Goal: Task Accomplishment & Management: Manage account settings

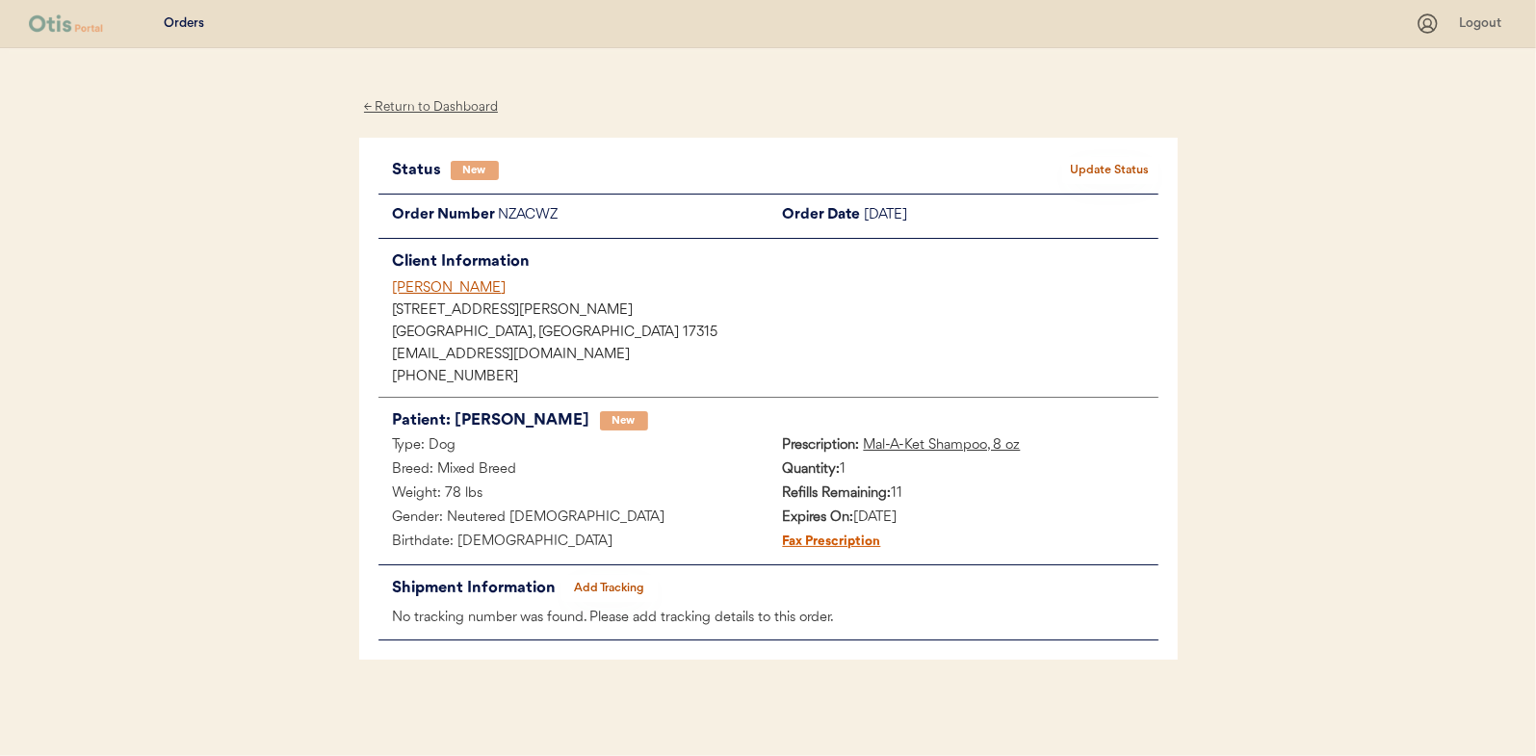
click at [443, 103] on div "← Return to Dashboard" at bounding box center [431, 107] width 144 height 22
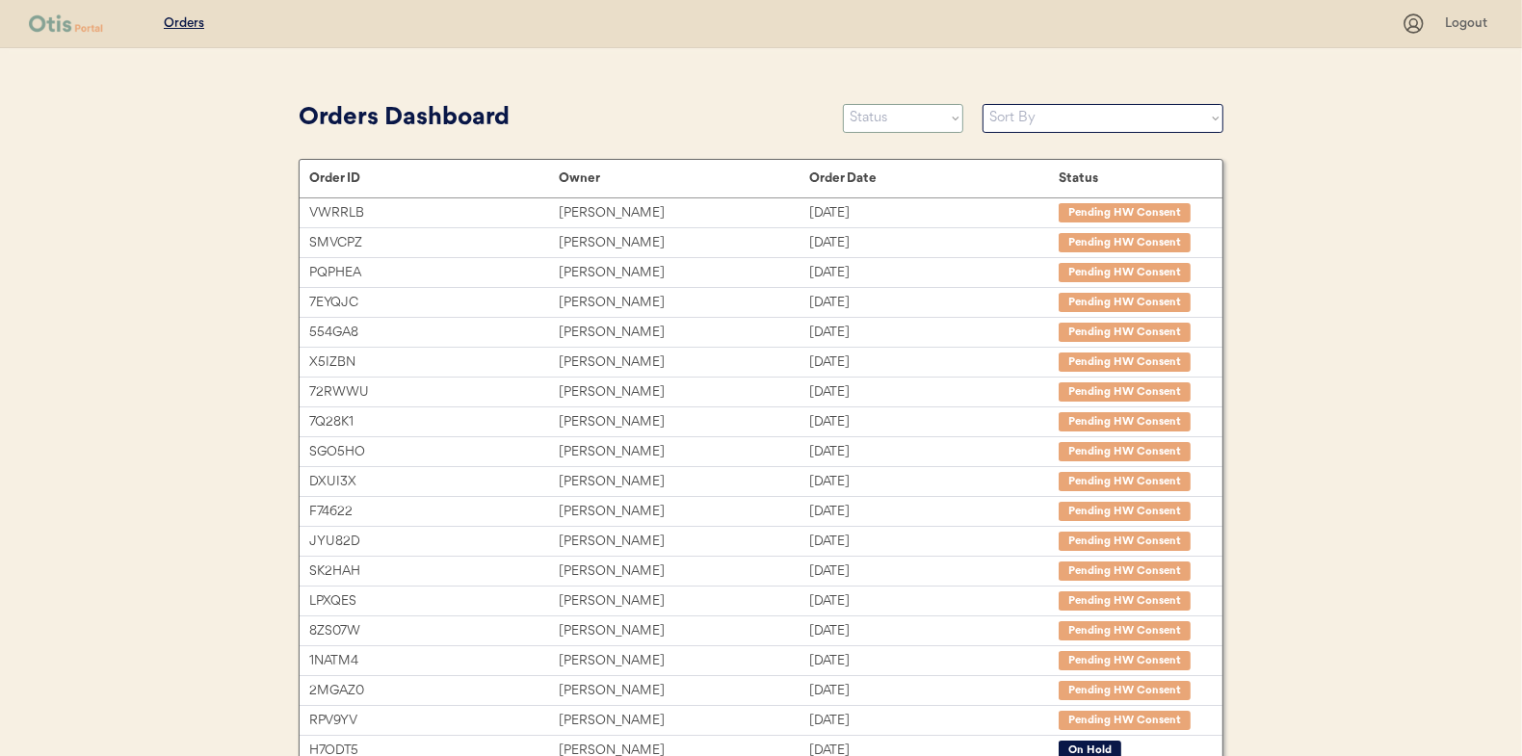
click at [879, 124] on select "Status On Hold New In Progress Complete Pending HW Consent Canceled" at bounding box center [903, 118] width 120 height 29
click at [843, 104] on select "Status On Hold New In Progress Complete Pending HW Consent Canceled" at bounding box center [903, 118] width 120 height 29
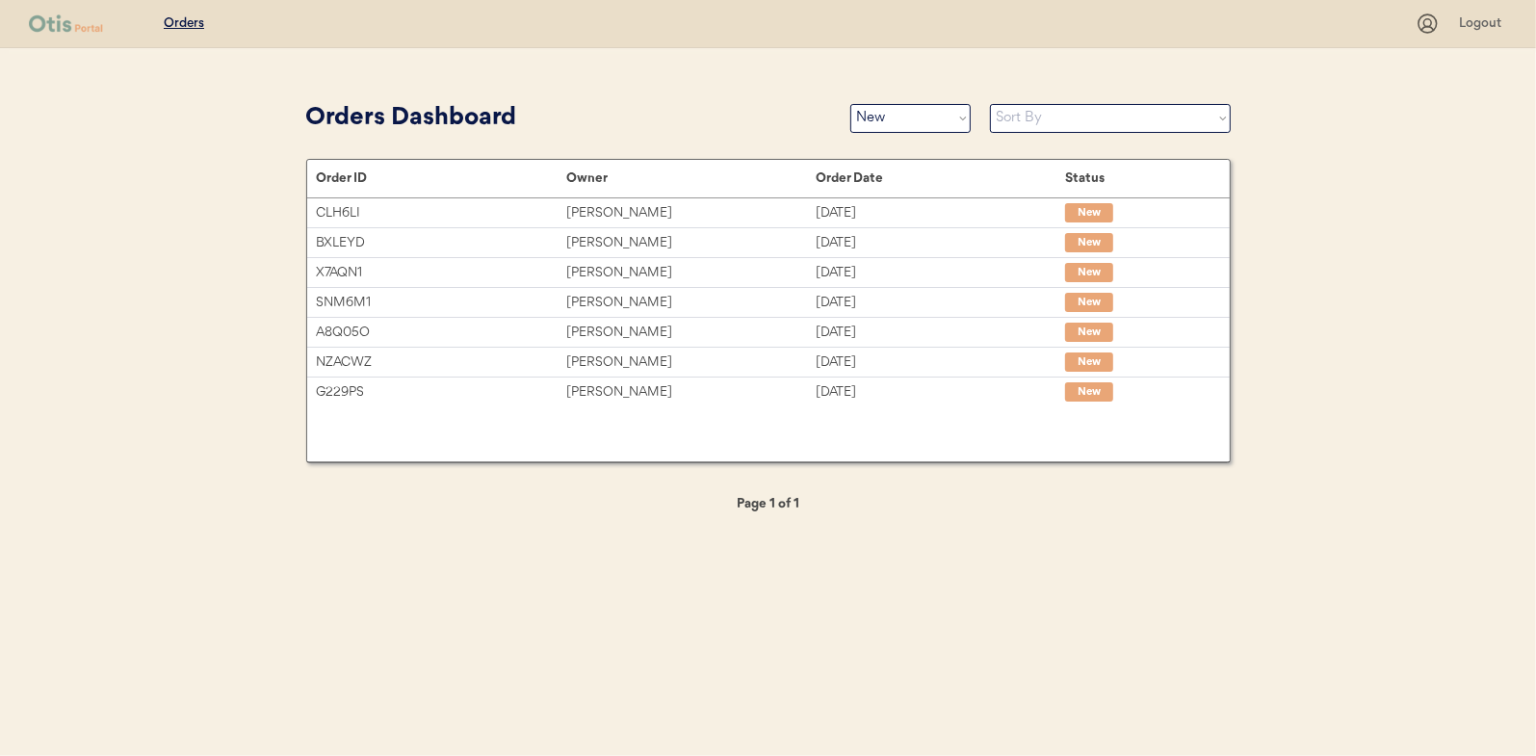
click at [870, 98] on div "Orders Dashboard Status On Hold New In Progress Complete Pending HW Consent Can…" at bounding box center [768, 117] width 925 height 43
click at [872, 108] on select "Status On Hold New In Progress Complete Pending HW Consent Canceled" at bounding box center [911, 118] width 120 height 29
select select ""in_progress""
click at [851, 104] on select "Status On Hold New In Progress Complete Pending HW Consent Canceled" at bounding box center [911, 118] width 120 height 29
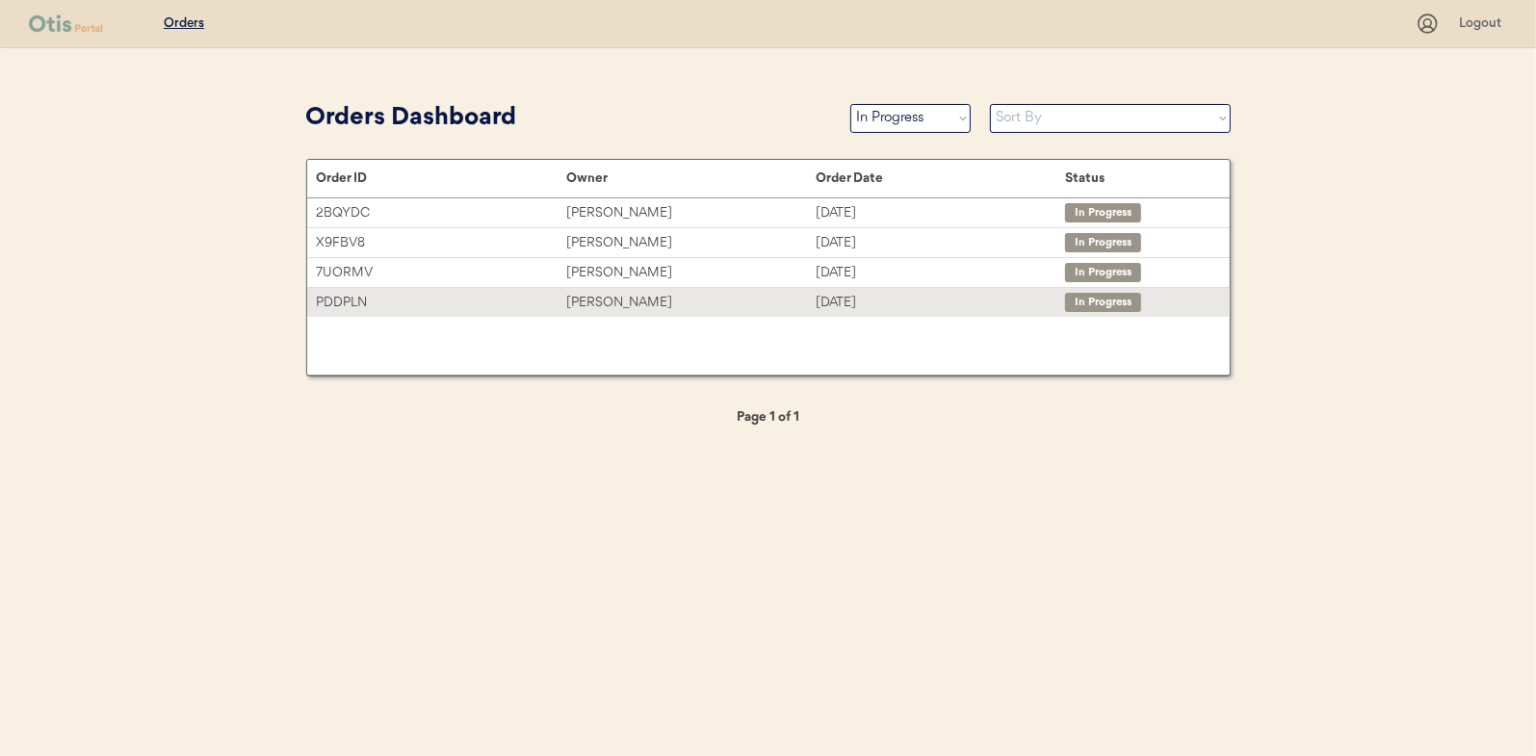
click at [623, 303] on div "Albert Delgado" at bounding box center [690, 303] width 249 height 22
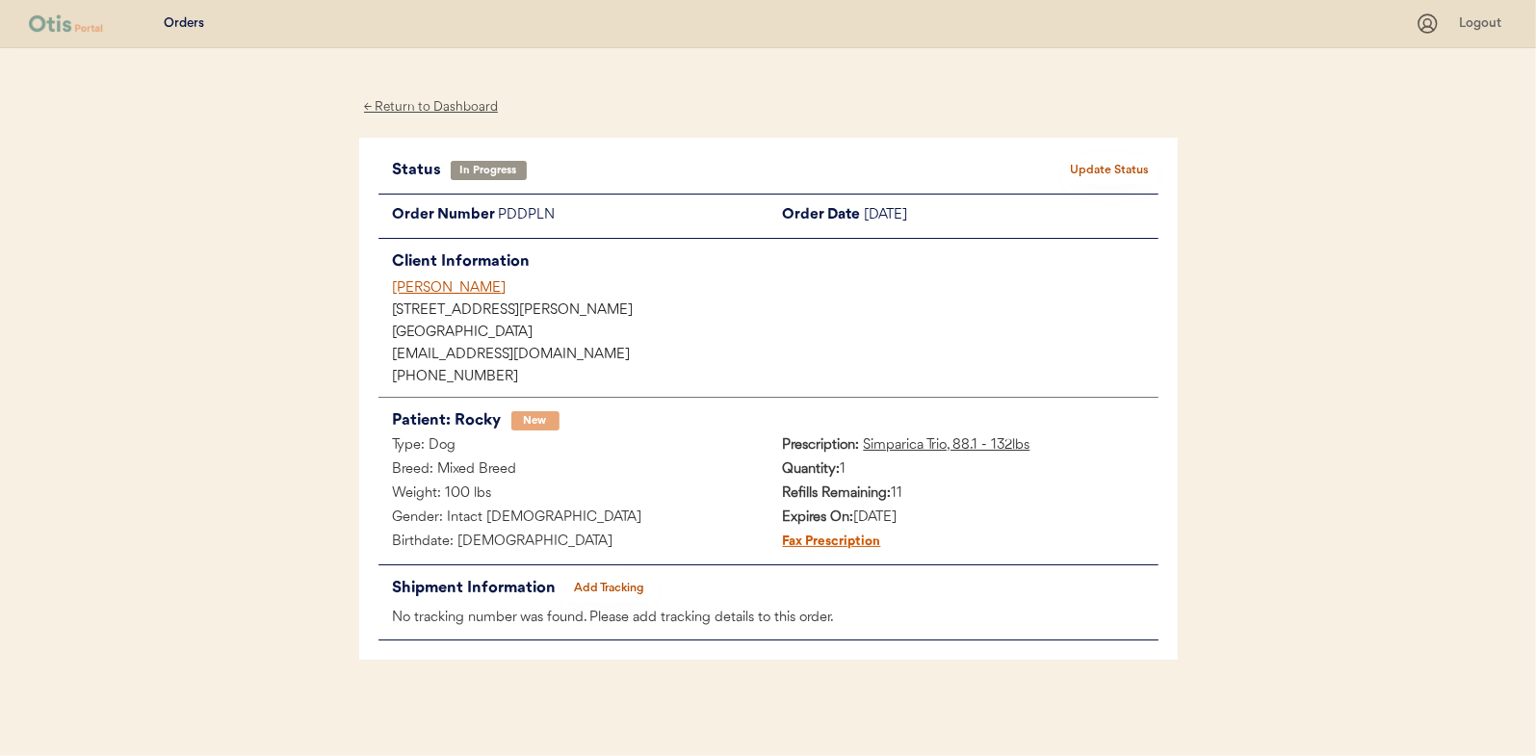
click at [615, 584] on button "Add Tracking" at bounding box center [610, 588] width 96 height 27
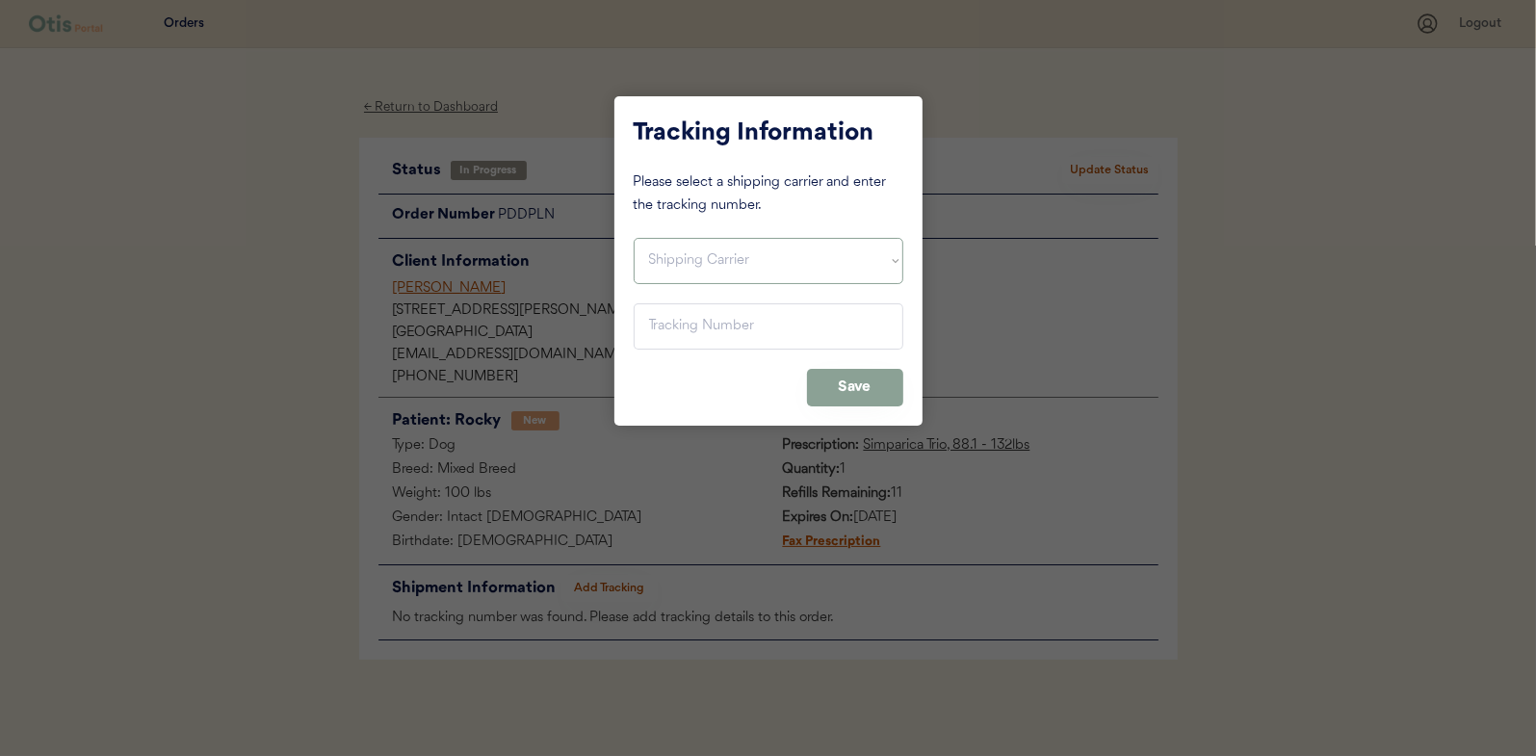
click at [673, 259] on select "Shipping Carrier FedEx FedEx Ground Economy UPS USPS" at bounding box center [769, 261] width 270 height 46
select select ""ups""
click at [634, 238] on select "Shipping Carrier FedEx FedEx Ground Economy UPS USPS" at bounding box center [769, 261] width 270 height 46
click at [714, 320] on input "input" at bounding box center [769, 326] width 270 height 46
paste input "1Z16X77E0209590620"
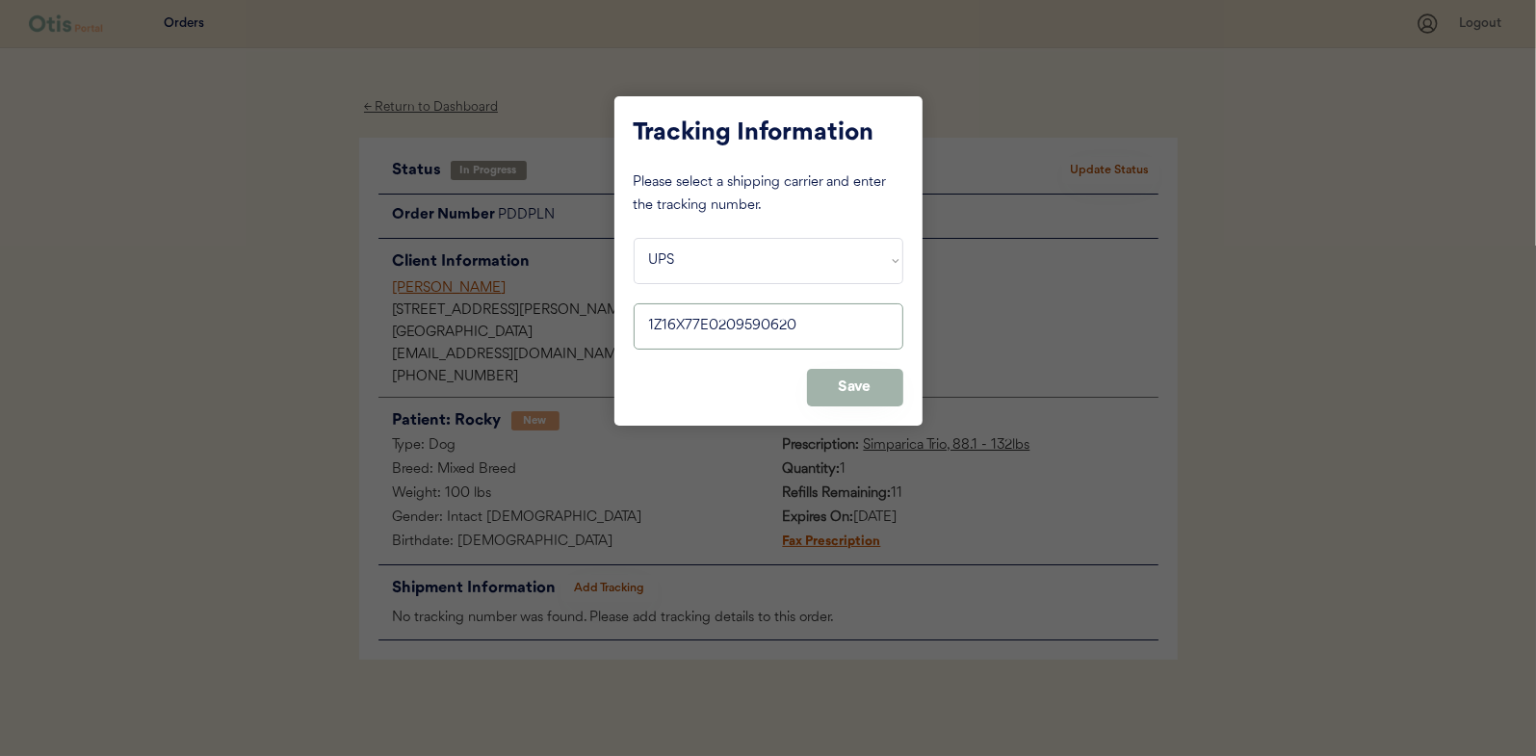
type input "1Z16X77E0209590620"
click at [872, 391] on button "Save" at bounding box center [855, 388] width 96 height 38
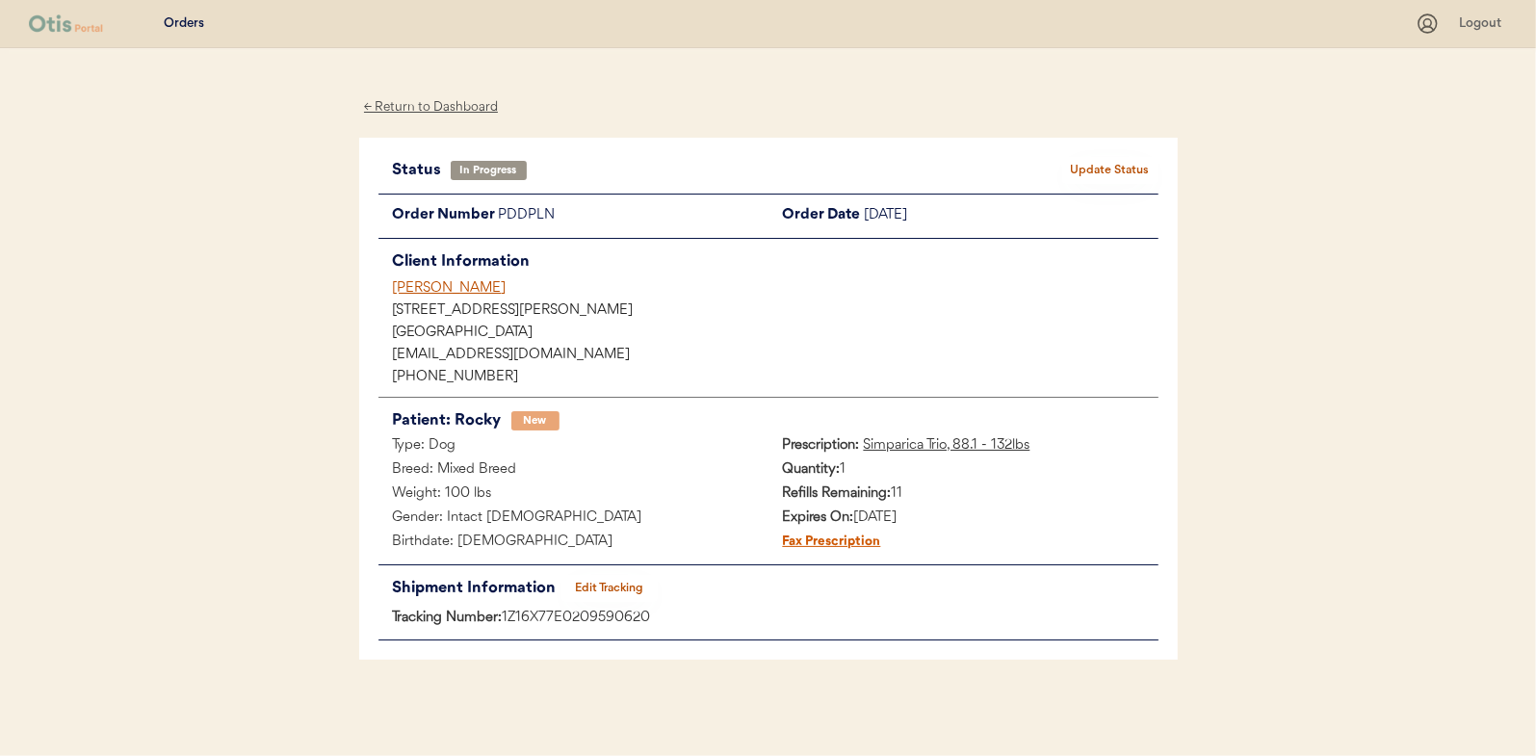
click at [1135, 170] on button "Update Status" at bounding box center [1110, 170] width 96 height 27
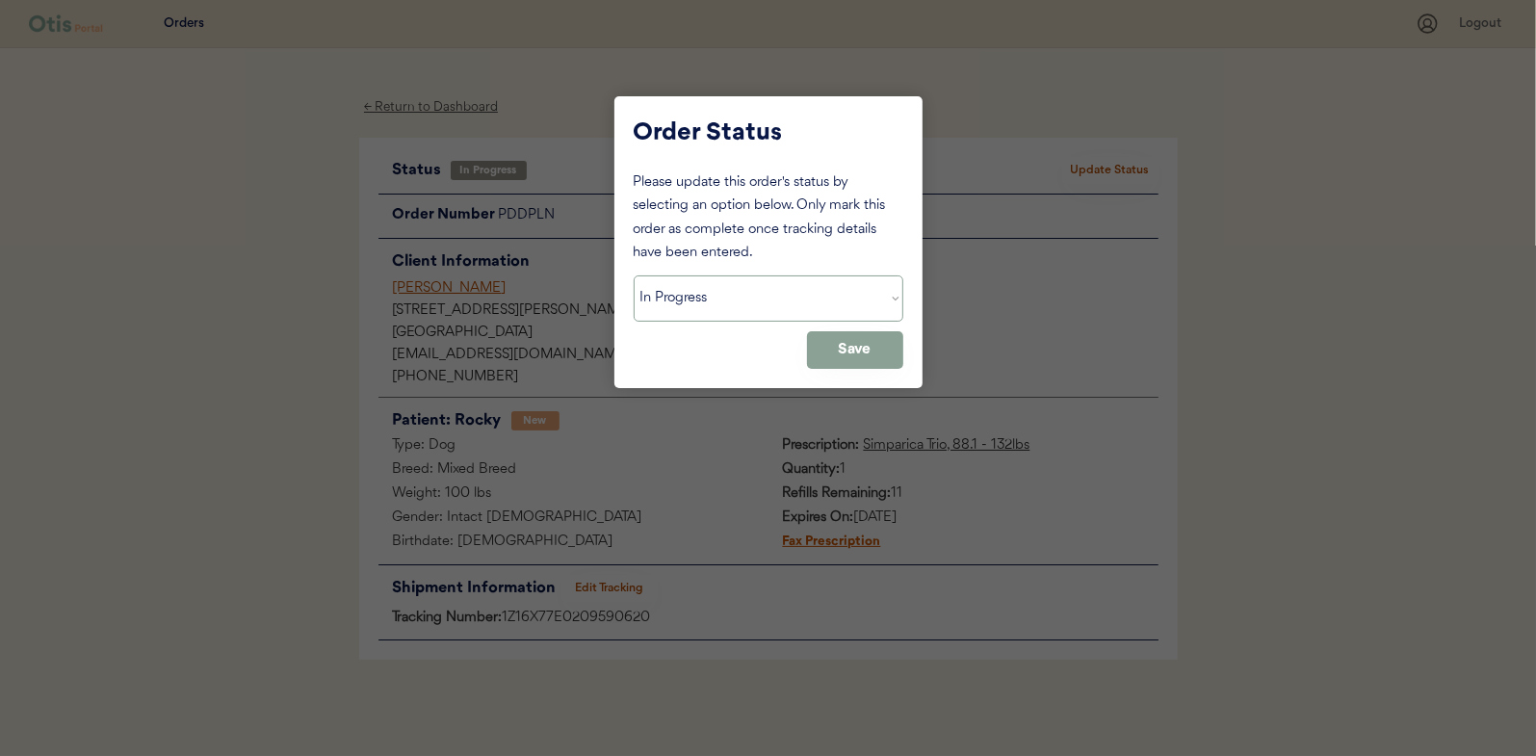
click at [708, 305] on select "Status On Hold New In Progress Complete Pending HW Consent Canceled" at bounding box center [769, 298] width 270 height 46
select select ""complete""
click at [634, 275] on select "Status On Hold New In Progress Complete Pending HW Consent Canceled" at bounding box center [769, 298] width 270 height 46
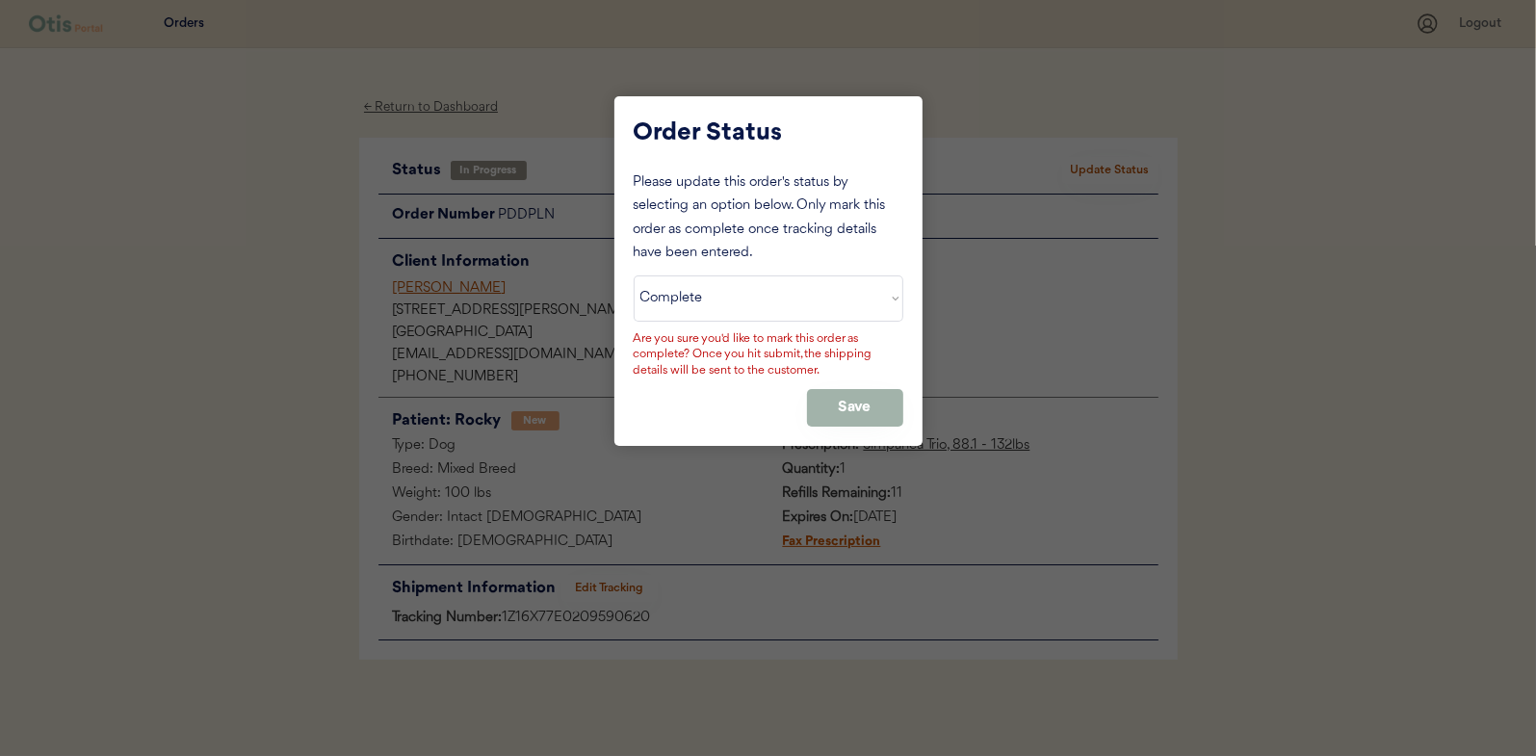
click at [866, 404] on button "Save" at bounding box center [855, 408] width 96 height 38
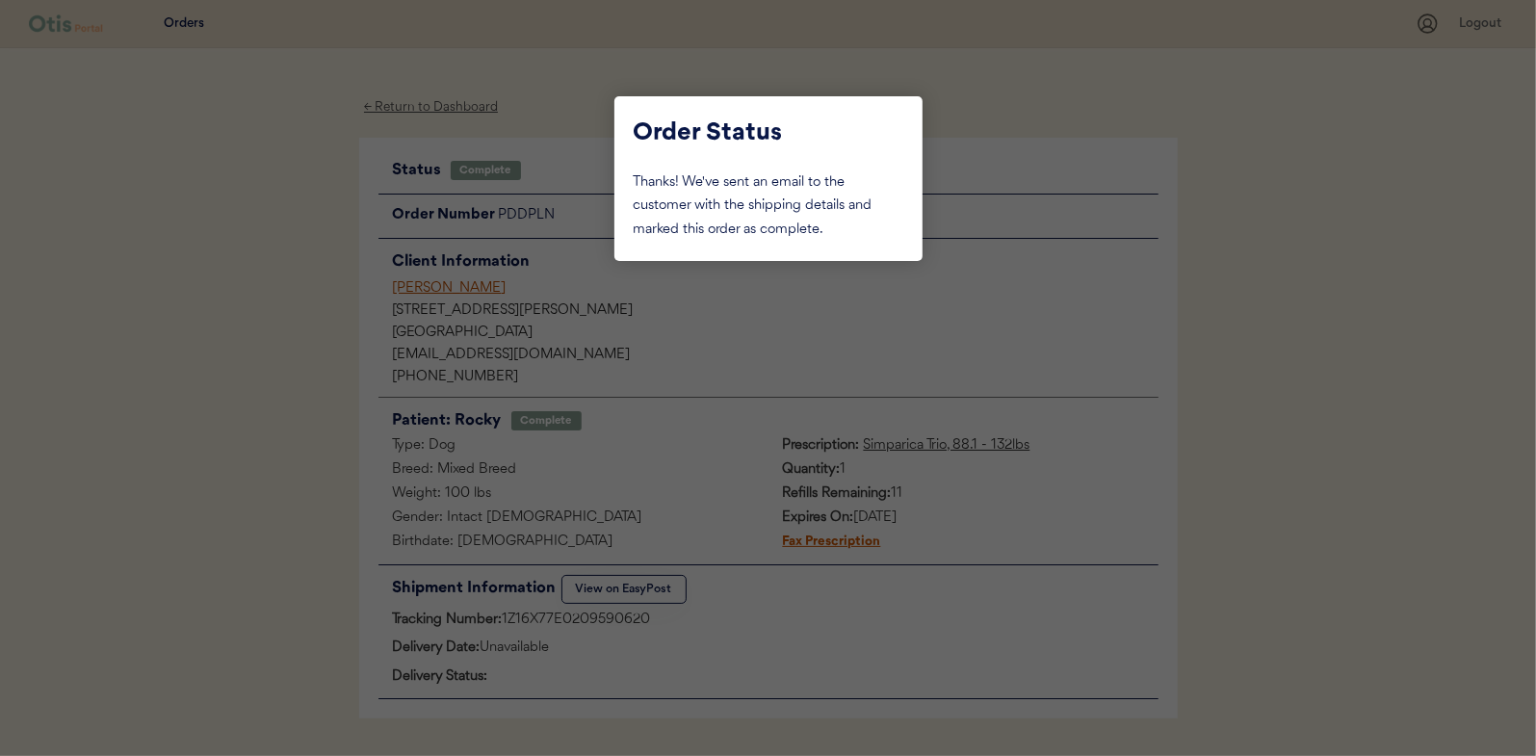
click at [249, 312] on div at bounding box center [768, 378] width 1536 height 756
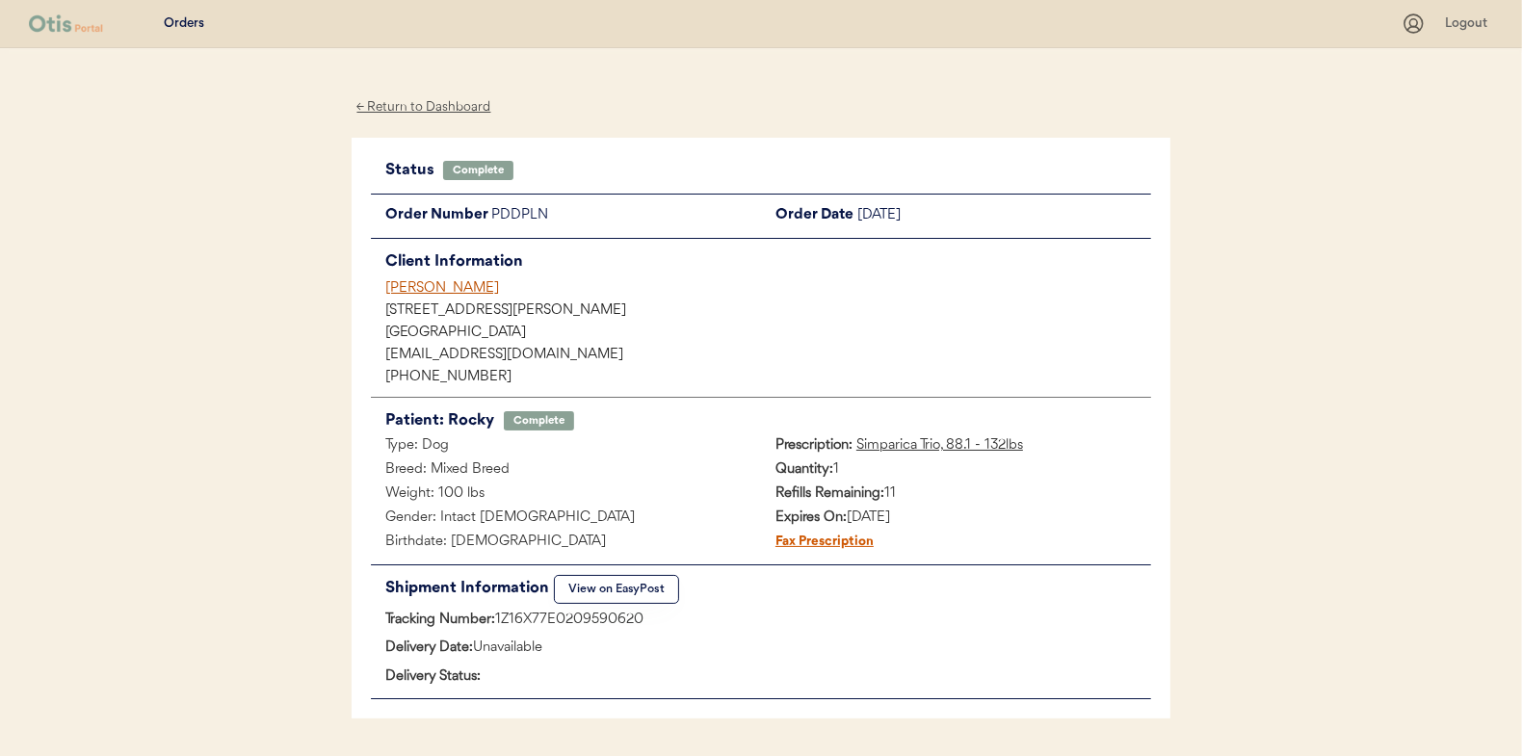
click at [400, 98] on div "← Return to Dashboard" at bounding box center [424, 107] width 144 height 22
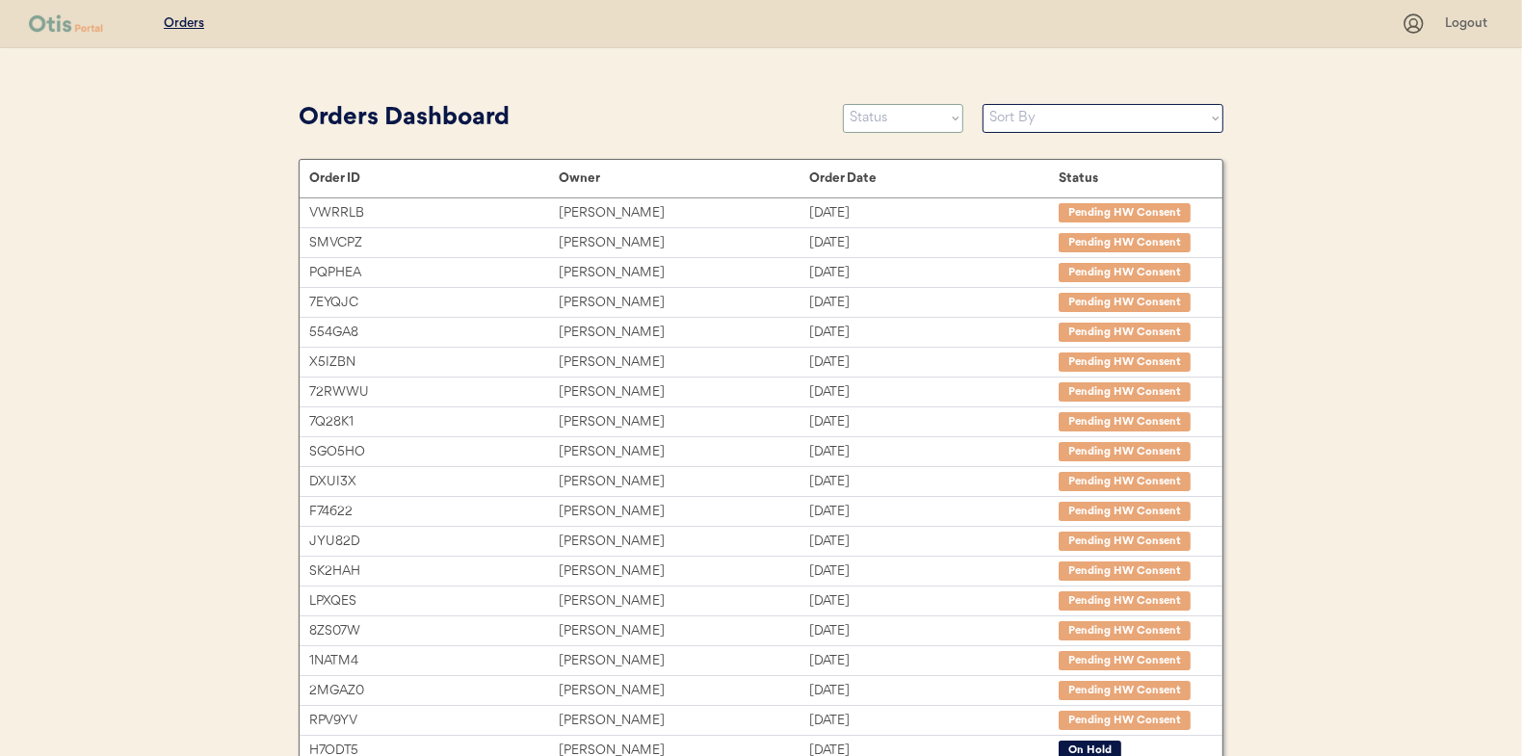
click at [877, 119] on select "Status On Hold New In Progress Complete Pending HW Consent Canceled" at bounding box center [903, 118] width 120 height 29
select select ""in_progress""
click at [843, 104] on select "Status On Hold New In Progress Complete Pending HW Consent Canceled" at bounding box center [903, 118] width 120 height 29
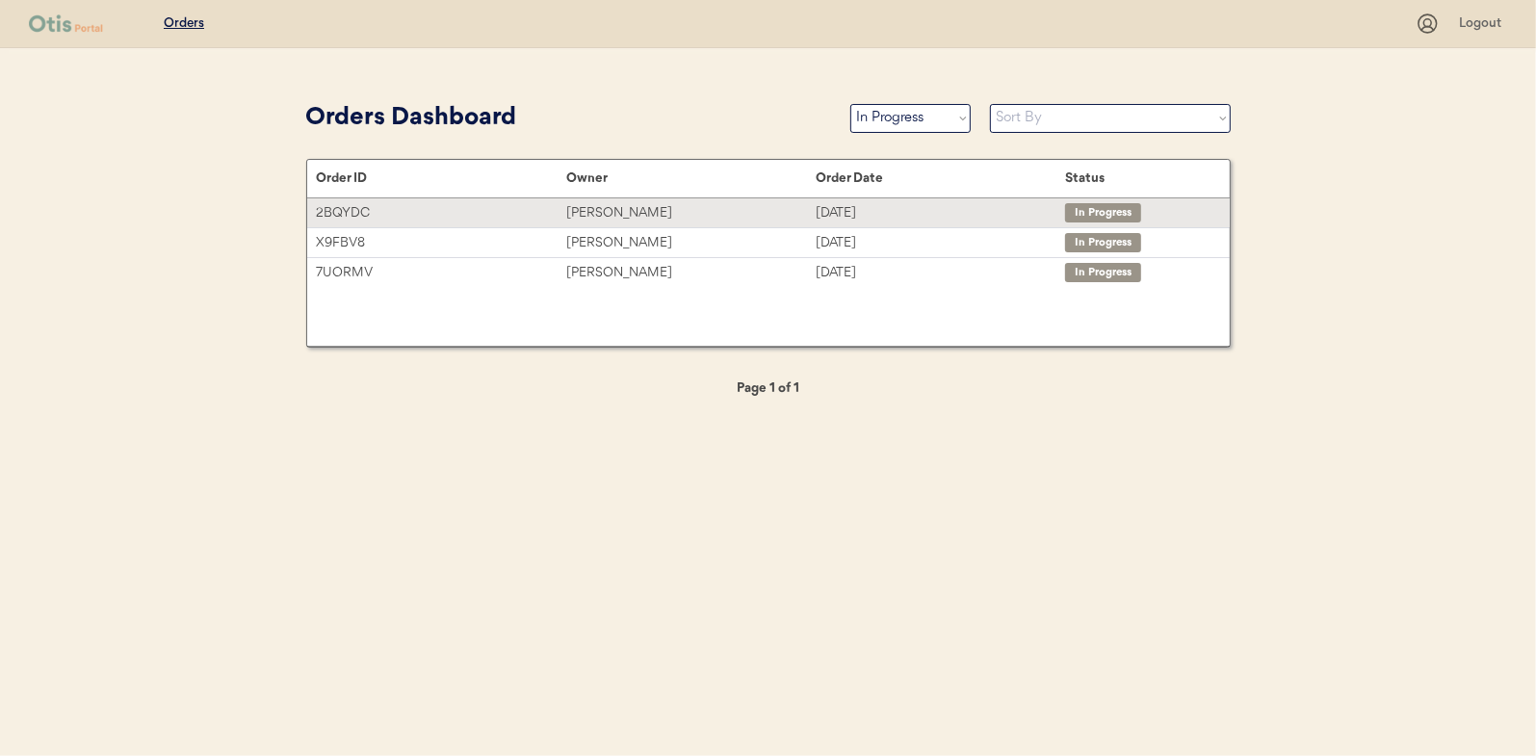
click at [599, 207] on div "[PERSON_NAME]" at bounding box center [690, 213] width 249 height 22
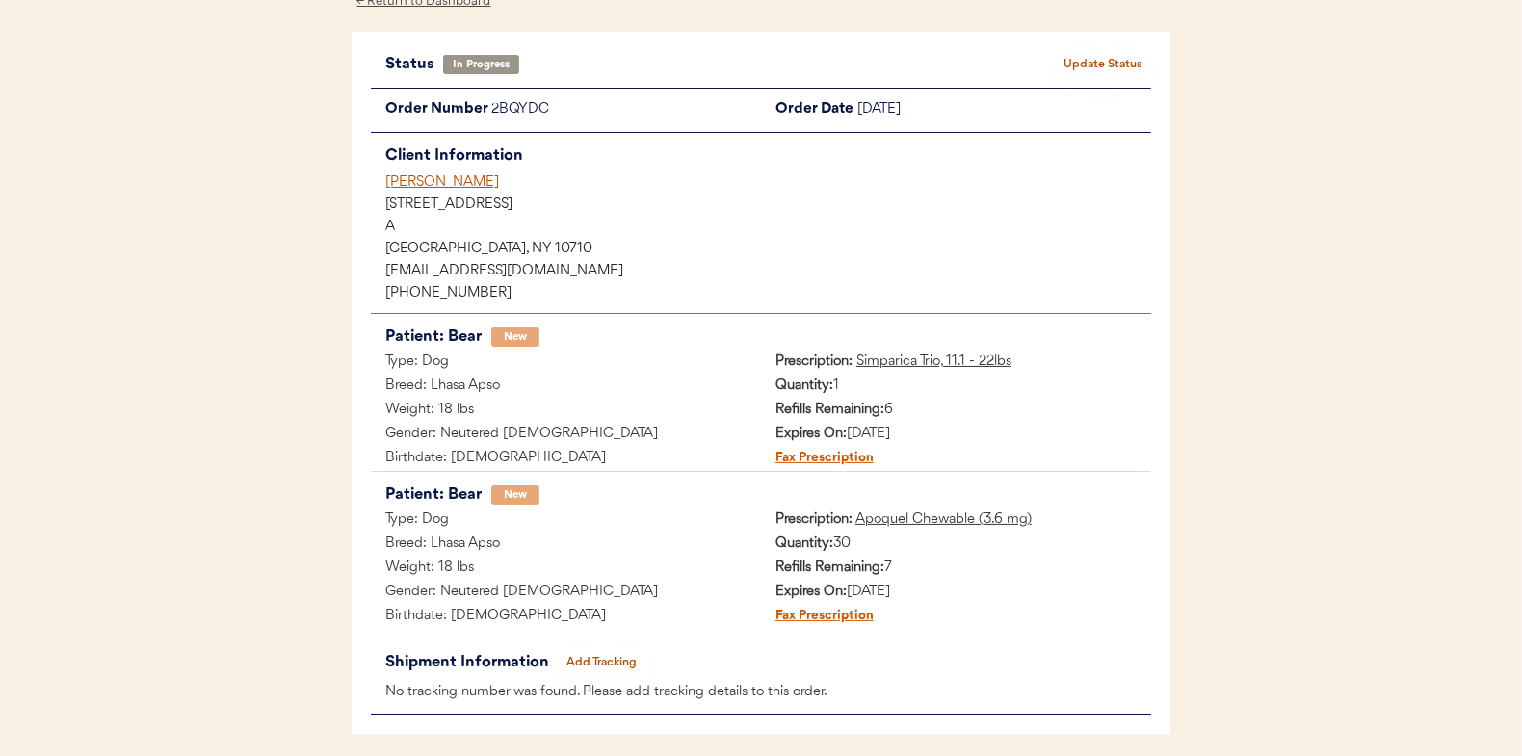
scroll to position [179, 0]
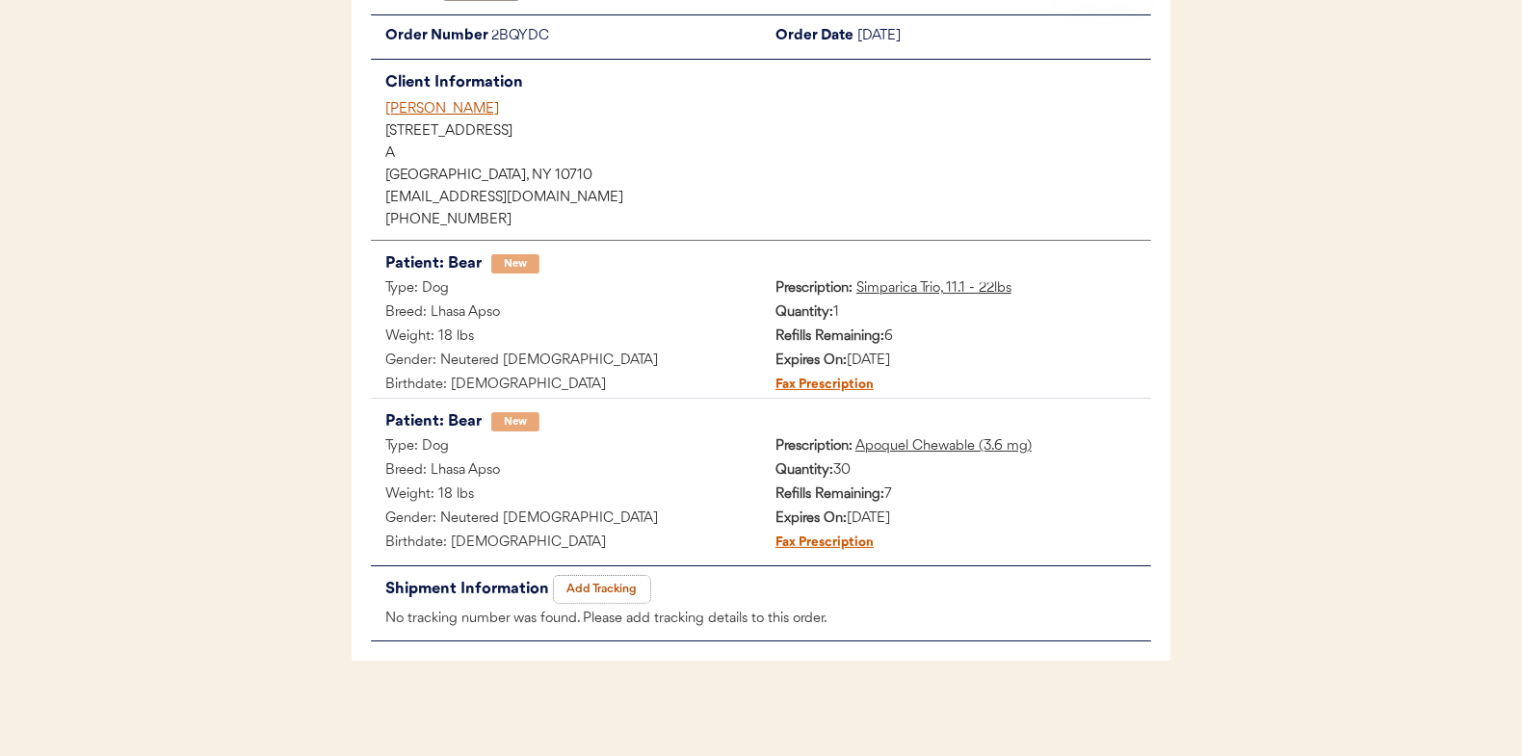
click at [592, 586] on button "Add Tracking" at bounding box center [602, 589] width 96 height 27
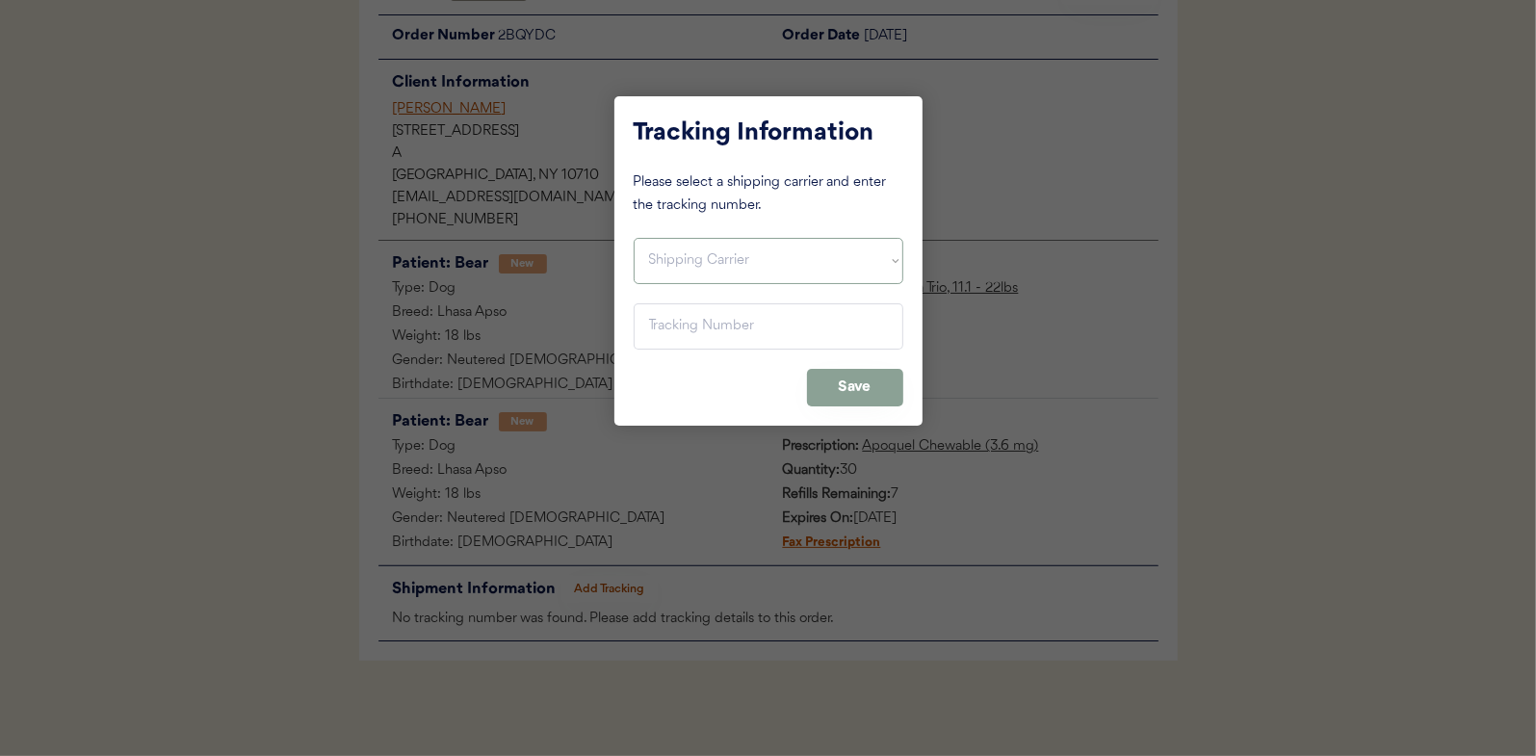
click at [667, 263] on select "Shipping Carrier FedEx FedEx Ground Economy UPS USPS" at bounding box center [769, 261] width 270 height 46
select select ""usps""
click at [634, 238] on select "Shipping Carrier FedEx FedEx Ground Economy UPS USPS" at bounding box center [769, 261] width 270 height 46
click at [674, 328] on input "input" at bounding box center [769, 326] width 270 height 46
paste input "9400150105799025463321"
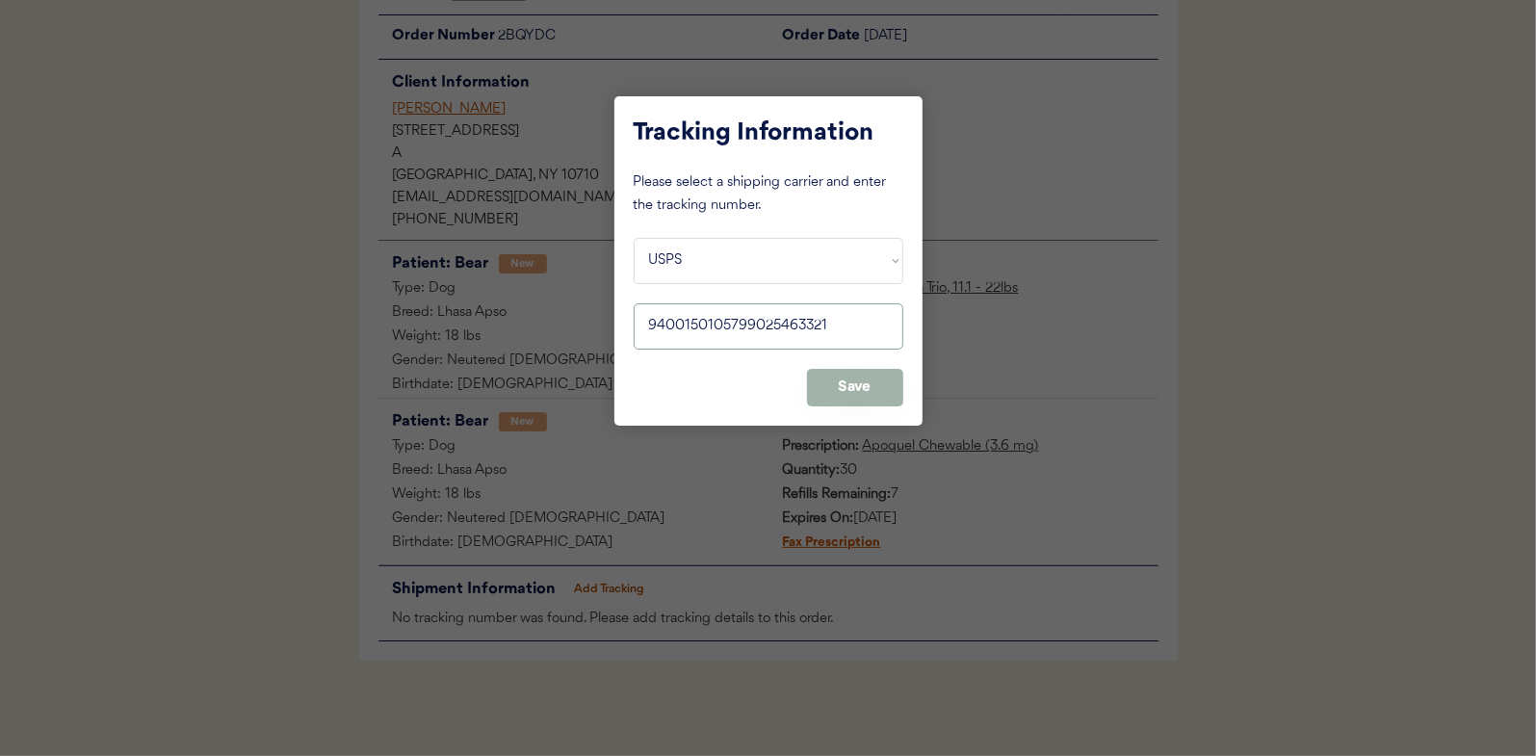
type input "9400150105799025463321"
click at [858, 376] on button "Save" at bounding box center [855, 388] width 96 height 38
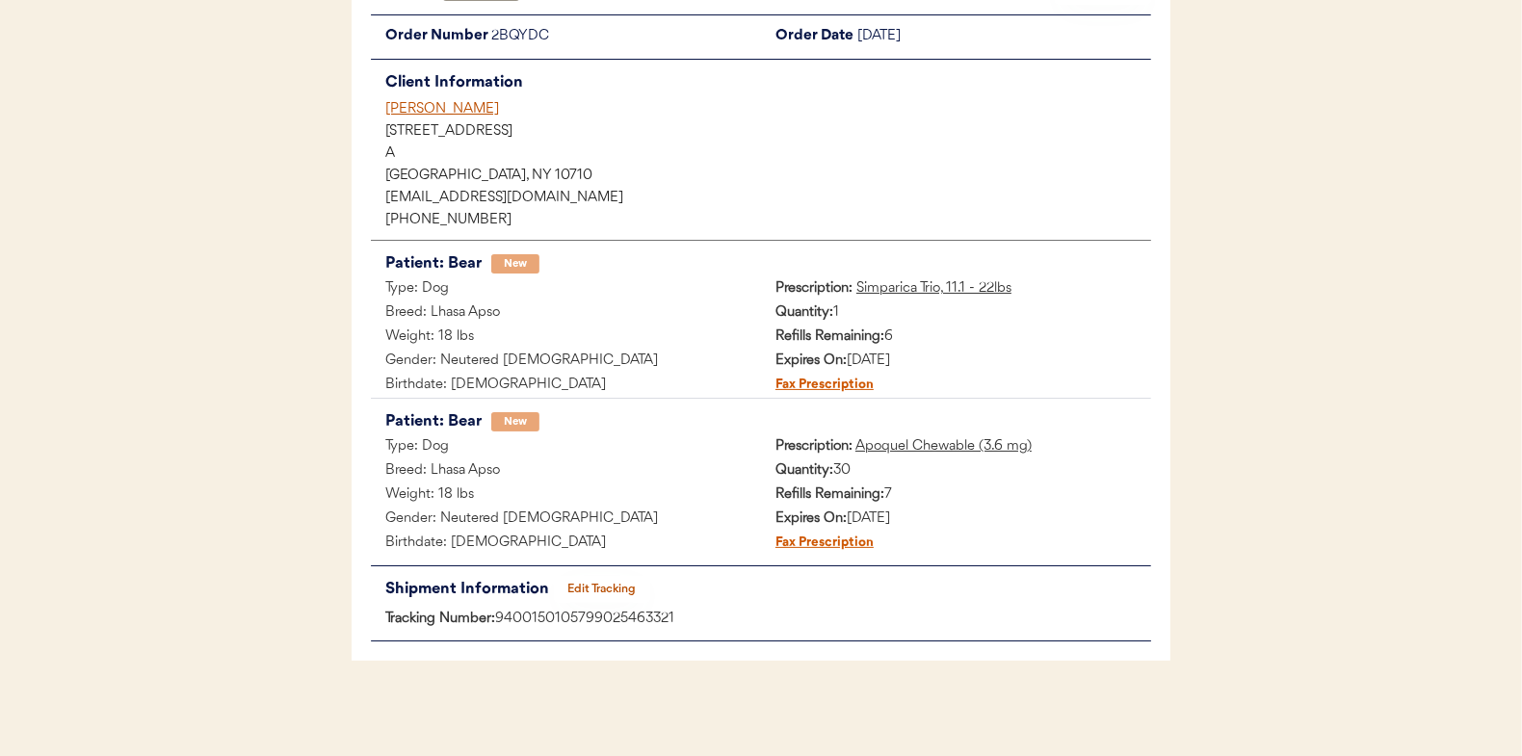
scroll to position [0, 0]
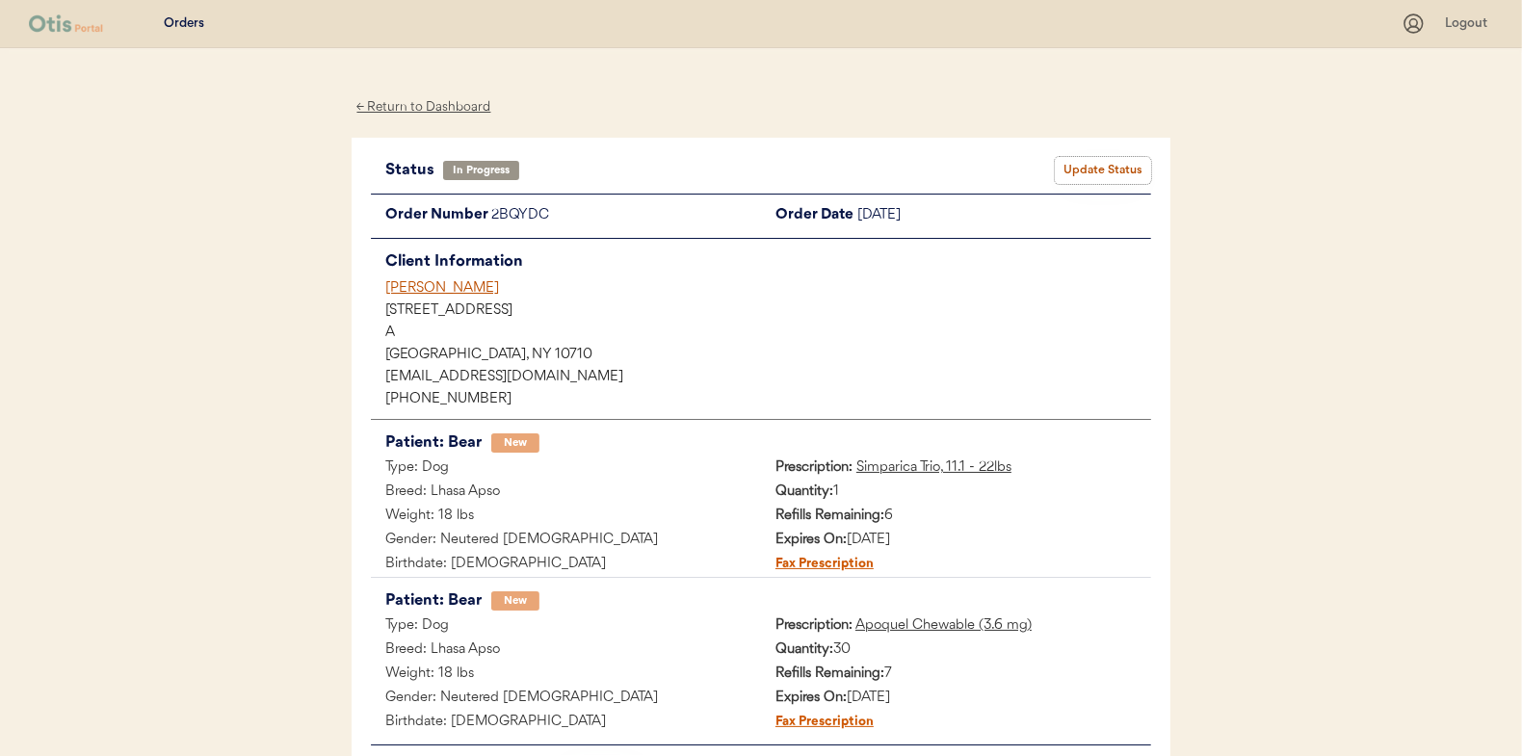
click at [1107, 166] on button "Update Status" at bounding box center [1103, 170] width 96 height 27
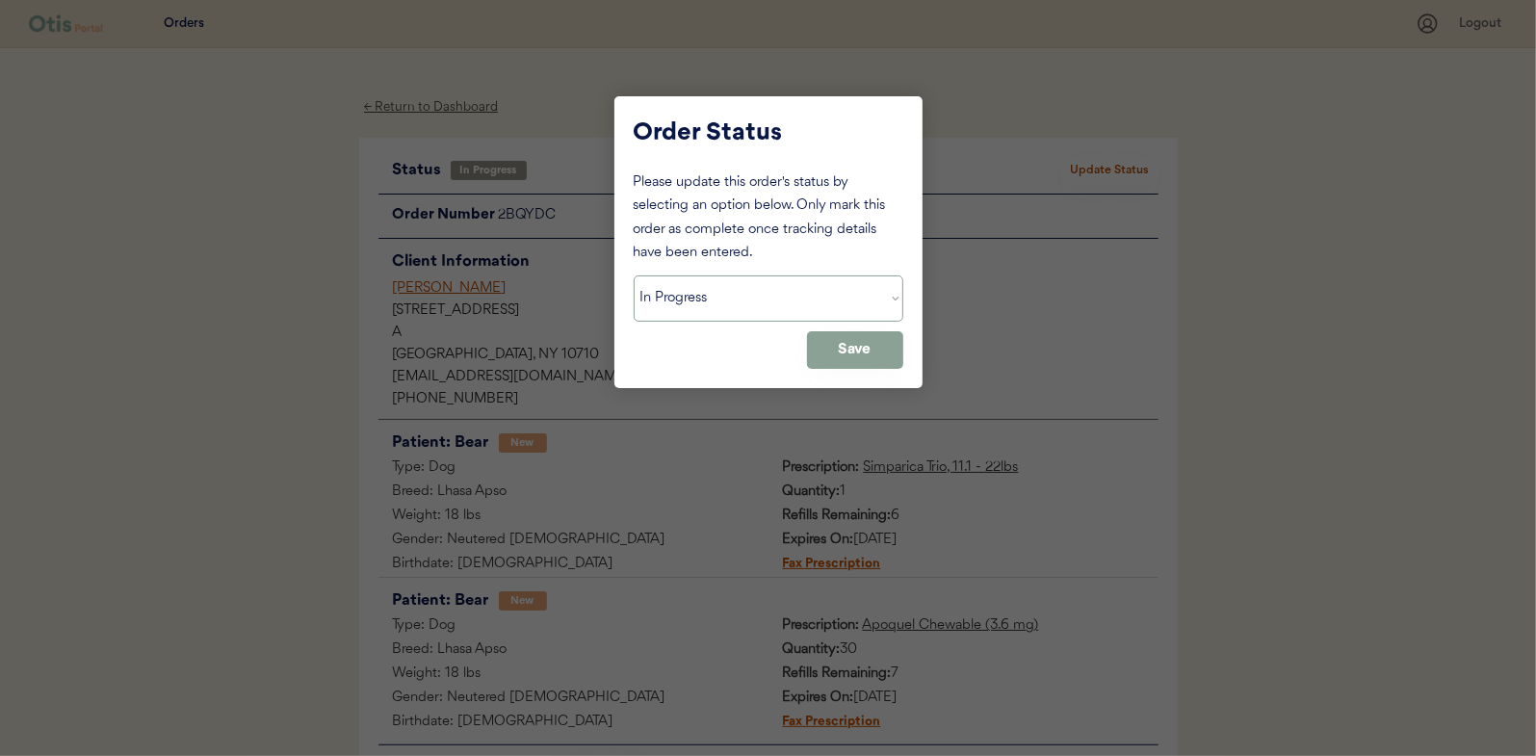
click at [694, 295] on select "Status On Hold New In Progress Complete Pending HW Consent Canceled" at bounding box center [769, 298] width 270 height 46
select select ""complete""
click at [634, 275] on select "Status On Hold New In Progress Complete Pending HW Consent Canceled" at bounding box center [769, 298] width 270 height 46
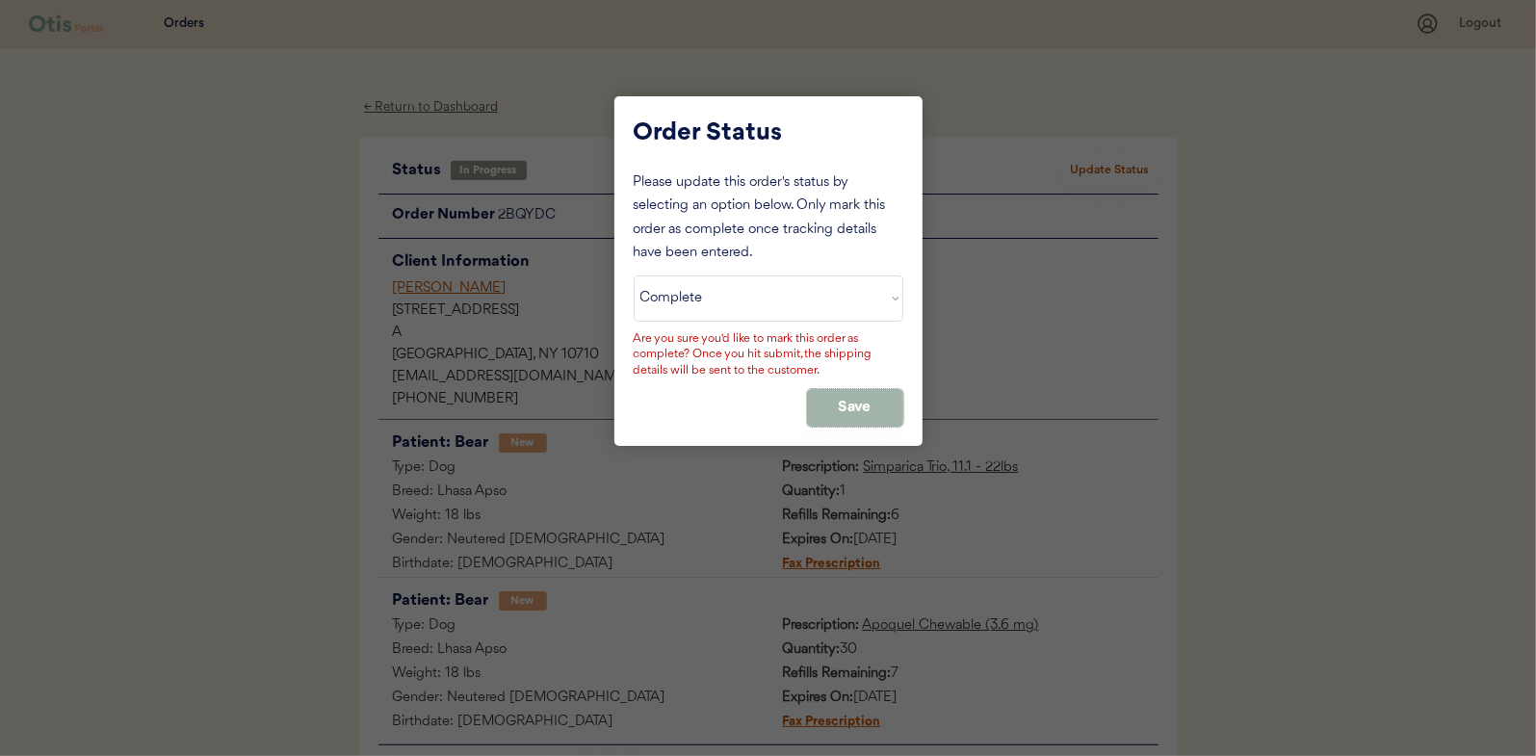
click at [857, 396] on button "Save" at bounding box center [855, 408] width 96 height 38
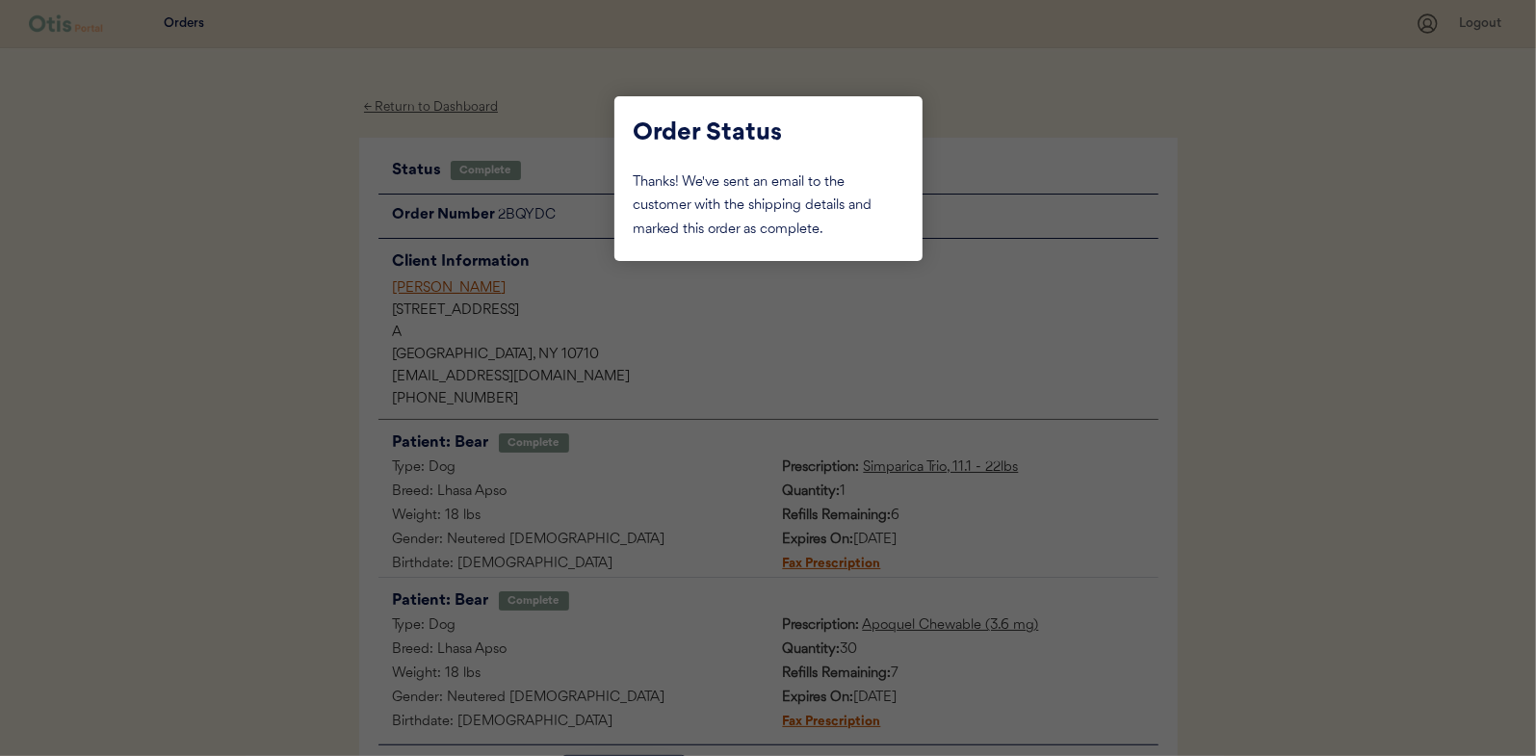
click at [286, 272] on div at bounding box center [768, 378] width 1536 height 756
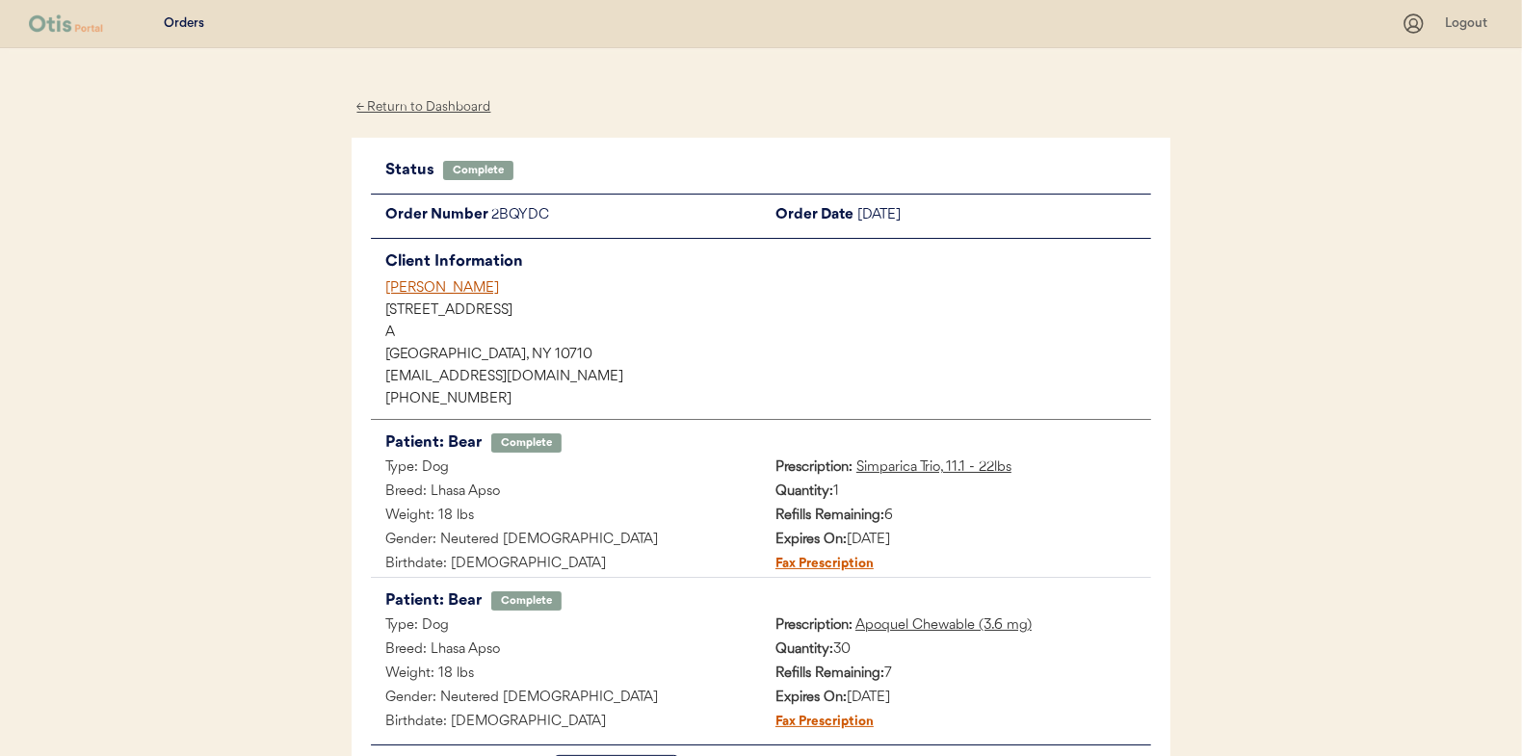
click at [419, 108] on div "← Return to Dashboard" at bounding box center [424, 107] width 144 height 22
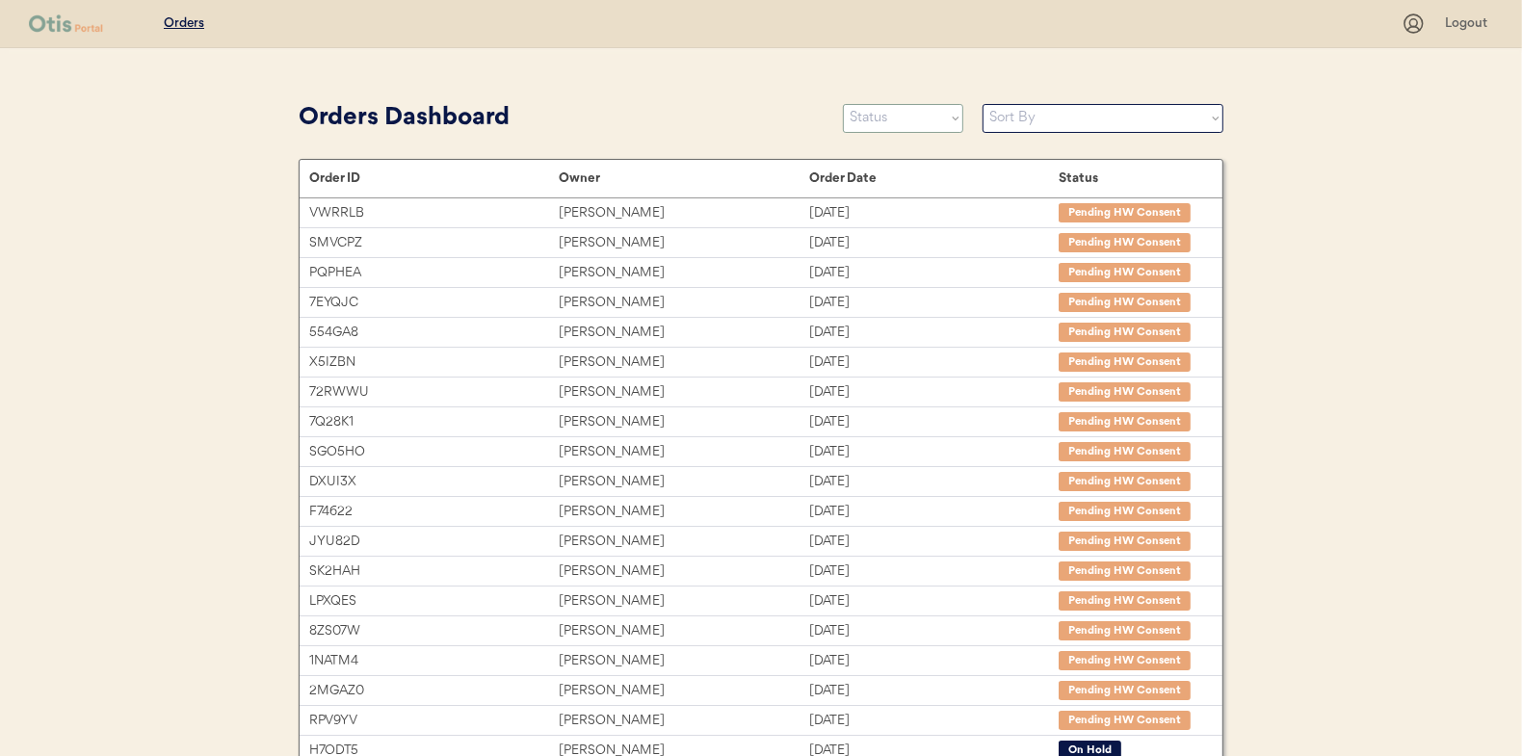
click at [901, 123] on select "Status On Hold New In Progress Complete Pending HW Consent Canceled" at bounding box center [903, 118] width 120 height 29
select select ""in_progress""
click at [843, 104] on select "Status On Hold New In Progress Complete Pending HW Consent Canceled" at bounding box center [903, 118] width 120 height 29
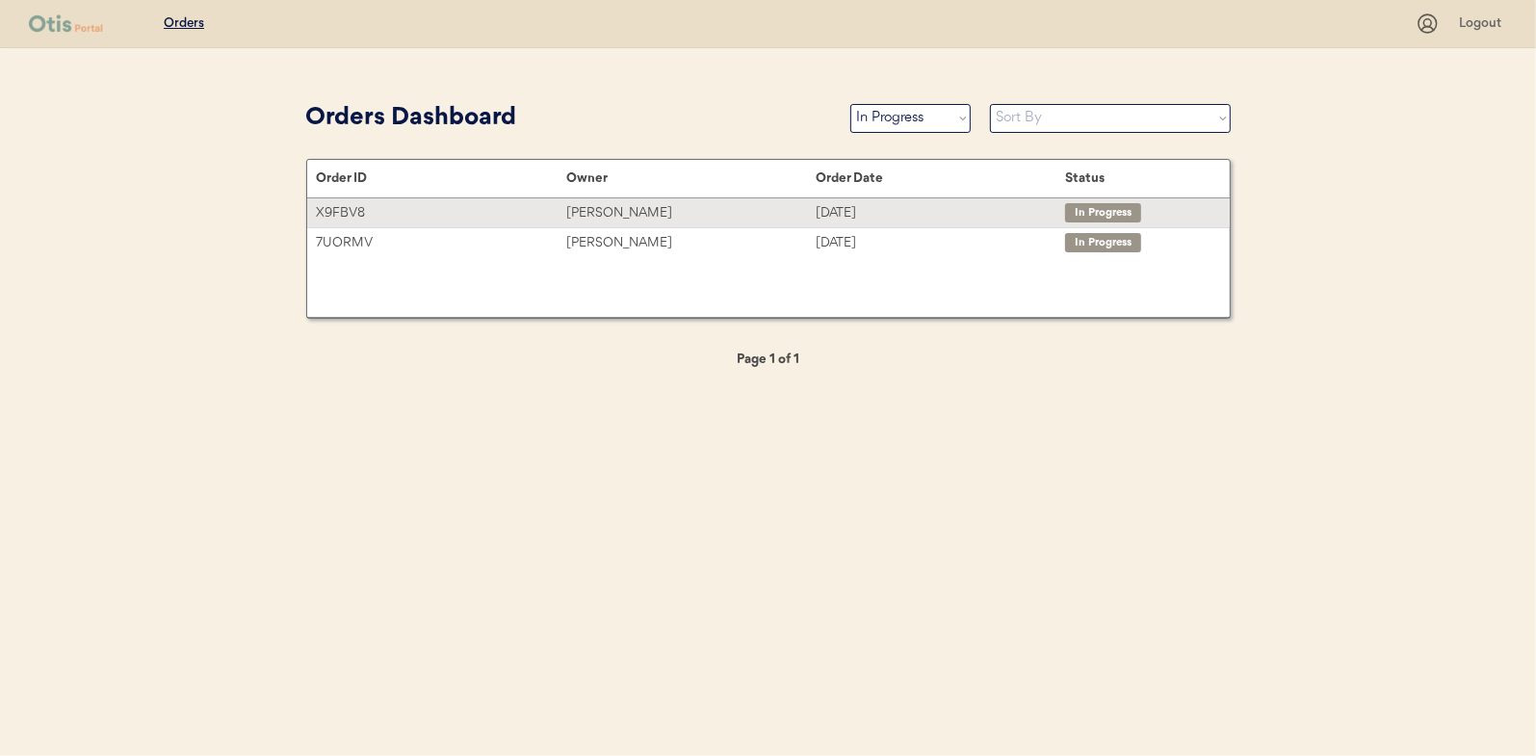
click at [595, 217] on div "[PERSON_NAME]" at bounding box center [690, 213] width 249 height 22
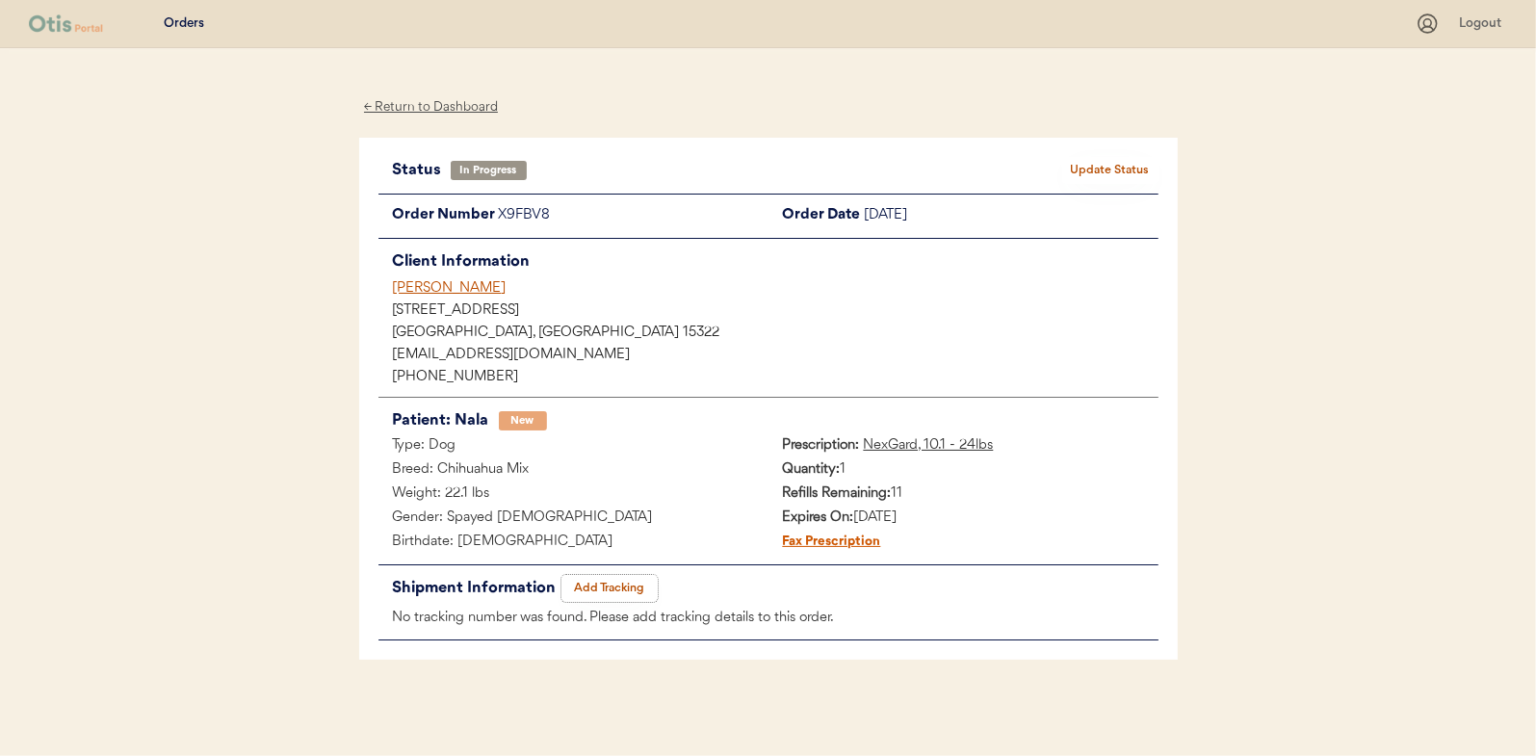
click at [609, 575] on button "Add Tracking" at bounding box center [610, 588] width 96 height 27
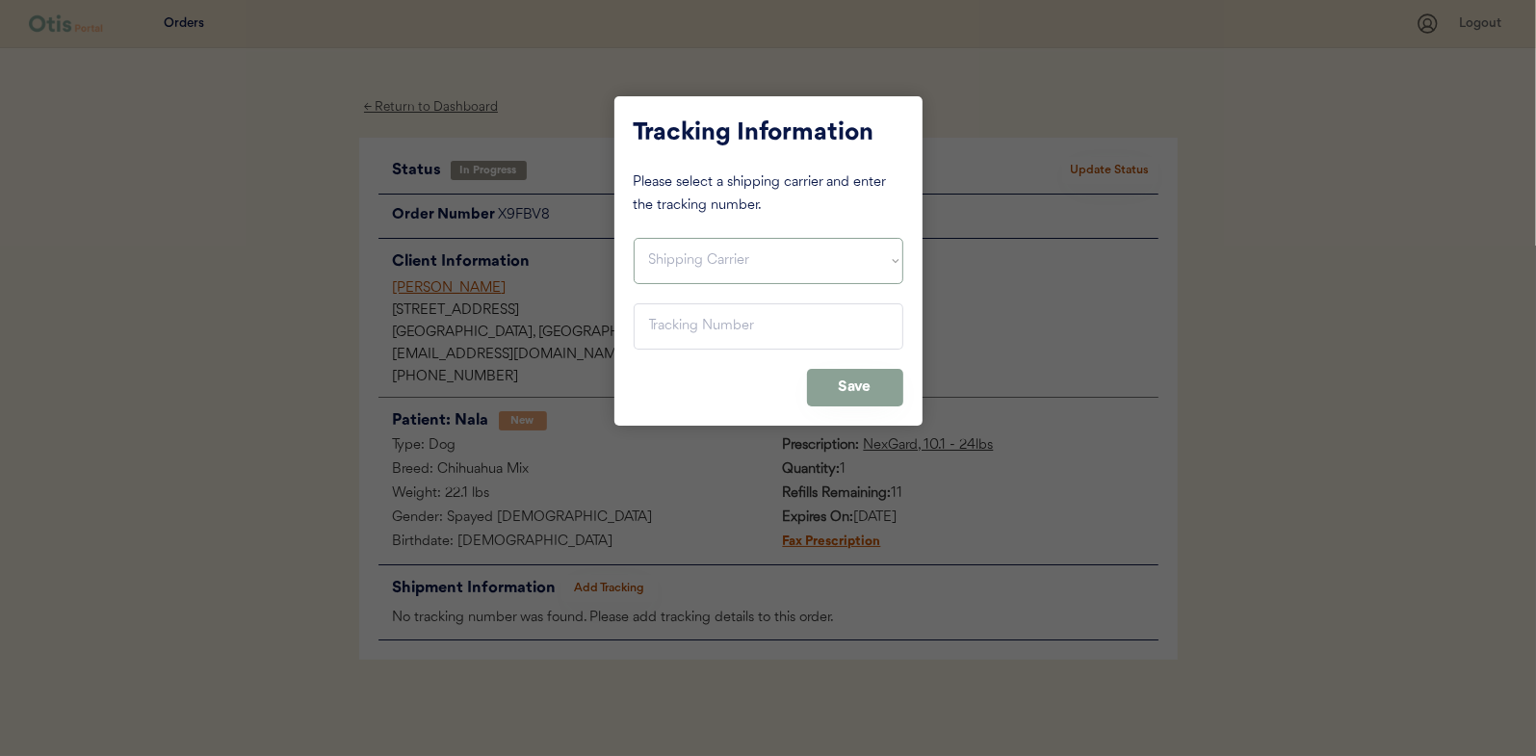
click at [688, 256] on select "Shipping Carrier FedEx FedEx Ground Economy UPS USPS" at bounding box center [769, 261] width 270 height 46
select select ""usps""
click at [634, 238] on select "Shipping Carrier FedEx FedEx Ground Economy UPS USPS" at bounding box center [769, 261] width 270 height 46
click at [670, 331] on input "input" at bounding box center [769, 326] width 270 height 46
paste input "9400150105799025458044"
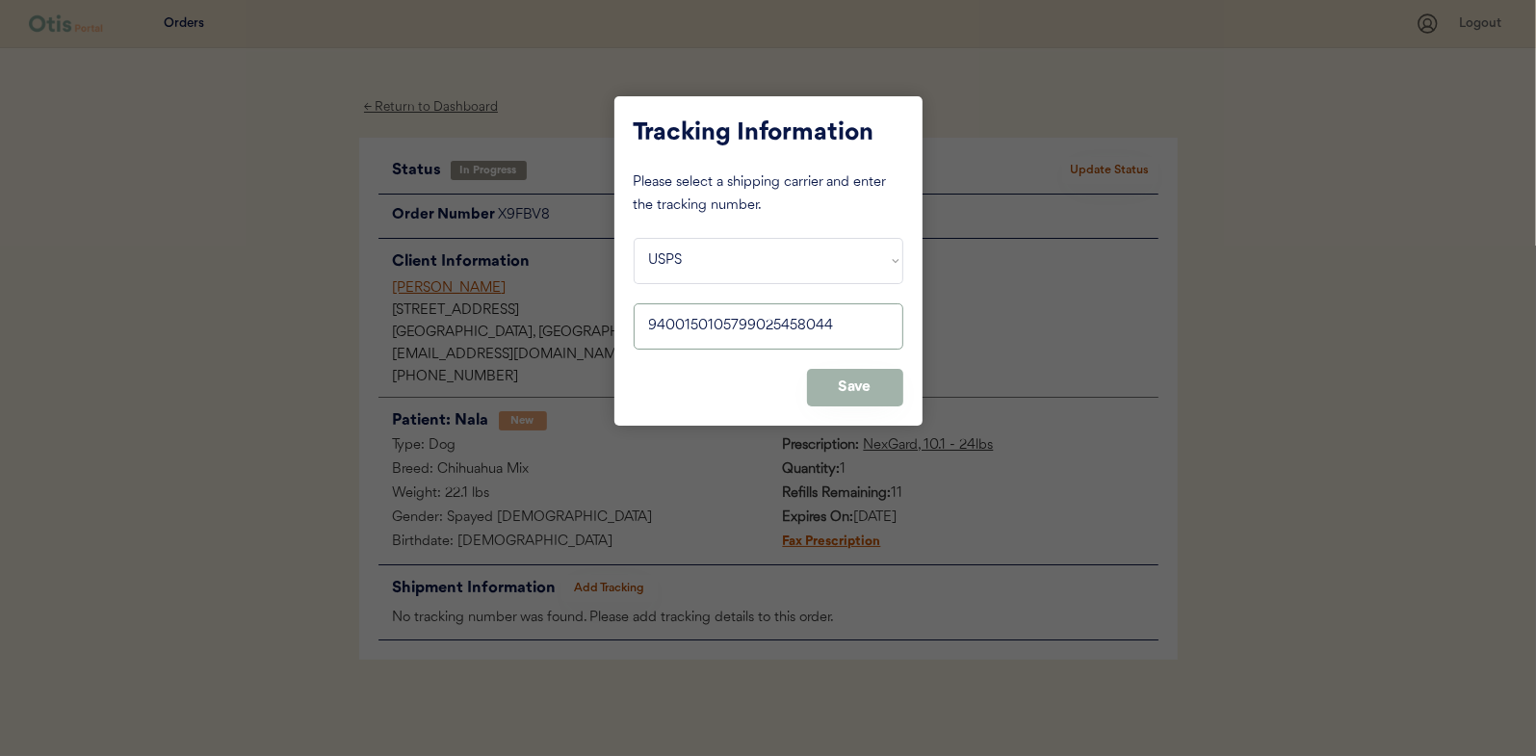
type input "9400150105799025458044"
click at [845, 379] on button "Save" at bounding box center [855, 388] width 96 height 38
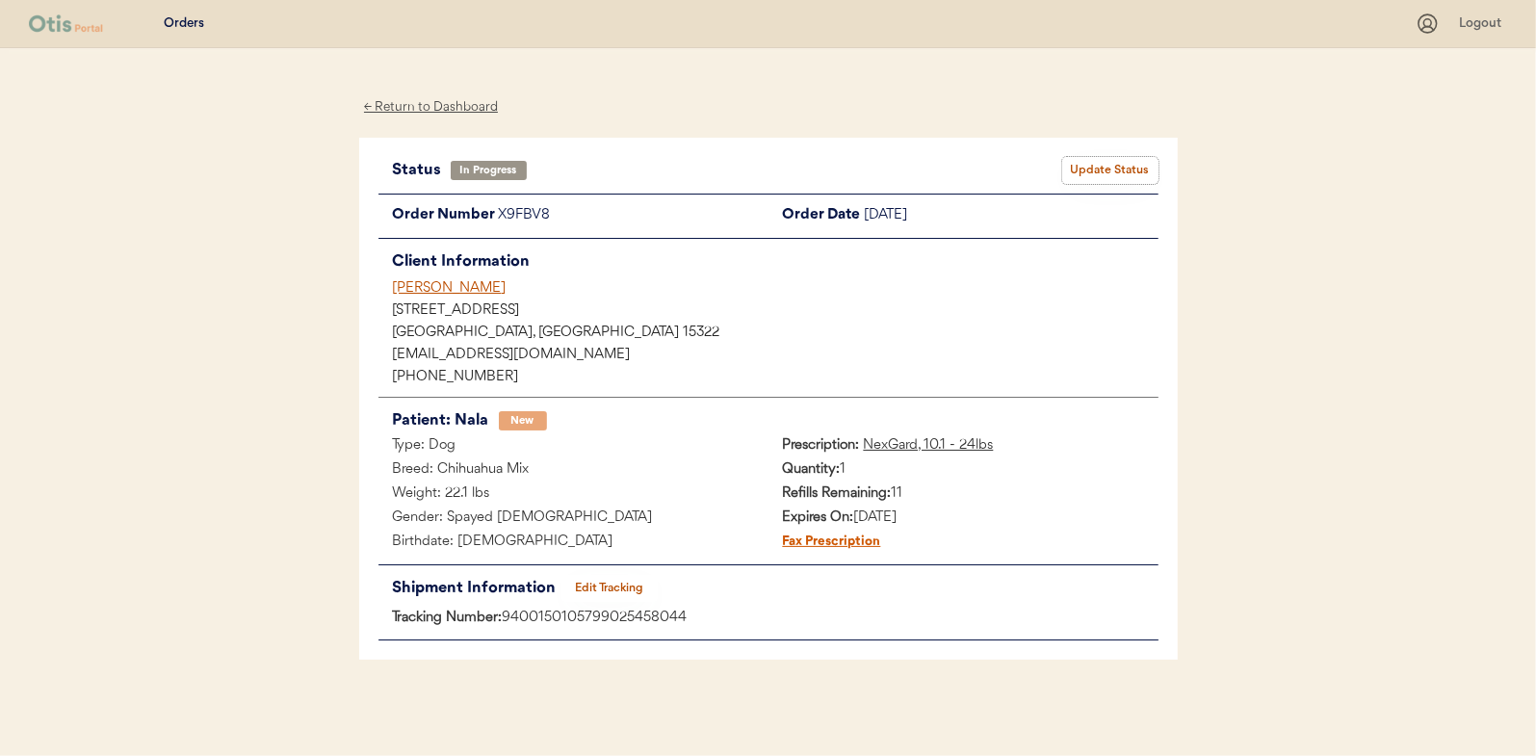
click at [1102, 170] on button "Update Status" at bounding box center [1110, 170] width 96 height 27
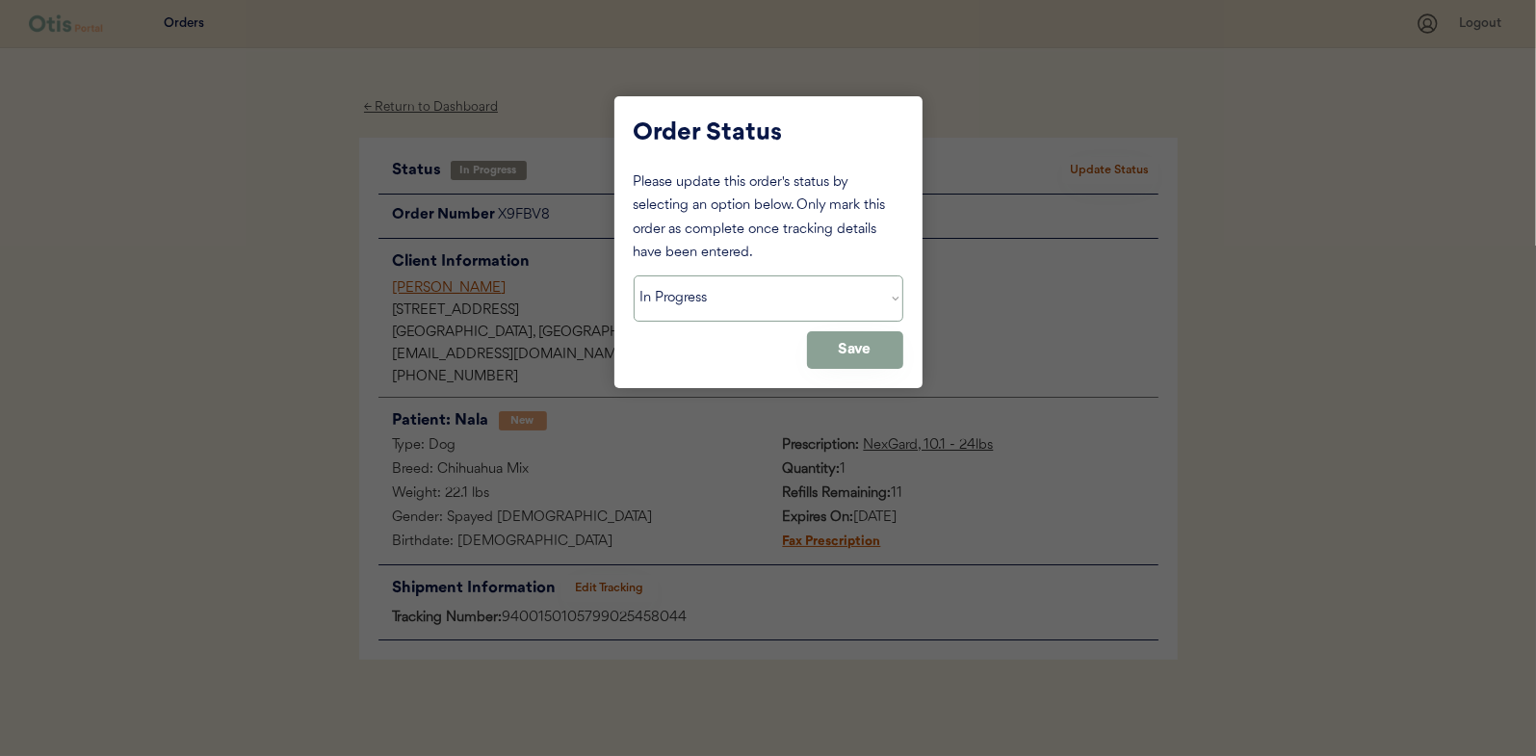
click at [752, 304] on select "Status On Hold New In Progress Complete Pending HW Consent Canceled" at bounding box center [769, 298] width 270 height 46
select select ""complete""
click at [634, 275] on select "Status On Hold New In Progress Complete Pending HW Consent Canceled" at bounding box center [769, 298] width 270 height 46
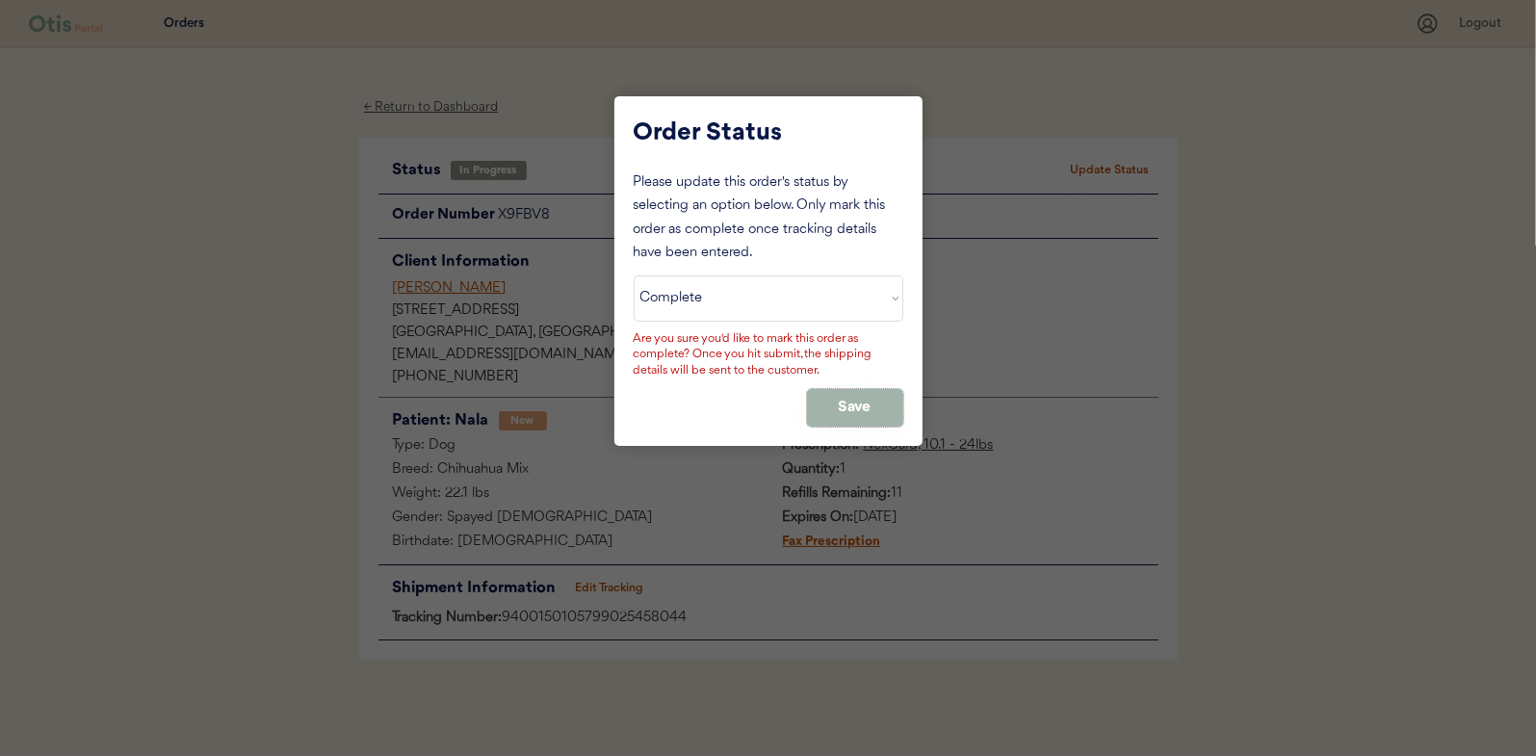
click at [822, 404] on button "Save" at bounding box center [855, 408] width 96 height 38
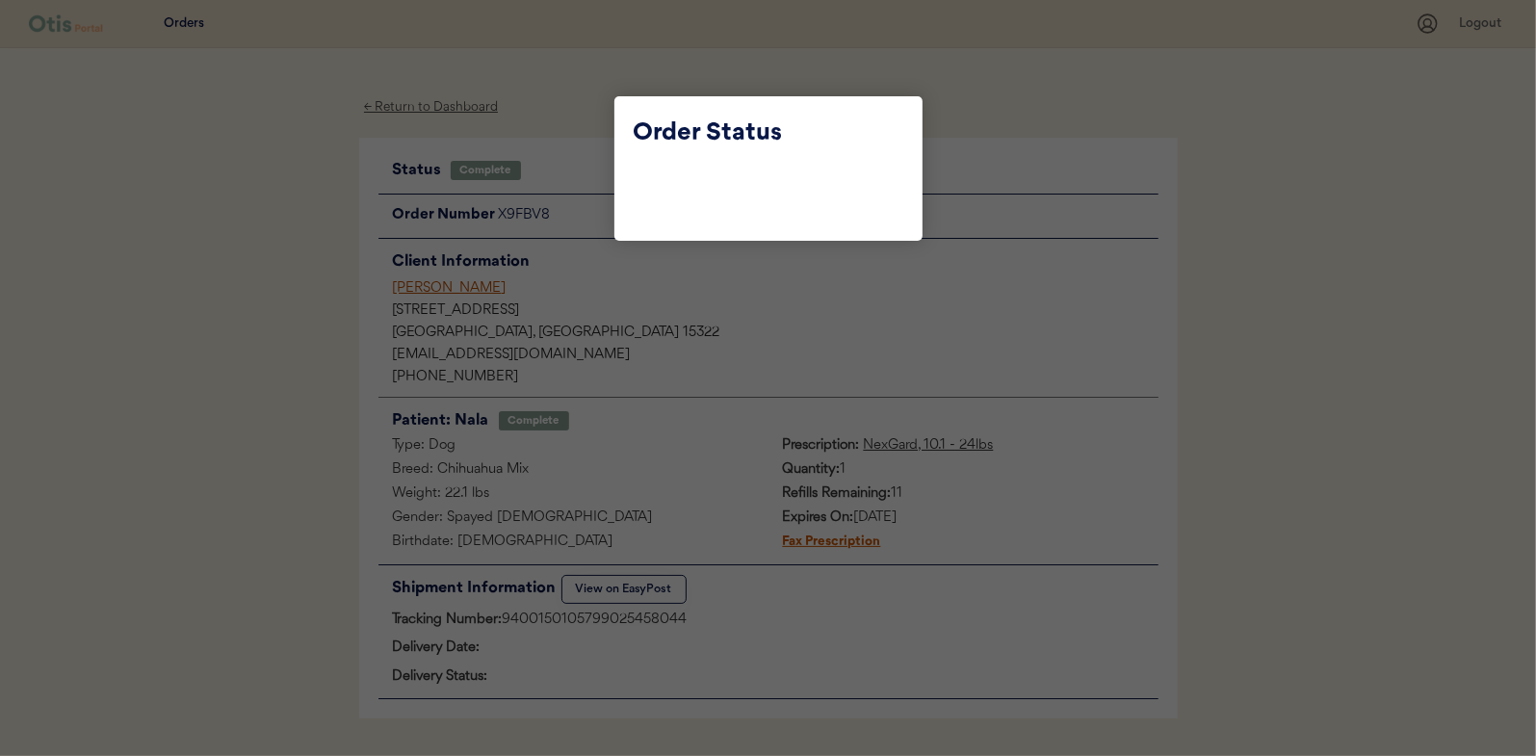
click at [294, 241] on div at bounding box center [768, 378] width 1536 height 756
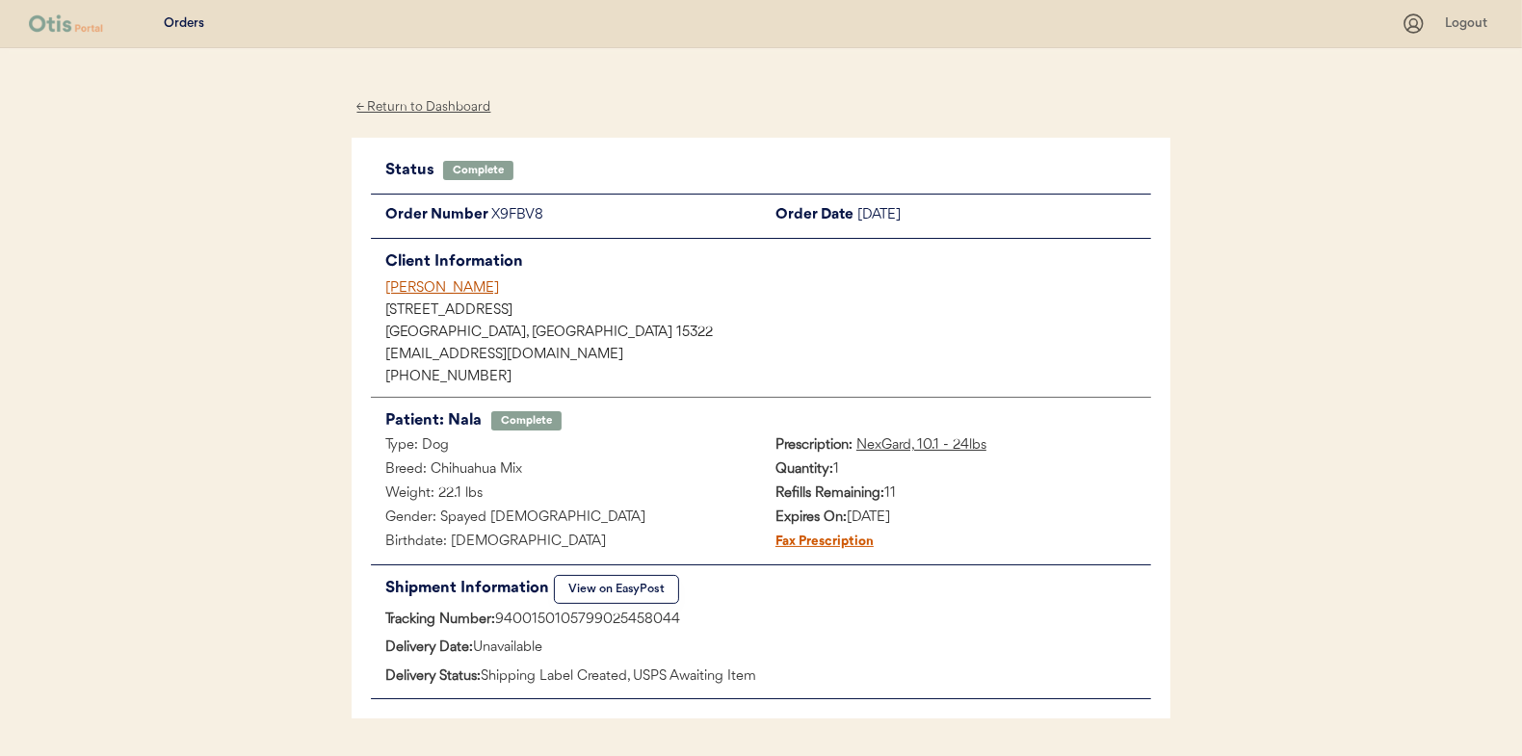
click at [408, 113] on div "← Return to Dashboard" at bounding box center [424, 107] width 144 height 22
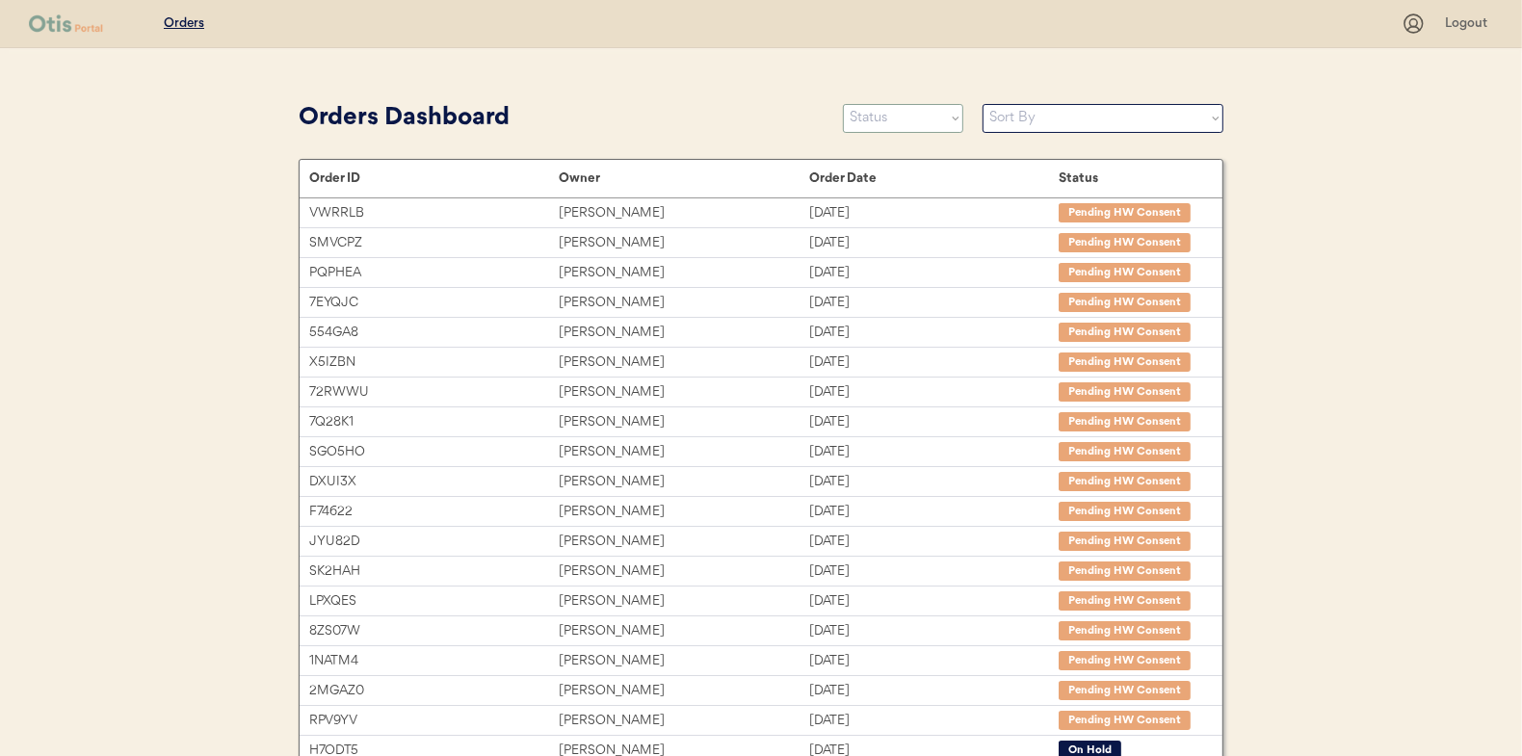
click at [872, 125] on select "Status On Hold New In Progress Complete Pending HW Consent Canceled" at bounding box center [903, 118] width 120 height 29
select select ""in_progress""
click at [843, 104] on select "Status On Hold New In Progress Complete Pending HW Consent Canceled" at bounding box center [903, 118] width 120 height 29
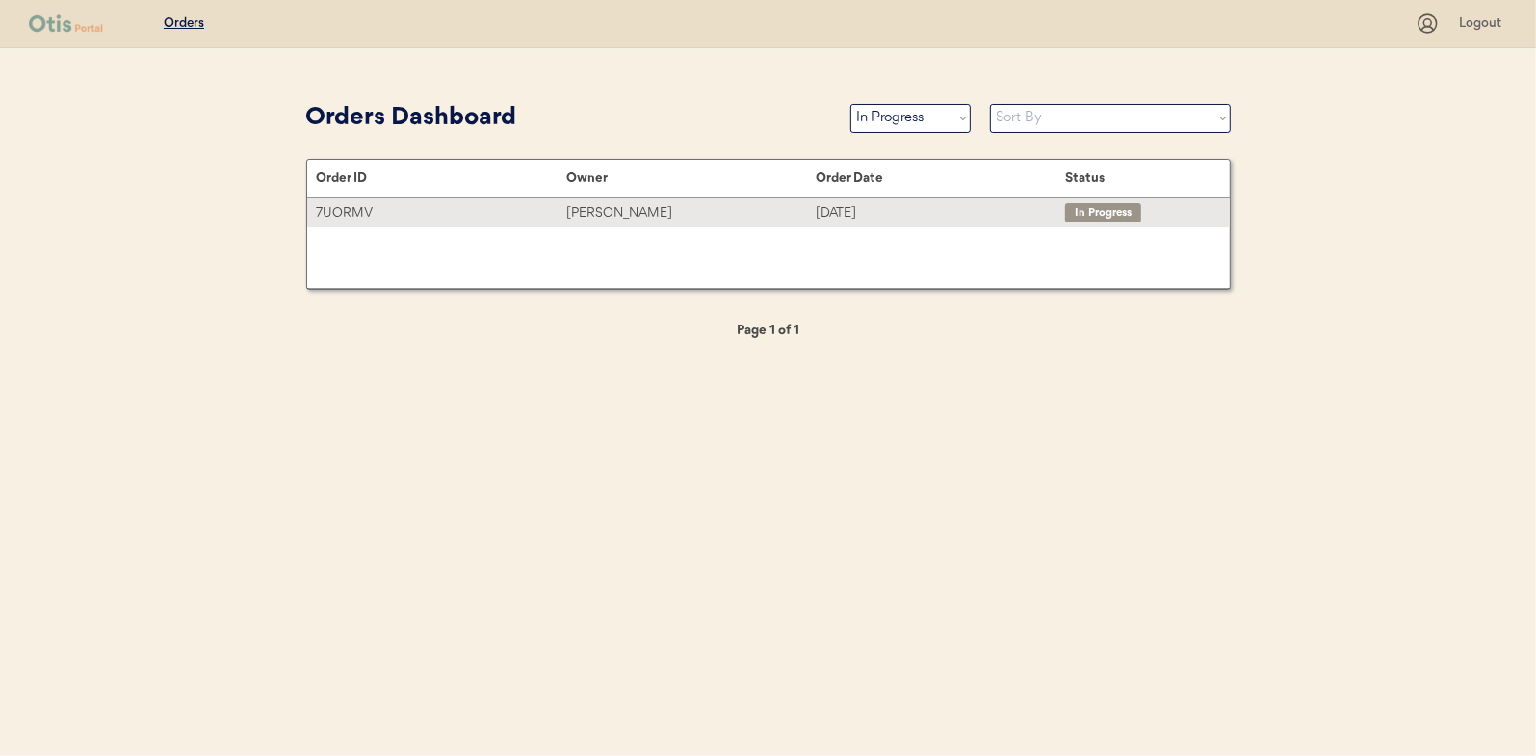
click at [621, 213] on div "[PERSON_NAME]" at bounding box center [690, 213] width 249 height 22
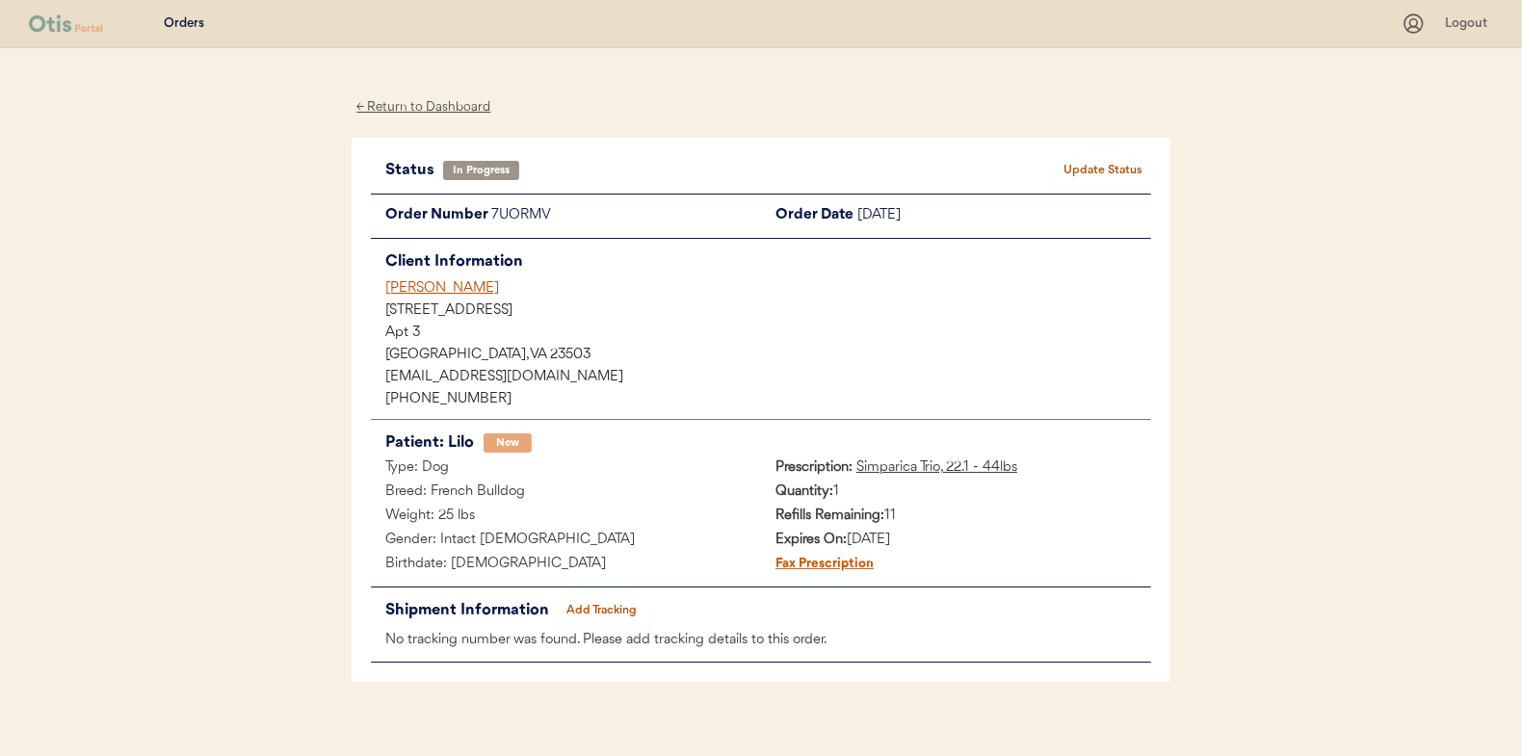
click at [609, 610] on button "Add Tracking" at bounding box center [602, 610] width 96 height 27
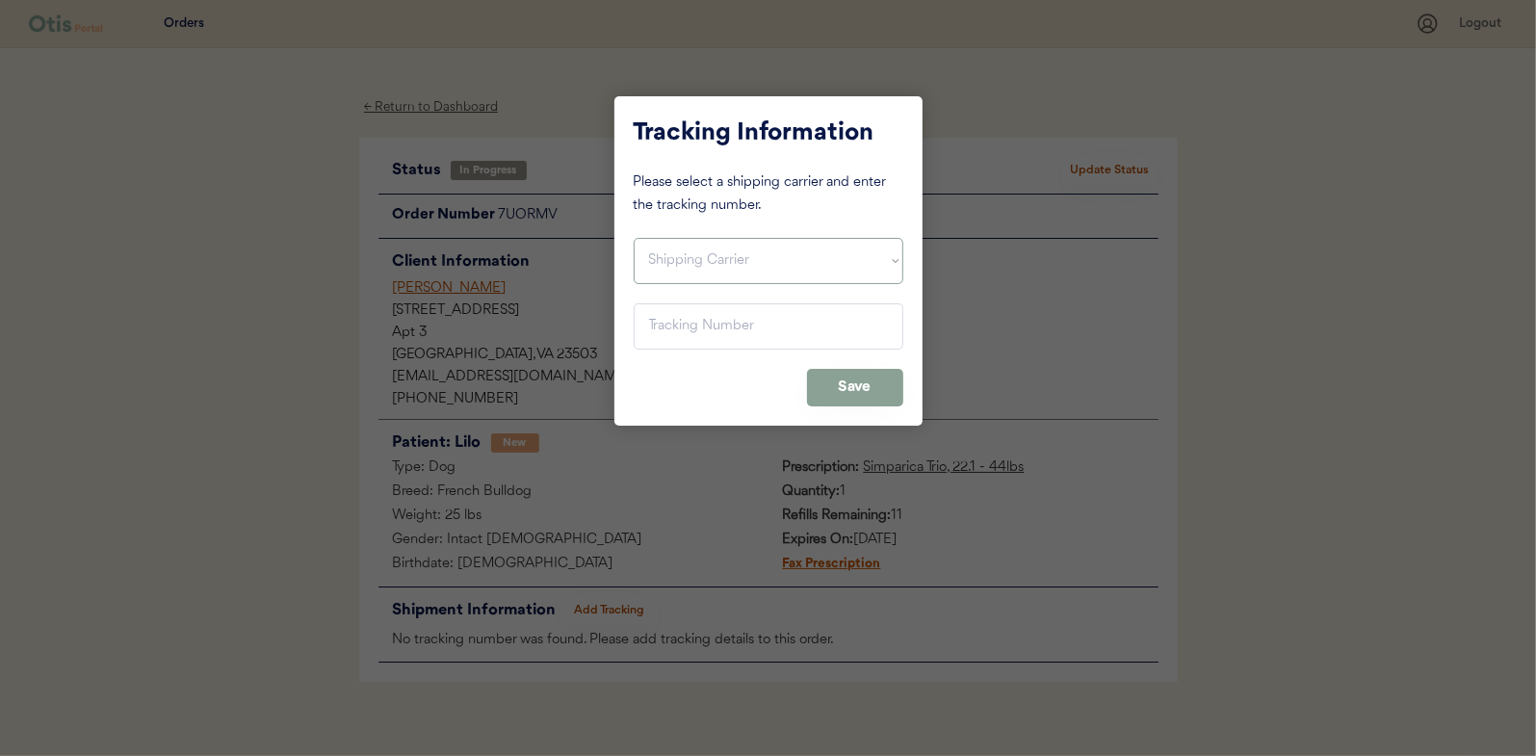
click at [672, 257] on select "Shipping Carrier FedEx FedEx Ground Economy UPS USPS" at bounding box center [769, 261] width 270 height 46
select select ""usps""
click at [634, 238] on select "Shipping Carrier FedEx FedEx Ground Economy UPS USPS" at bounding box center [769, 261] width 270 height 46
click at [665, 332] on input "input" at bounding box center [769, 326] width 270 height 46
paste input "9400150105496027119231"
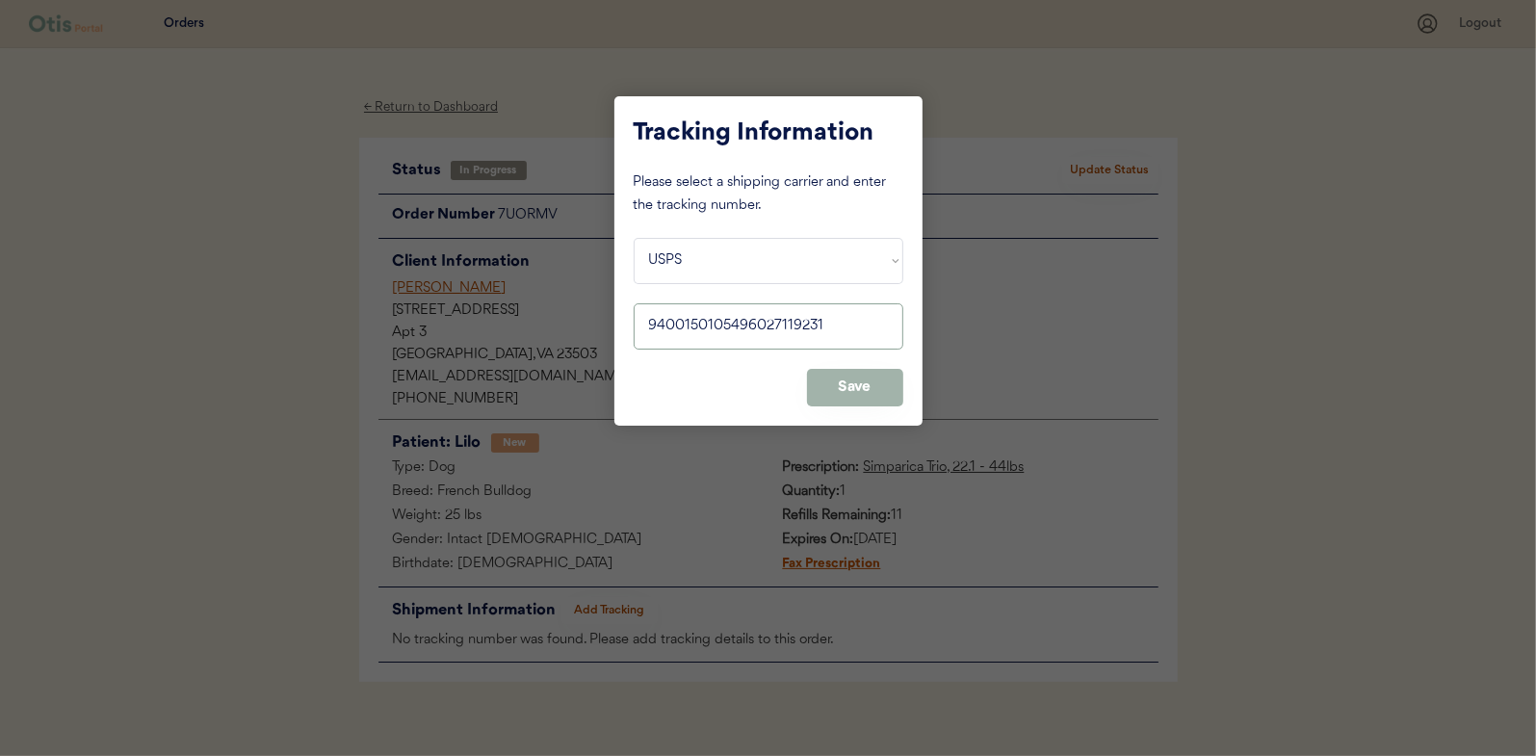
type input "9400150105496027119231"
click at [848, 381] on button "Save" at bounding box center [855, 388] width 96 height 38
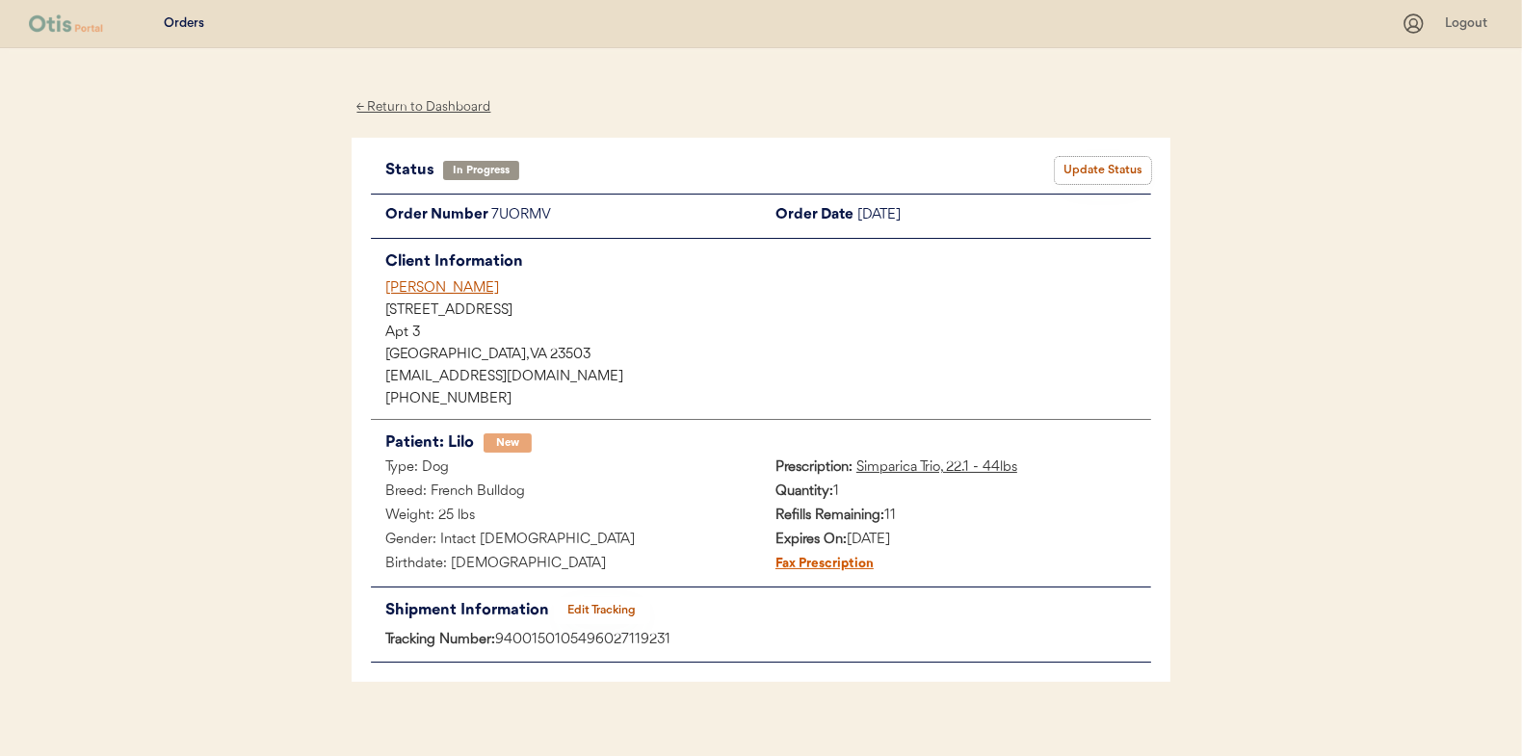
click at [1093, 166] on button "Update Status" at bounding box center [1103, 170] width 96 height 27
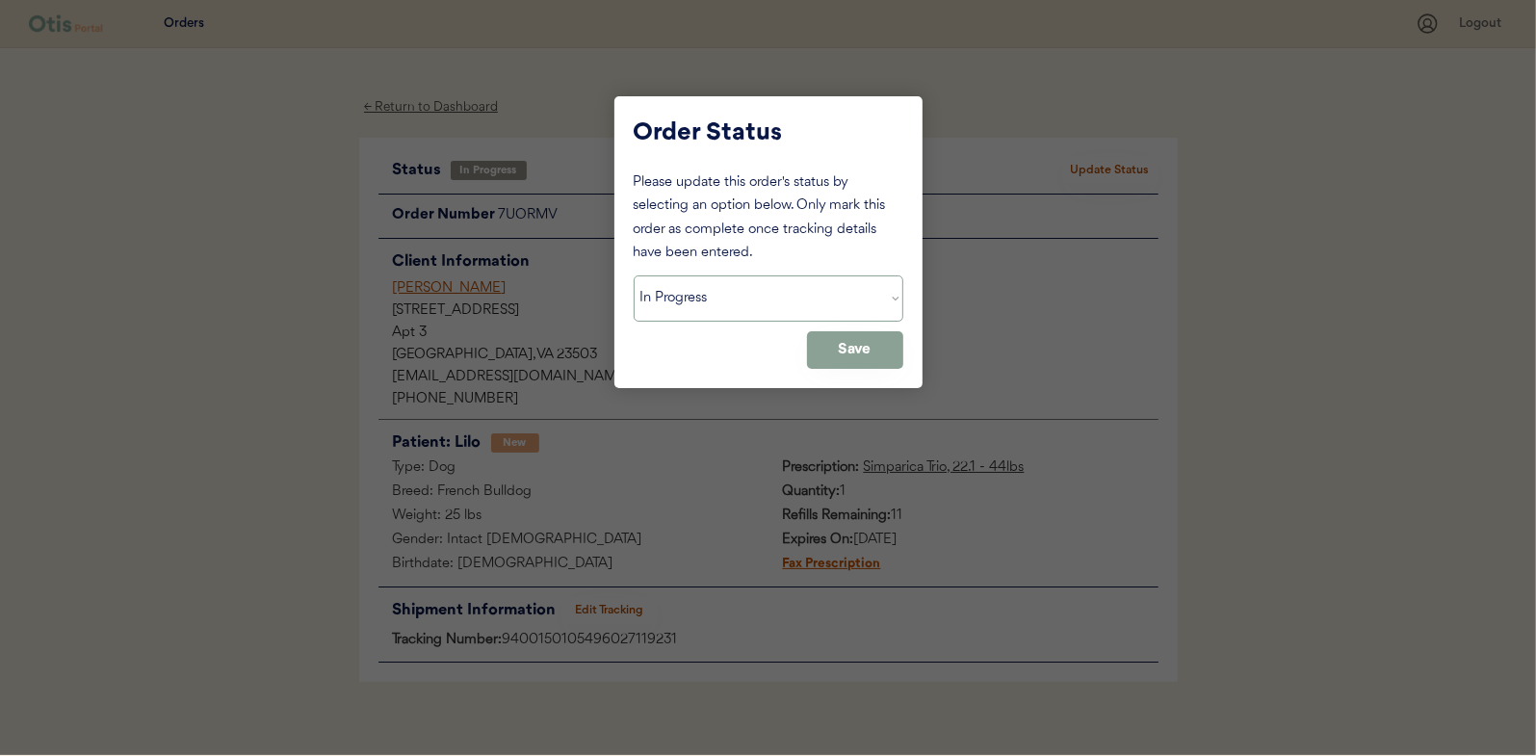
click at [672, 292] on select "Status On Hold New In Progress Complete Pending HW Consent Canceled" at bounding box center [769, 298] width 270 height 46
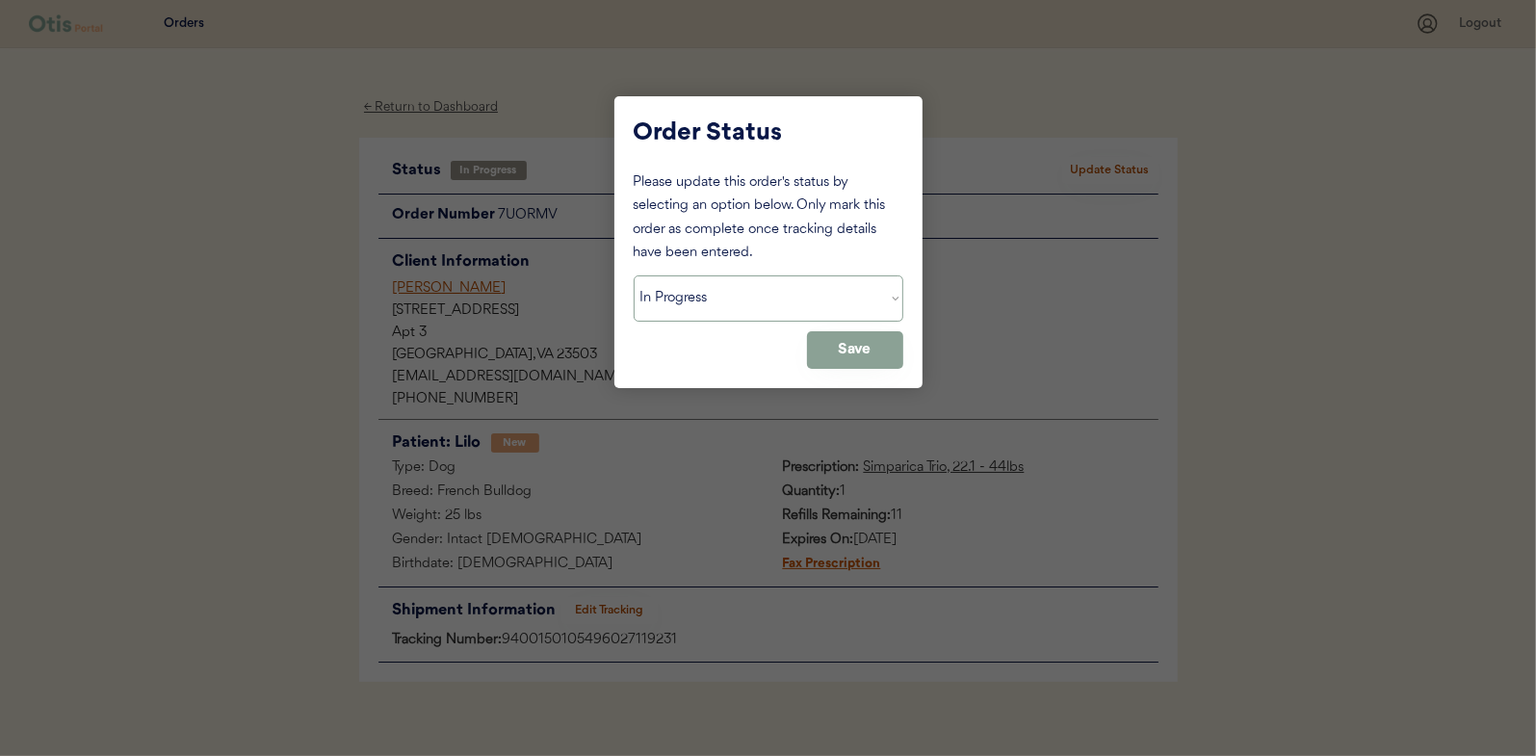
select select ""complete""
click at [634, 275] on select "Status On Hold New In Progress Complete Pending HW Consent Canceled" at bounding box center [769, 298] width 270 height 46
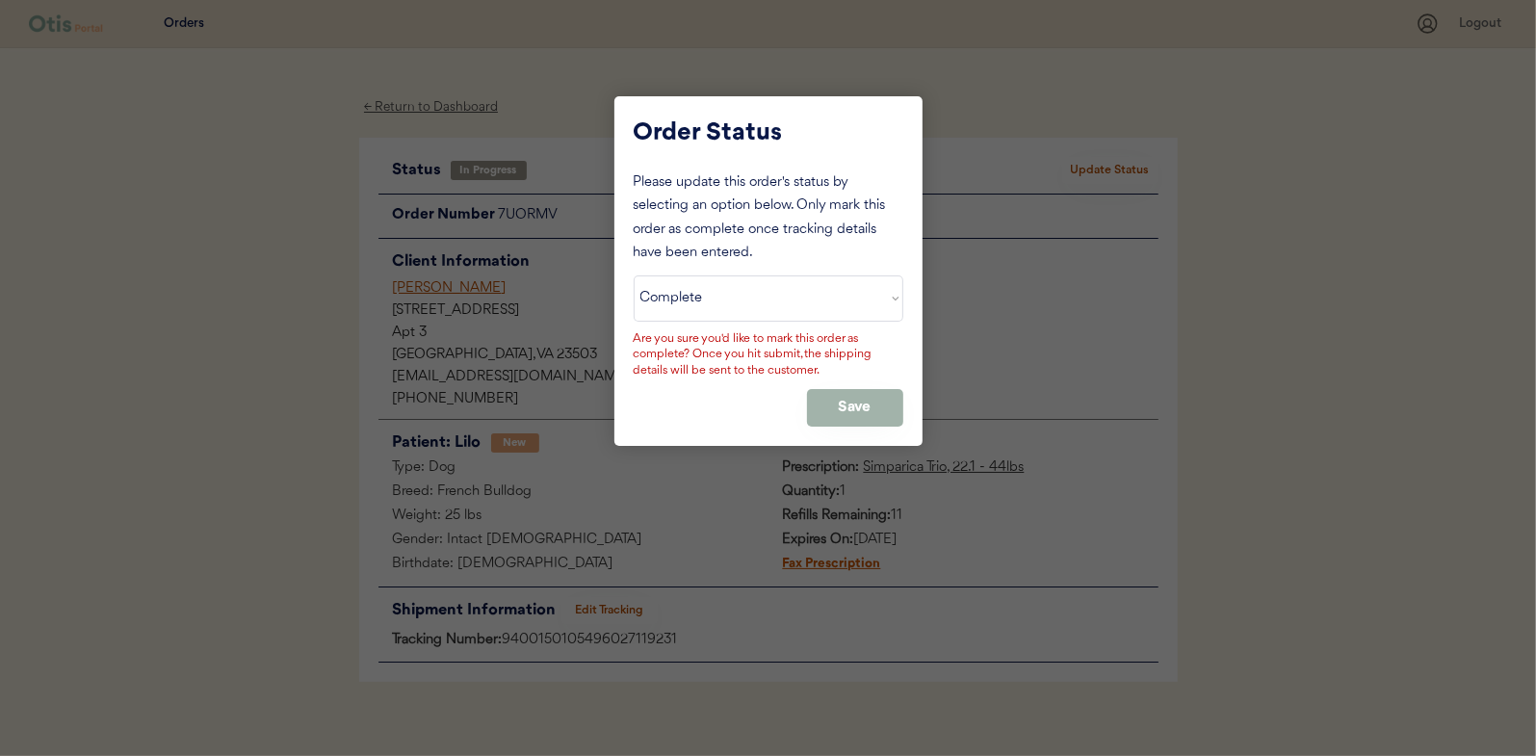
click at [871, 397] on button "Save" at bounding box center [855, 408] width 96 height 38
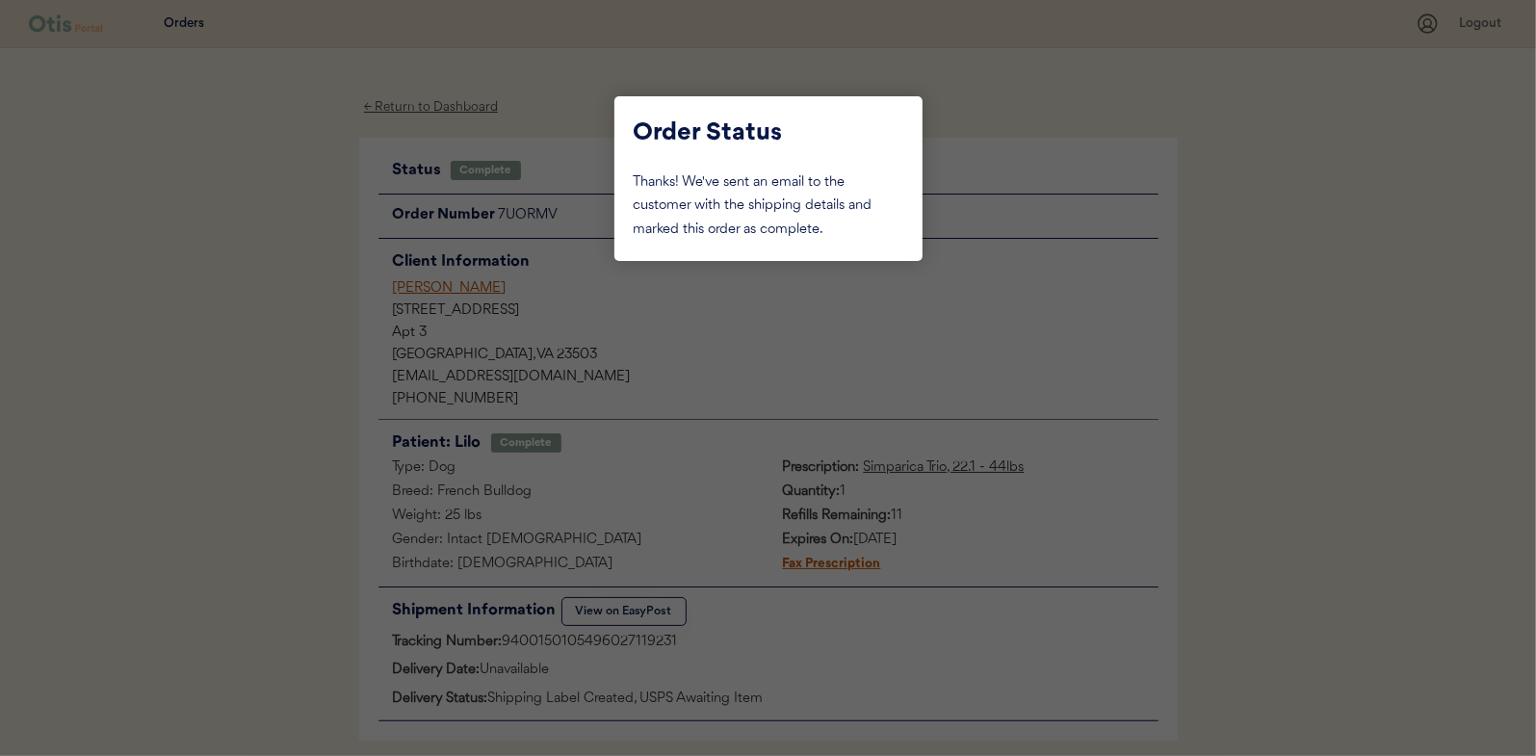
click at [217, 222] on div at bounding box center [768, 378] width 1536 height 756
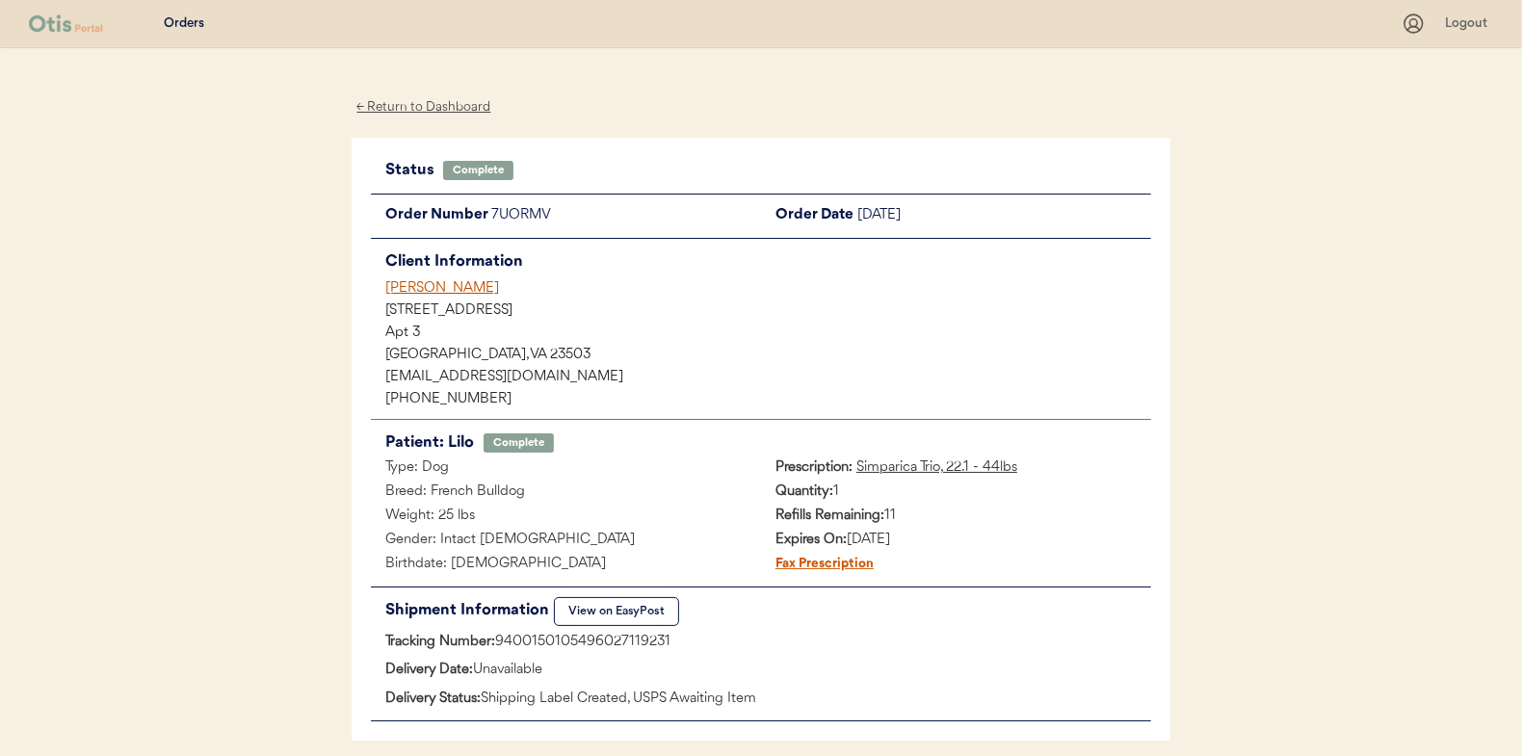
click at [423, 105] on div "← Return to Dashboard" at bounding box center [424, 107] width 144 height 22
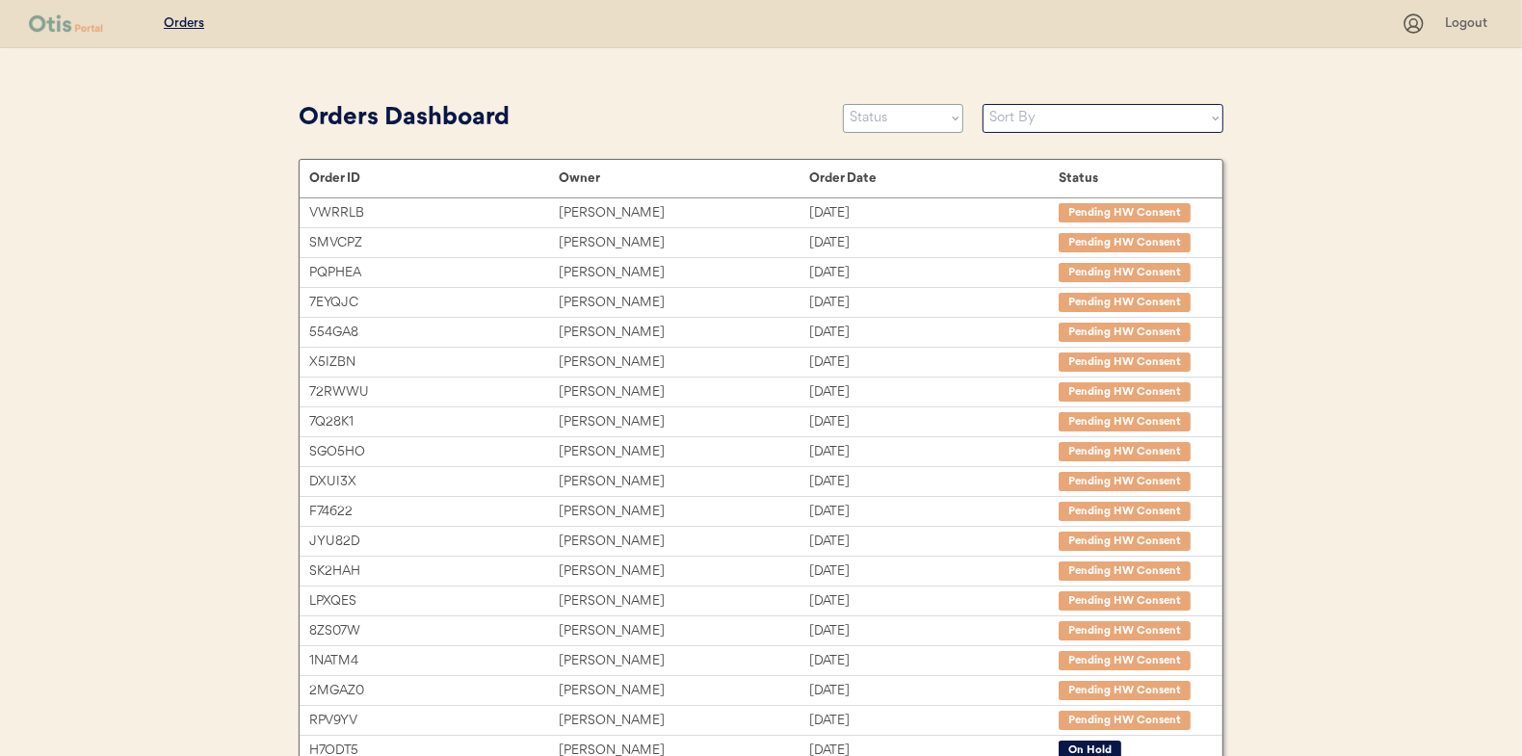
click at [872, 123] on select "Status On Hold New In Progress Complete Pending HW Consent Canceled" at bounding box center [903, 118] width 120 height 29
select select ""new""
click at [843, 104] on select "Status On Hold New In Progress Complete Pending HW Consent Canceled" at bounding box center [903, 118] width 120 height 29
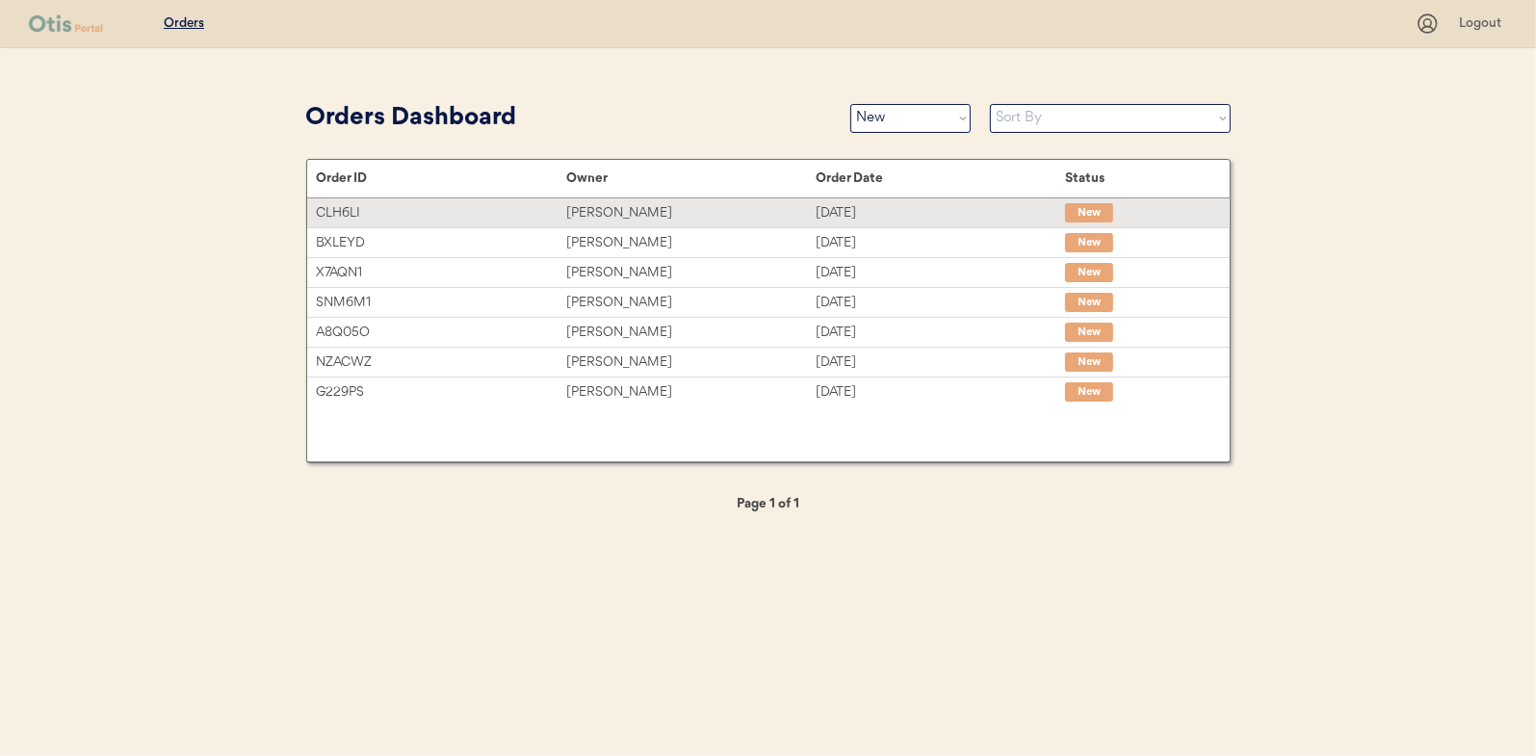
click at [618, 216] on div "[PERSON_NAME]" at bounding box center [690, 213] width 249 height 22
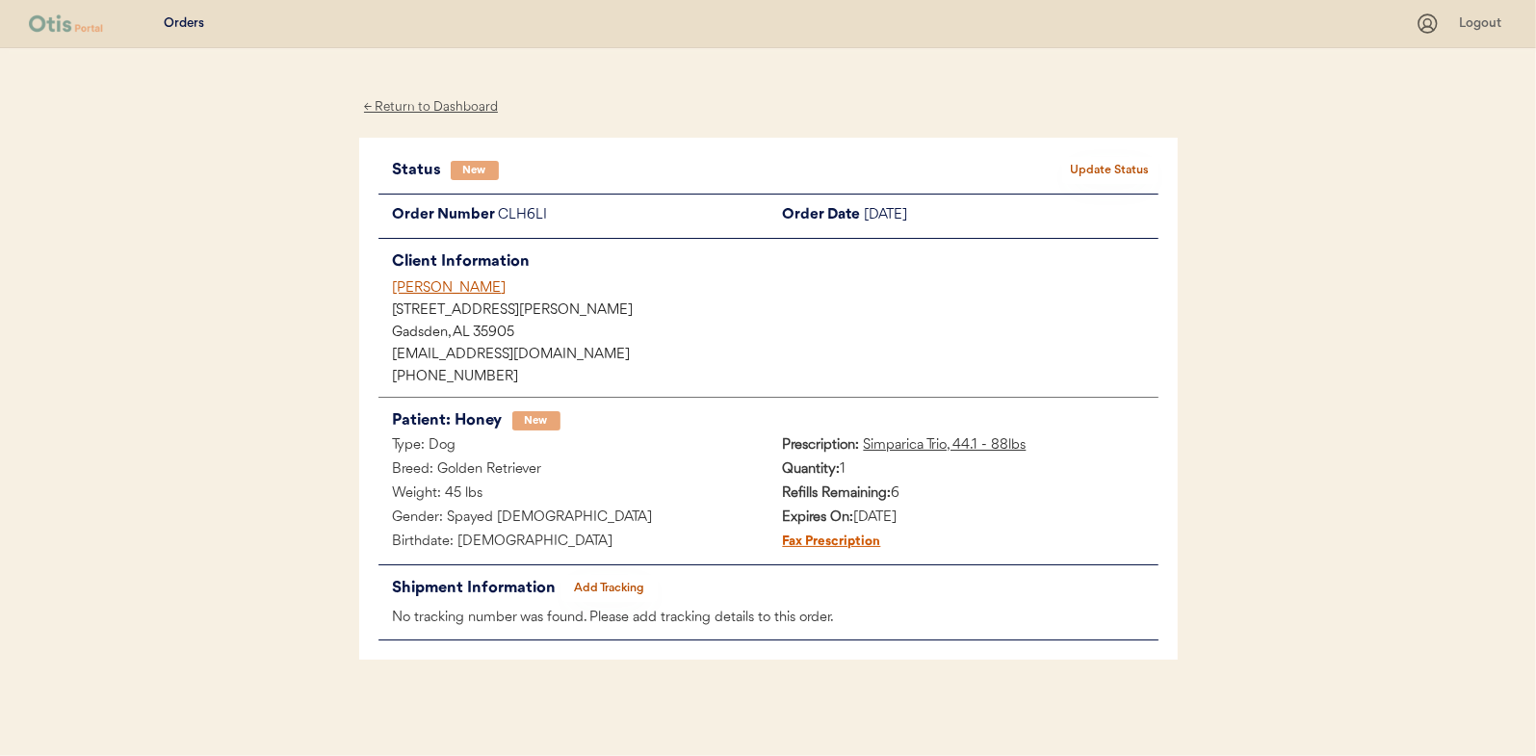
click at [1107, 167] on button "Update Status" at bounding box center [1110, 170] width 96 height 27
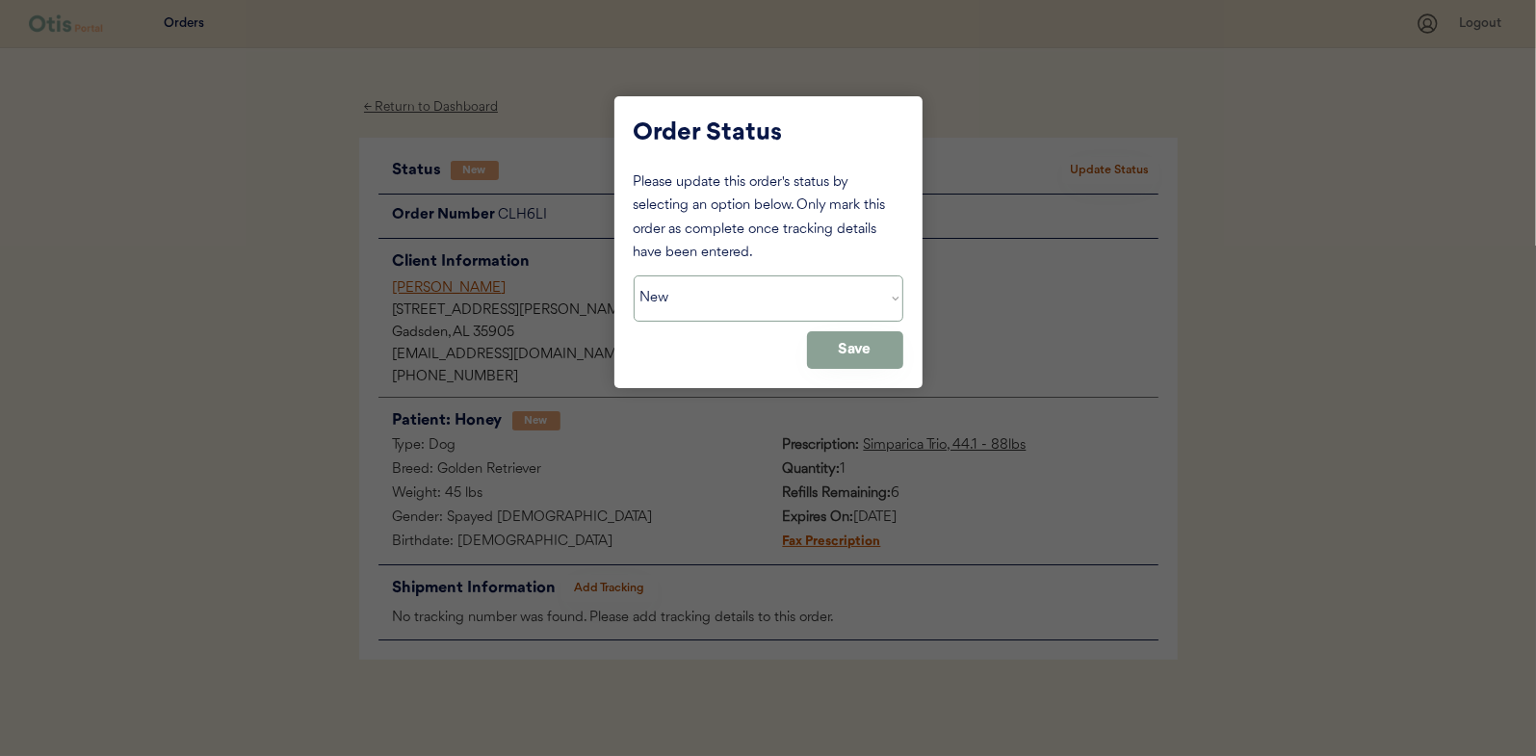
click at [734, 293] on select "Status On Hold New In Progress Complete Pending HW Consent Canceled" at bounding box center [769, 298] width 270 height 46
select select ""in_progress""
click at [634, 275] on select "Status On Hold New In Progress Complete Pending HW Consent Canceled" at bounding box center [769, 298] width 270 height 46
click at [878, 341] on button "Save" at bounding box center [855, 350] width 96 height 38
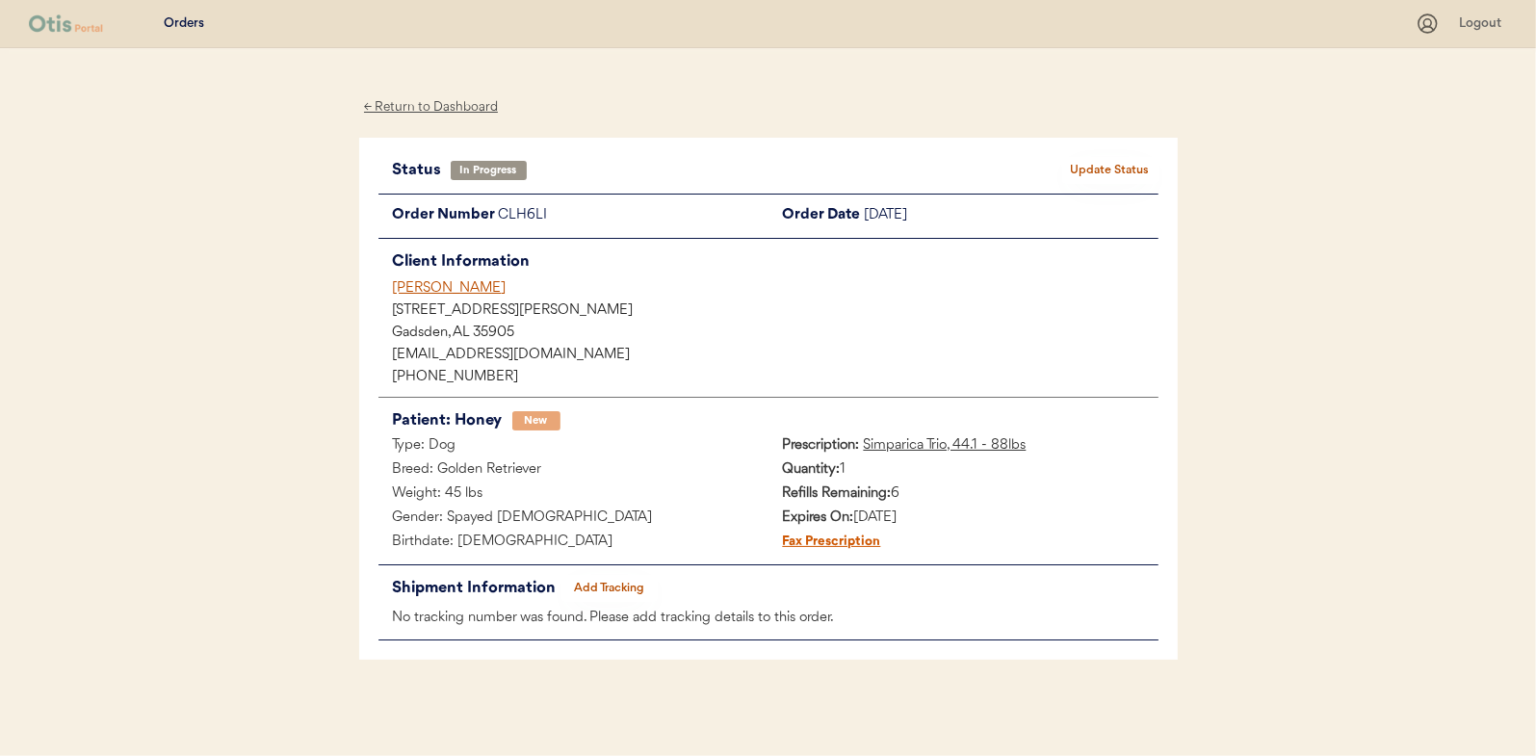
click at [444, 104] on div "← Return to Dashboard" at bounding box center [431, 107] width 144 height 22
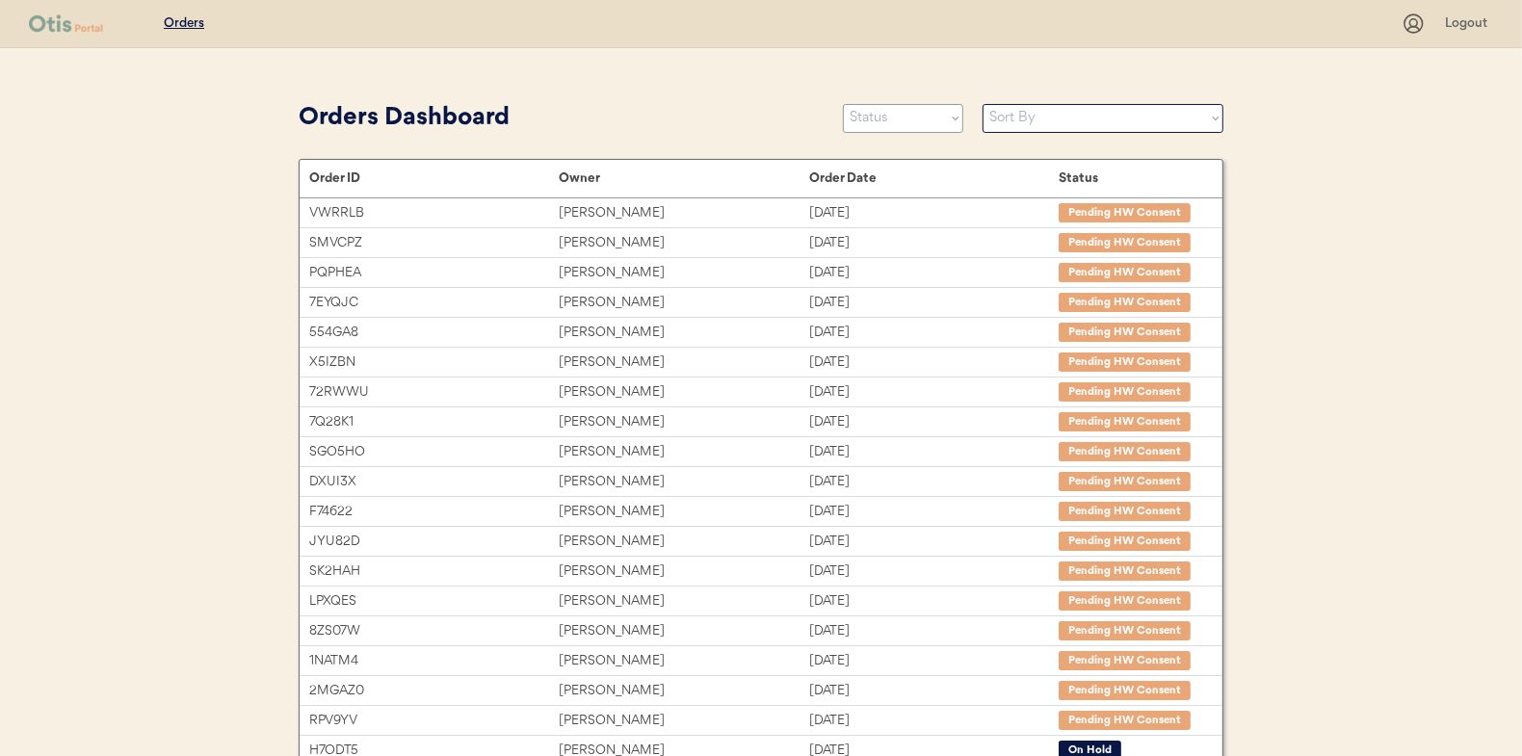
click at [906, 118] on select "Status On Hold New In Progress Complete Pending HW Consent Canceled" at bounding box center [903, 118] width 120 height 29
select select ""new""
click at [843, 104] on select "Status On Hold New In Progress Complete Pending HW Consent Canceled" at bounding box center [903, 118] width 120 height 29
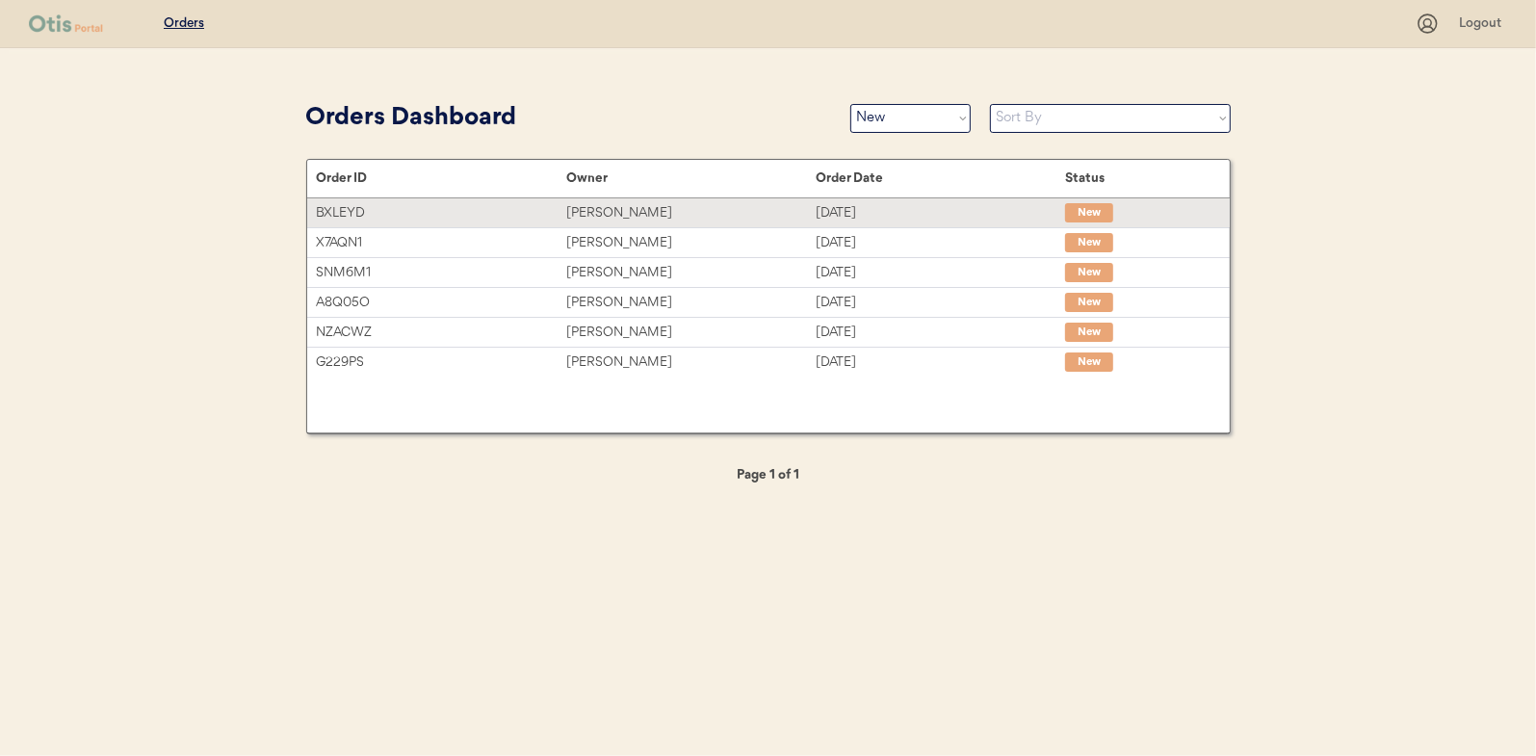
click at [606, 213] on div "[PERSON_NAME]" at bounding box center [690, 213] width 249 height 22
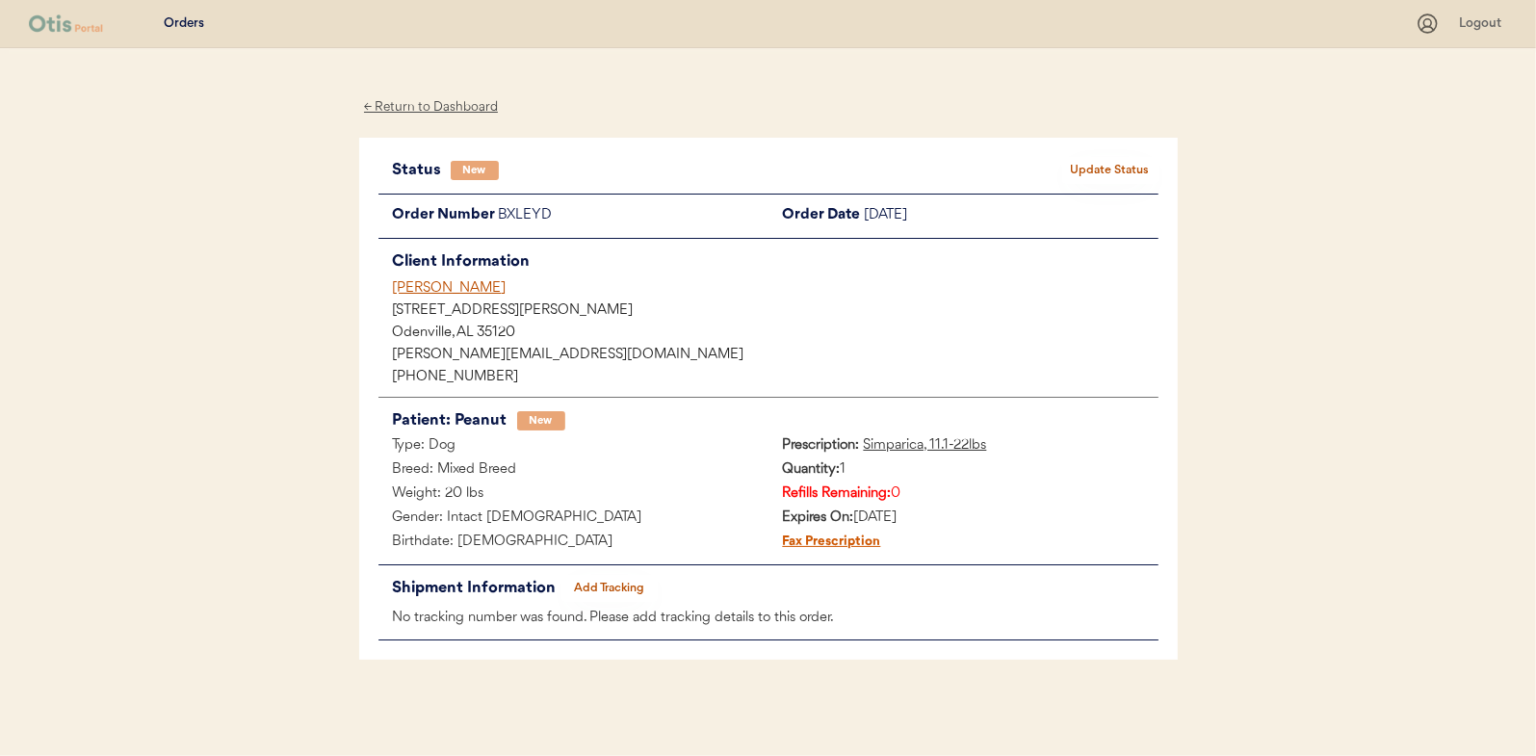
click at [1107, 170] on button "Update Status" at bounding box center [1110, 170] width 96 height 27
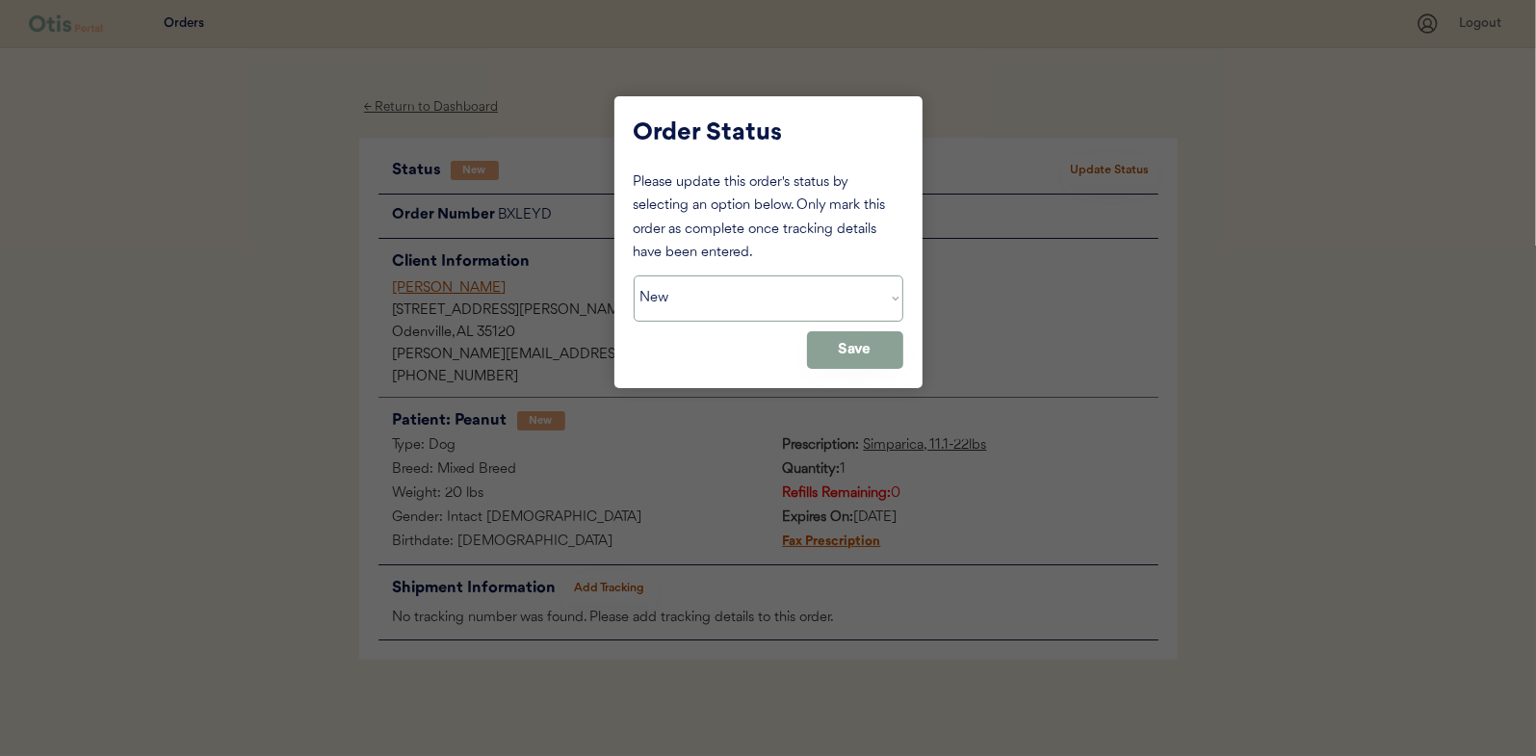
click at [746, 293] on select "Status On Hold New In Progress Complete Pending HW Consent Canceled" at bounding box center [769, 298] width 270 height 46
select select ""in_progress""
click at [634, 275] on select "Status On Hold New In Progress Complete Pending HW Consent Canceled" at bounding box center [769, 298] width 270 height 46
click at [856, 359] on button "Save" at bounding box center [855, 350] width 96 height 38
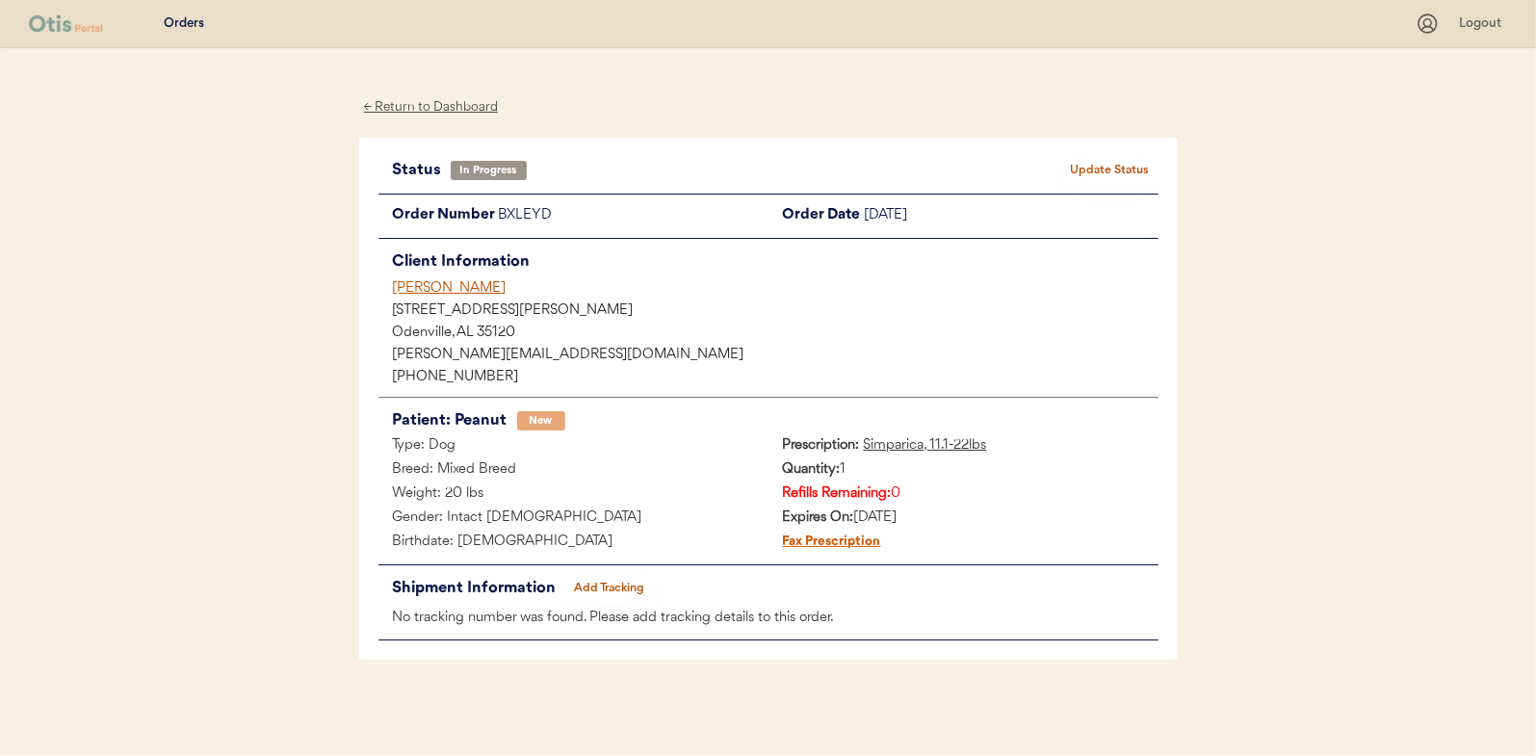
click at [443, 108] on div "← Return to Dashboard" at bounding box center [431, 107] width 144 height 22
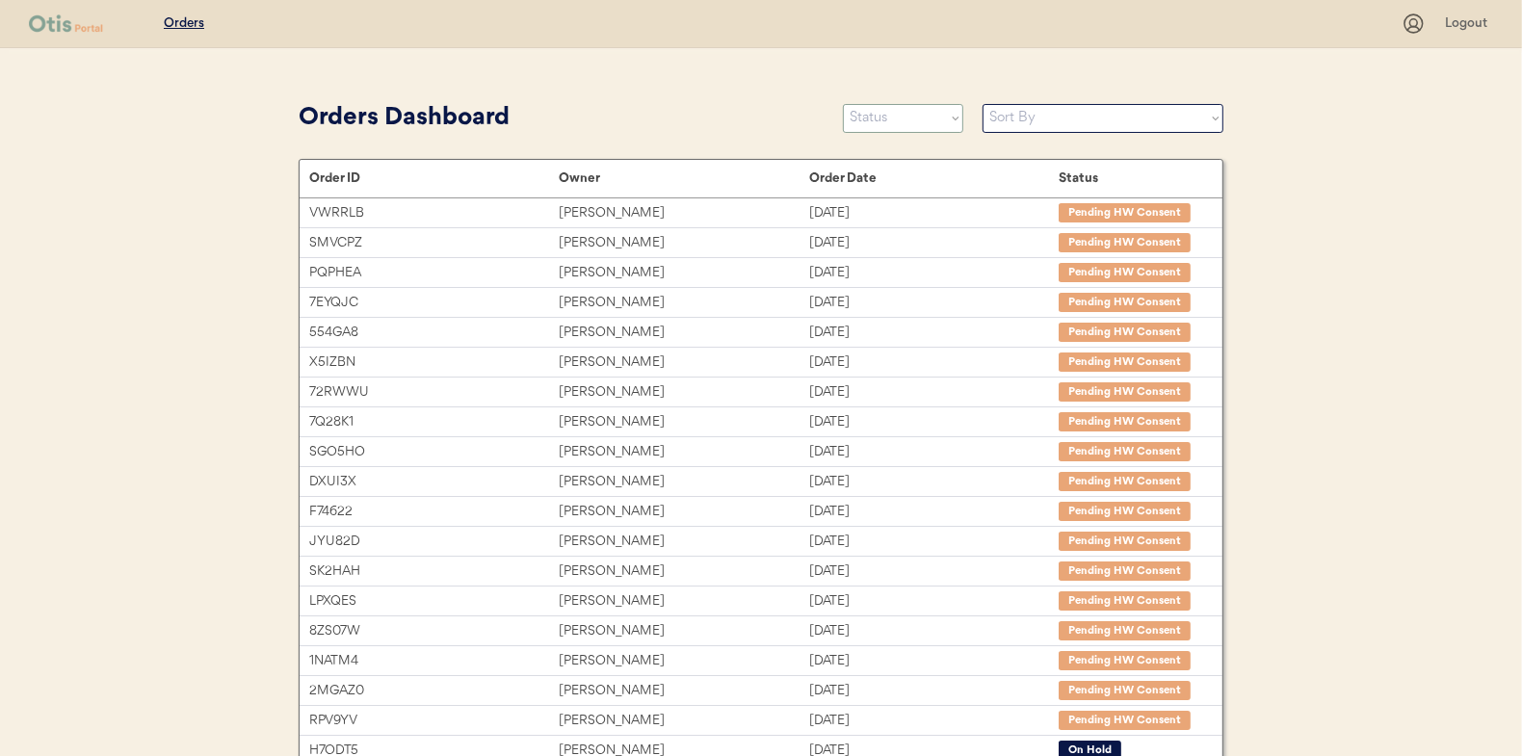
click at [898, 121] on select "Status On Hold New In Progress Complete Pending HW Consent Canceled" at bounding box center [903, 118] width 120 height 29
select select ""new""
click at [843, 104] on select "Status On Hold New In Progress Complete Pending HW Consent Canceled" at bounding box center [903, 118] width 120 height 29
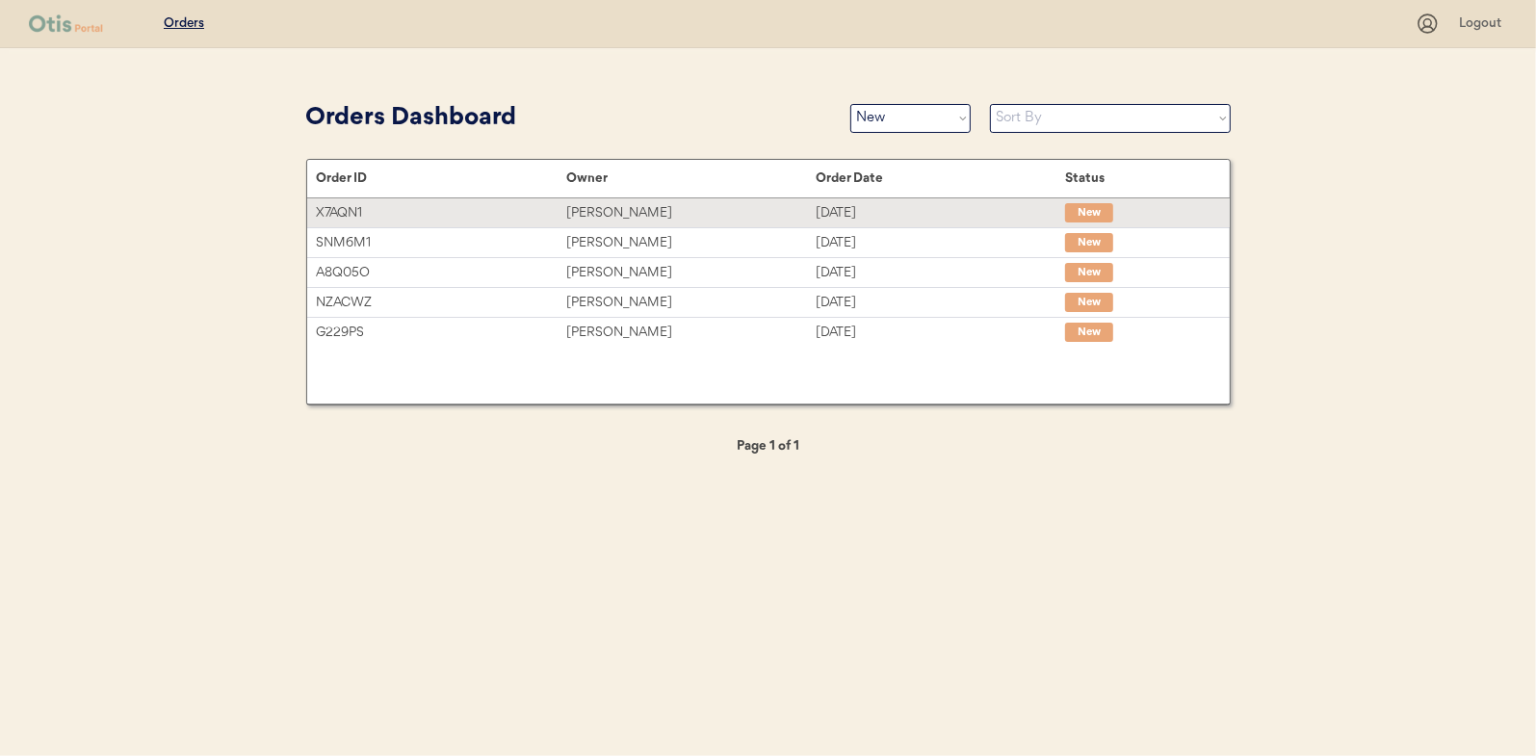
click at [617, 212] on div "Stacie Magniez" at bounding box center [690, 213] width 249 height 22
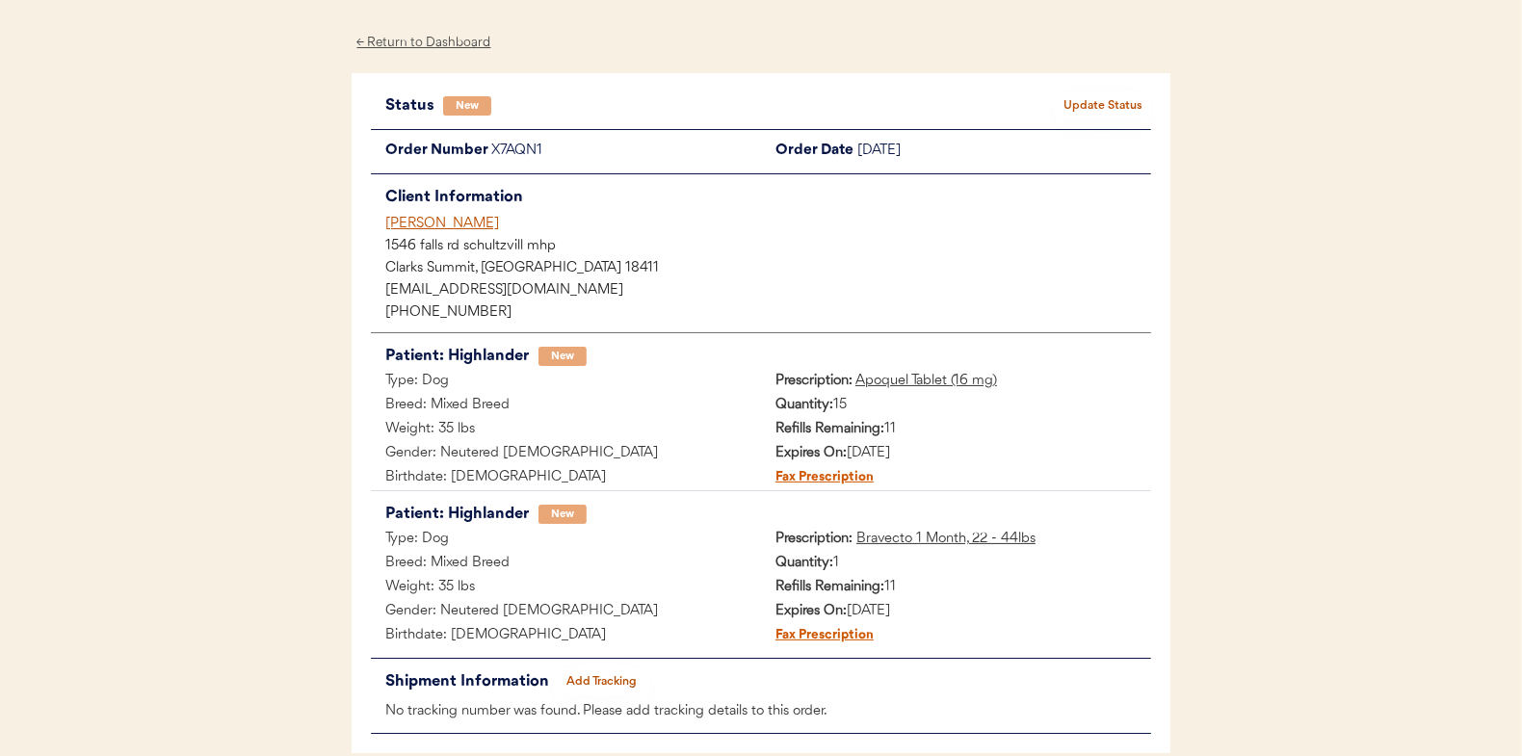
scroll to position [96, 0]
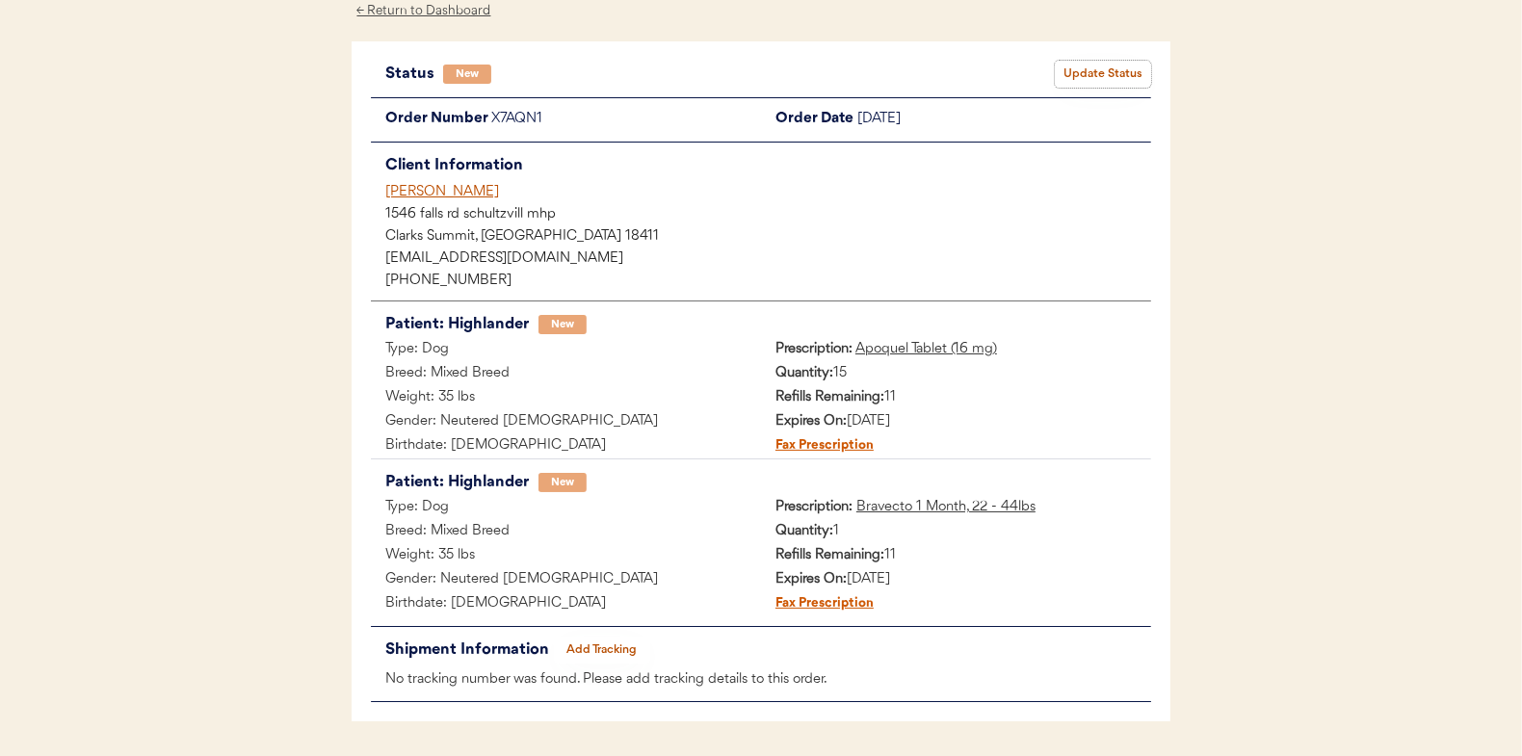
click at [1109, 66] on button "Update Status" at bounding box center [1103, 74] width 96 height 27
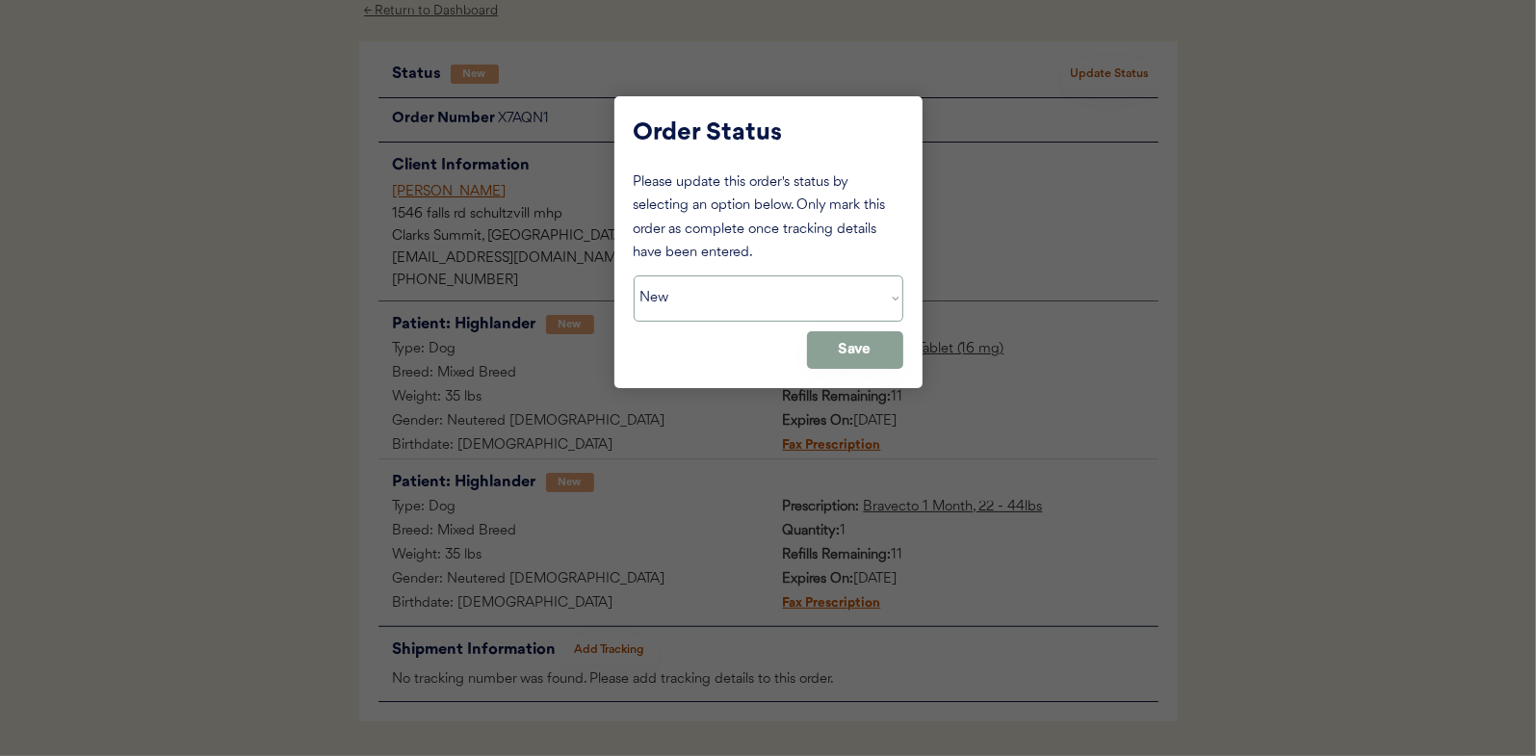
click at [668, 308] on select "Status On Hold New In Progress Complete Pending HW Consent Canceled" at bounding box center [769, 298] width 270 height 46
select select ""in_progress""
click at [634, 275] on select "Status On Hold New In Progress Complete Pending HW Consent Canceled" at bounding box center [769, 298] width 270 height 46
click at [883, 351] on button "Save" at bounding box center [855, 350] width 96 height 38
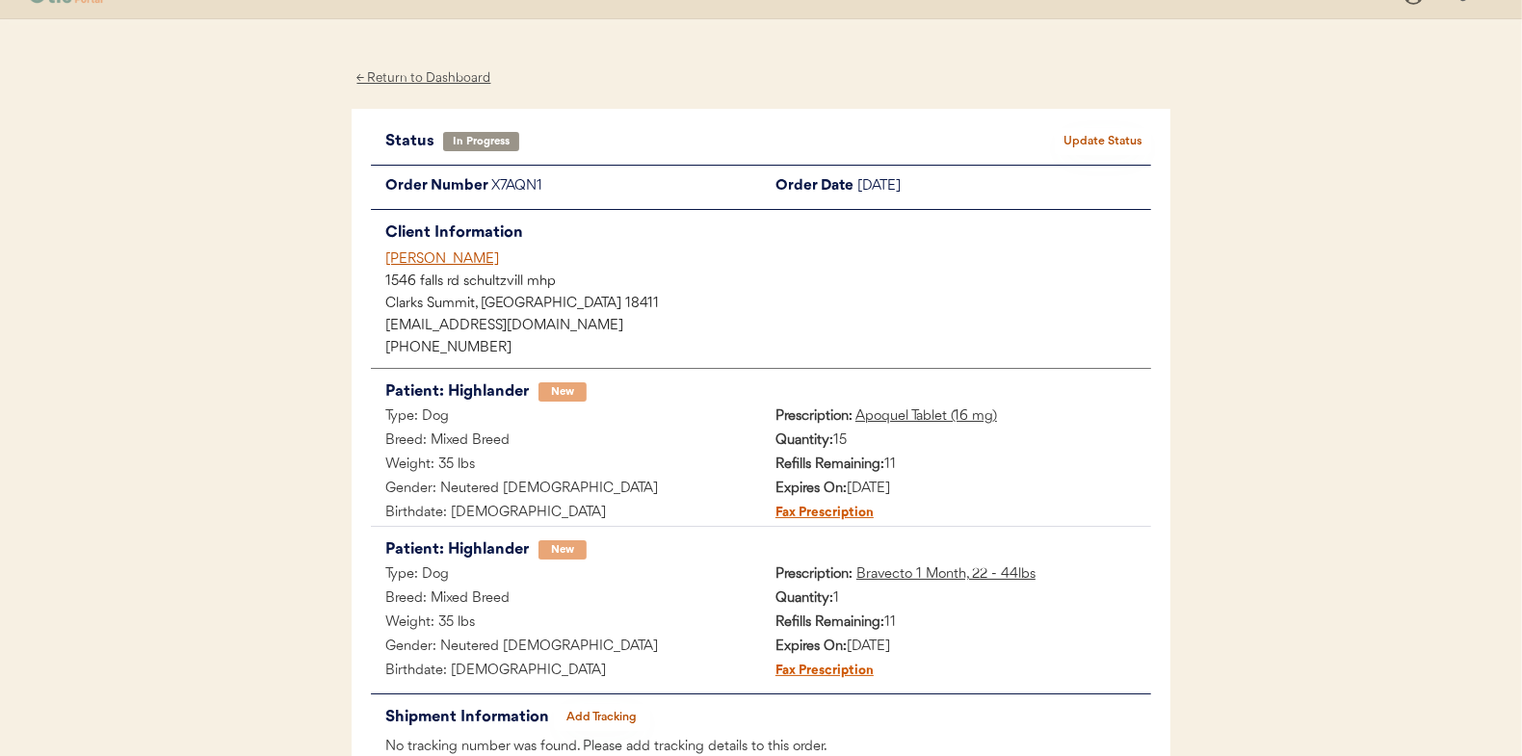
scroll to position [0, 0]
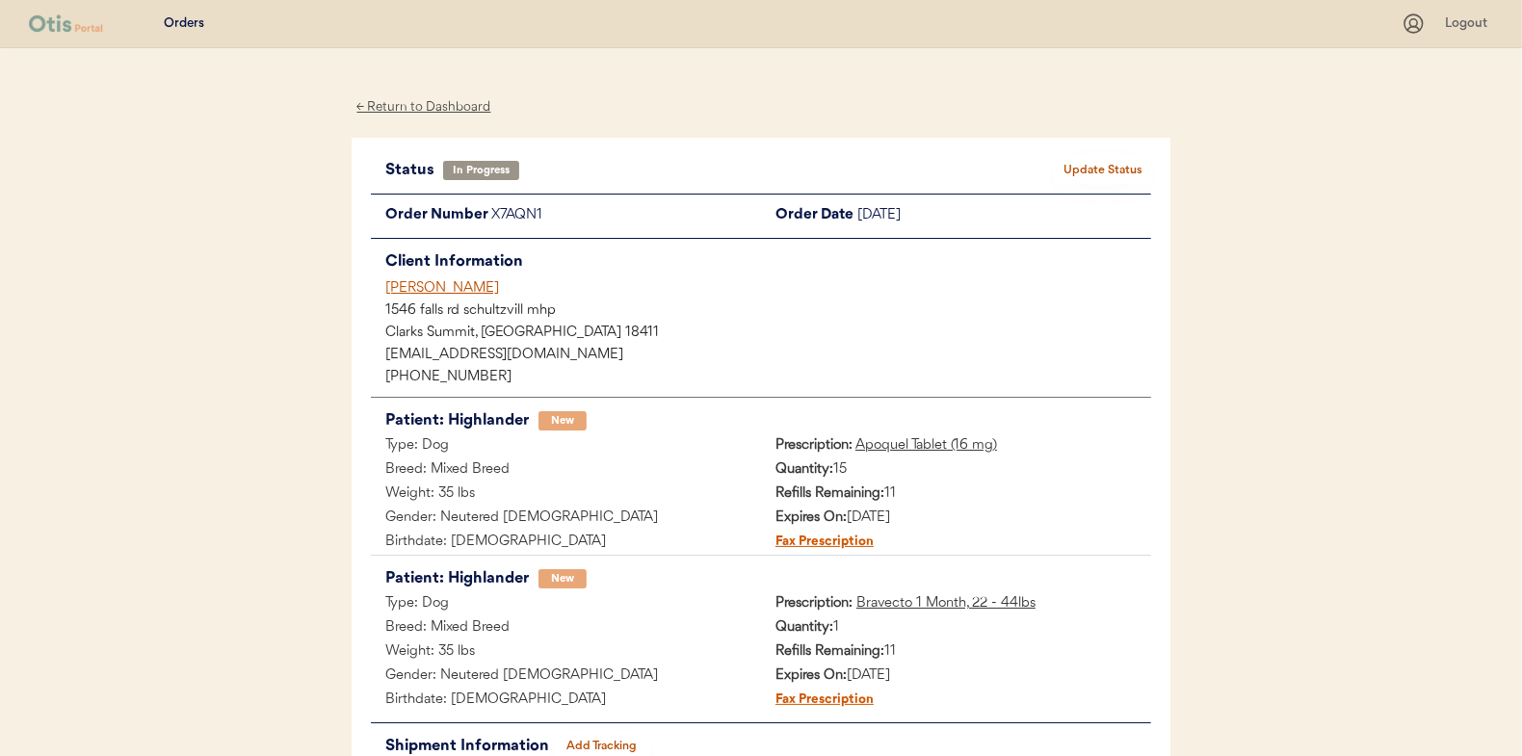
click at [410, 108] on div "← Return to Dashboard" at bounding box center [424, 107] width 144 height 22
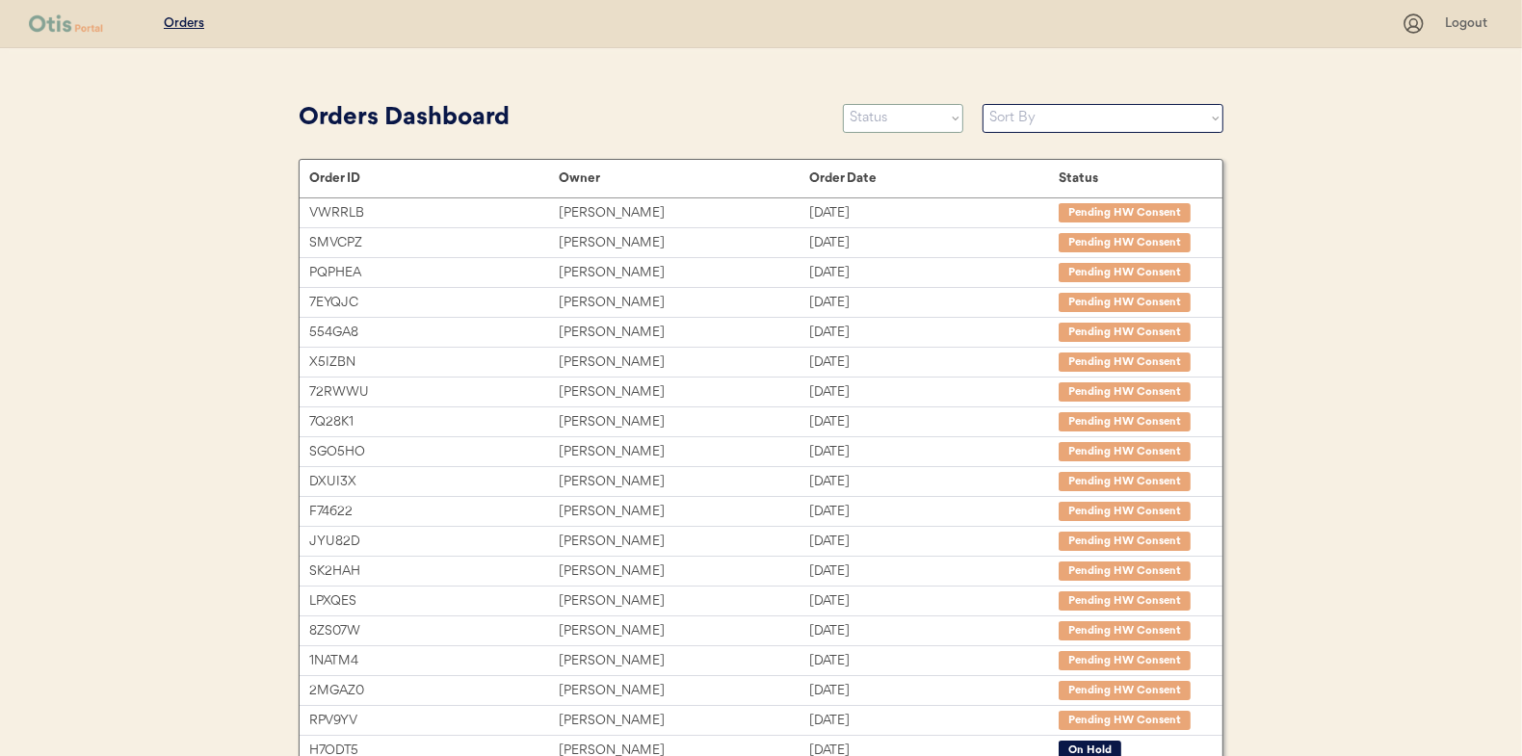
click at [920, 118] on select "Status On Hold New In Progress Complete Pending HW Consent Canceled" at bounding box center [903, 118] width 120 height 29
select select ""new""
click at [843, 104] on select "Status On Hold New In Progress Complete Pending HW Consent Canceled" at bounding box center [903, 118] width 120 height 29
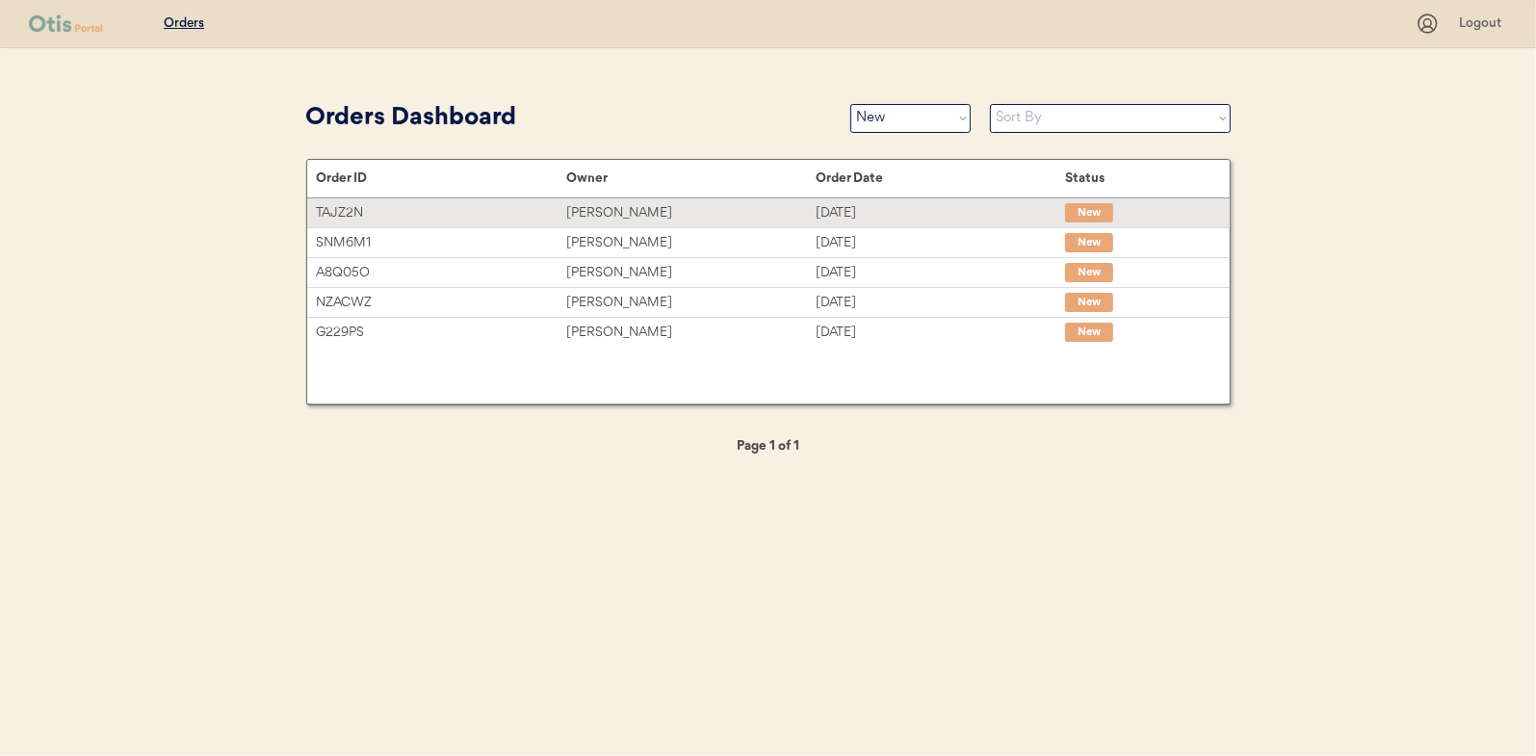
click at [604, 207] on div "[PERSON_NAME]" at bounding box center [690, 213] width 249 height 22
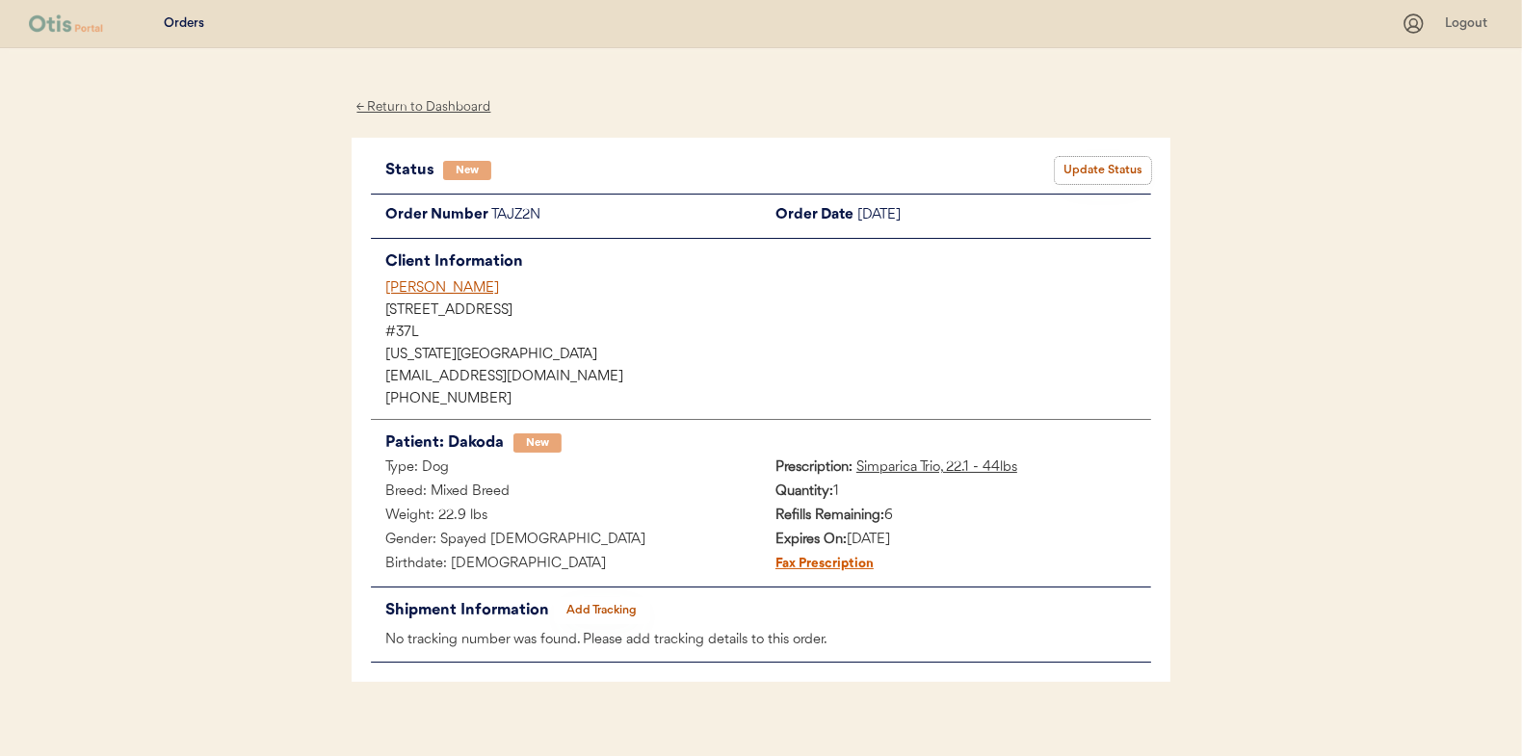
click at [1115, 170] on button "Update Status" at bounding box center [1103, 170] width 96 height 27
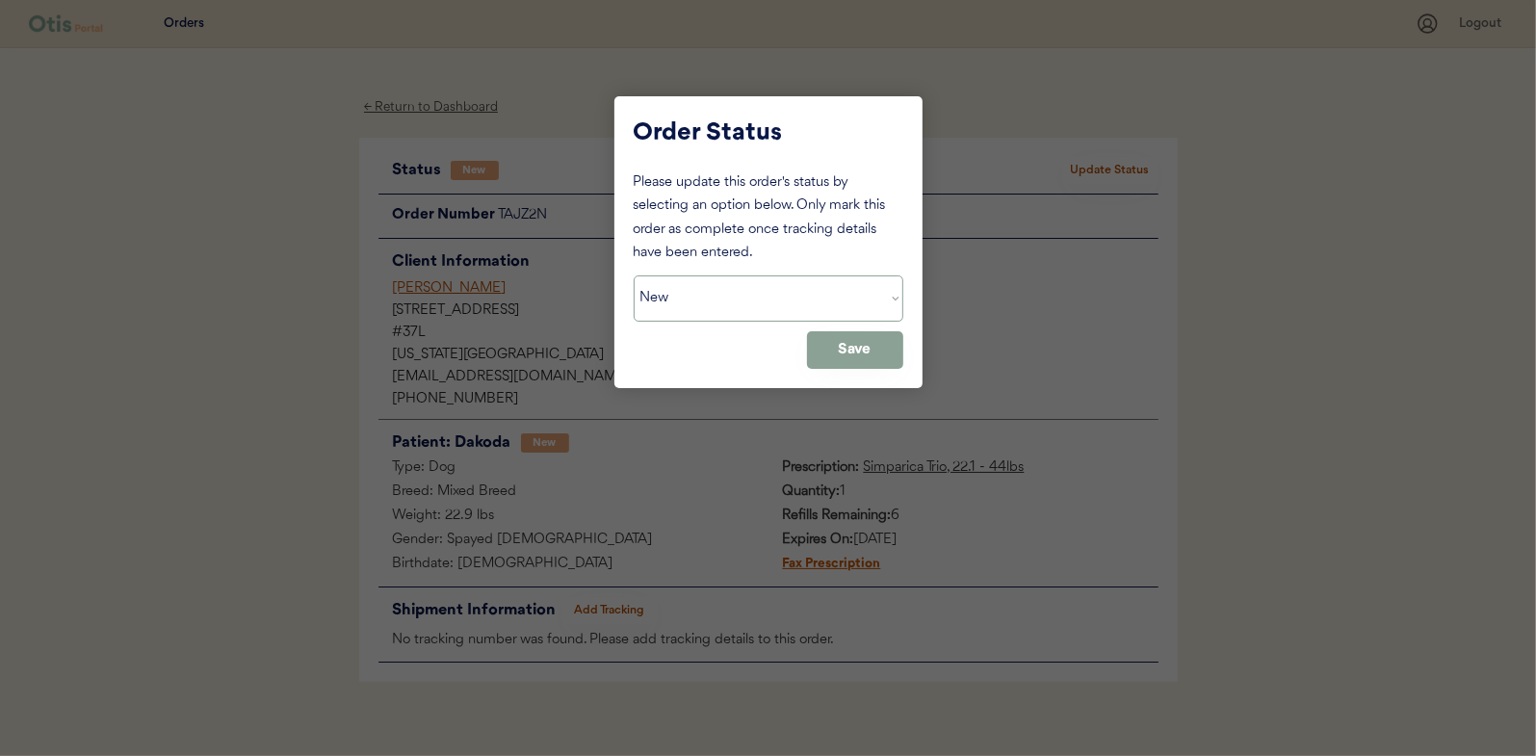
click at [759, 301] on select "Status On Hold New In Progress Complete Pending HW Consent Canceled" at bounding box center [769, 298] width 270 height 46
select select ""in_progress""
click at [634, 275] on select "Status On Hold New In Progress Complete Pending HW Consent Canceled" at bounding box center [769, 298] width 270 height 46
click at [867, 352] on button "Save" at bounding box center [855, 350] width 96 height 38
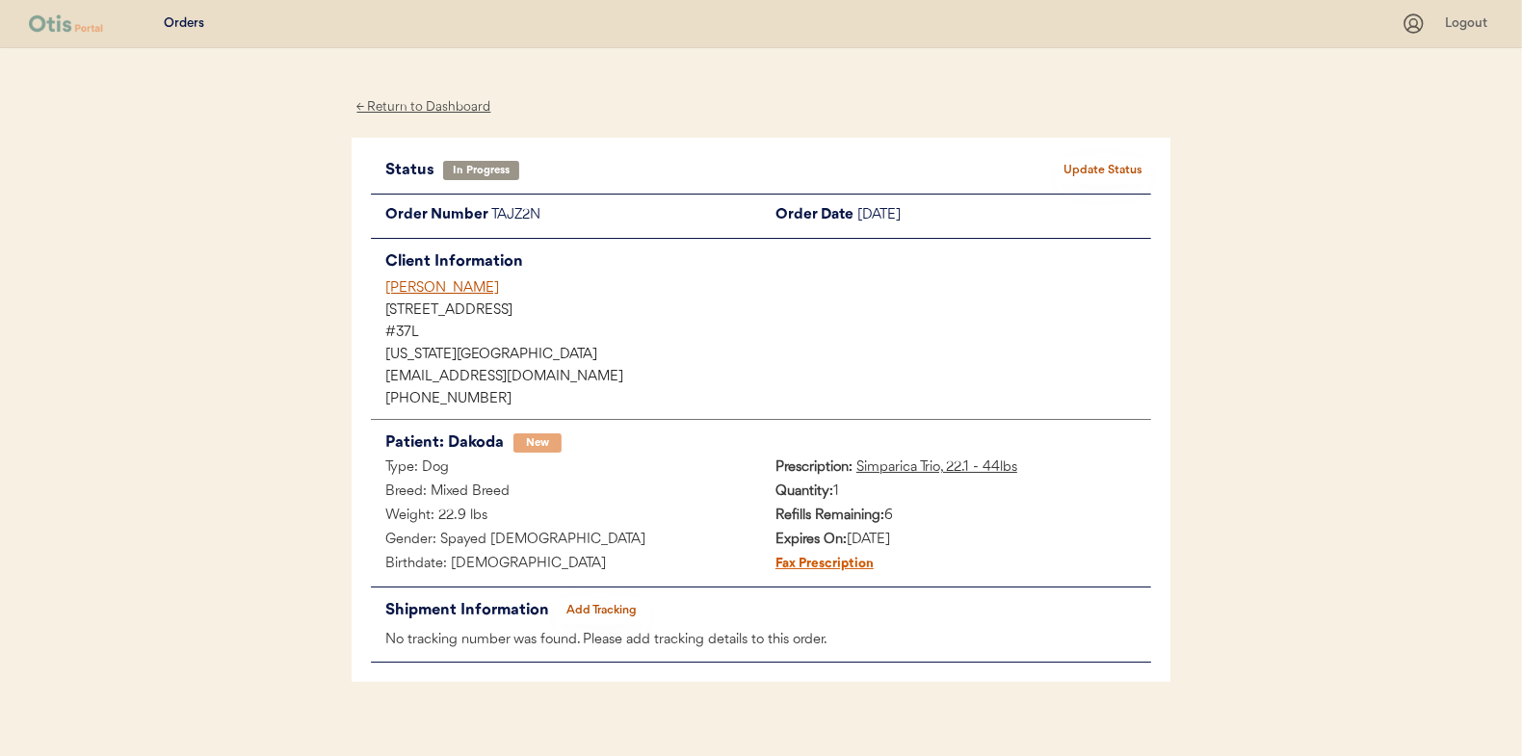
click at [419, 105] on div "← Return to Dashboard" at bounding box center [424, 107] width 144 height 22
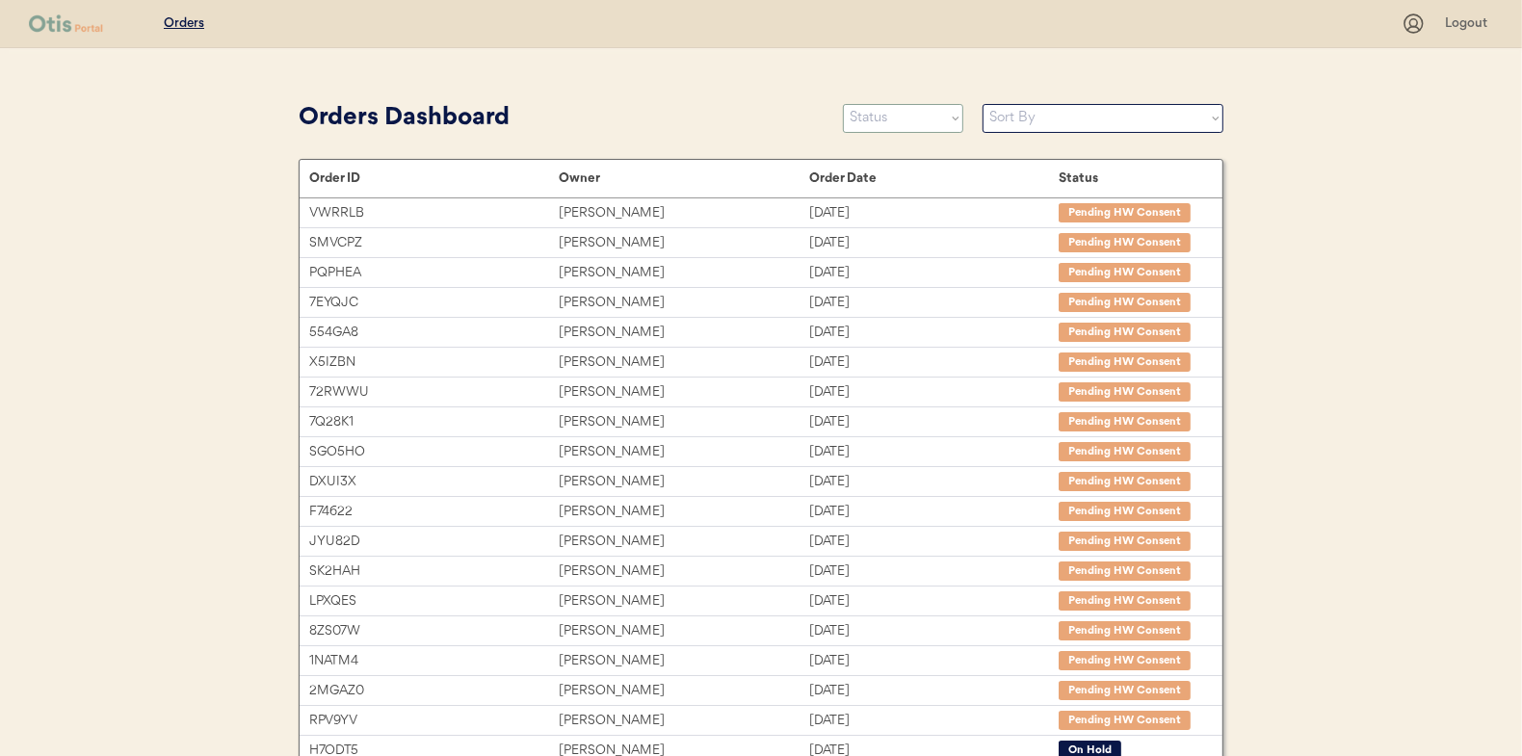
click at [909, 114] on select "Status On Hold New In Progress Complete Pending HW Consent Canceled" at bounding box center [903, 118] width 120 height 29
select select ""new""
click at [843, 104] on select "Status On Hold New In Progress Complete Pending HW Consent Canceled" at bounding box center [903, 118] width 120 height 29
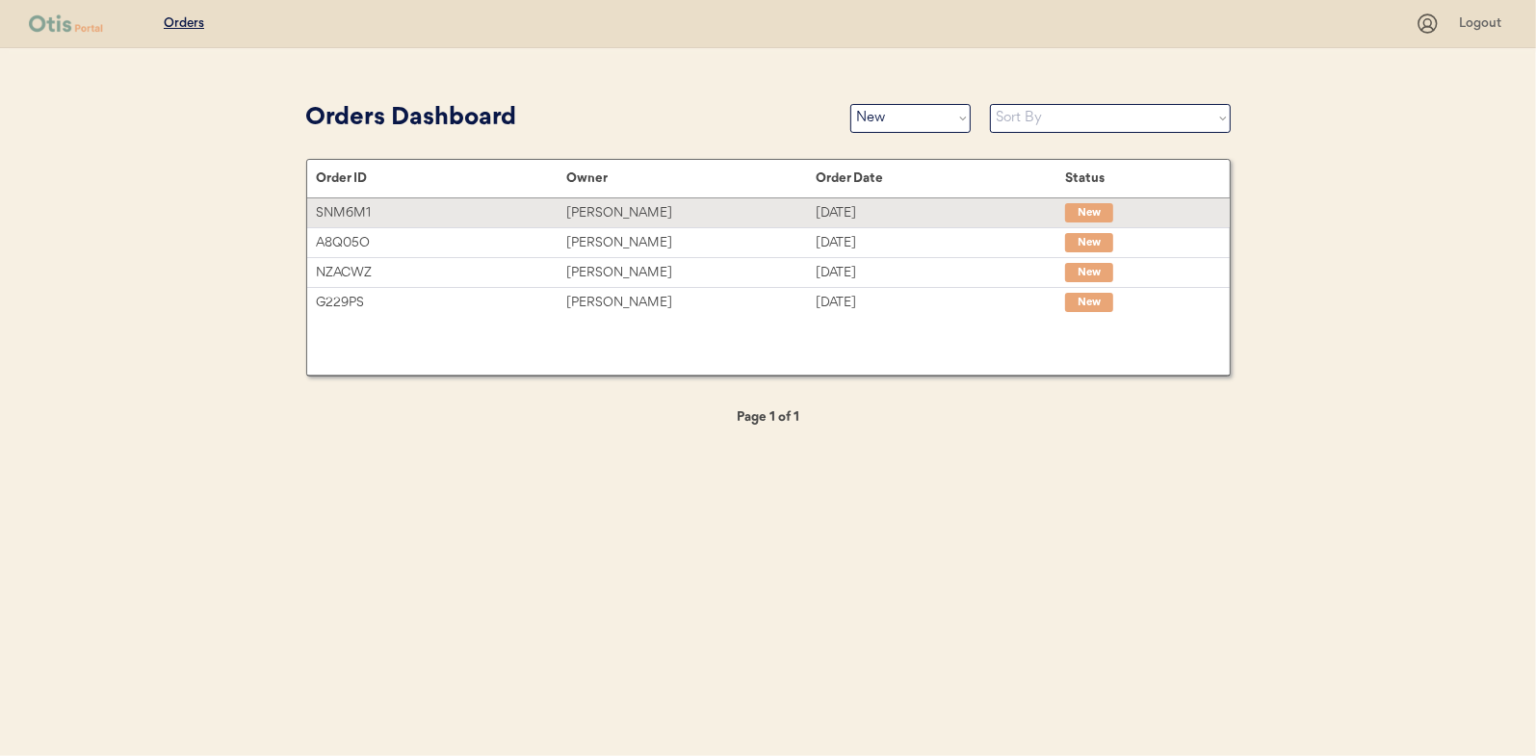
click at [604, 206] on div "[PERSON_NAME]" at bounding box center [690, 213] width 249 height 22
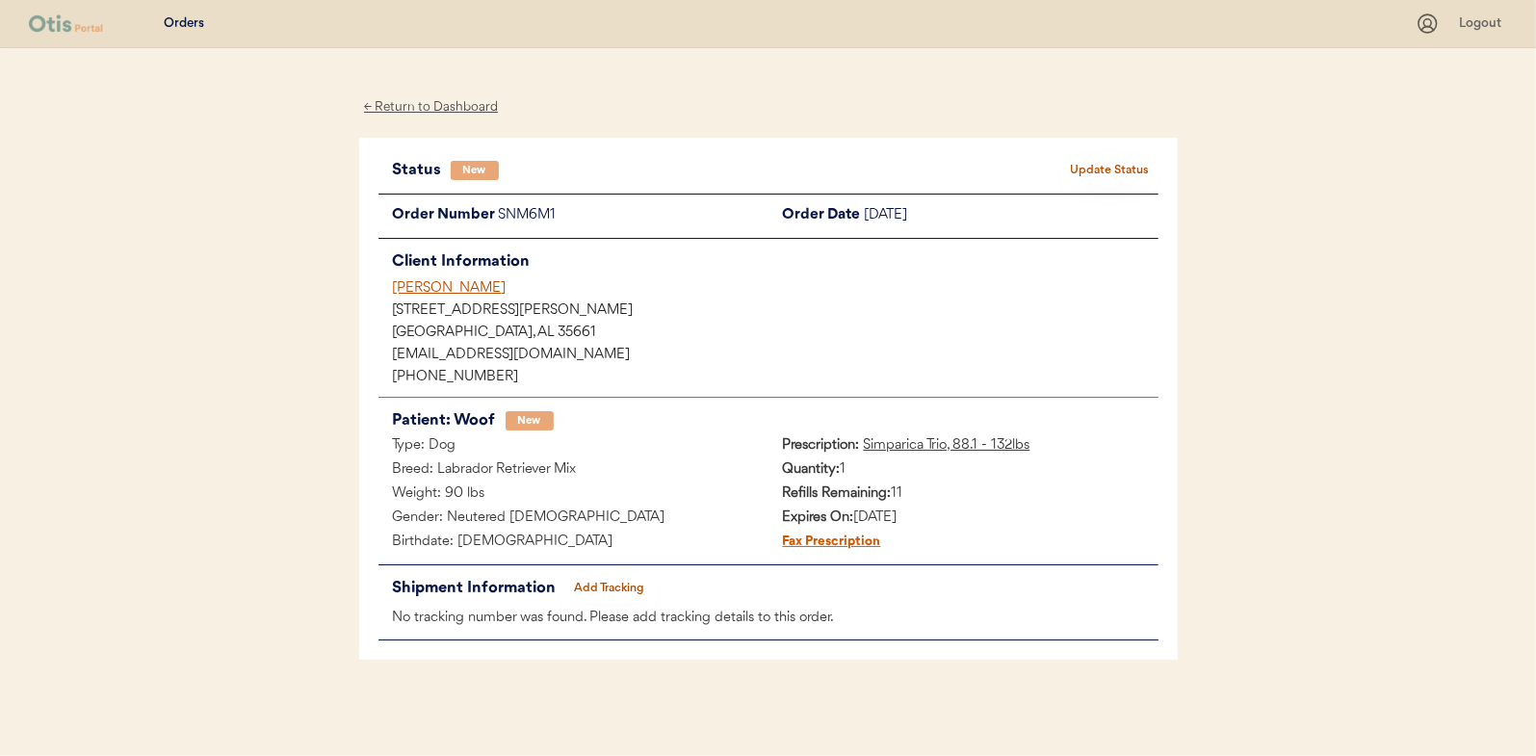
click at [1123, 162] on button "Update Status" at bounding box center [1110, 170] width 96 height 27
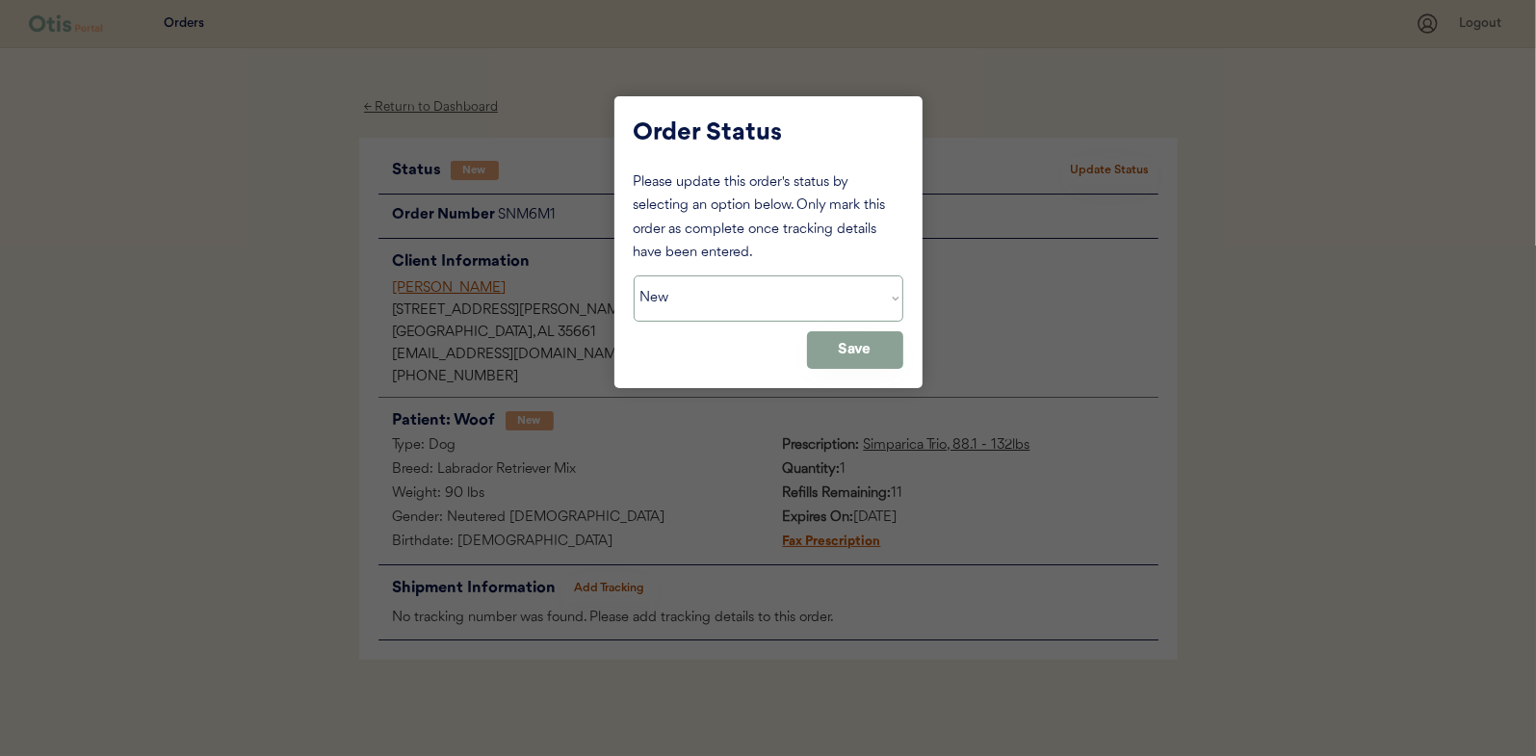
click at [695, 275] on select "Status On Hold New In Progress Complete Pending HW Consent Canceled" at bounding box center [769, 298] width 270 height 46
select select ""in_progress""
click at [634, 275] on select "Status On Hold New In Progress Complete Pending HW Consent Canceled" at bounding box center [769, 298] width 270 height 46
click at [862, 337] on button "Save" at bounding box center [855, 350] width 96 height 38
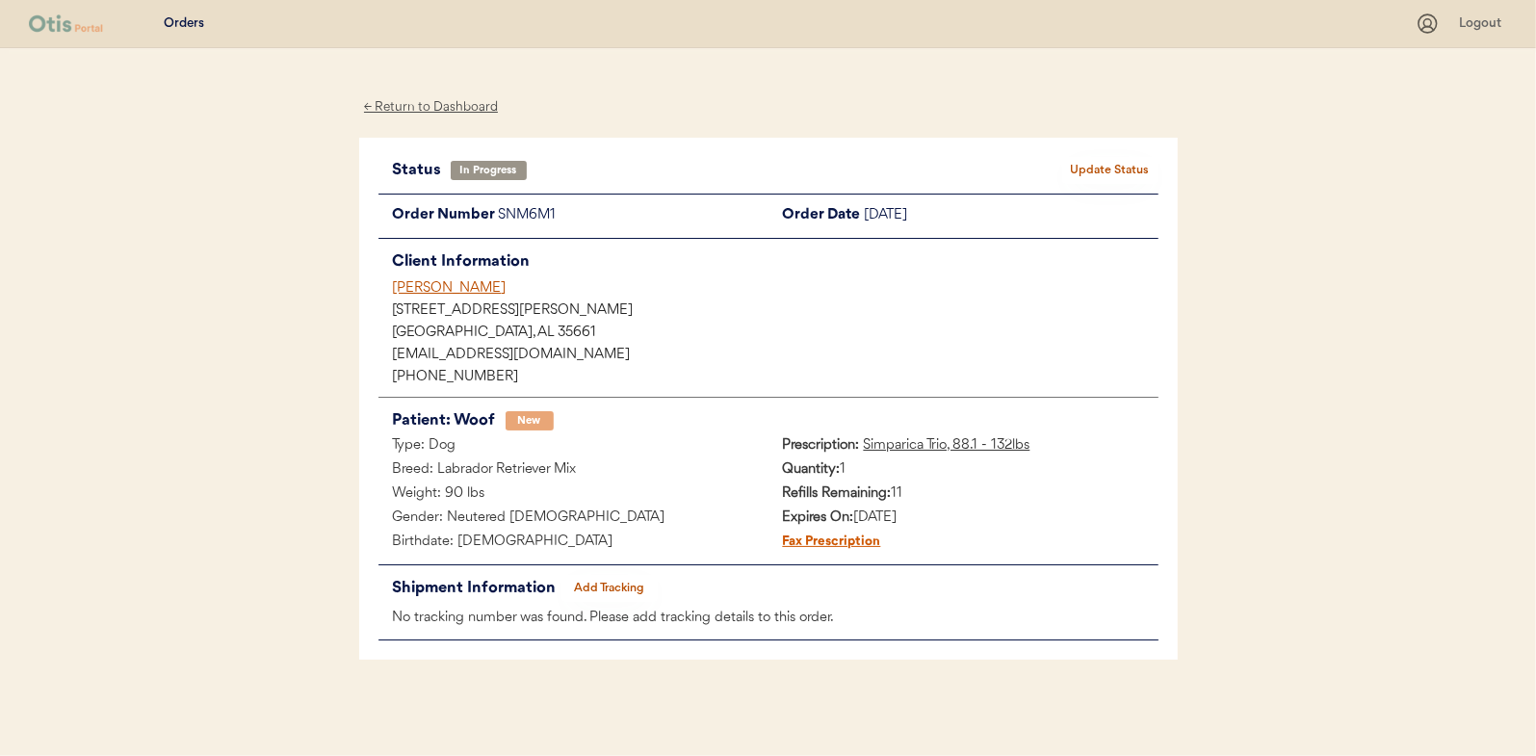
click at [438, 101] on div "← Return to Dashboard" at bounding box center [431, 107] width 144 height 22
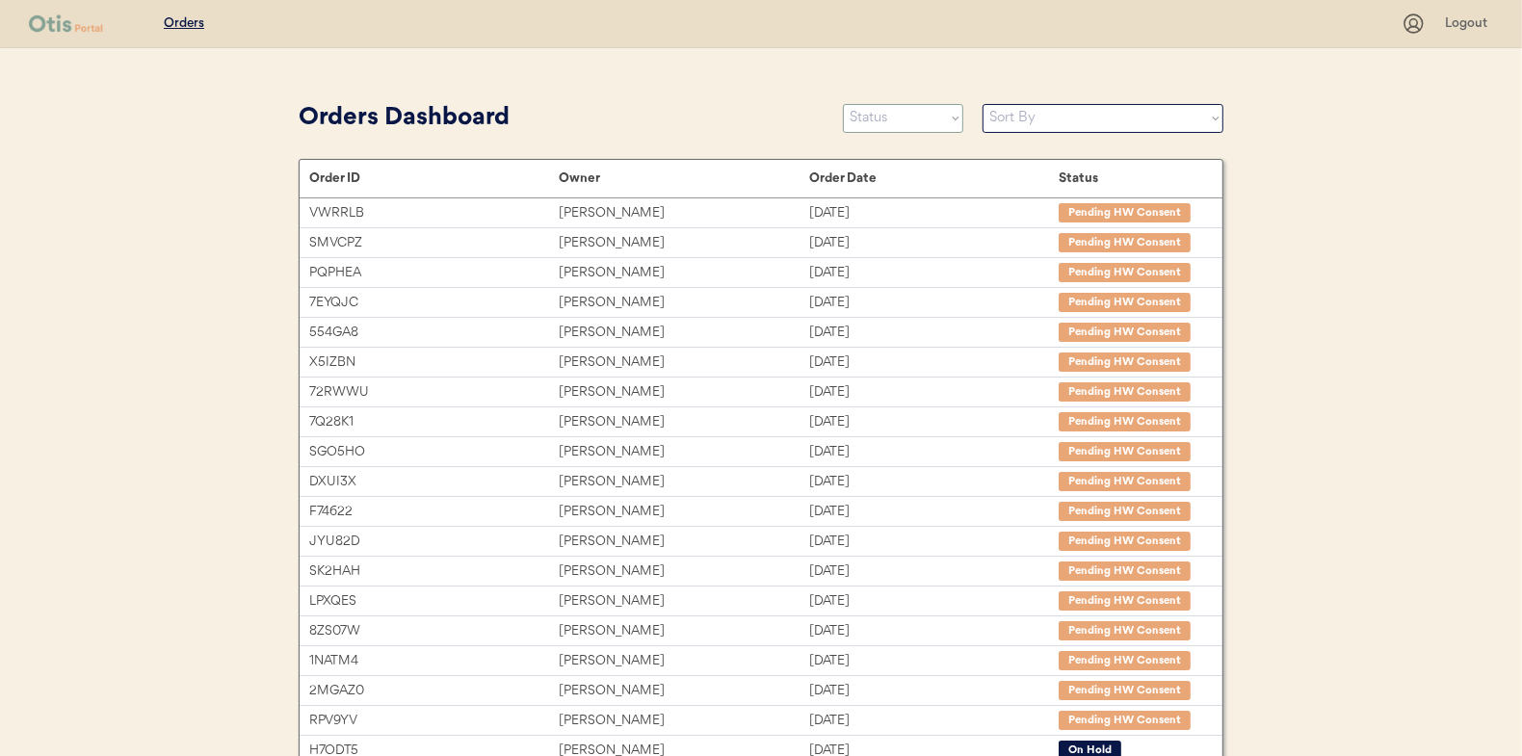
click at [901, 119] on select "Status On Hold New In Progress Complete Pending HW Consent Canceled" at bounding box center [903, 118] width 120 height 29
select select ""new""
click at [843, 104] on select "Status On Hold New In Progress Complete Pending HW Consent Canceled" at bounding box center [903, 118] width 120 height 29
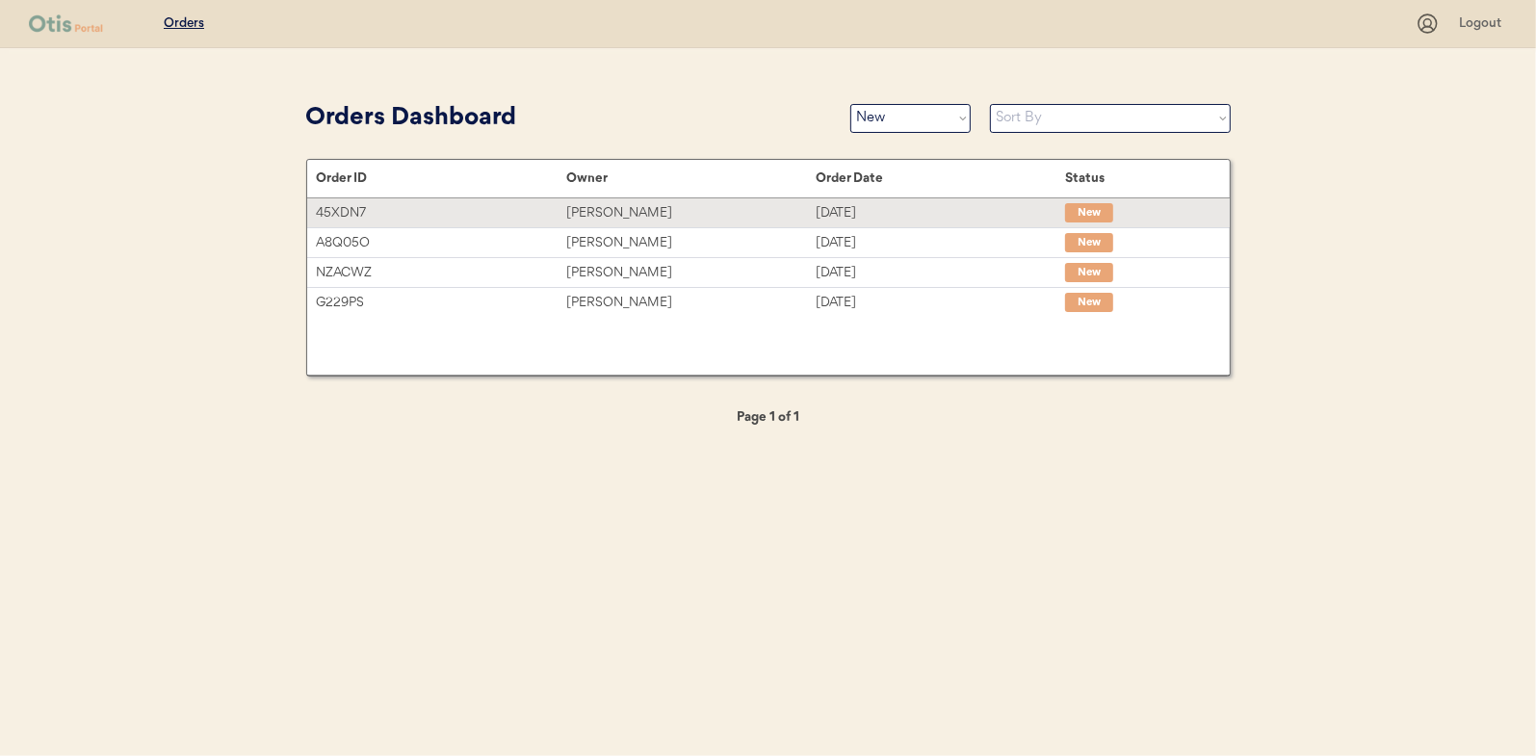
click at [603, 215] on div "Hayley Patton" at bounding box center [690, 213] width 249 height 22
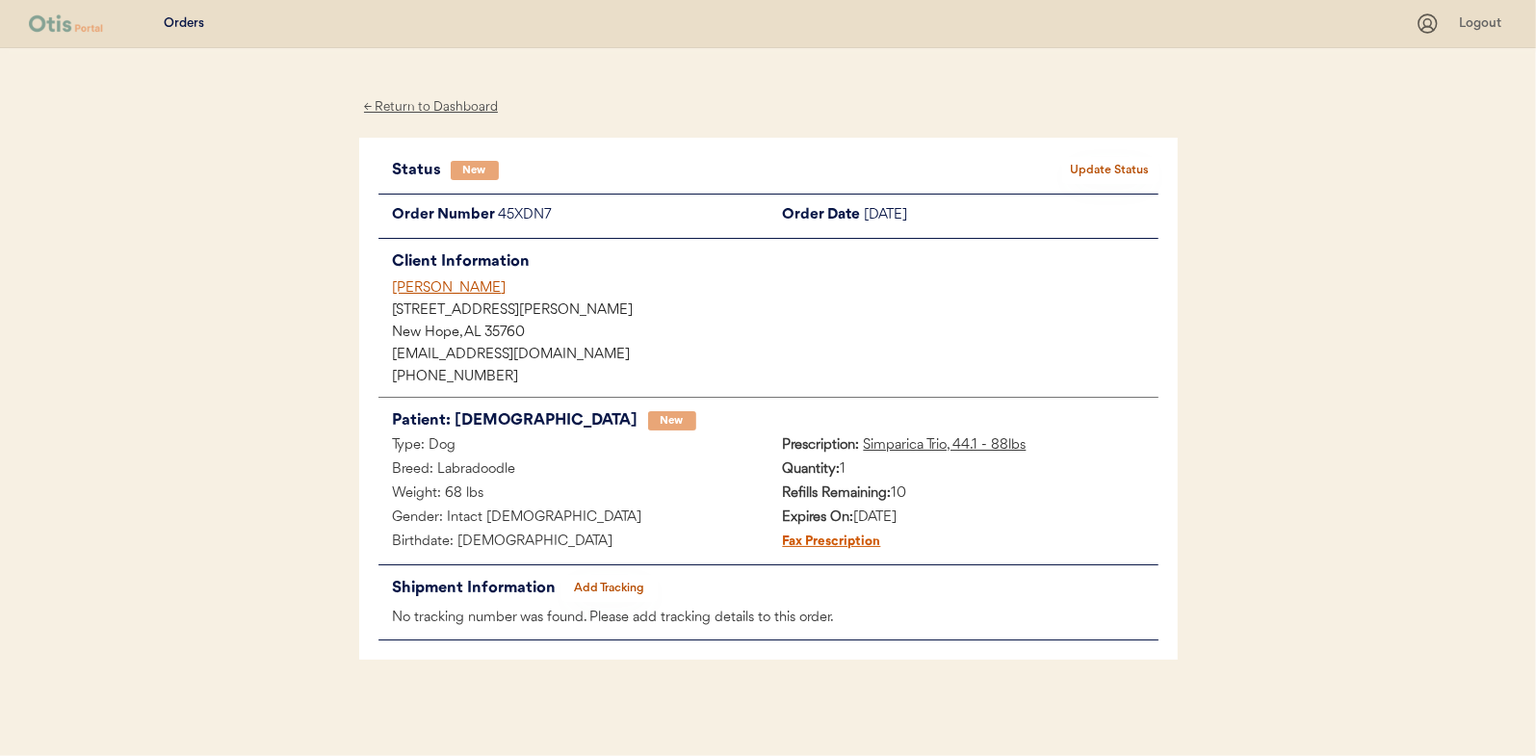
click at [1127, 168] on button "Update Status" at bounding box center [1110, 170] width 96 height 27
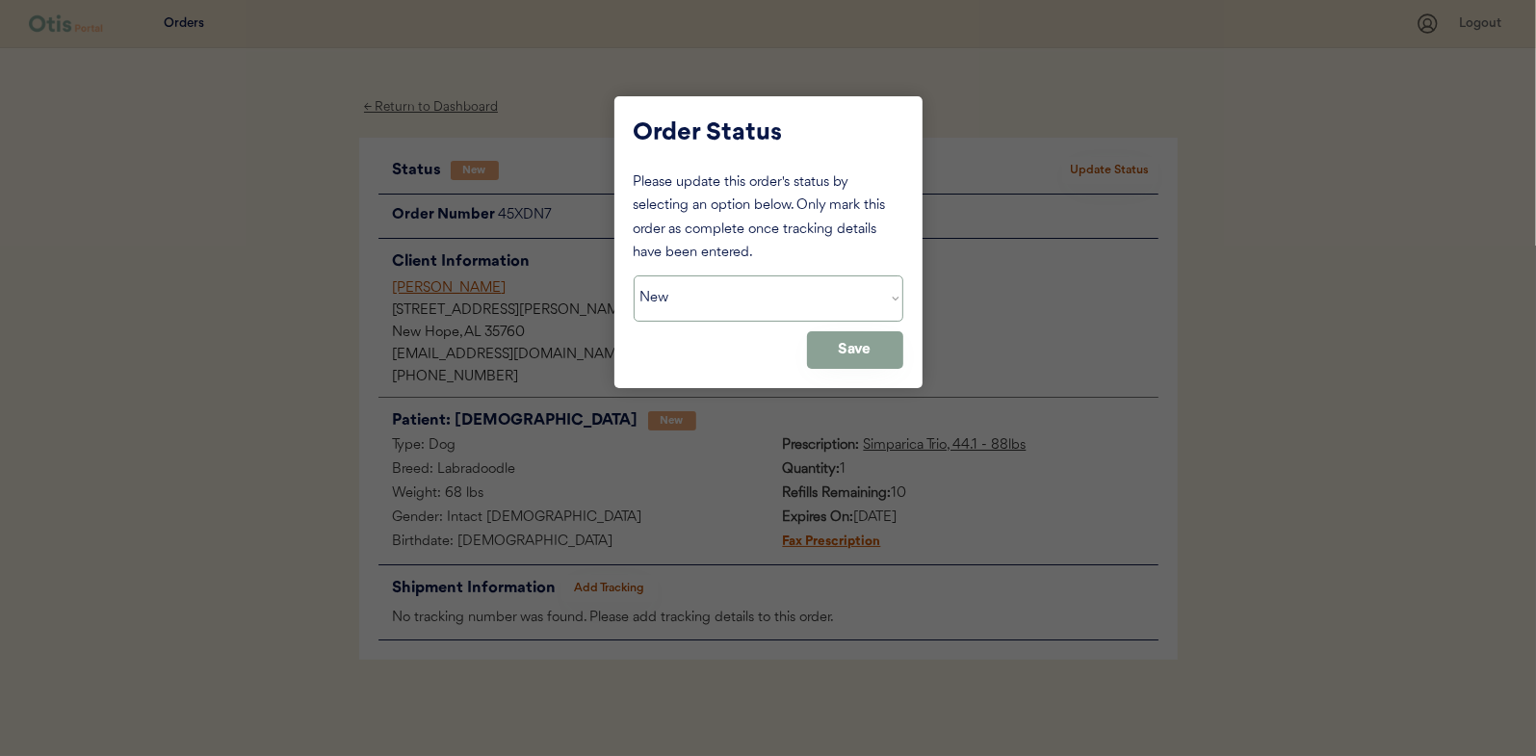
click at [674, 294] on select "Status On Hold New In Progress Complete Pending HW Consent Canceled" at bounding box center [769, 298] width 270 height 46
select select ""in_progress""
click at [634, 275] on select "Status On Hold New In Progress Complete Pending HW Consent Canceled" at bounding box center [769, 298] width 270 height 46
click at [858, 355] on button "Save" at bounding box center [855, 350] width 96 height 38
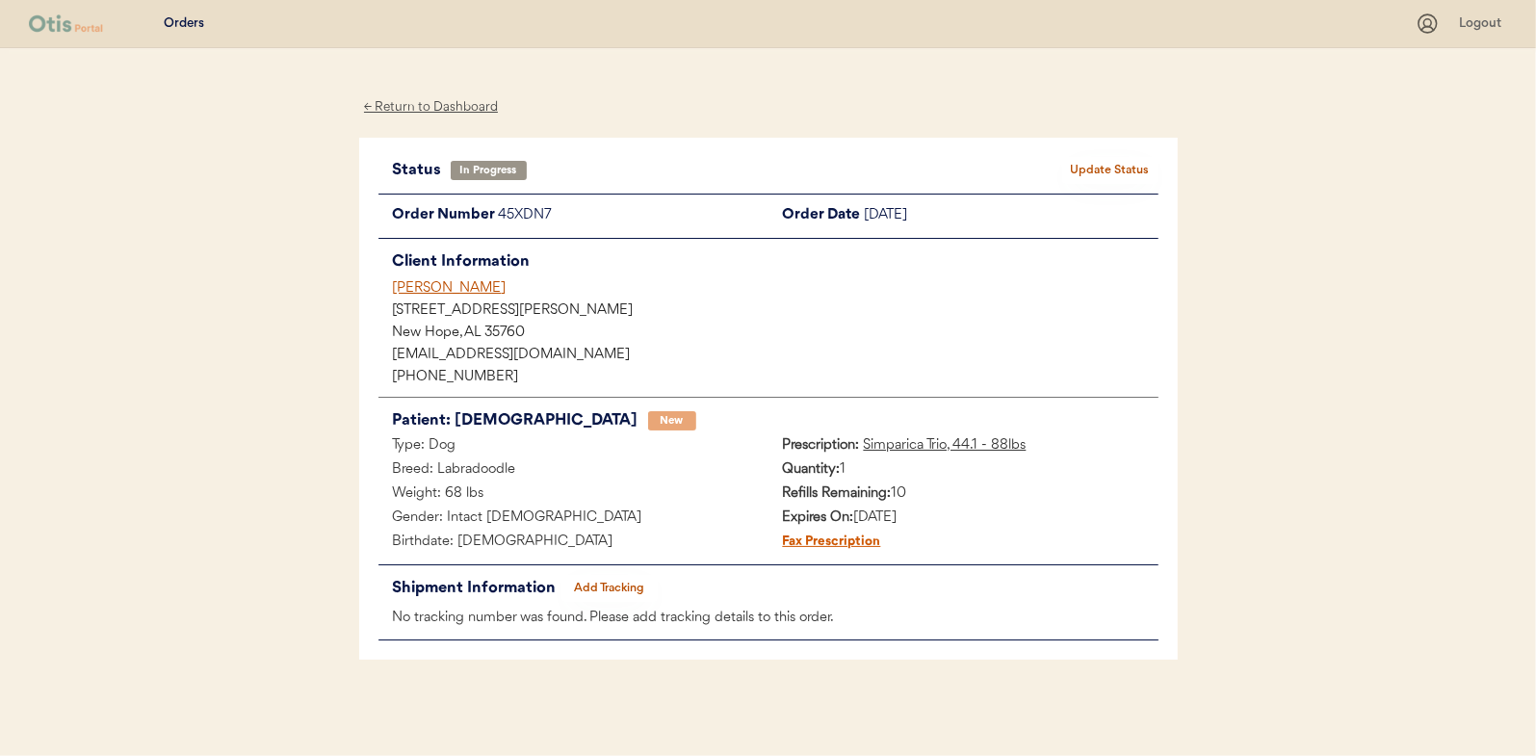
click at [433, 111] on div "← Return to Dashboard" at bounding box center [431, 107] width 144 height 22
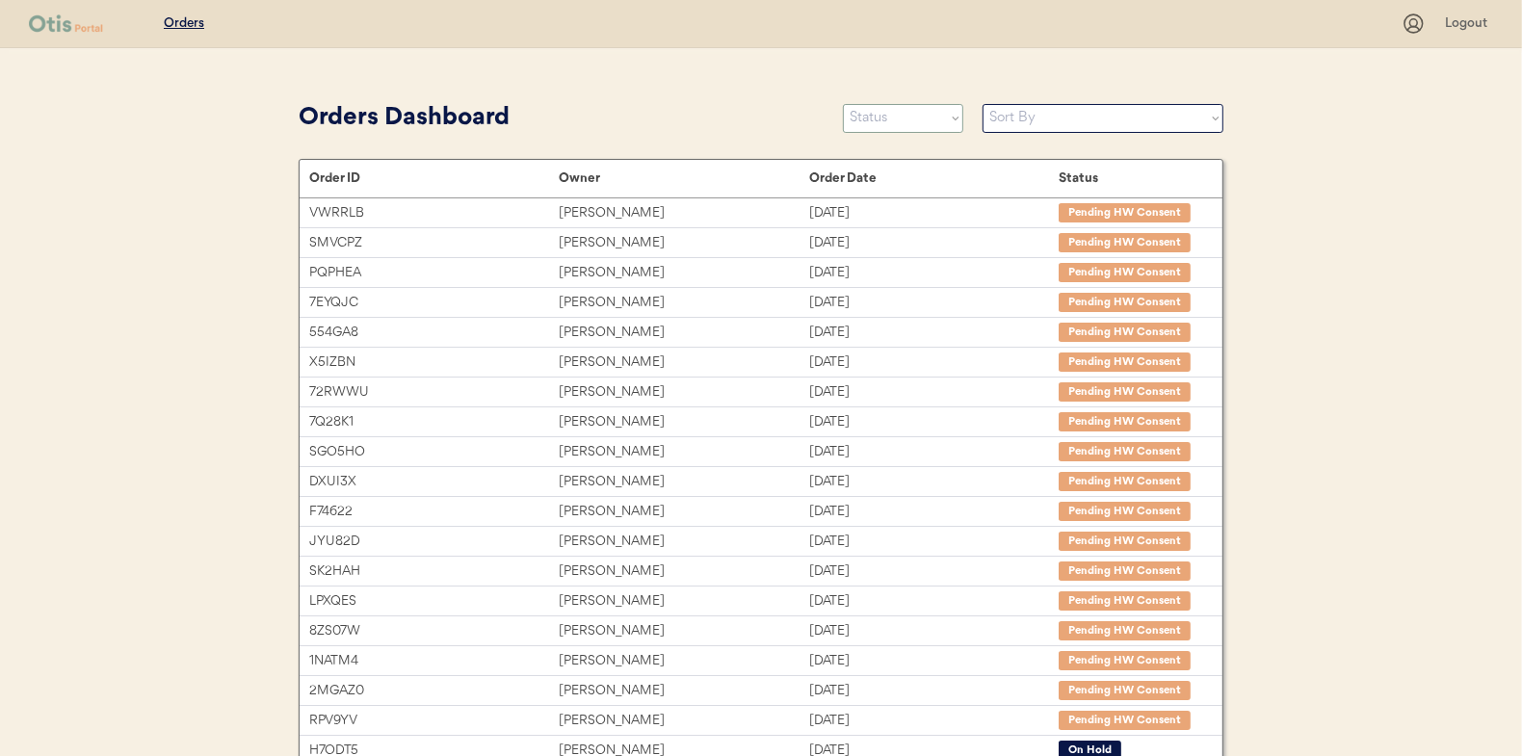
click at [895, 116] on select "Status On Hold New In Progress Complete Pending HW Consent Canceled" at bounding box center [903, 118] width 120 height 29
select select ""new""
click at [843, 104] on select "Status On Hold New In Progress Complete Pending HW Consent Canceled" at bounding box center [903, 118] width 120 height 29
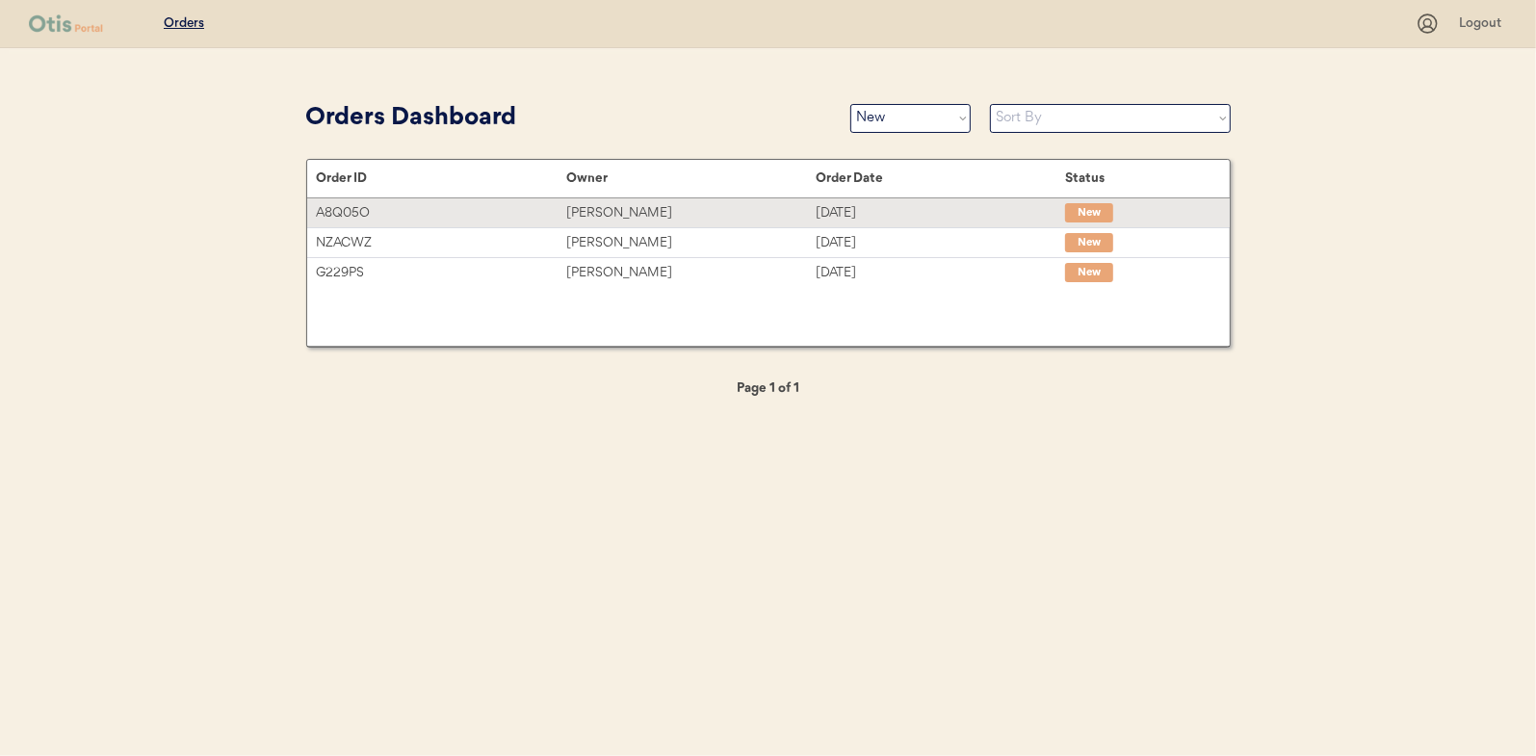
click at [608, 212] on div "[PERSON_NAME]" at bounding box center [690, 213] width 249 height 22
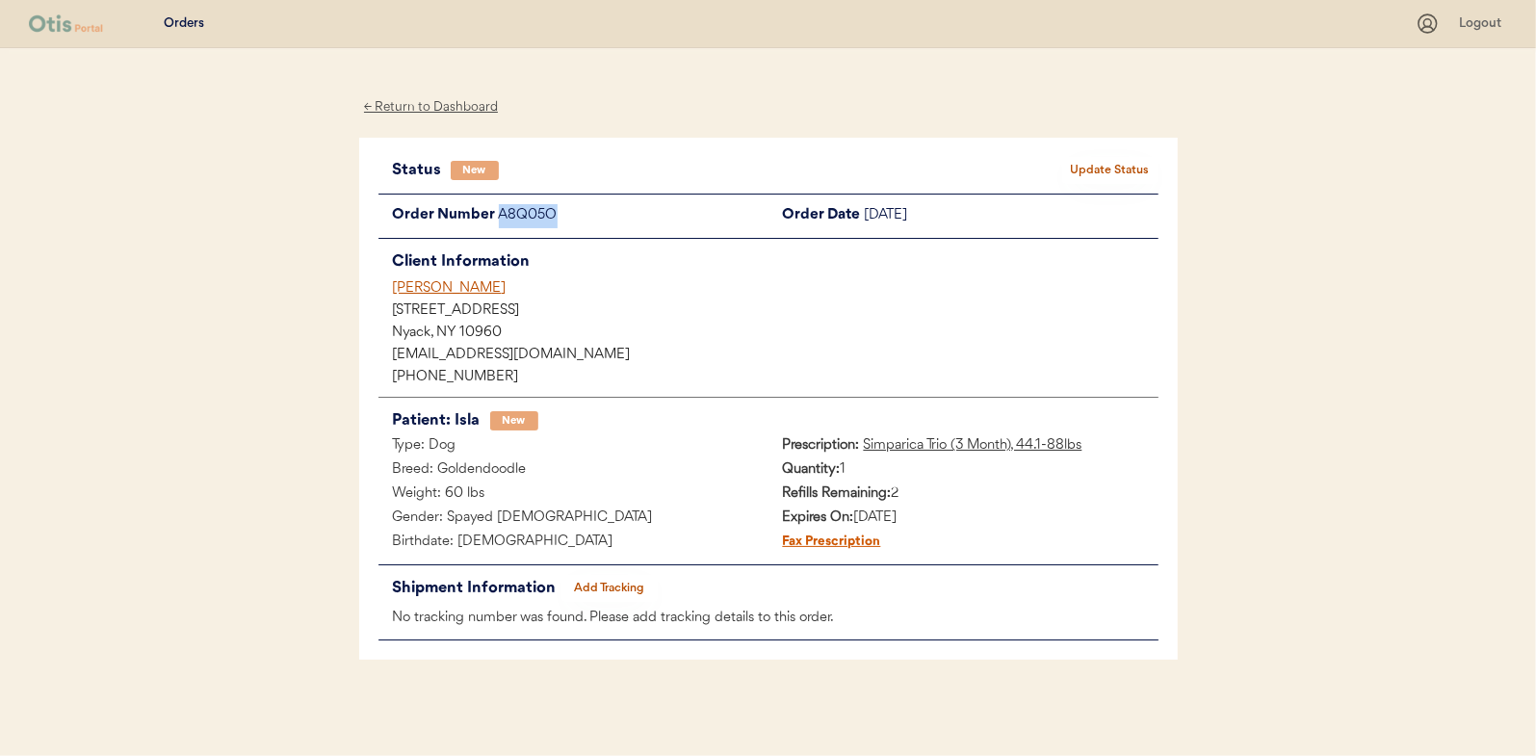
drag, startPoint x: 561, startPoint y: 211, endPoint x: 494, endPoint y: 211, distance: 66.5
click at [494, 211] on div "Order Number A8Q05O" at bounding box center [574, 216] width 390 height 24
drag, startPoint x: 494, startPoint y: 211, endPoint x: 516, endPoint y: 211, distance: 22.2
copy div "A8Q05O"
click at [444, 107] on div "← Return to Dashboard" at bounding box center [431, 107] width 144 height 22
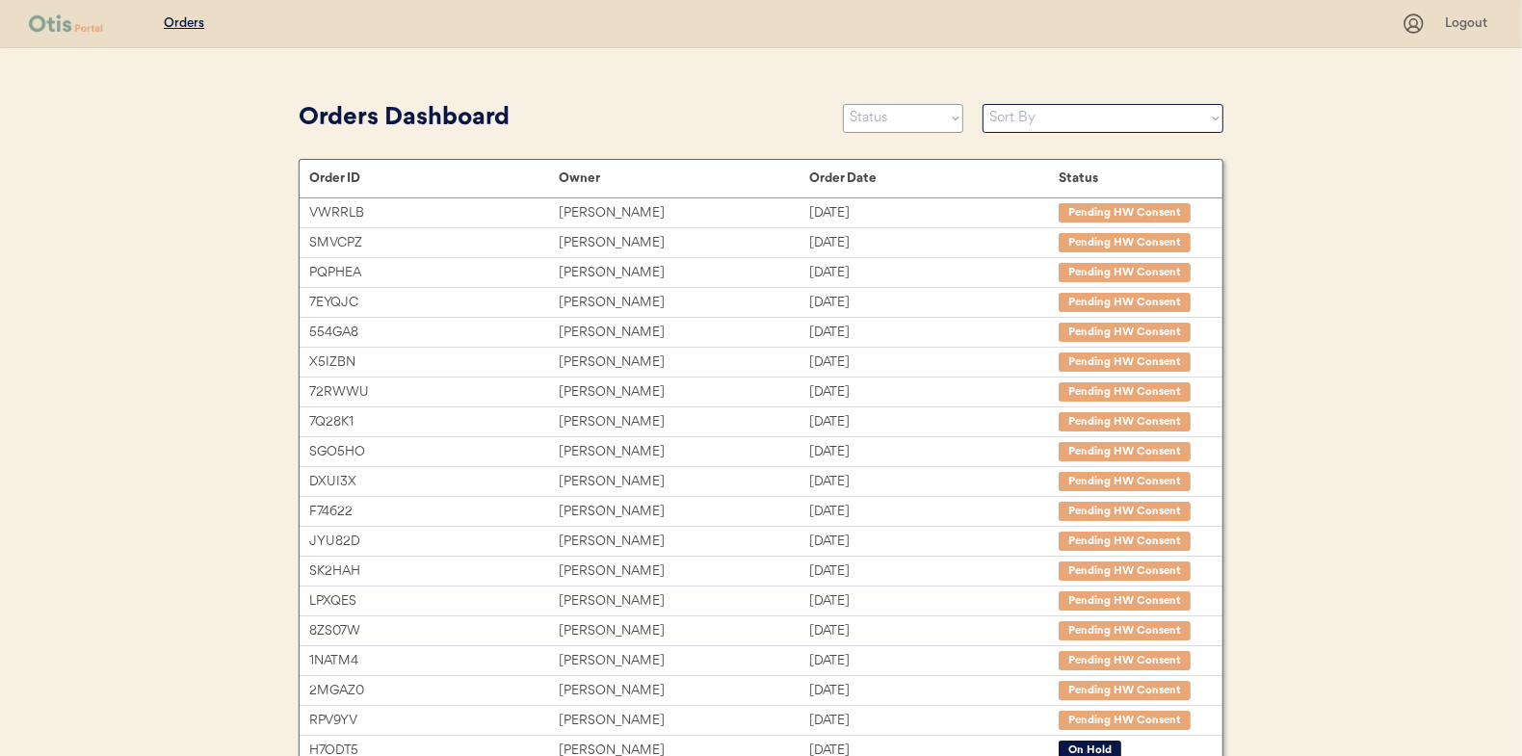
click at [872, 113] on select "Status On Hold New In Progress Complete Pending HW Consent Canceled" at bounding box center [903, 118] width 120 height 29
select select ""new""
click at [843, 104] on select "Status On Hold New In Progress Complete Pending HW Consent Canceled" at bounding box center [903, 118] width 120 height 29
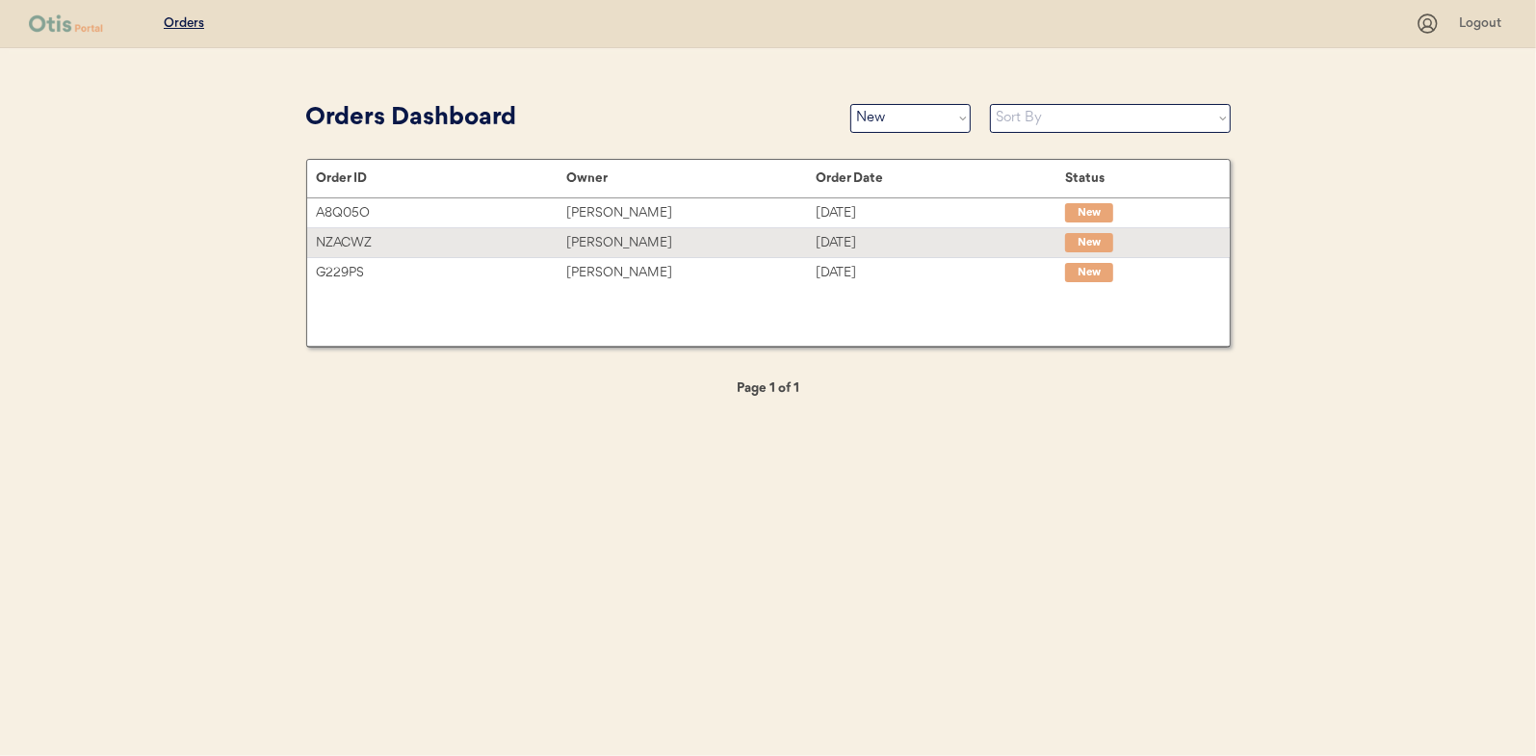
click at [612, 243] on div "Kasey Whare" at bounding box center [690, 243] width 249 height 22
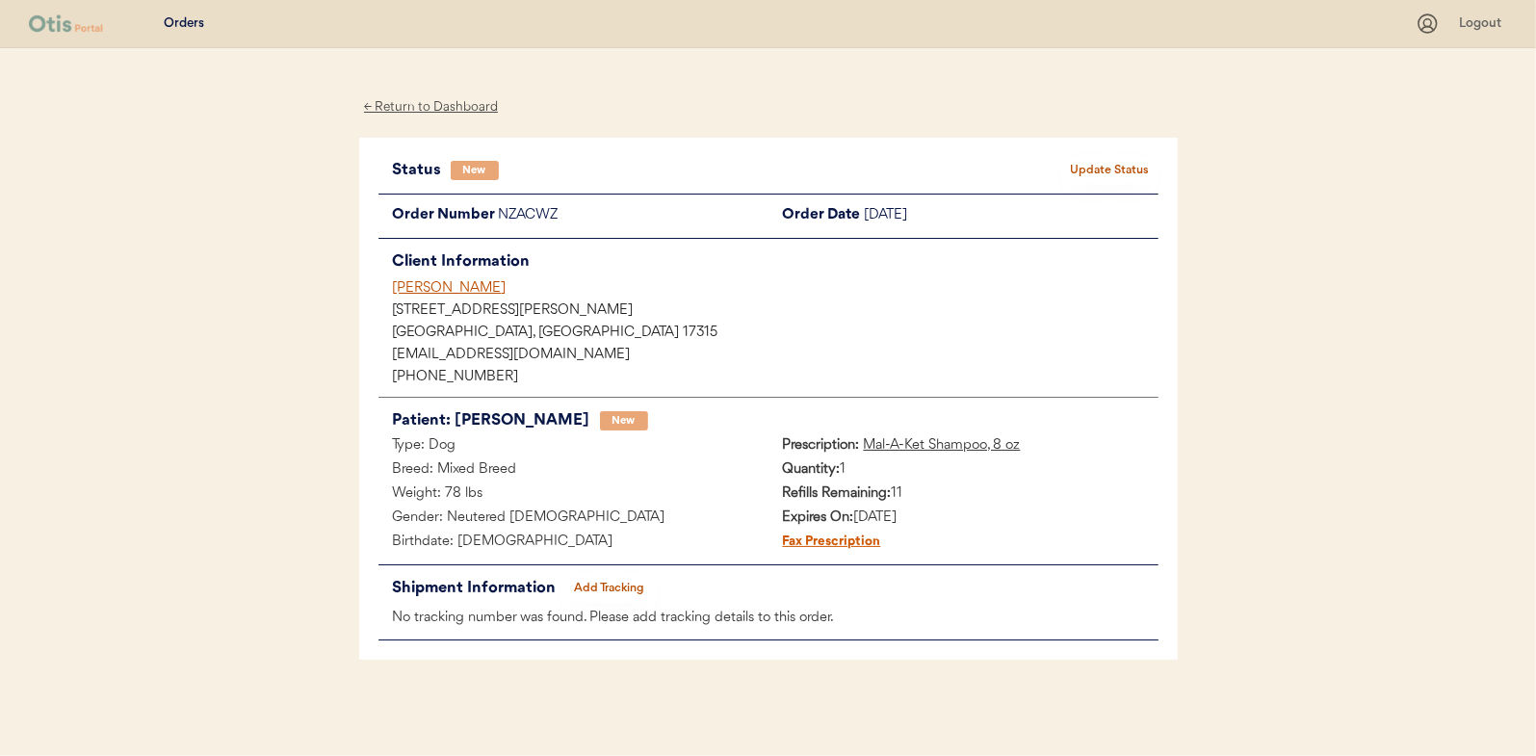
click at [1135, 162] on button "Update Status" at bounding box center [1110, 170] width 96 height 27
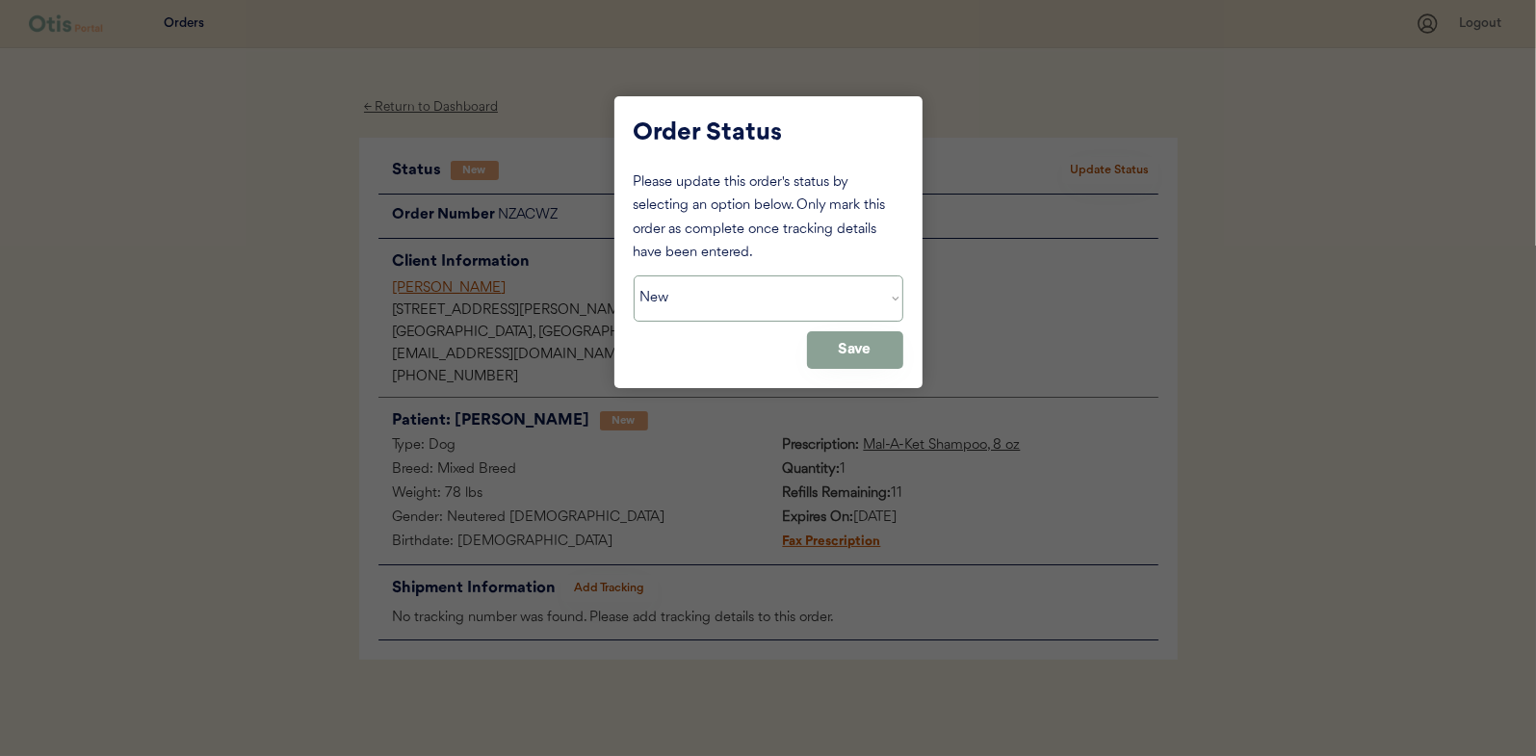
click at [727, 297] on select "Status On Hold New In Progress Complete Pending HW Consent Canceled" at bounding box center [769, 298] width 270 height 46
select select ""in_progress""
click at [634, 275] on select "Status On Hold New In Progress Complete Pending HW Consent Canceled" at bounding box center [769, 298] width 270 height 46
click at [847, 354] on button "Save" at bounding box center [855, 350] width 96 height 38
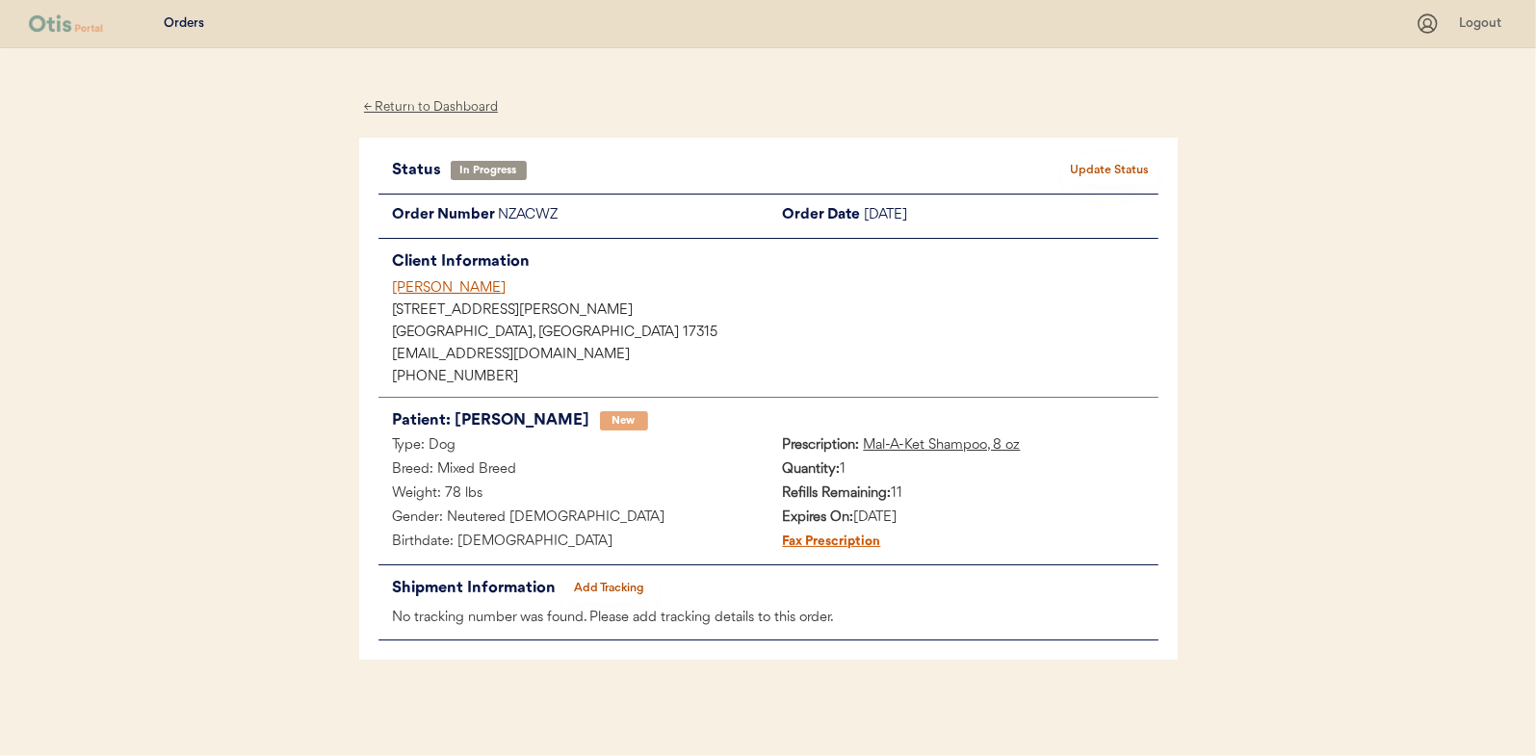
click at [421, 104] on div "← Return to Dashboard" at bounding box center [431, 107] width 144 height 22
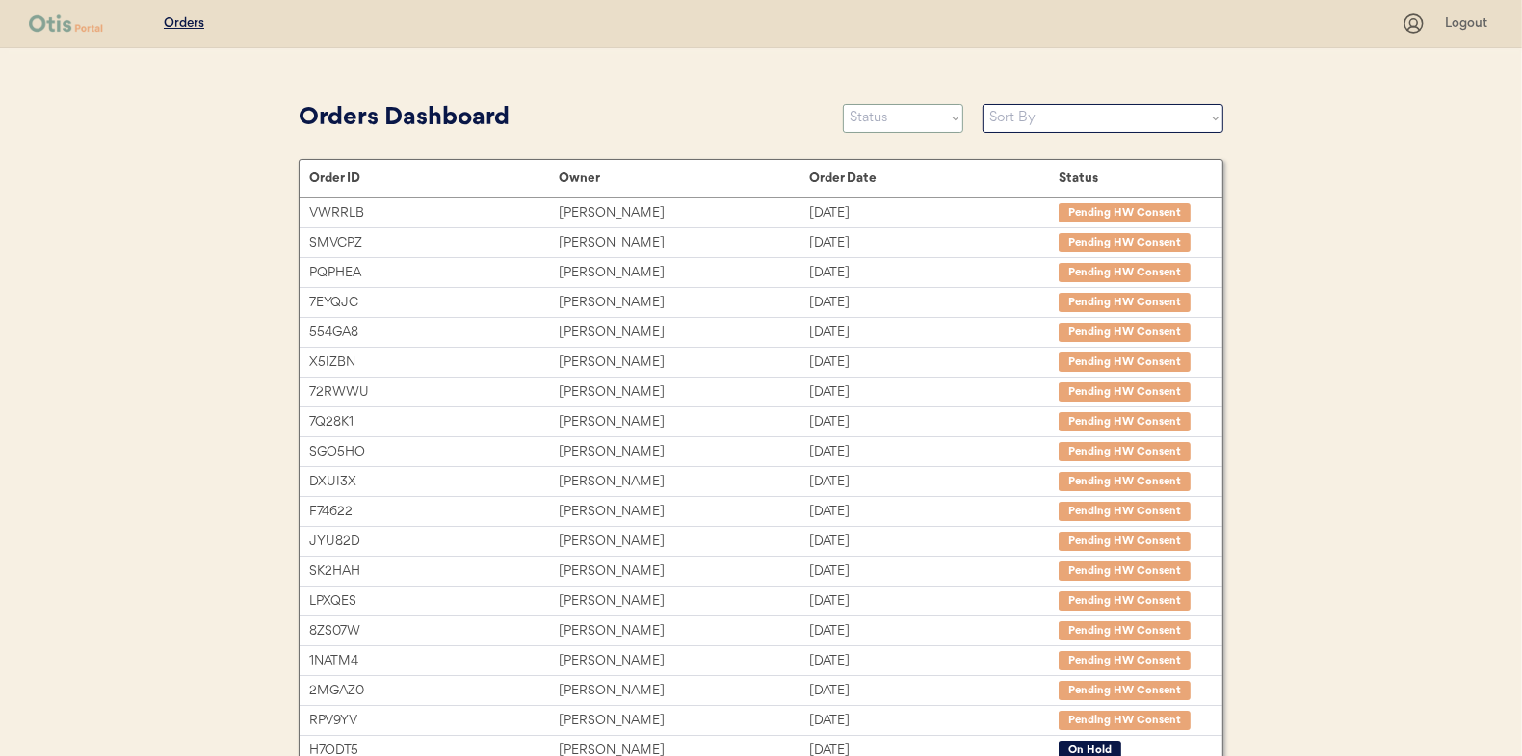
click at [921, 121] on select "Status On Hold New In Progress Complete Pending HW Consent Canceled" at bounding box center [903, 118] width 120 height 29
select select ""new""
click at [843, 104] on select "Status On Hold New In Progress Complete Pending HW Consent Canceled" at bounding box center [903, 118] width 120 height 29
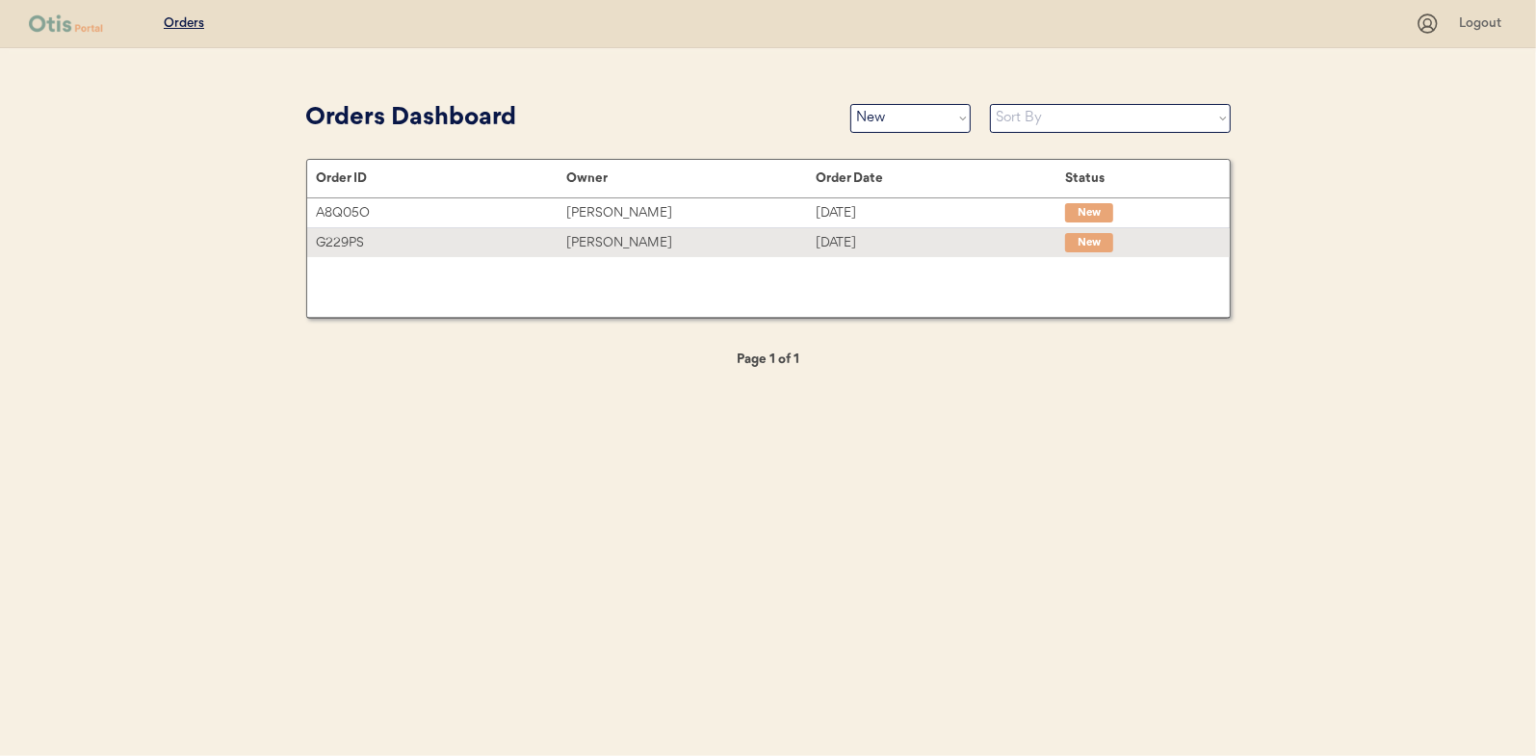
click at [614, 245] on div "[PERSON_NAME]" at bounding box center [690, 243] width 249 height 22
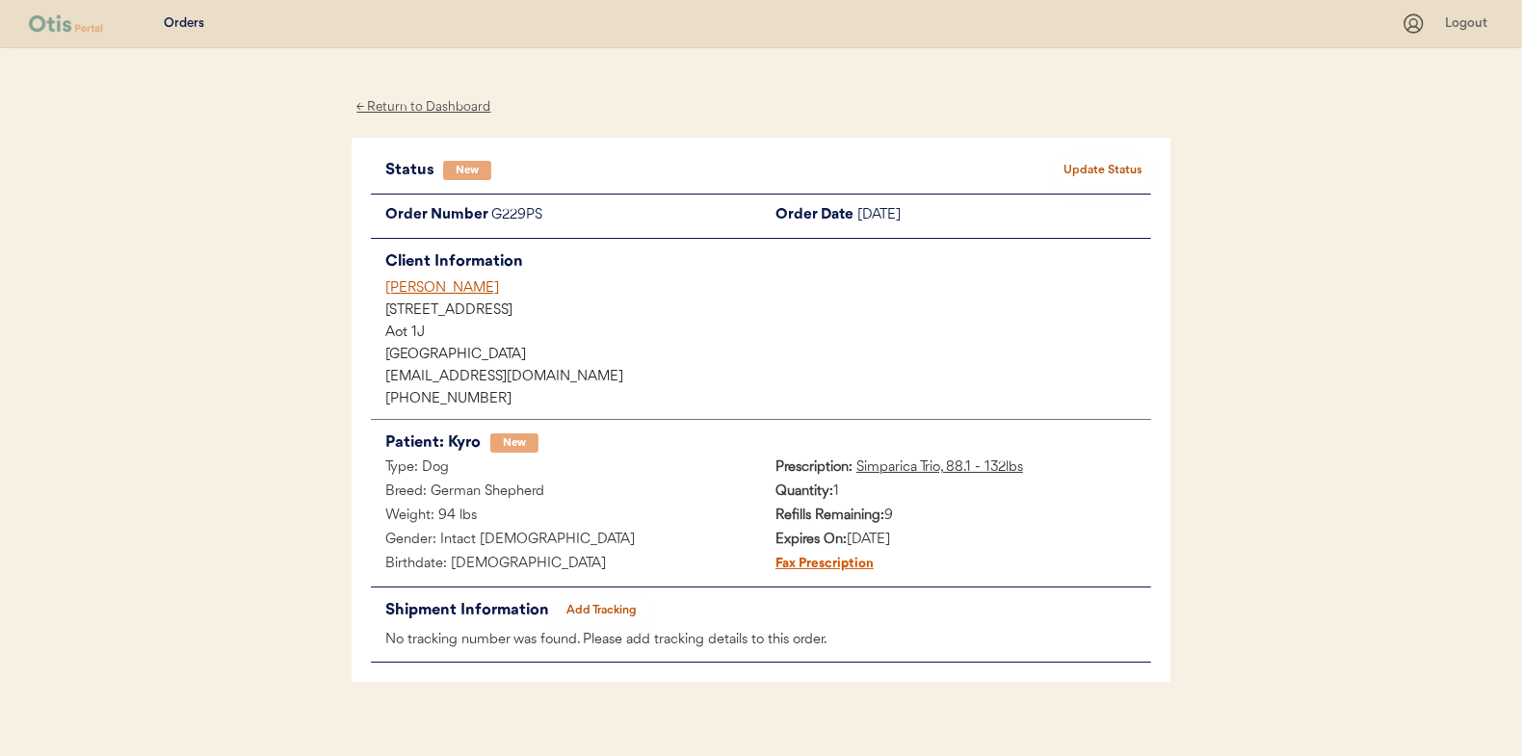
click at [1123, 170] on button "Update Status" at bounding box center [1103, 170] width 96 height 27
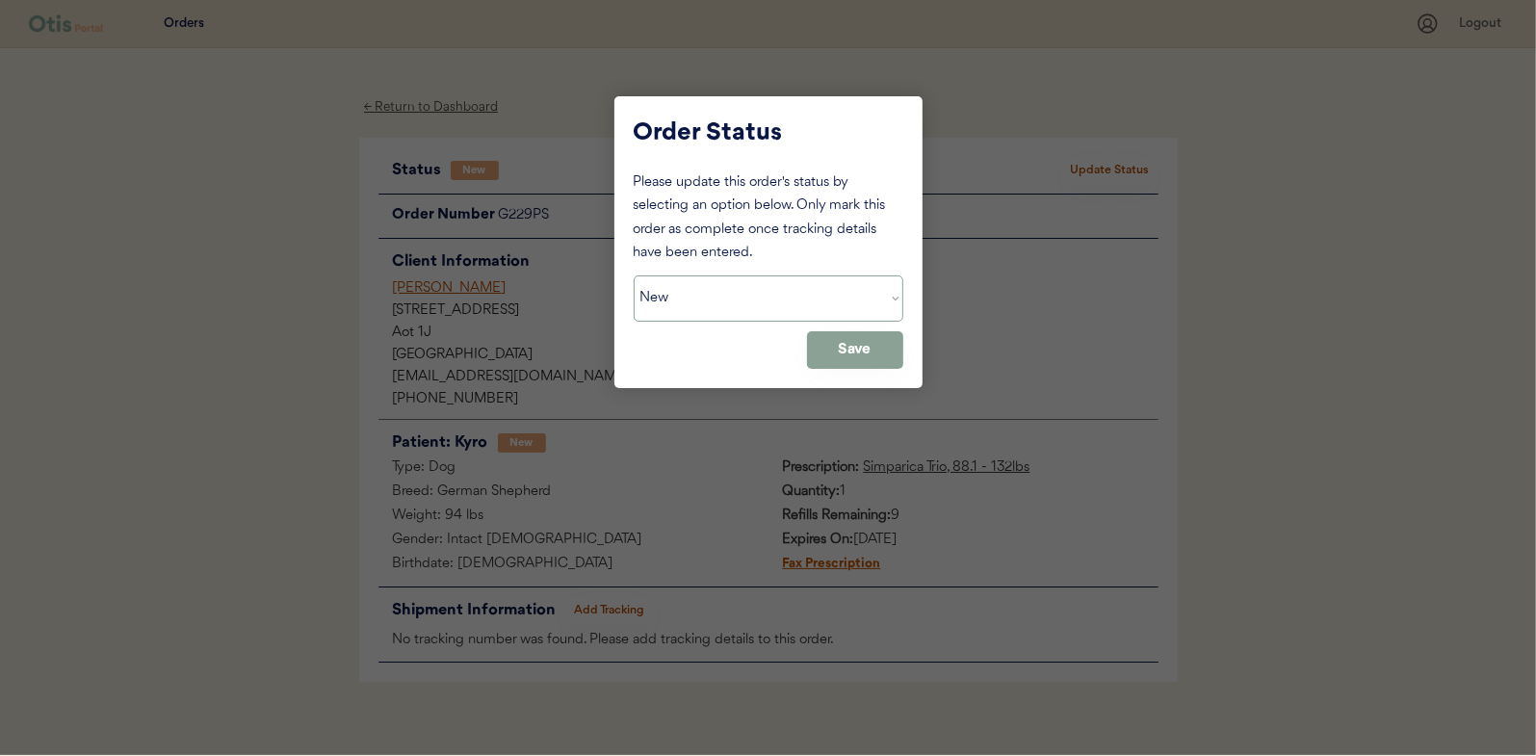
click at [706, 303] on select "Status On Hold New In Progress Complete Pending HW Consent Canceled" at bounding box center [769, 298] width 270 height 46
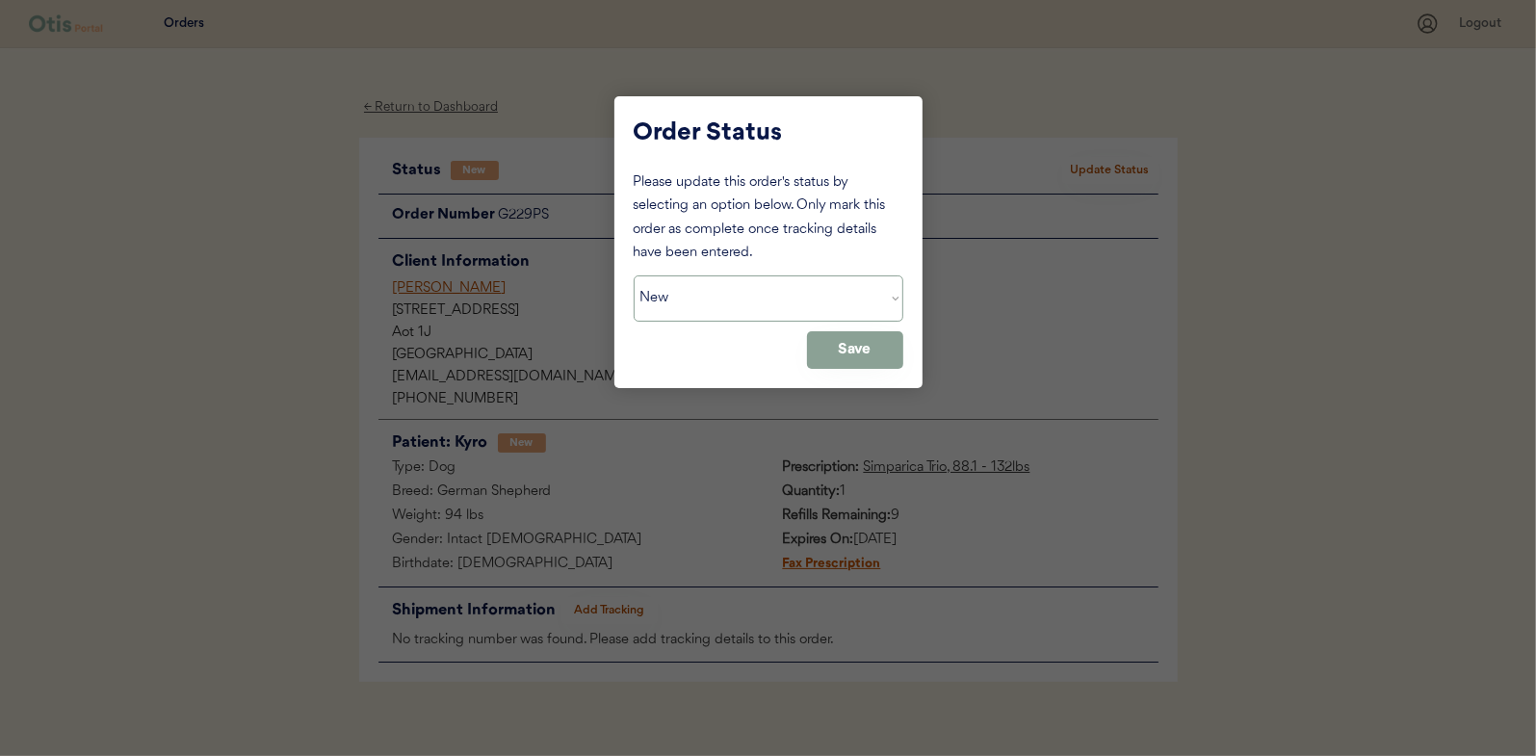
select select ""in_progress""
click at [634, 275] on select "Status On Hold New In Progress Complete Pending HW Consent Canceled" at bounding box center [769, 298] width 270 height 46
click at [875, 352] on button "Save" at bounding box center [855, 350] width 96 height 38
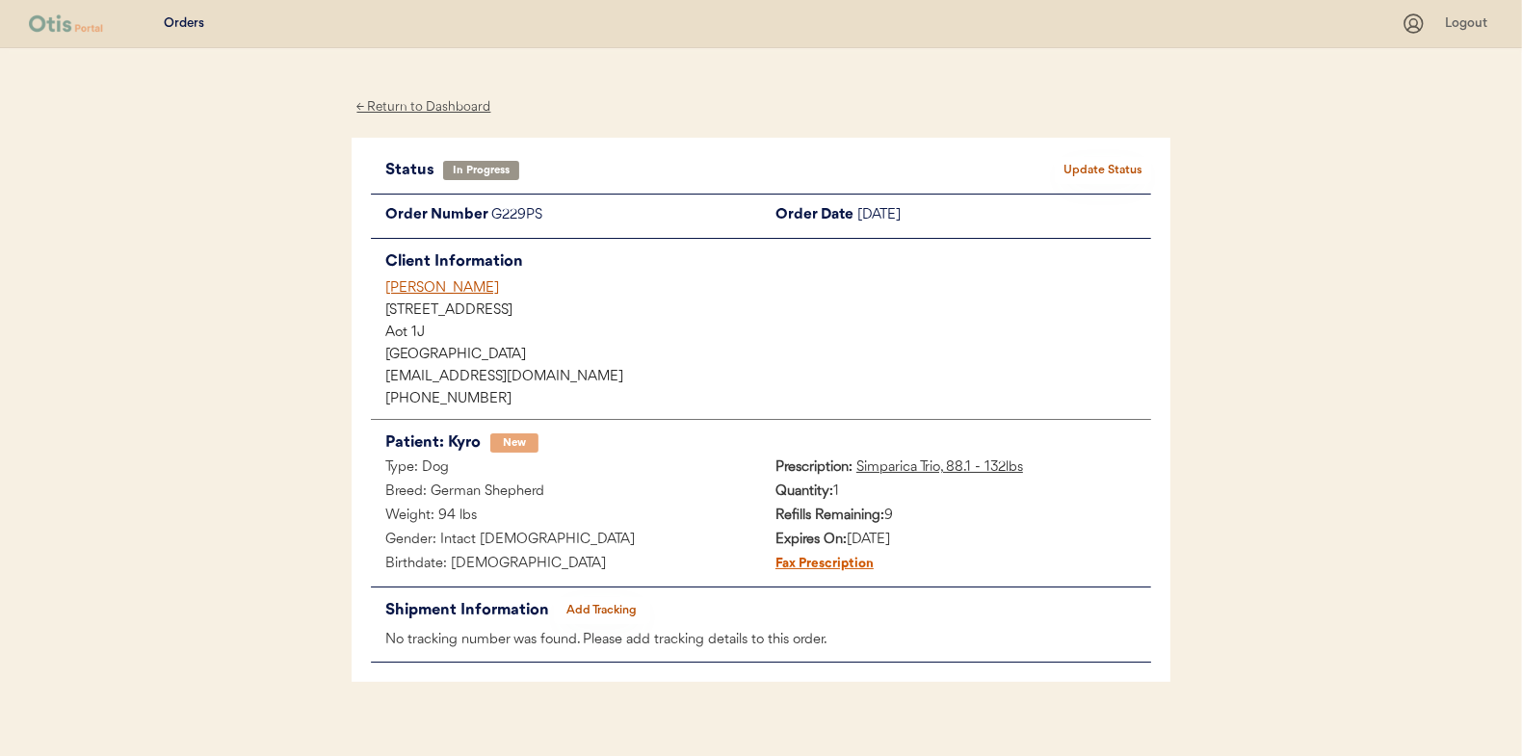
click at [409, 105] on div "← Return to Dashboard" at bounding box center [424, 107] width 144 height 22
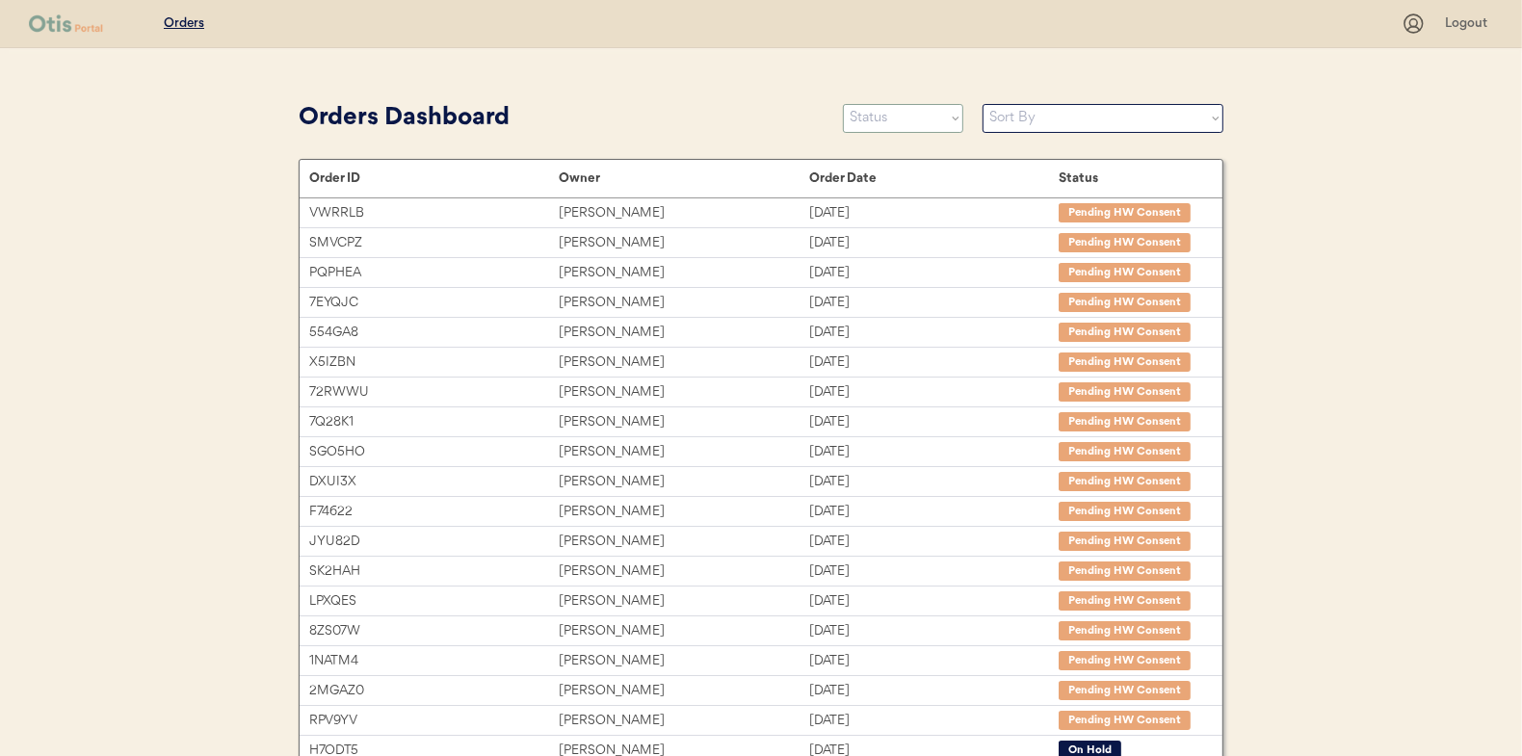
click at [864, 114] on select "Status On Hold New In Progress Complete Pending HW Consent Canceled" at bounding box center [903, 118] width 120 height 29
select select ""new""
click at [843, 104] on select "Status On Hold New In Progress Complete Pending HW Consent Canceled" at bounding box center [903, 118] width 120 height 29
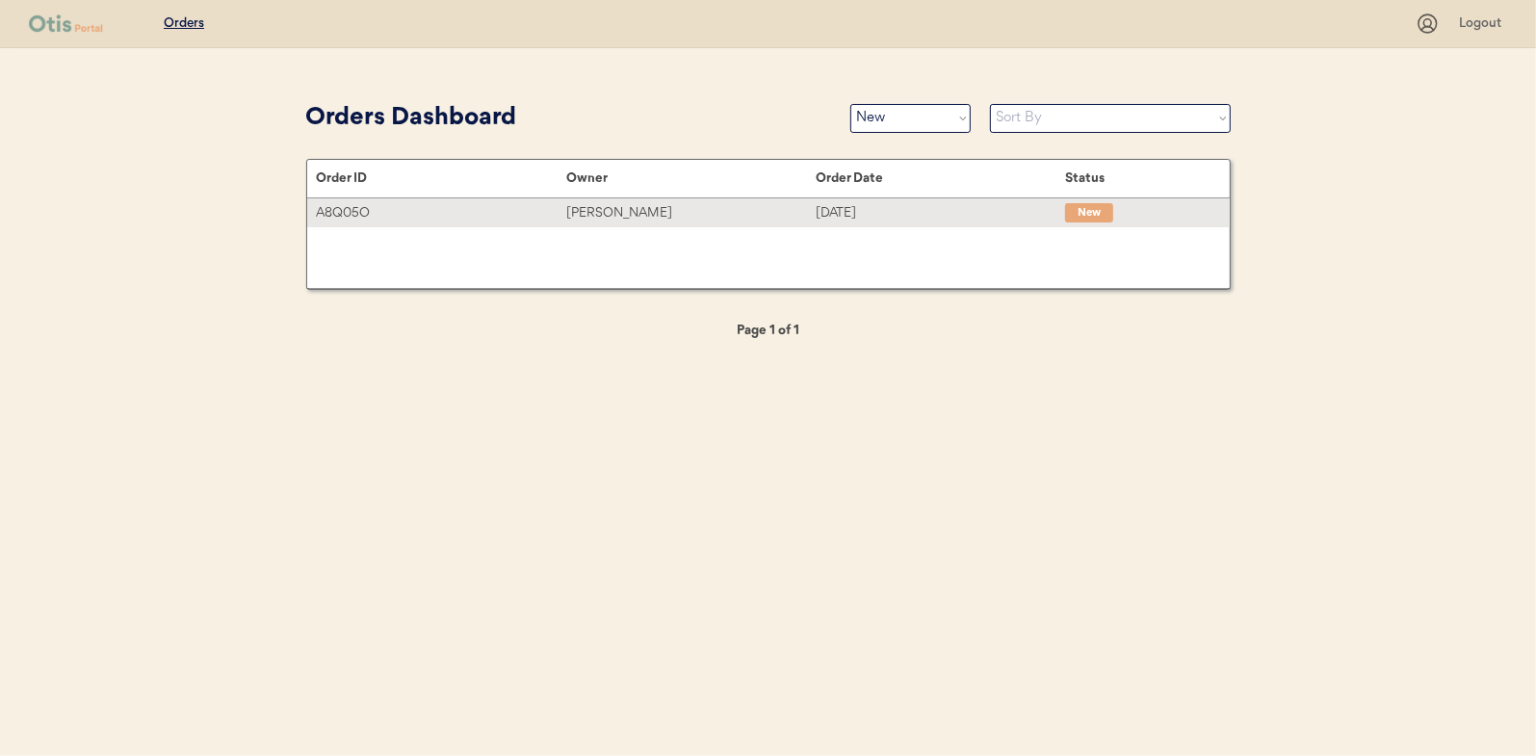
click at [657, 208] on div "Jeffrey Cangialosi" at bounding box center [690, 213] width 249 height 22
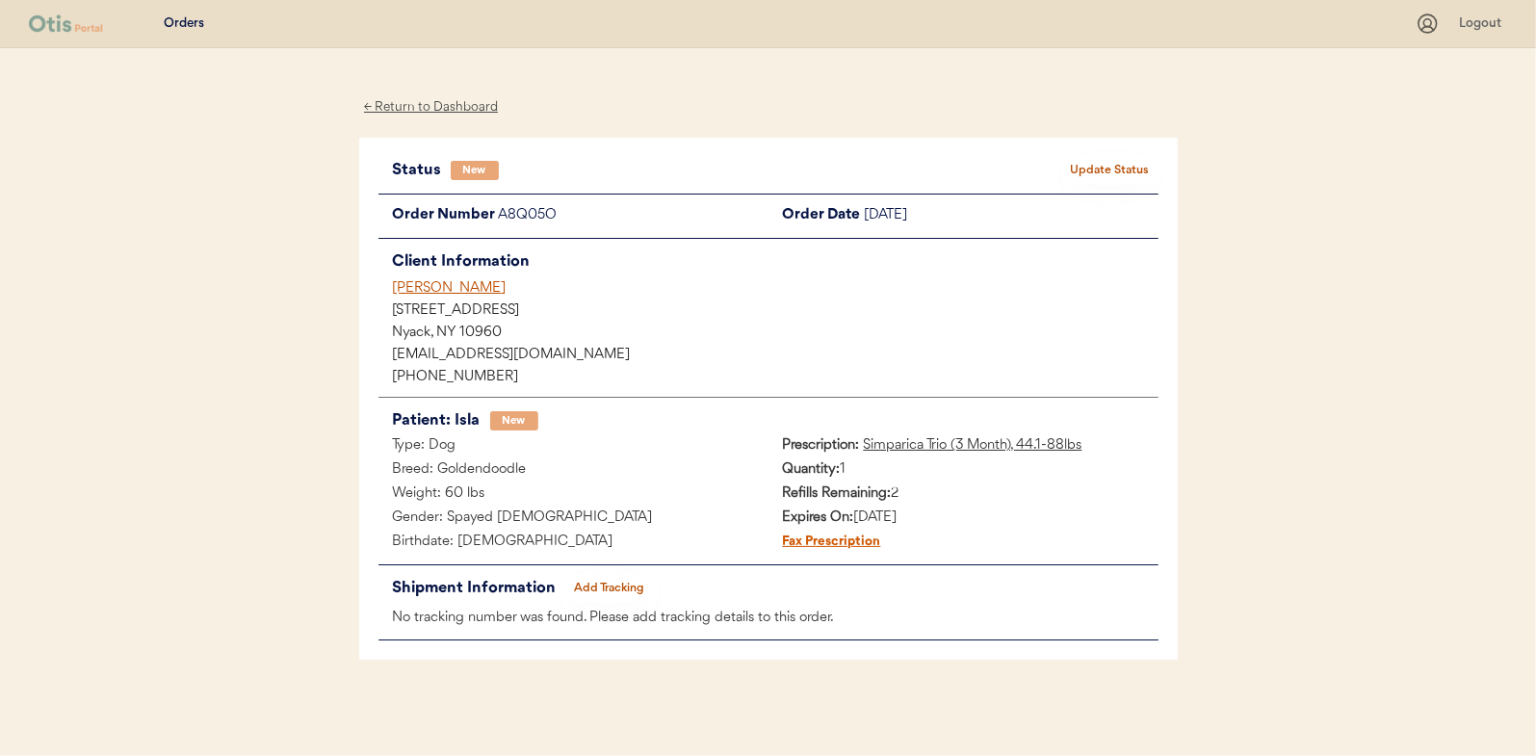
click at [1121, 171] on button "Update Status" at bounding box center [1110, 170] width 96 height 27
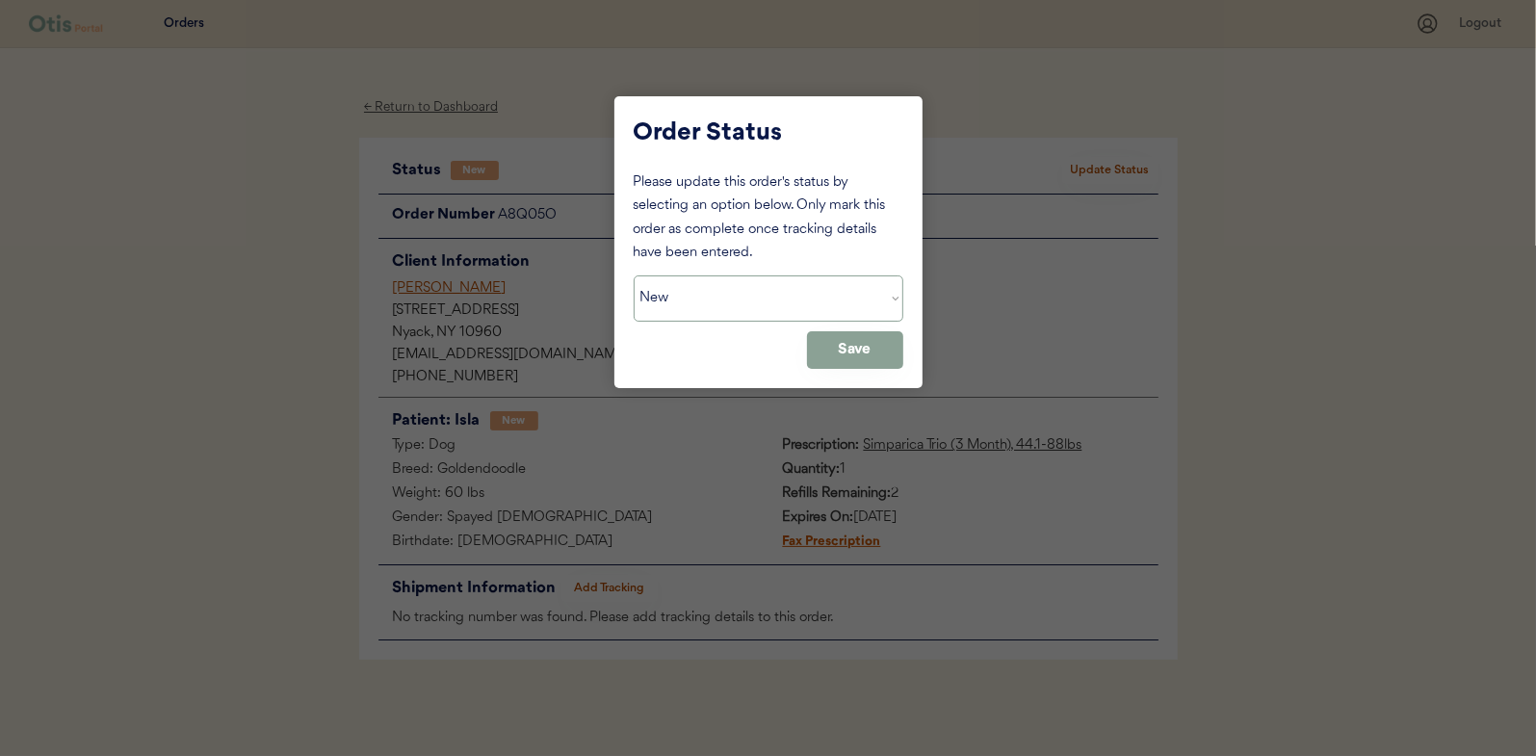
click at [785, 308] on select "Status On Hold New In Progress Complete Pending HW Consent Canceled" at bounding box center [769, 298] width 270 height 46
select select ""on_hold""
click at [634, 275] on select "Status On Hold New In Progress Complete Pending HW Consent Canceled" at bounding box center [769, 298] width 270 height 46
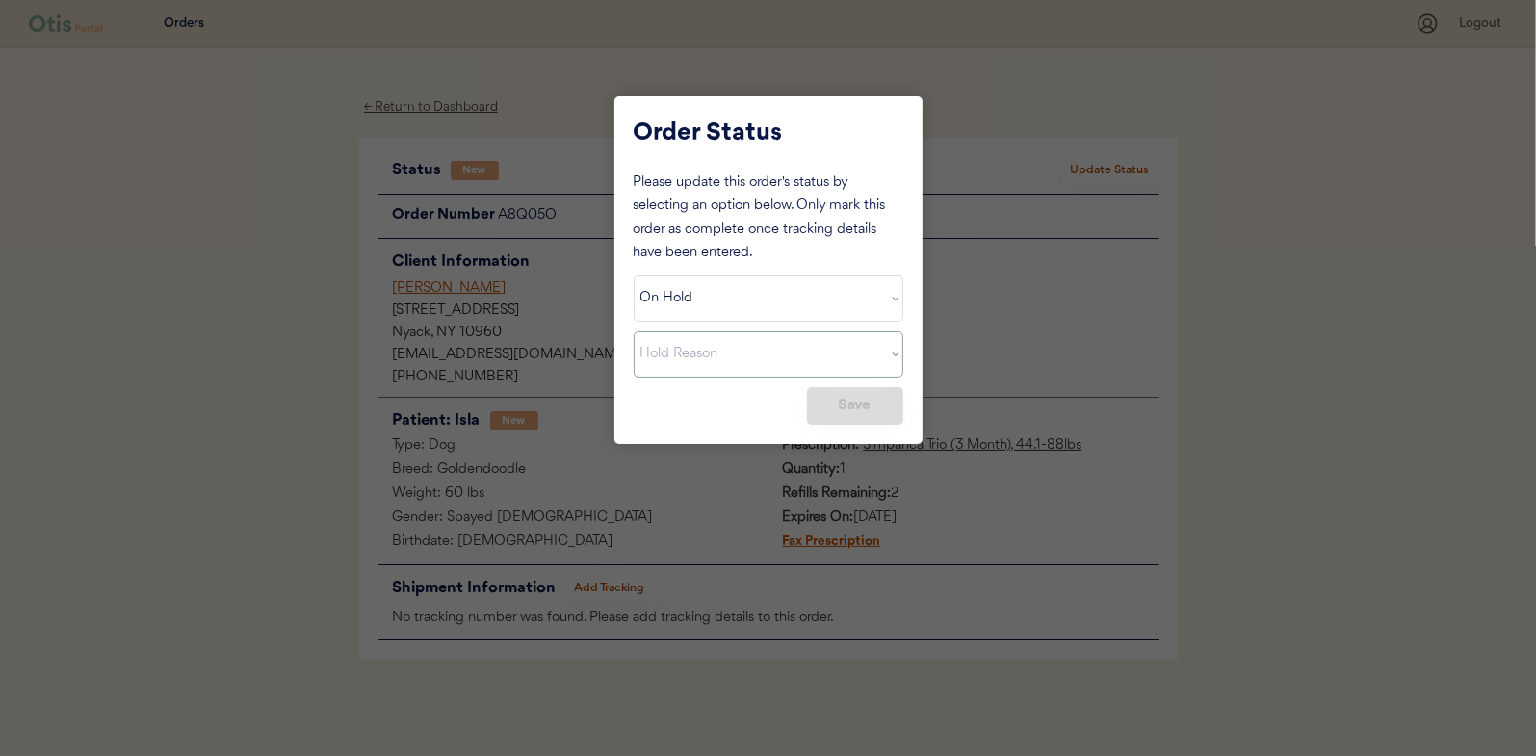
click at [891, 352] on select "Hold Reason Missing order information Incorrect order information Out of refill…" at bounding box center [769, 354] width 270 height 46
select select ""other""
click at [634, 331] on select "Hold Reason Missing order information Incorrect order information Out of refill…" at bounding box center [769, 354] width 270 height 46
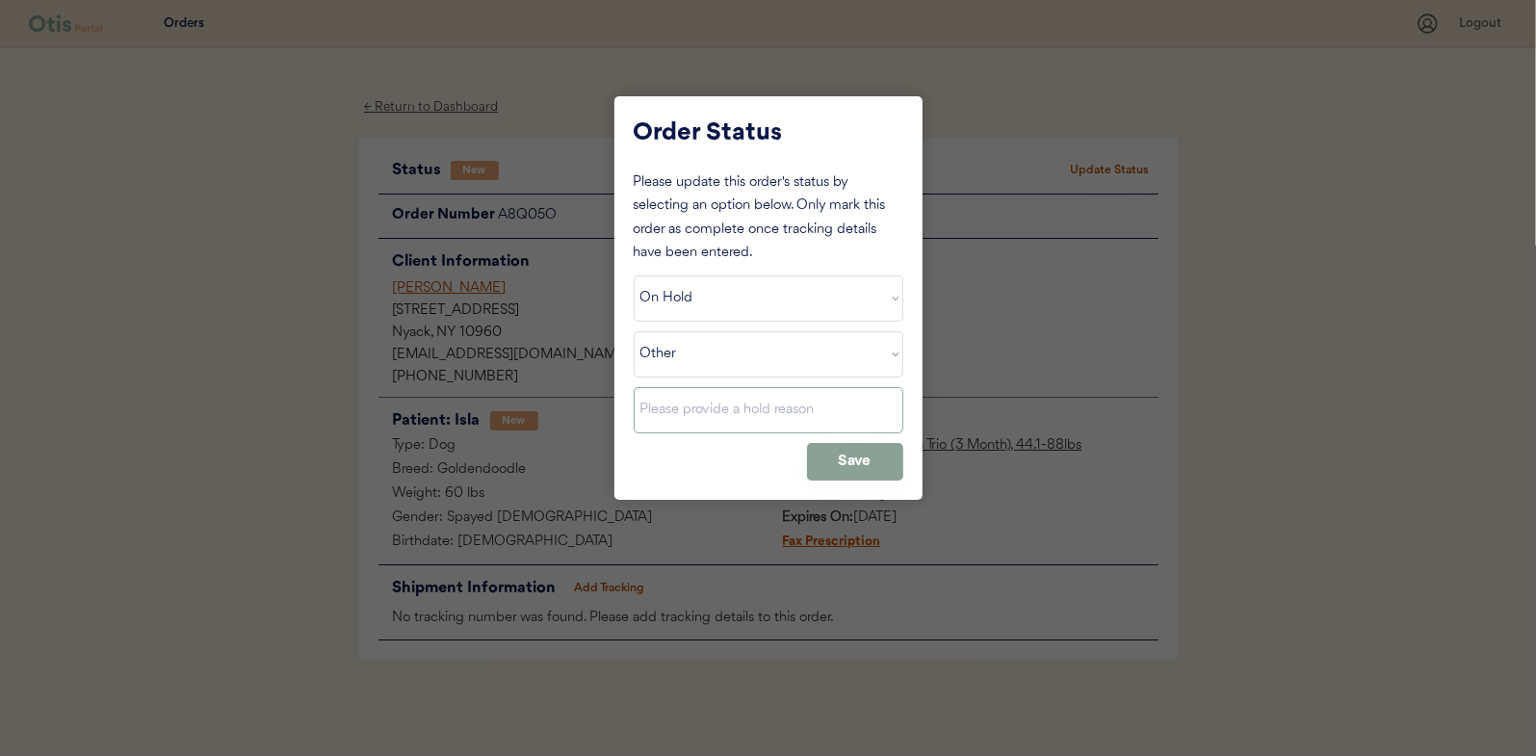
click at [696, 414] on input "input" at bounding box center [769, 410] width 270 height 46
click at [747, 414] on input "input" at bounding box center [769, 410] width 270 height 46
type input "Shipping 9-11"
click at [839, 458] on button "Save" at bounding box center [855, 462] width 96 height 38
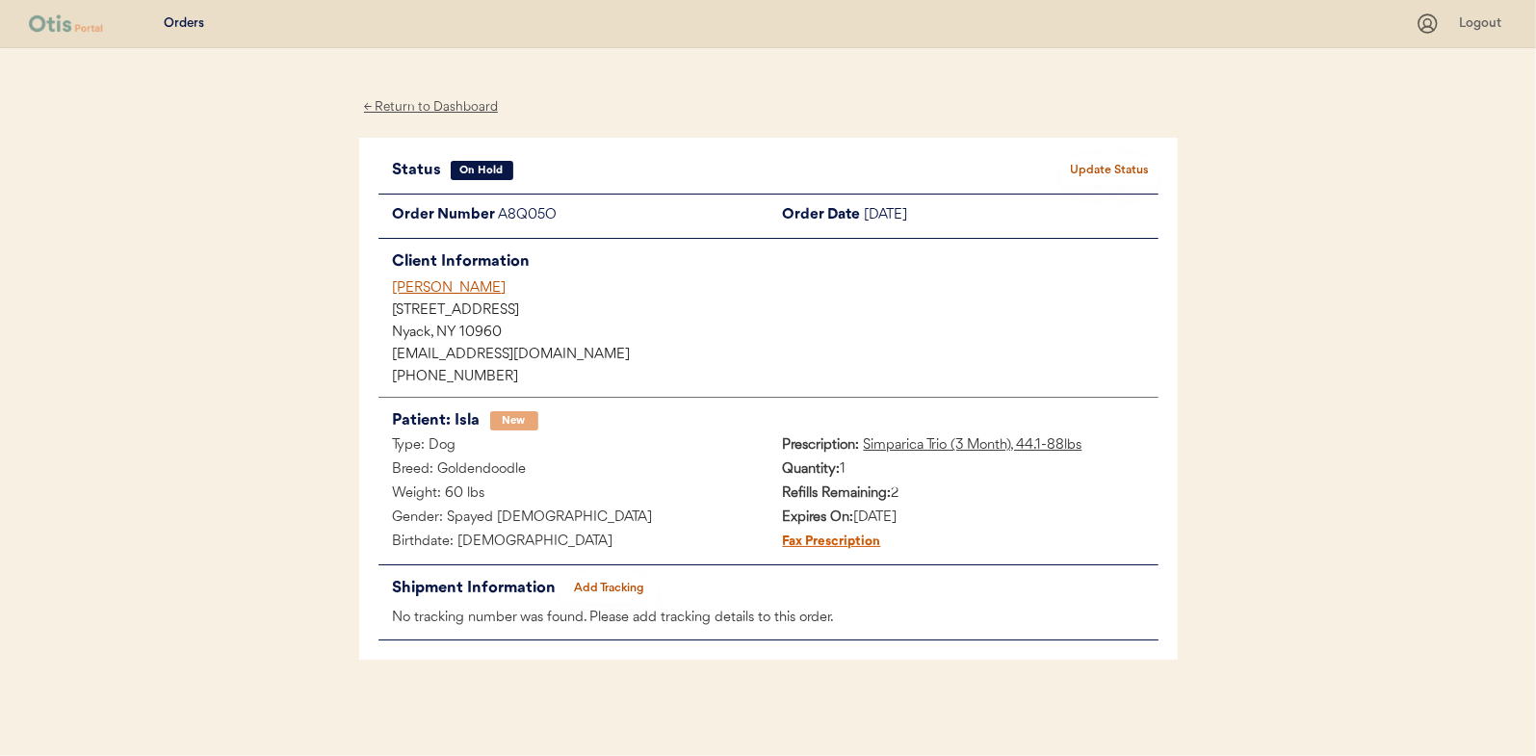
click at [443, 102] on div "← Return to Dashboard" at bounding box center [431, 107] width 144 height 22
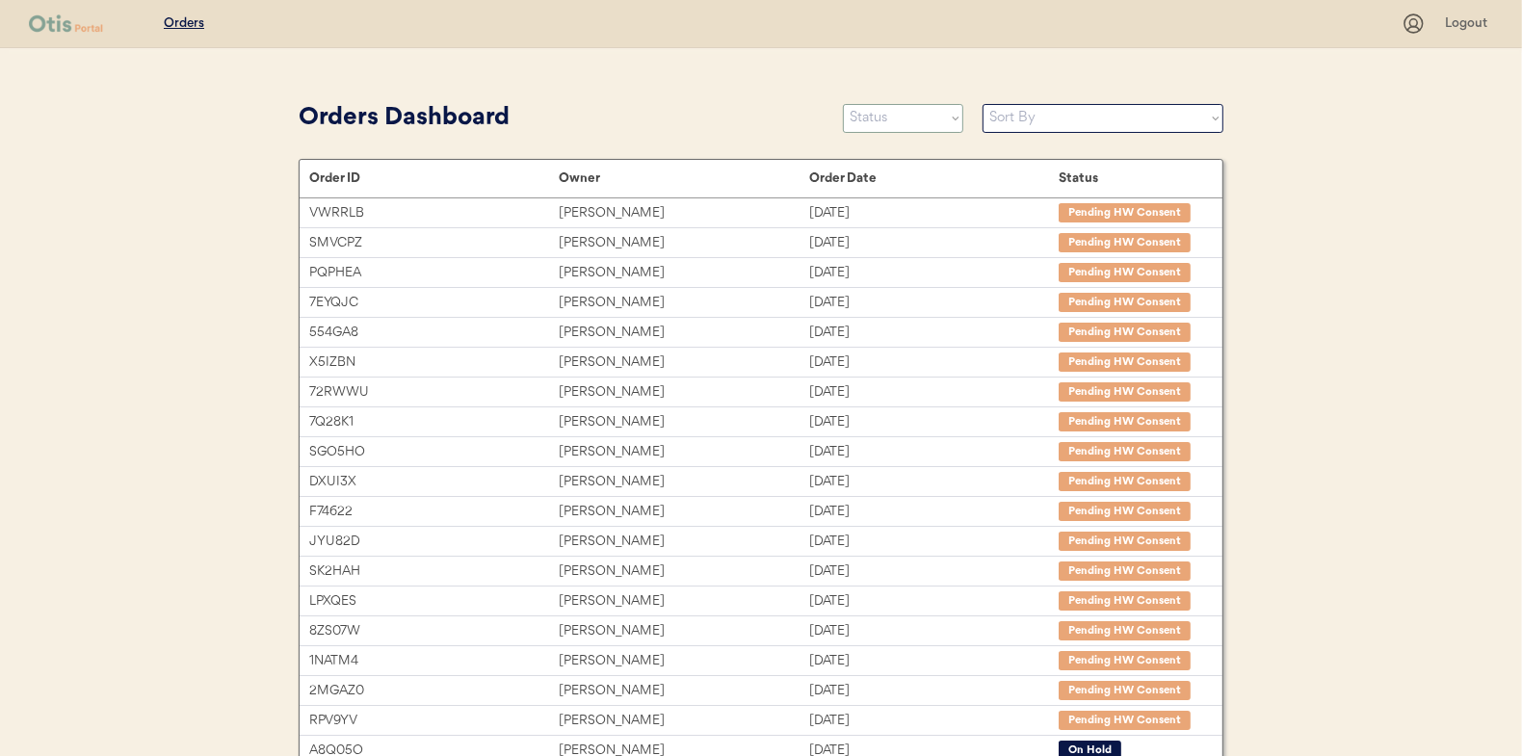
click at [877, 129] on select "Status On Hold New In Progress Complete Pending HW Consent Canceled" at bounding box center [903, 118] width 120 height 29
select select ""new""
click at [843, 104] on select "Status On Hold New In Progress Complete Pending HW Consent Canceled" at bounding box center [903, 118] width 120 height 29
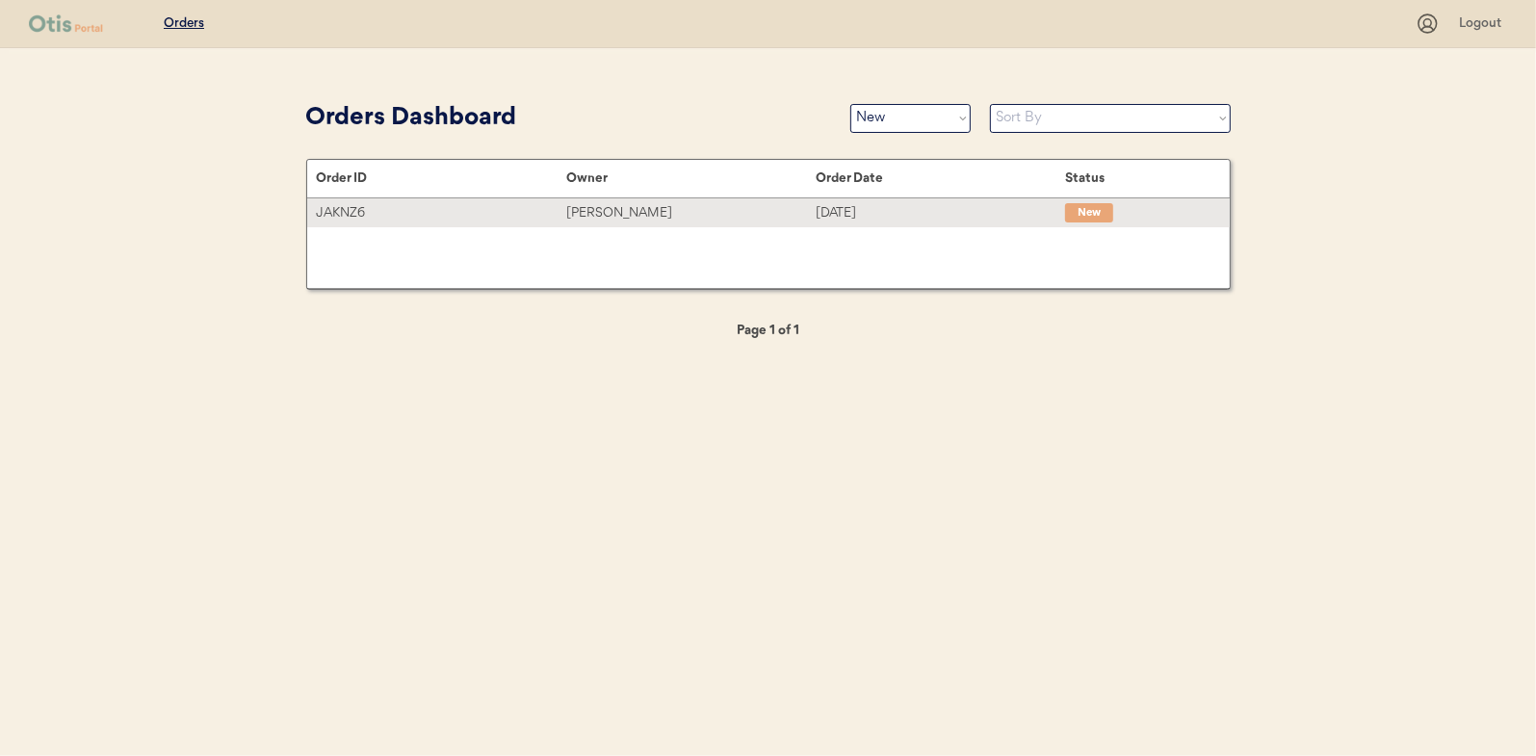
click at [597, 206] on div "[PERSON_NAME]" at bounding box center [690, 213] width 249 height 22
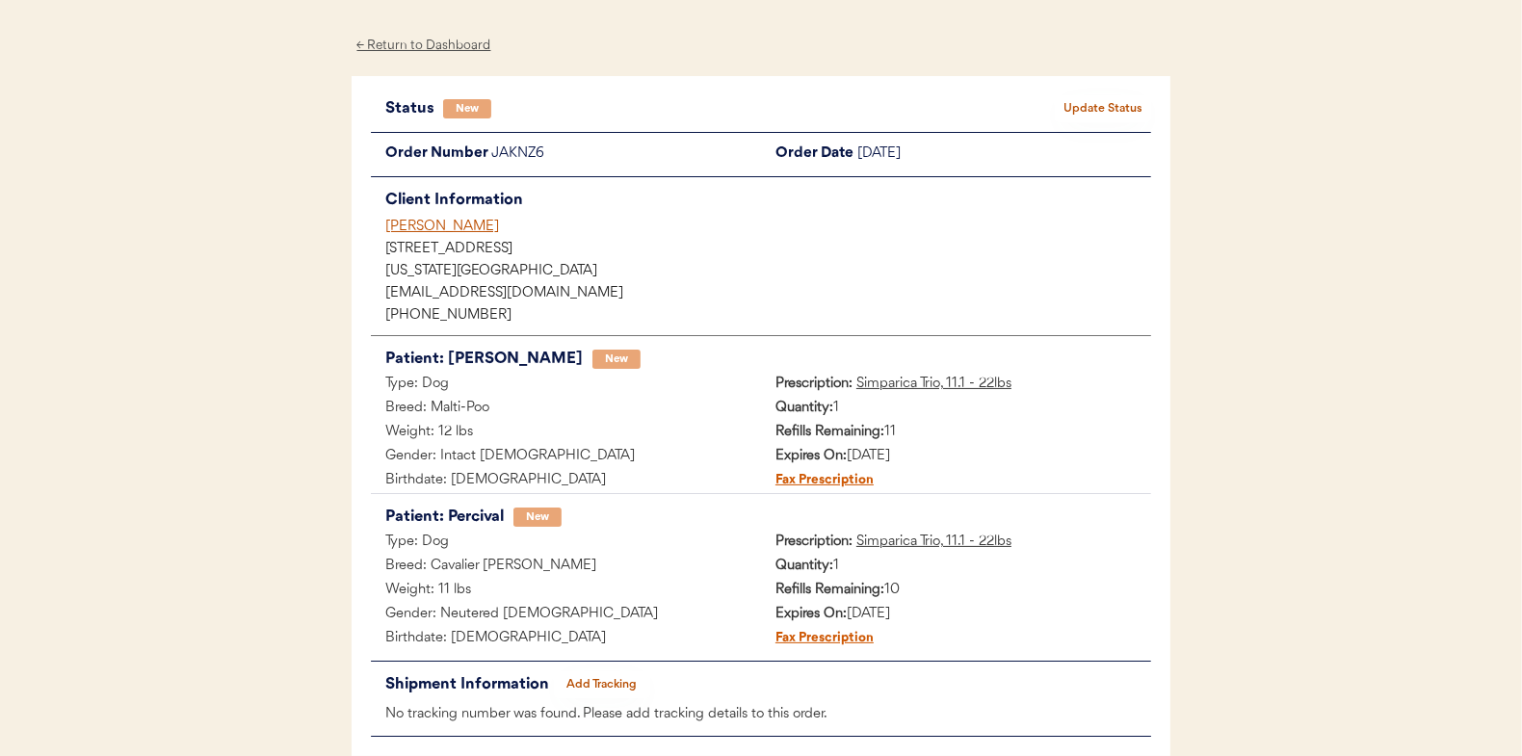
scroll to position [96, 0]
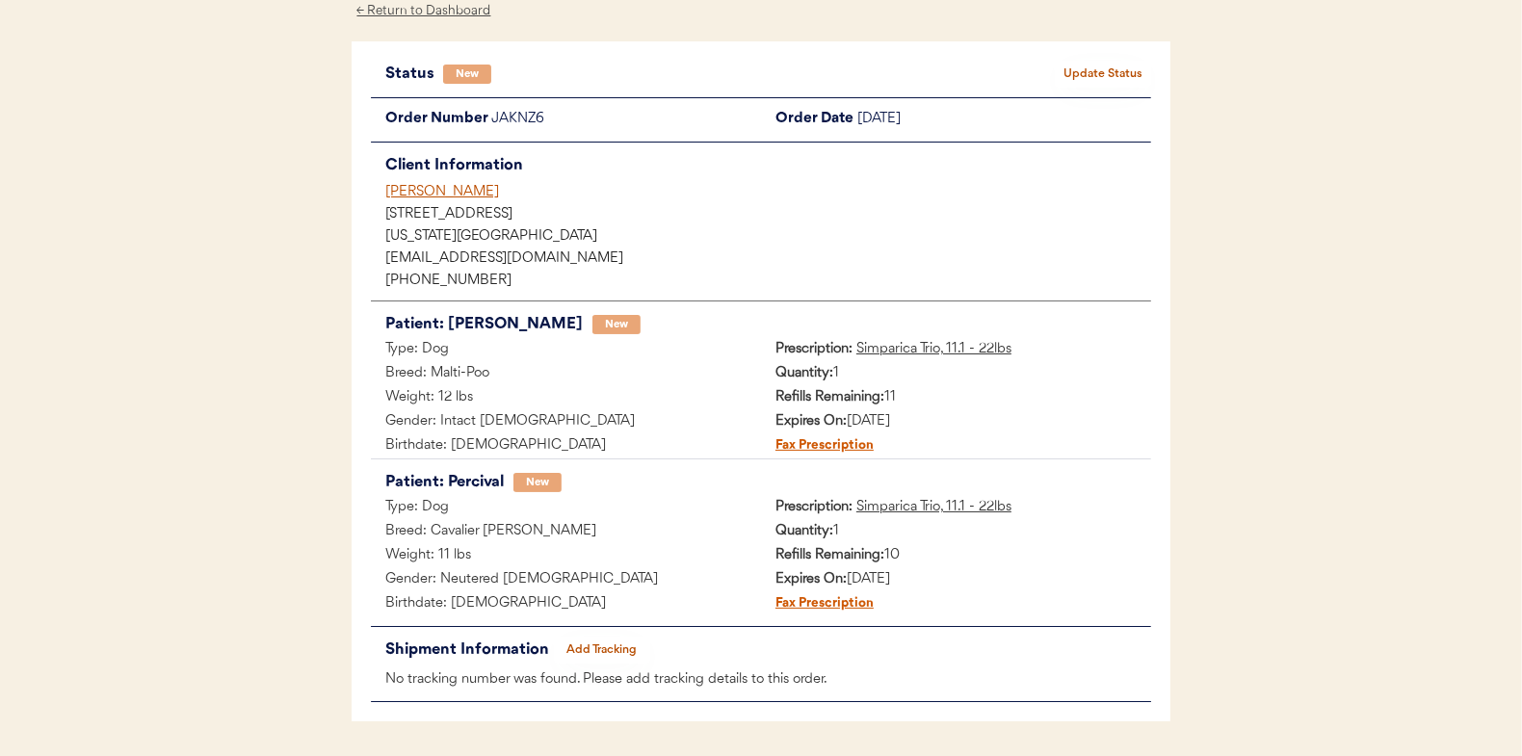
click at [1113, 69] on button "Update Status" at bounding box center [1103, 74] width 96 height 27
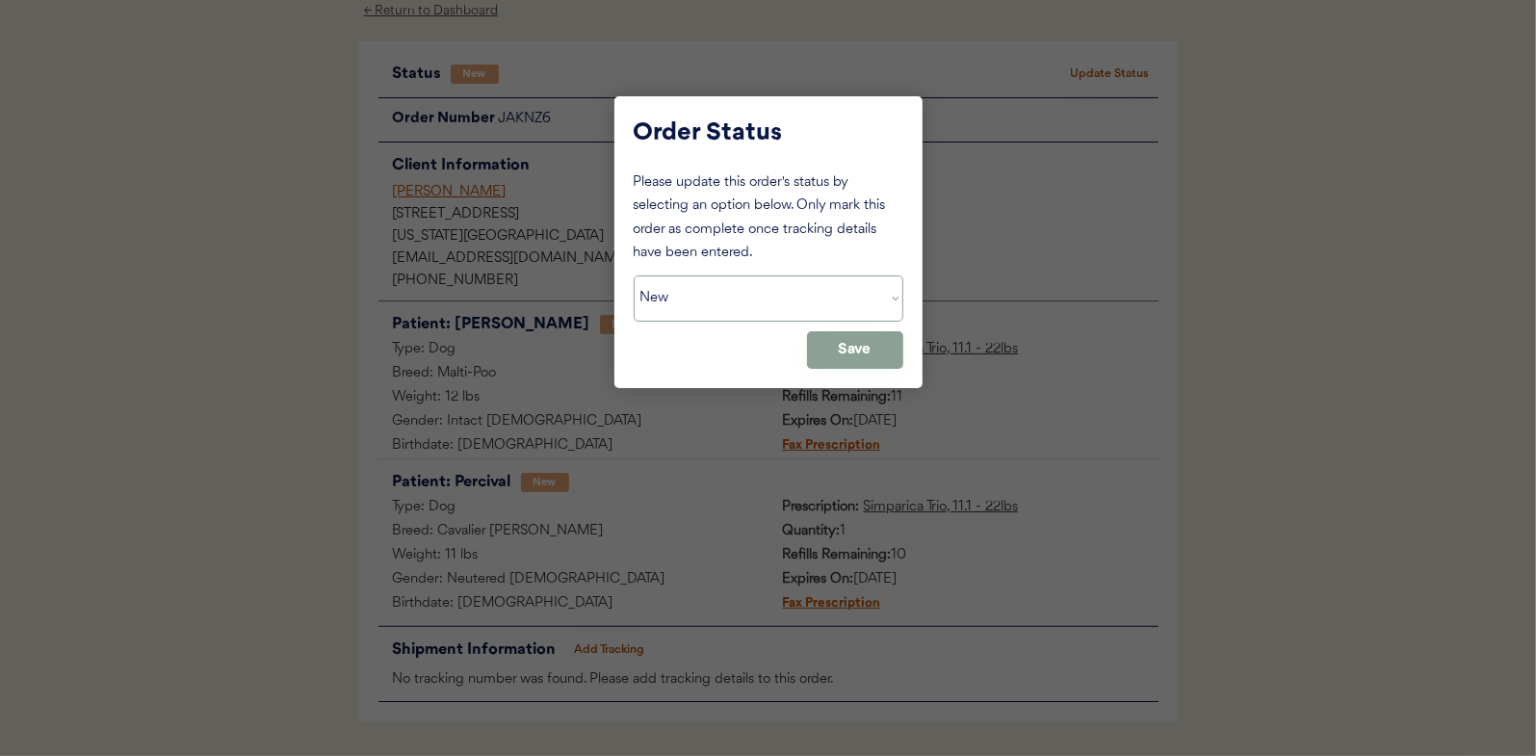
click at [694, 301] on select "Status On Hold New In Progress Complete Pending HW Consent Canceled" at bounding box center [769, 298] width 270 height 46
select select ""in_progress""
click at [634, 275] on select "Status On Hold New In Progress Complete Pending HW Consent Canceled" at bounding box center [769, 298] width 270 height 46
click at [849, 345] on button "Save" at bounding box center [855, 350] width 96 height 38
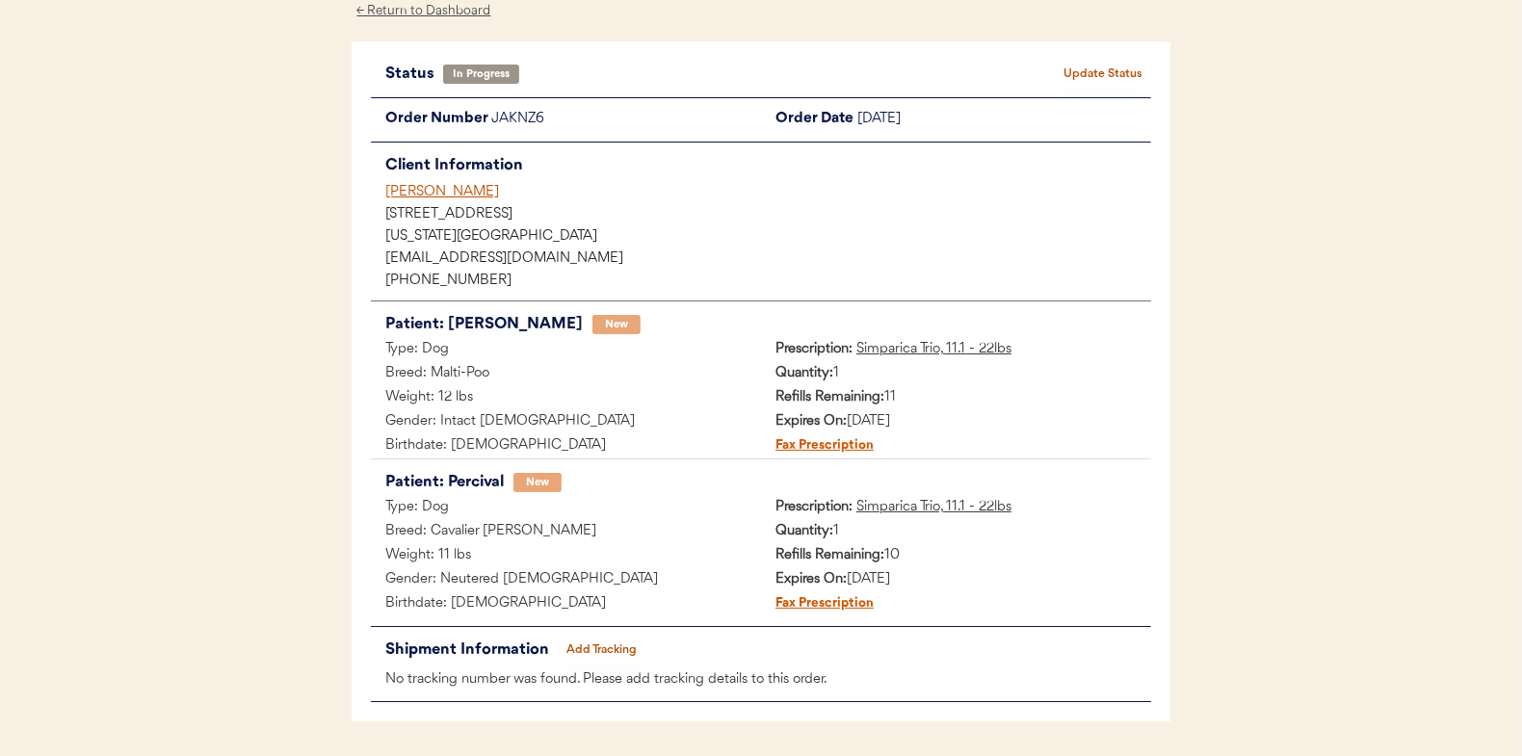
click at [423, 8] on div "← Return to Dashboard" at bounding box center [424, 11] width 144 height 22
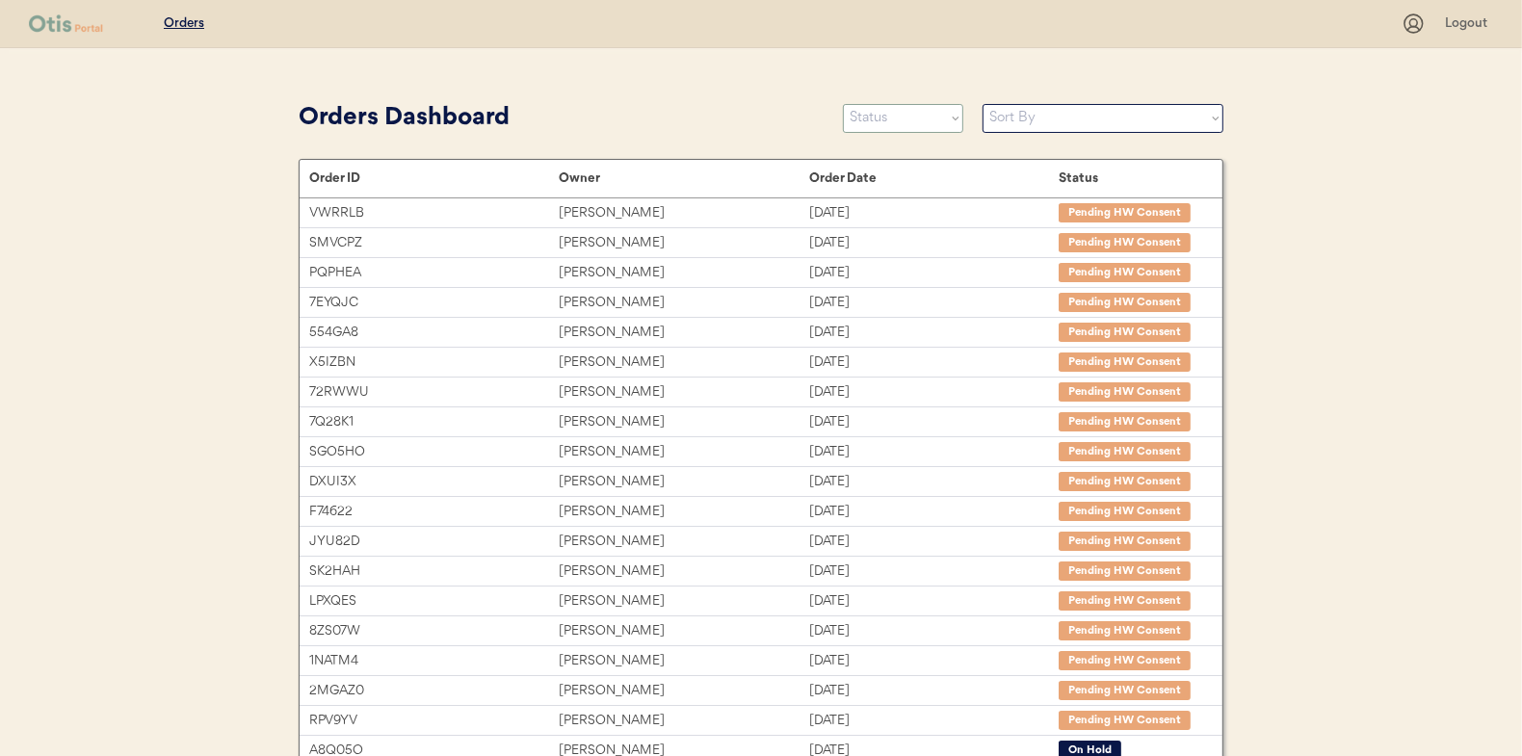
click at [888, 118] on select "Status On Hold New In Progress Complete Pending HW Consent Canceled" at bounding box center [903, 118] width 120 height 29
select select ""new""
click at [843, 104] on select "Status On Hold New In Progress Complete Pending HW Consent Canceled" at bounding box center [903, 118] width 120 height 29
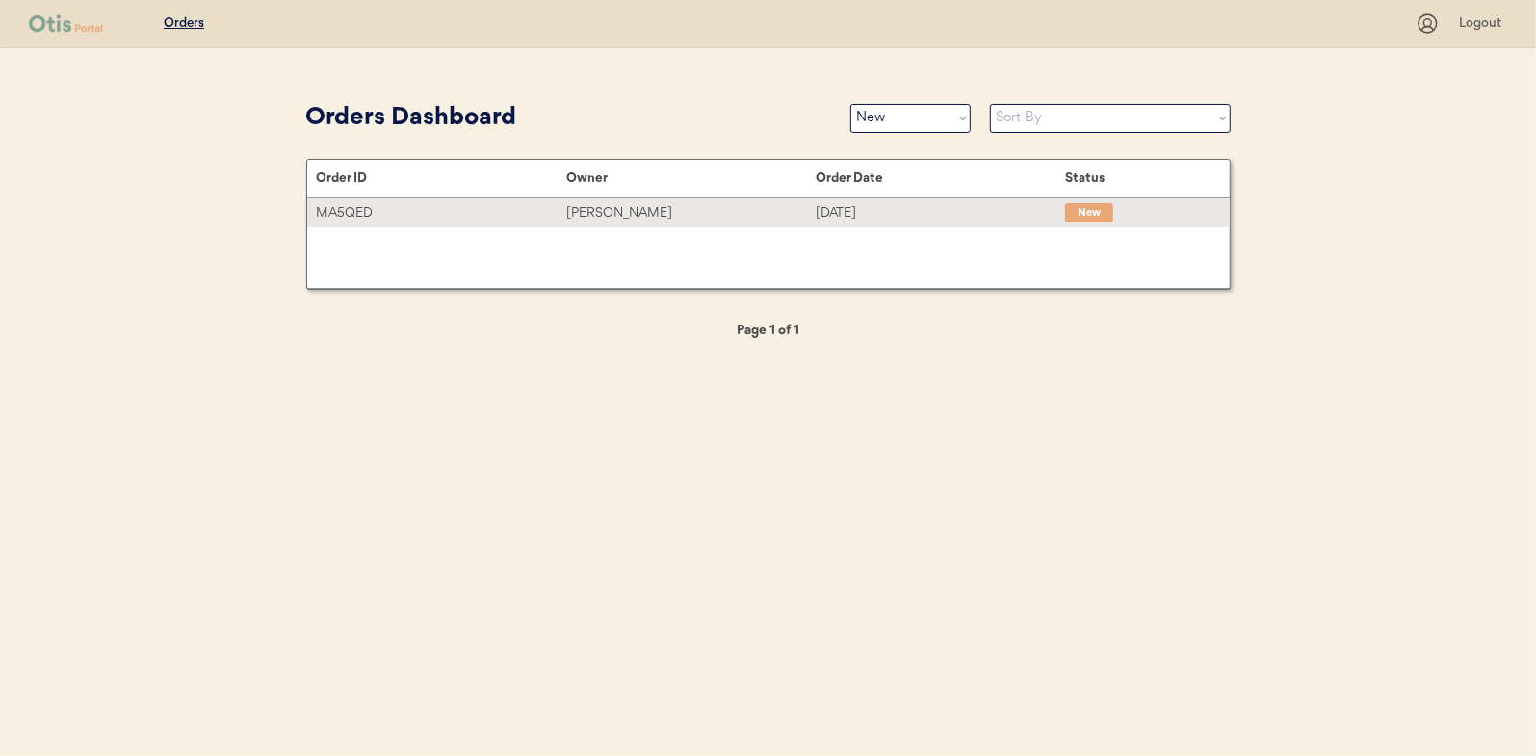
click at [609, 210] on div "[PERSON_NAME]" at bounding box center [690, 213] width 249 height 22
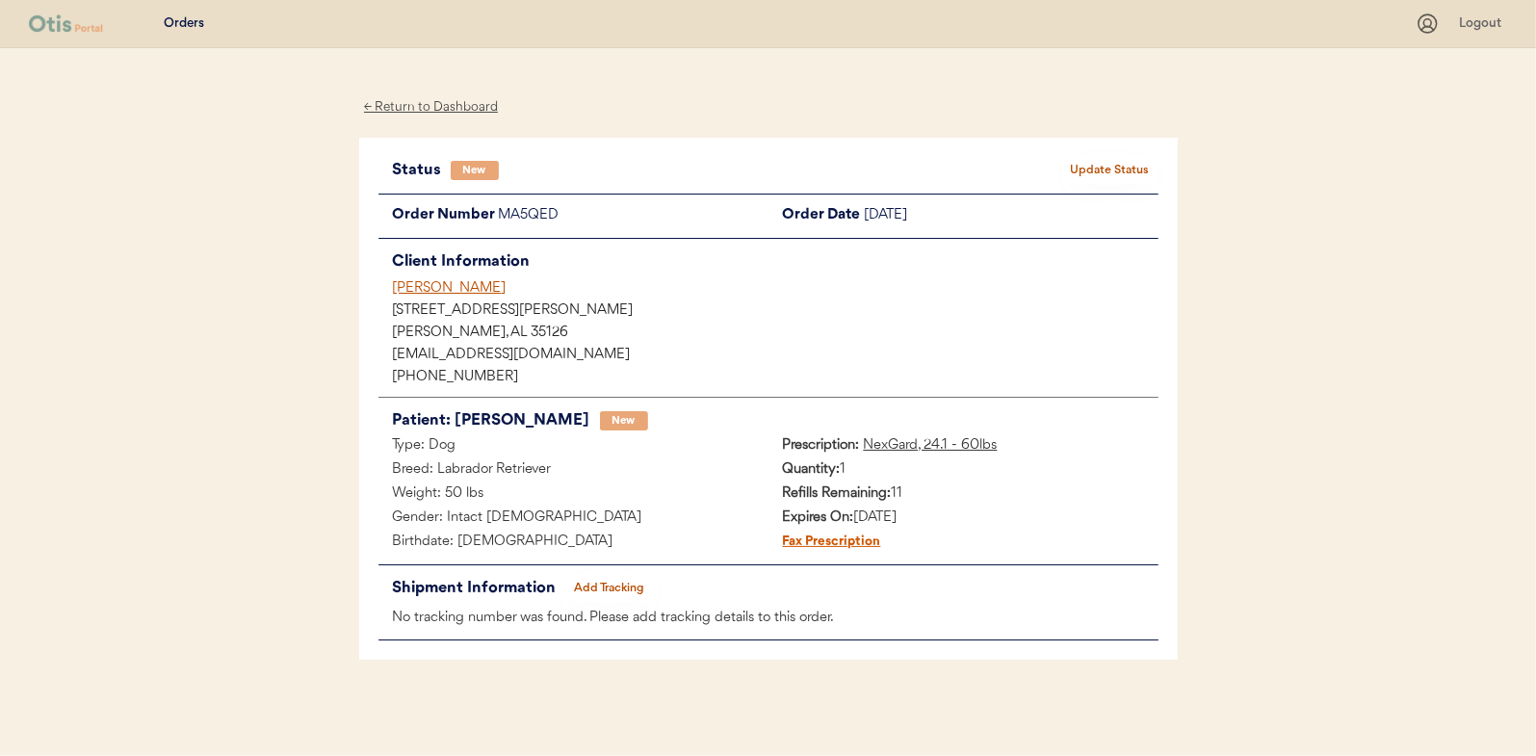
click at [1120, 169] on button "Update Status" at bounding box center [1110, 170] width 96 height 27
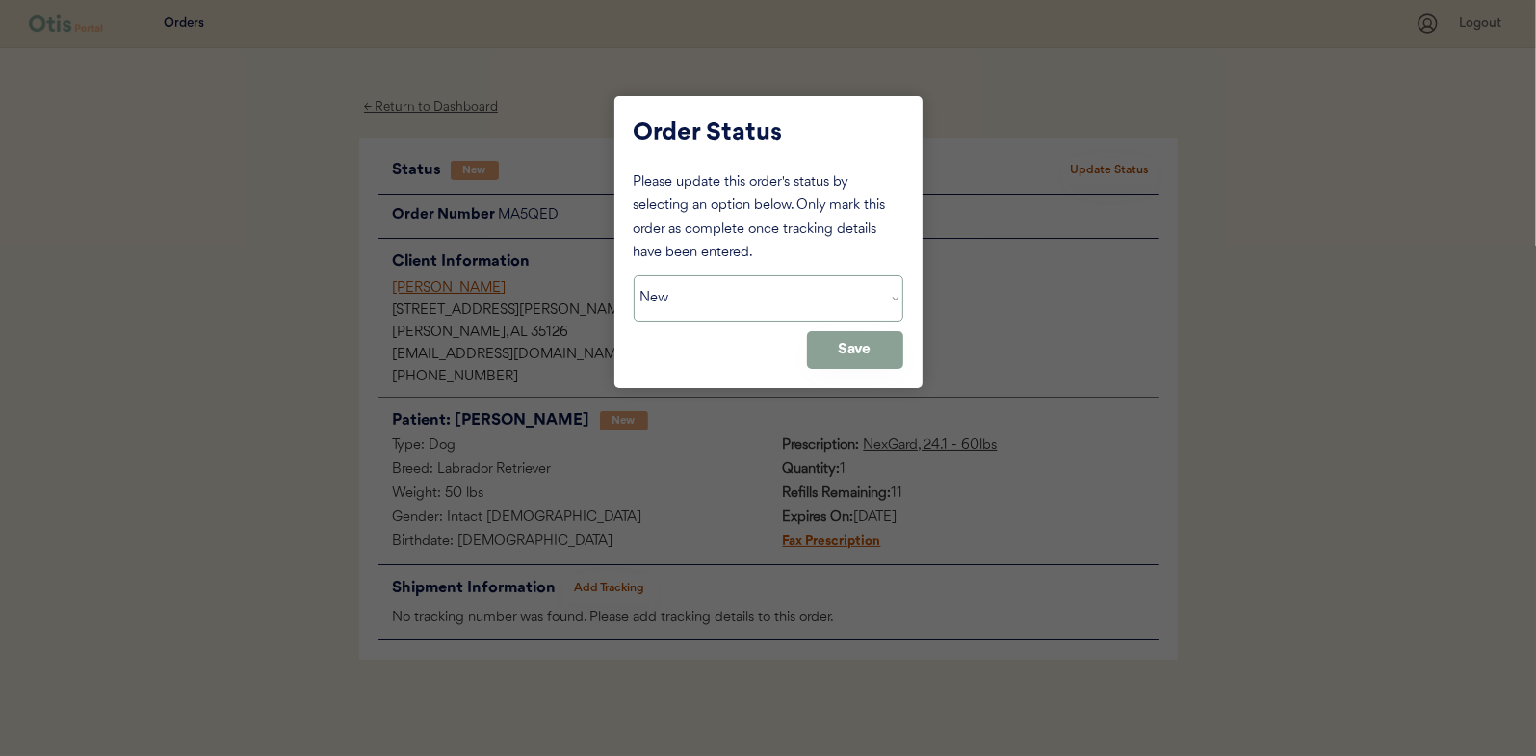
click at [711, 300] on select "Status On Hold New In Progress Complete Pending HW Consent Canceled" at bounding box center [769, 298] width 270 height 46
select select ""in_progress""
click at [634, 275] on select "Status On Hold New In Progress Complete Pending HW Consent Canceled" at bounding box center [769, 298] width 270 height 46
click at [844, 352] on button "Save" at bounding box center [855, 350] width 96 height 38
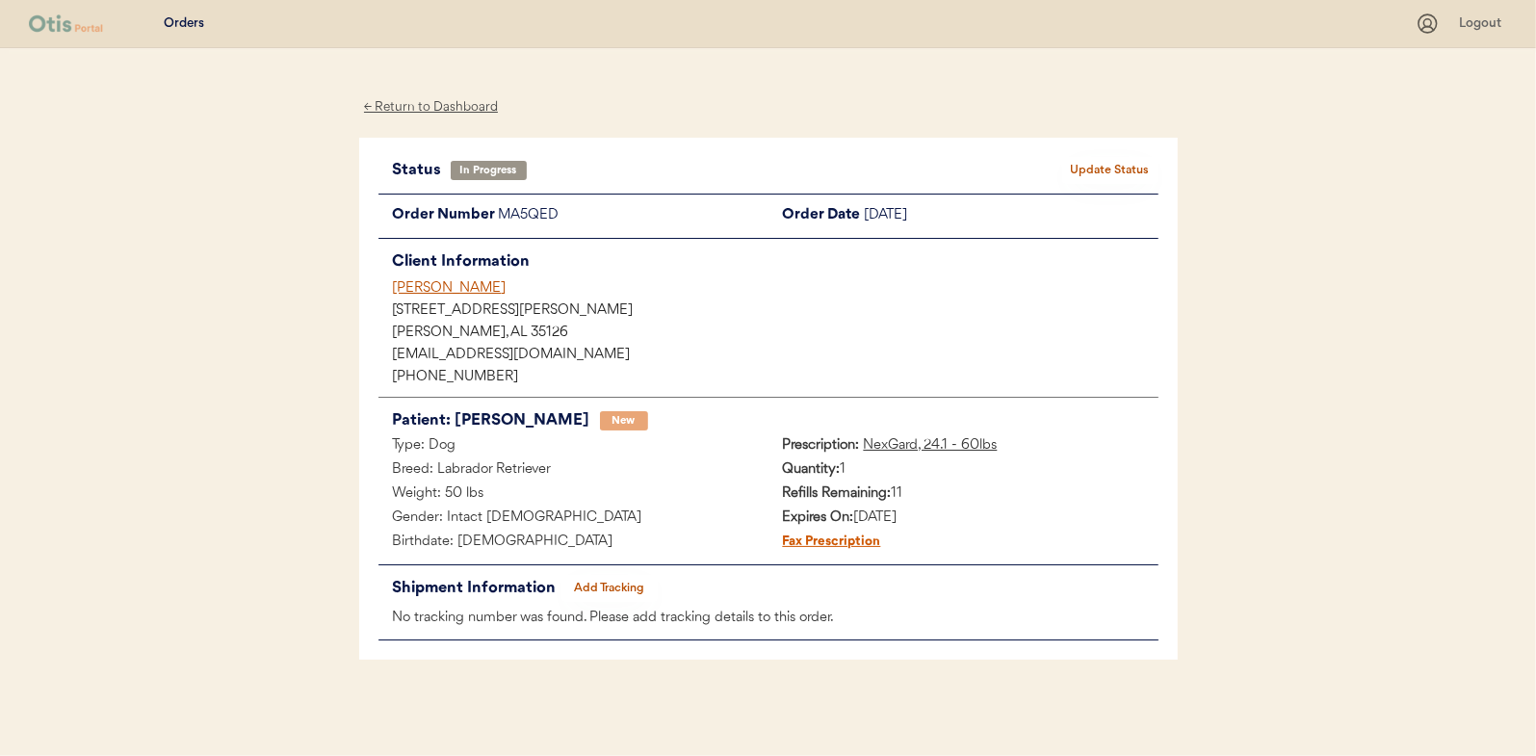
click at [433, 102] on div "← Return to Dashboard" at bounding box center [431, 107] width 144 height 22
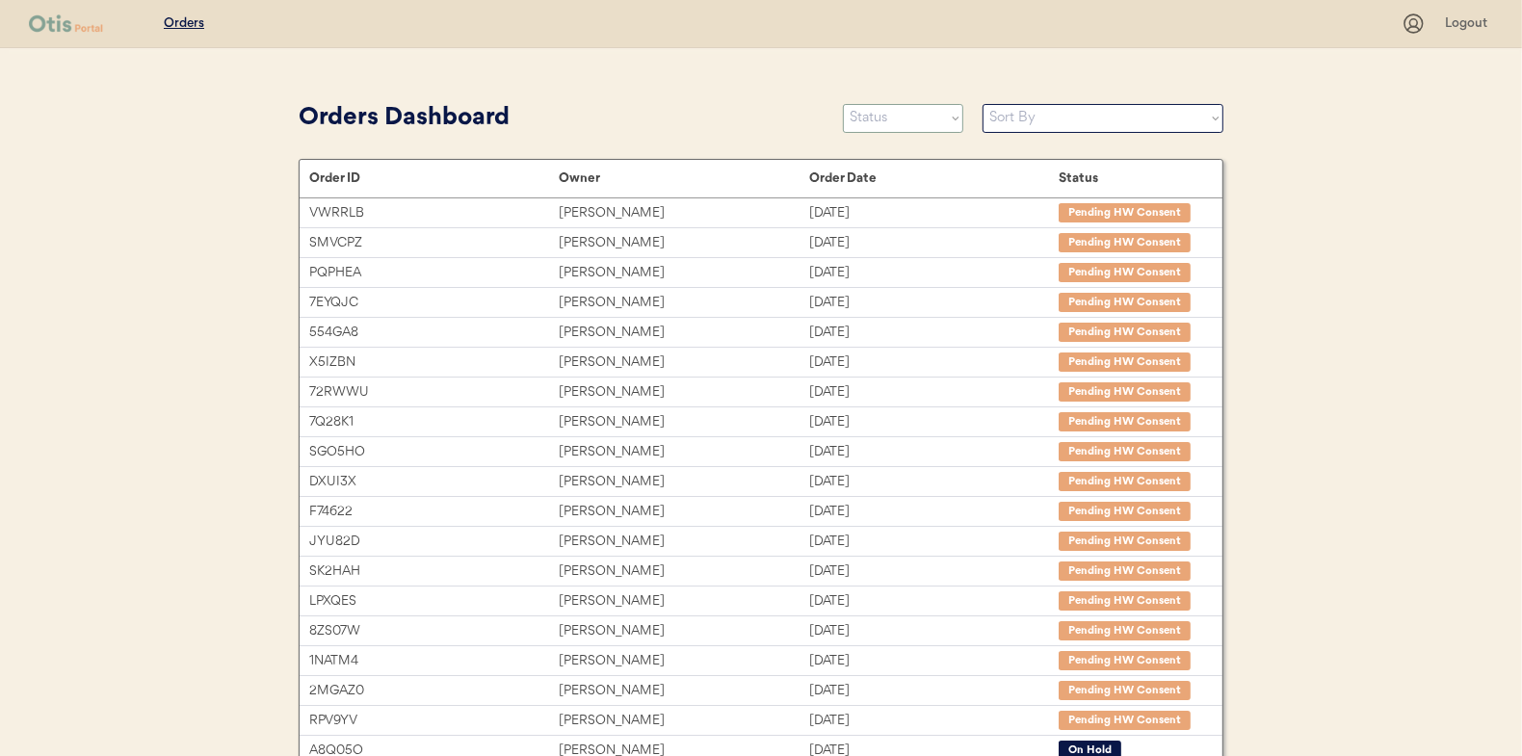
click at [881, 118] on select "Status On Hold New In Progress Complete Pending HW Consent Canceled" at bounding box center [903, 118] width 120 height 29
click at [843, 104] on select "Status On Hold New In Progress Complete Pending HW Consent Canceled" at bounding box center [903, 118] width 120 height 29
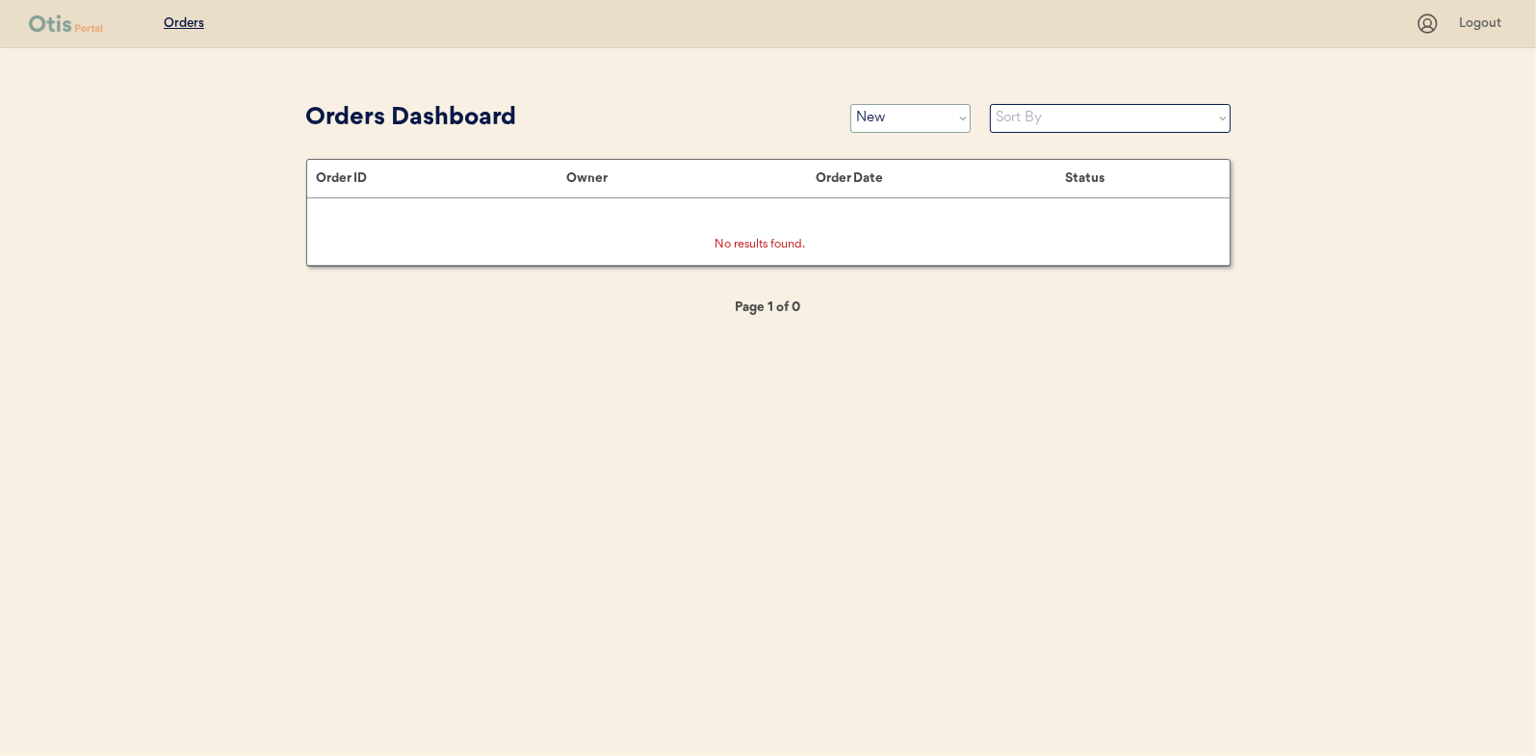
click at [893, 118] on select "Status On Hold New In Progress Complete Pending HW Consent Canceled" at bounding box center [911, 118] width 120 height 29
click at [851, 104] on select "Status On Hold New In Progress Complete Pending HW Consent Canceled" at bounding box center [911, 118] width 120 height 29
drag, startPoint x: 890, startPoint y: 133, endPoint x: 875, endPoint y: 196, distance: 64.5
click at [875, 196] on div "Order ID Owner Order Date Status" at bounding box center [768, 179] width 923 height 39
click at [924, 120] on select "Status On Hold New In Progress Complete Pending HW Consent Canceled" at bounding box center [911, 118] width 120 height 29
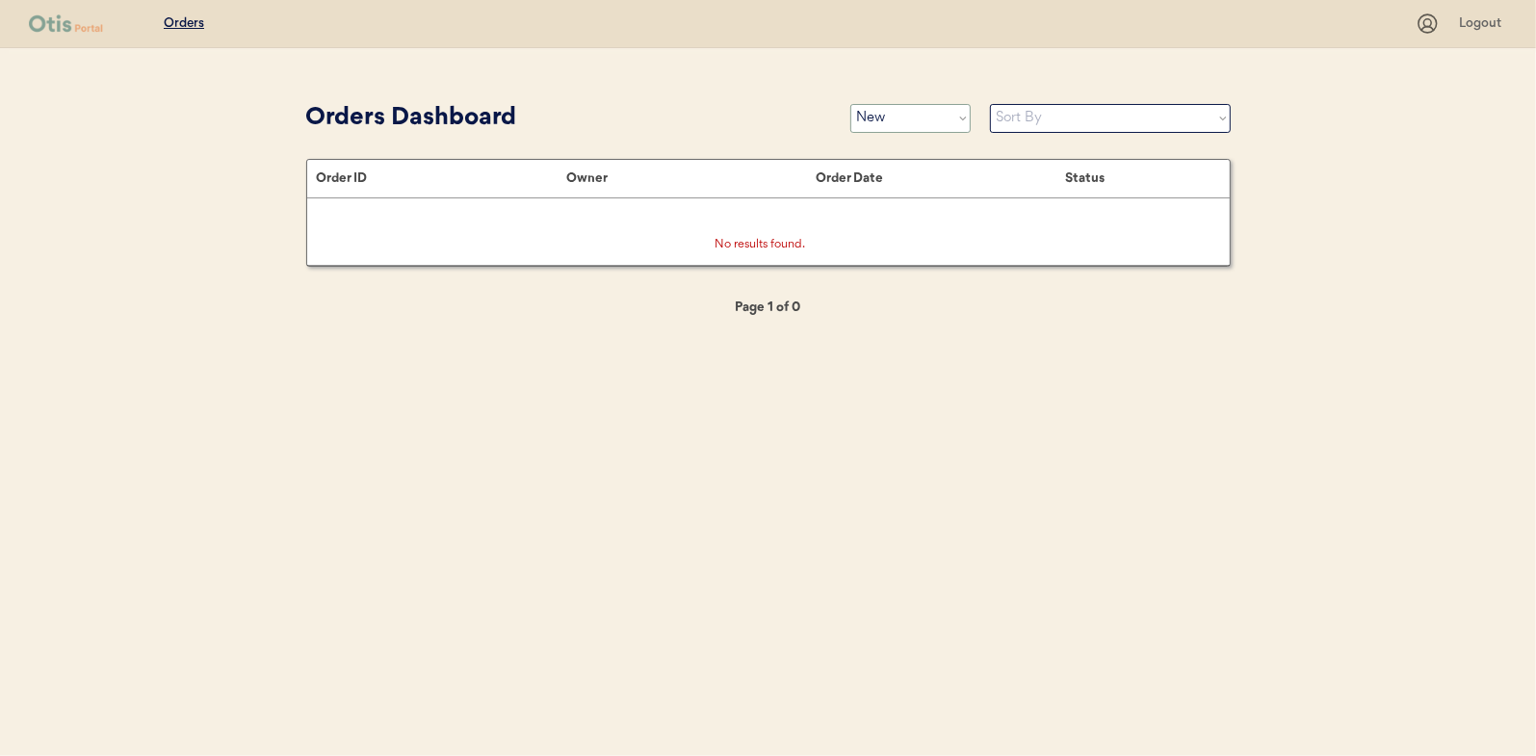
click at [920, 123] on select "Status On Hold New In Progress Complete Pending HW Consent Canceled" at bounding box center [911, 118] width 120 height 29
select select ""in_progress""
click at [851, 104] on select "Status On Hold New In Progress Complete Pending HW Consent Canceled" at bounding box center [911, 118] width 120 height 29
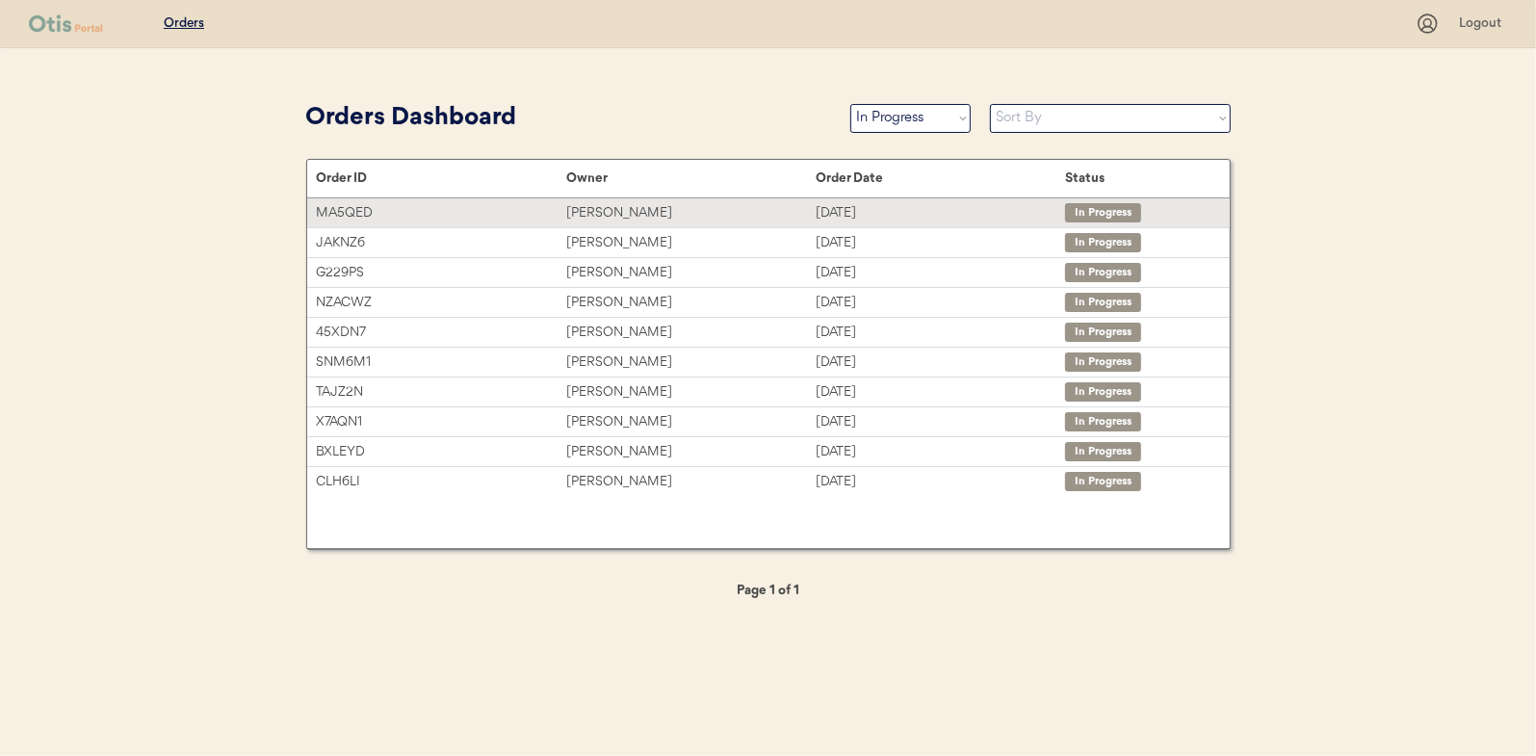
click at [636, 211] on div "Jennifer Bates" at bounding box center [690, 213] width 249 height 22
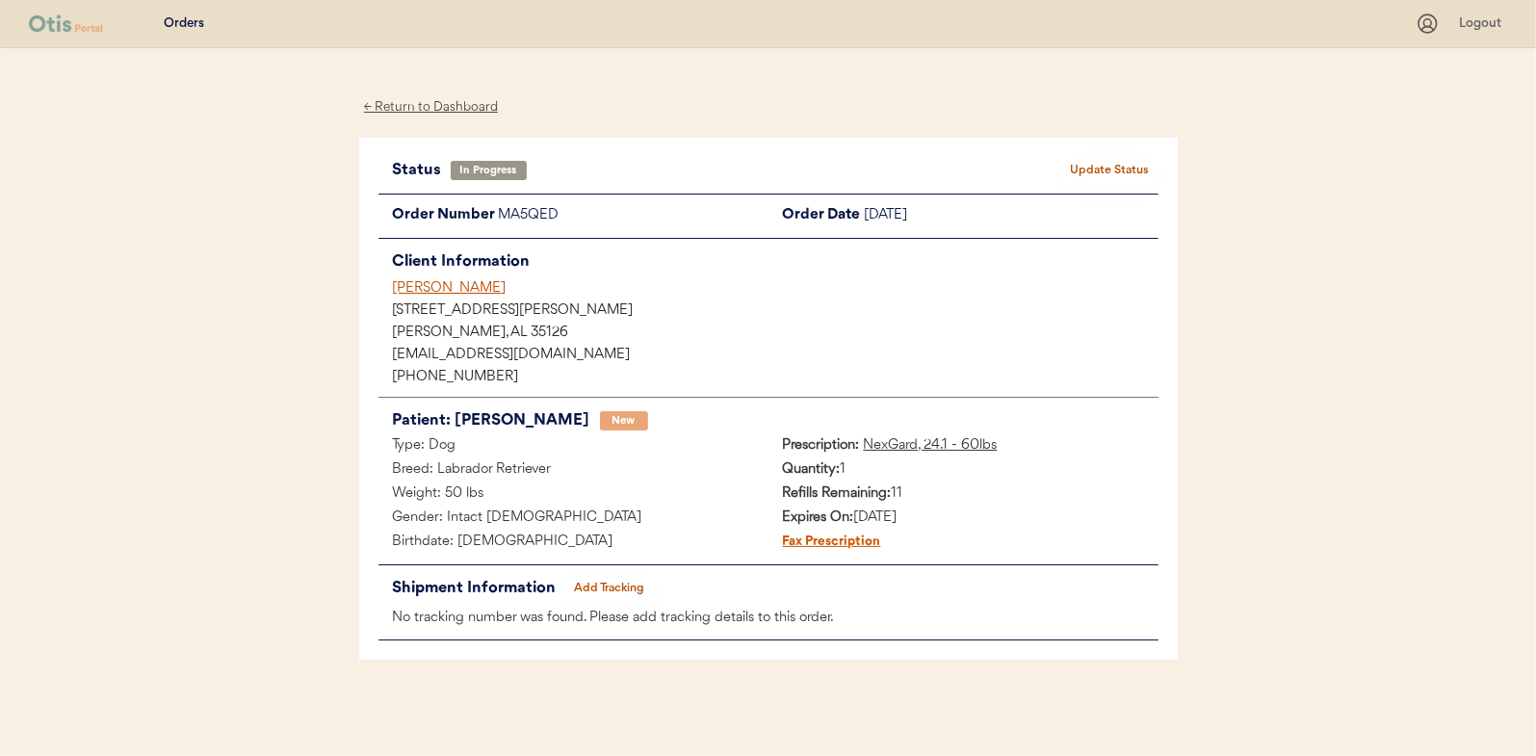
click at [420, 105] on div "← Return to Dashboard" at bounding box center [431, 107] width 144 height 22
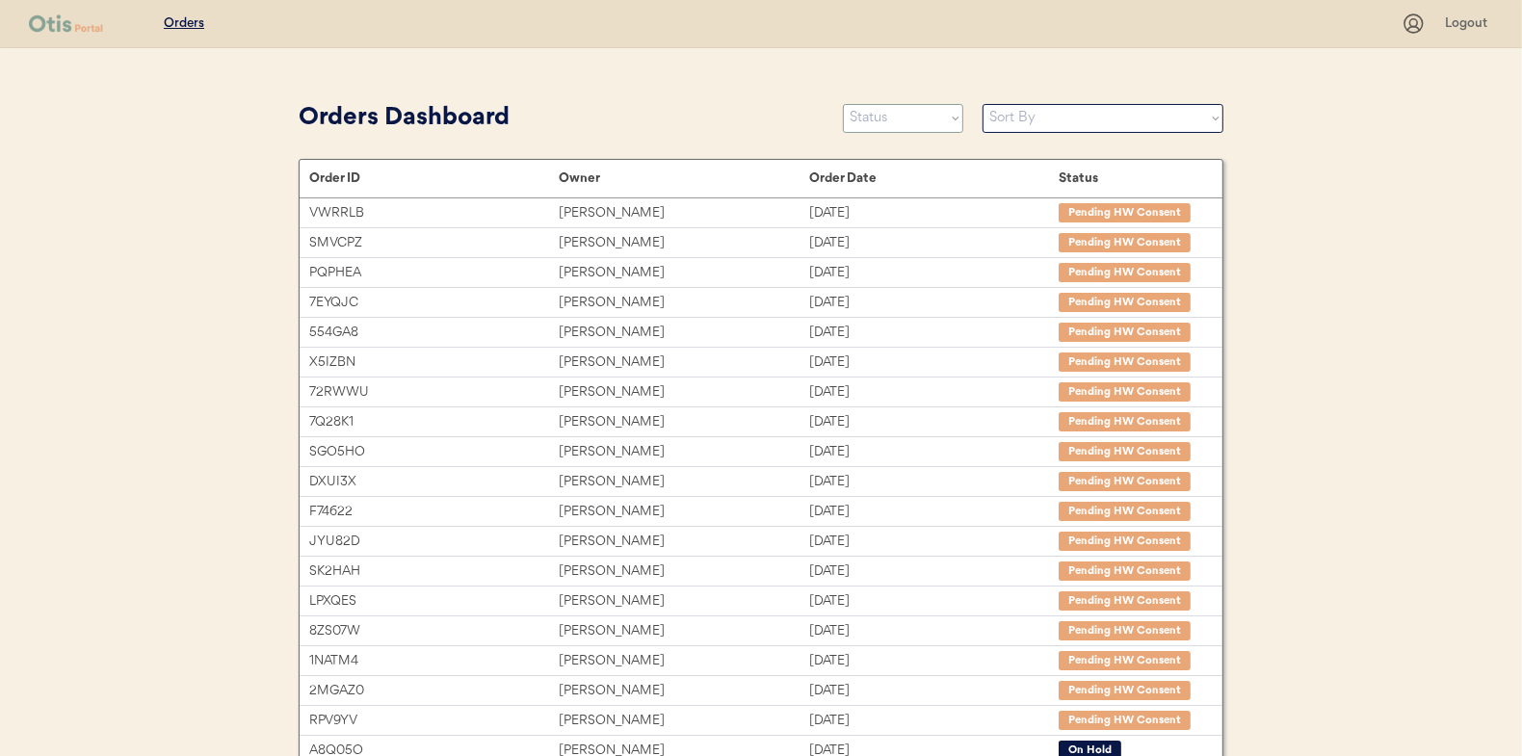
click at [877, 126] on select "Status On Hold New In Progress Complete Pending HW Consent Canceled" at bounding box center [903, 118] width 120 height 29
select select ""new""
click at [843, 104] on select "Status On Hold New In Progress Complete Pending HW Consent Canceled" at bounding box center [903, 118] width 120 height 29
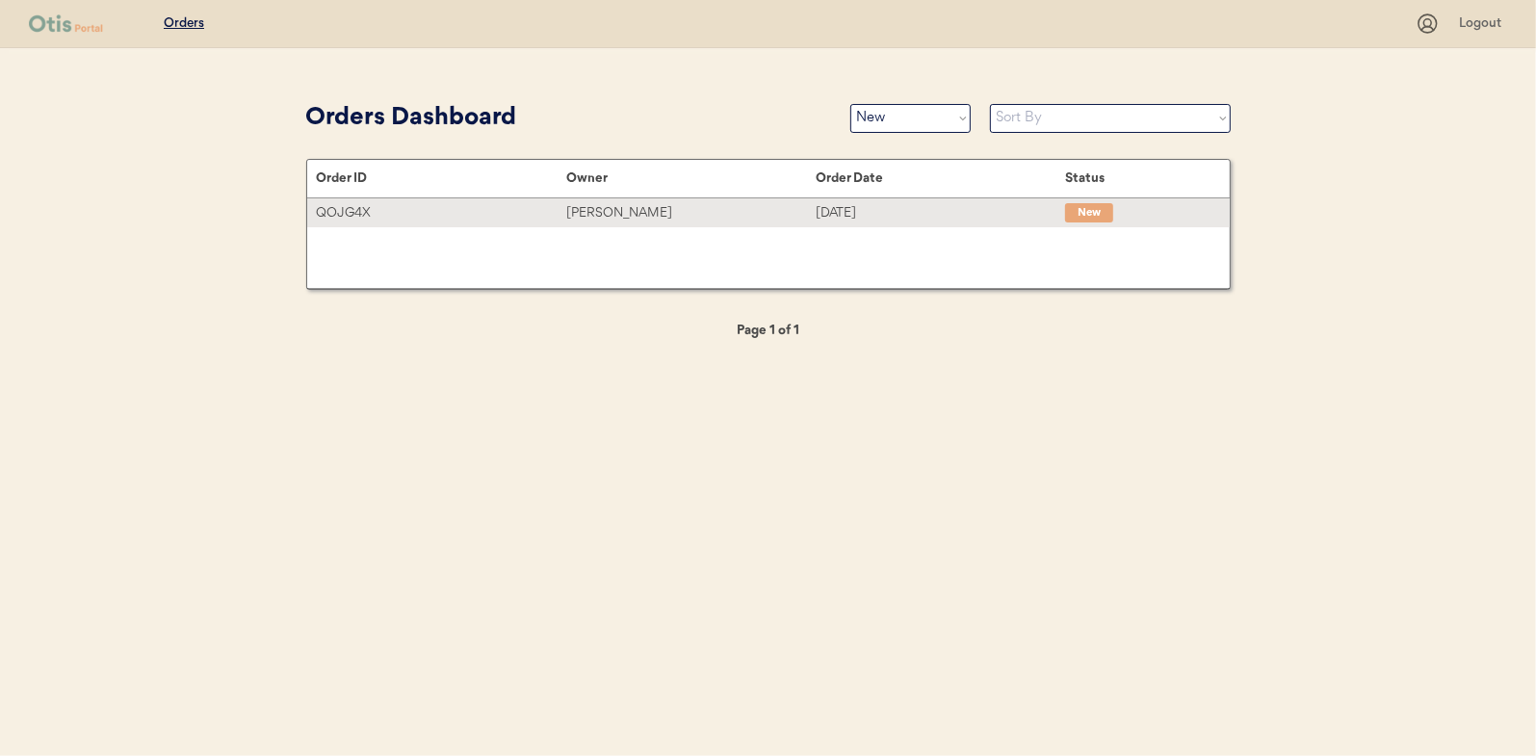
click at [630, 211] on div "SHELLEY Huffman" at bounding box center [690, 213] width 249 height 22
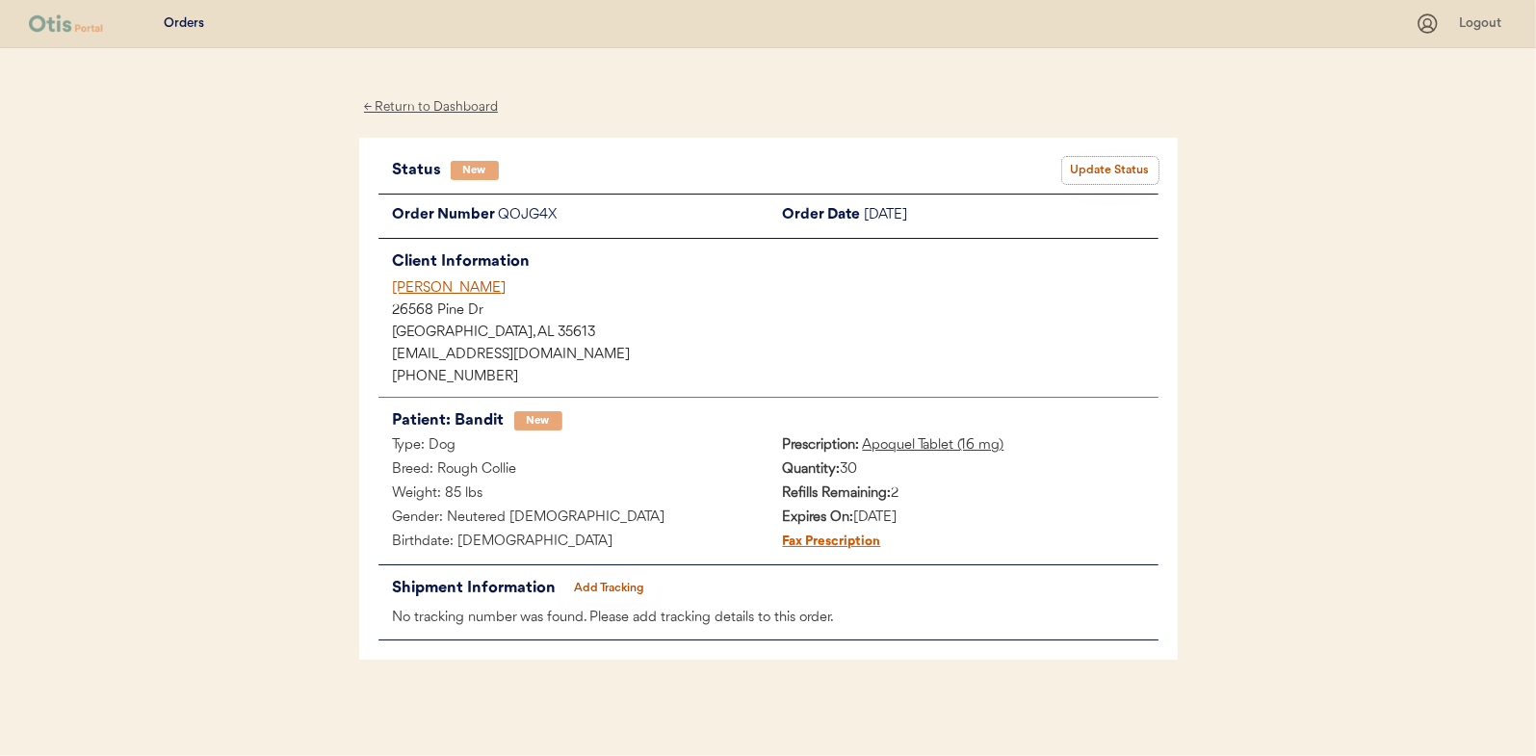
click at [1091, 172] on button "Update Status" at bounding box center [1110, 170] width 96 height 27
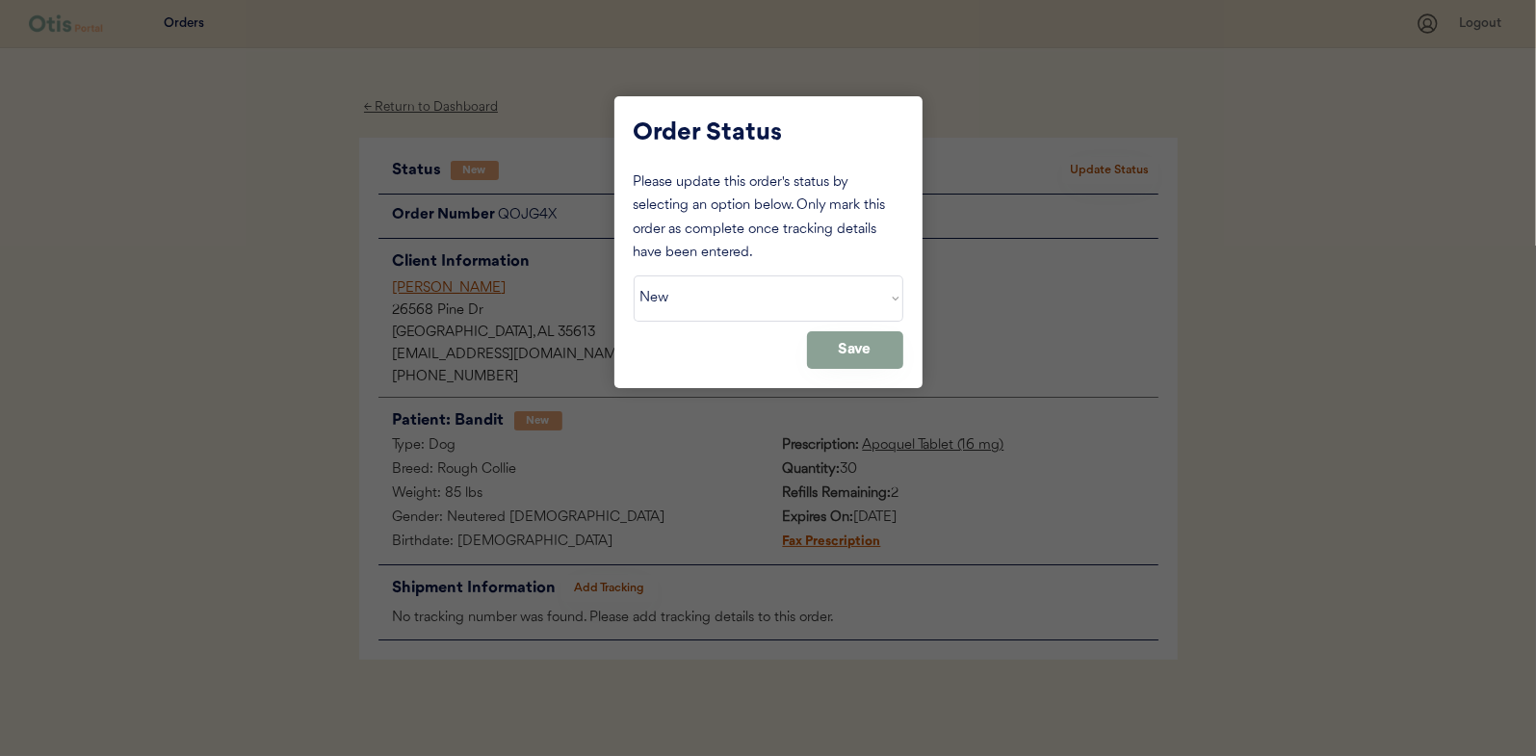
click at [664, 250] on div "Please update this order's status by selecting an option below. Only mark this …" at bounding box center [769, 218] width 270 height 94
click at [672, 321] on div "Please update this order's status by selecting an option below. Only mark this …" at bounding box center [769, 269] width 270 height 197
click at [678, 299] on select "Status On Hold New In Progress Complete Pending HW Consent Canceled" at bounding box center [769, 298] width 270 height 46
select select ""in_progress""
click at [634, 275] on select "Status On Hold New In Progress Complete Pending HW Consent Canceled" at bounding box center [769, 298] width 270 height 46
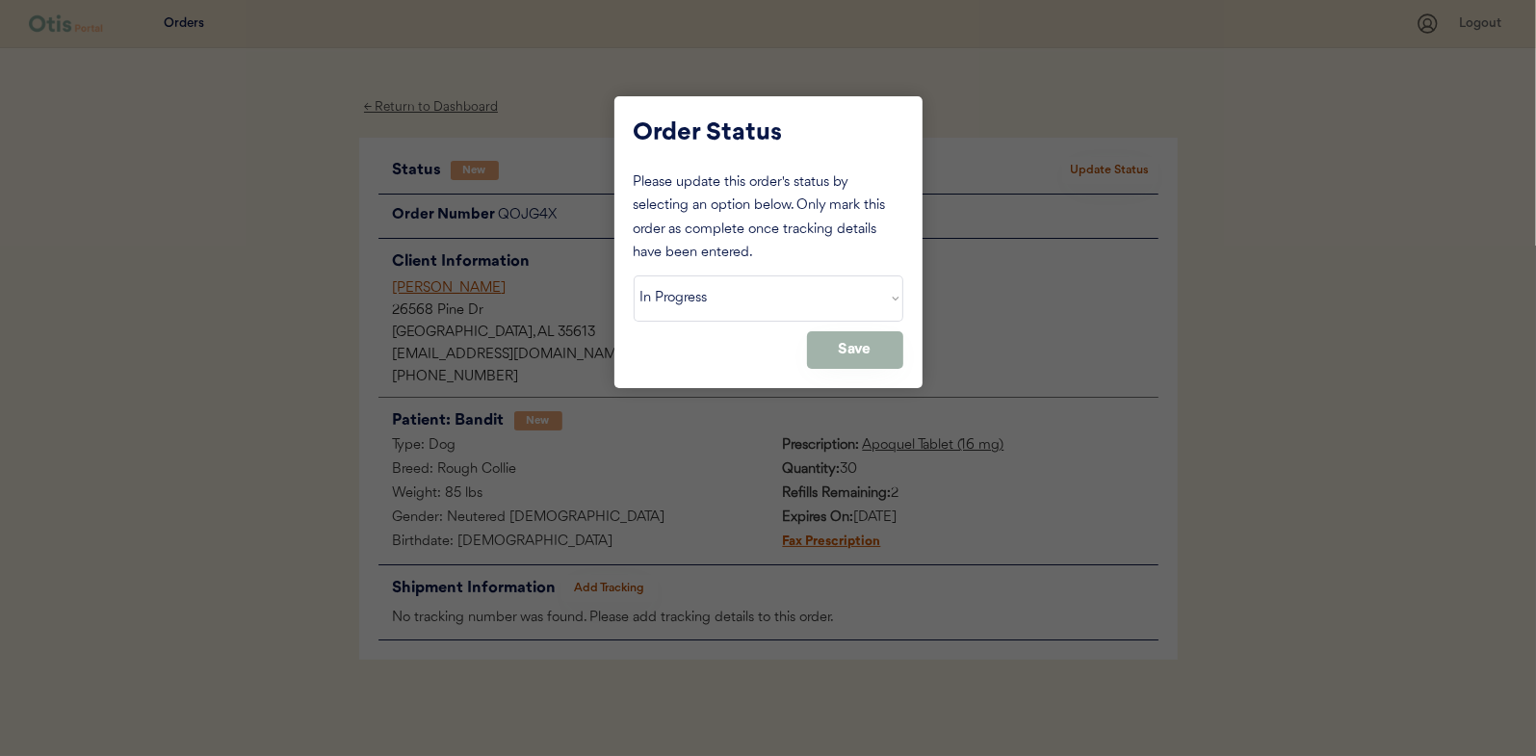
click at [876, 350] on button "Save" at bounding box center [855, 350] width 96 height 38
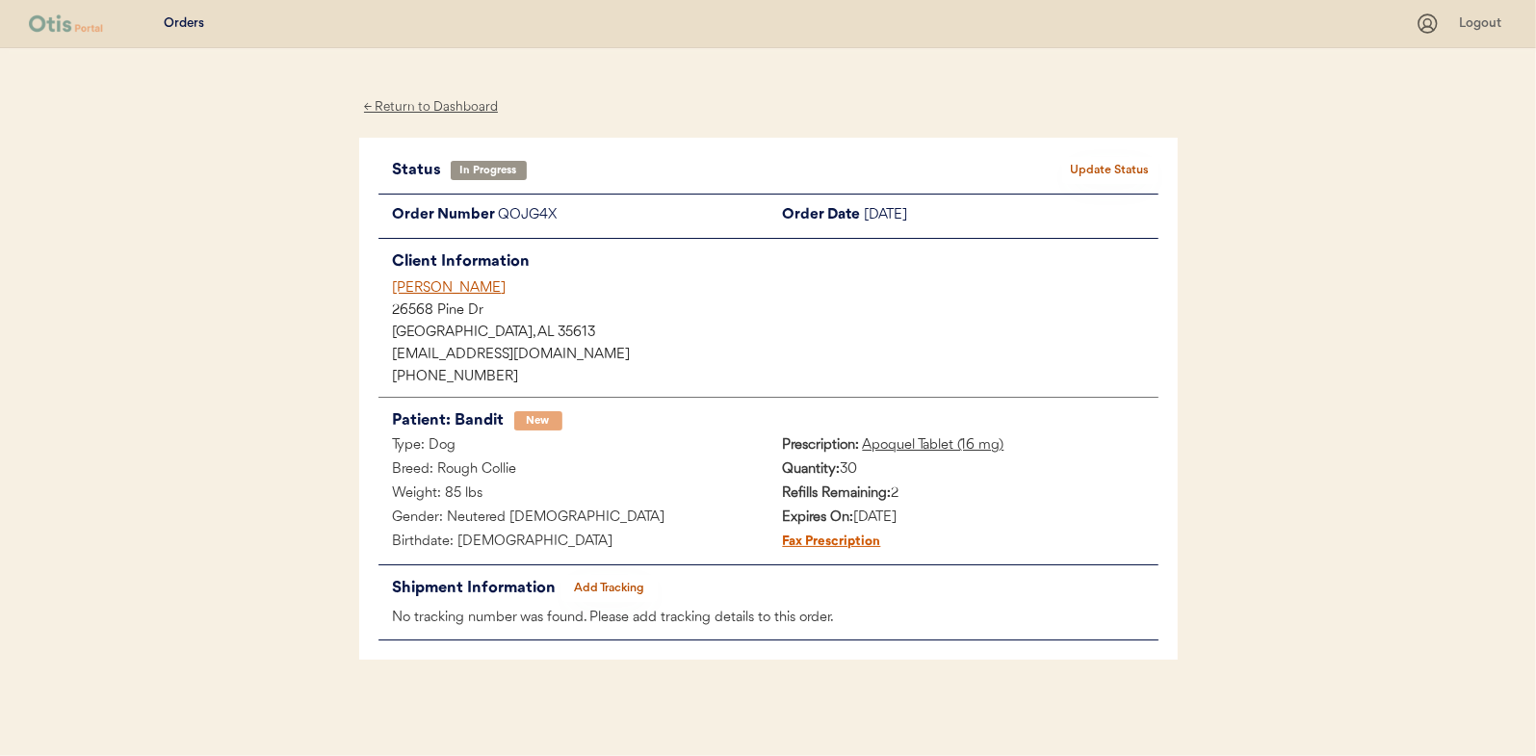
click at [447, 100] on div "← Return to Dashboard" at bounding box center [431, 107] width 144 height 22
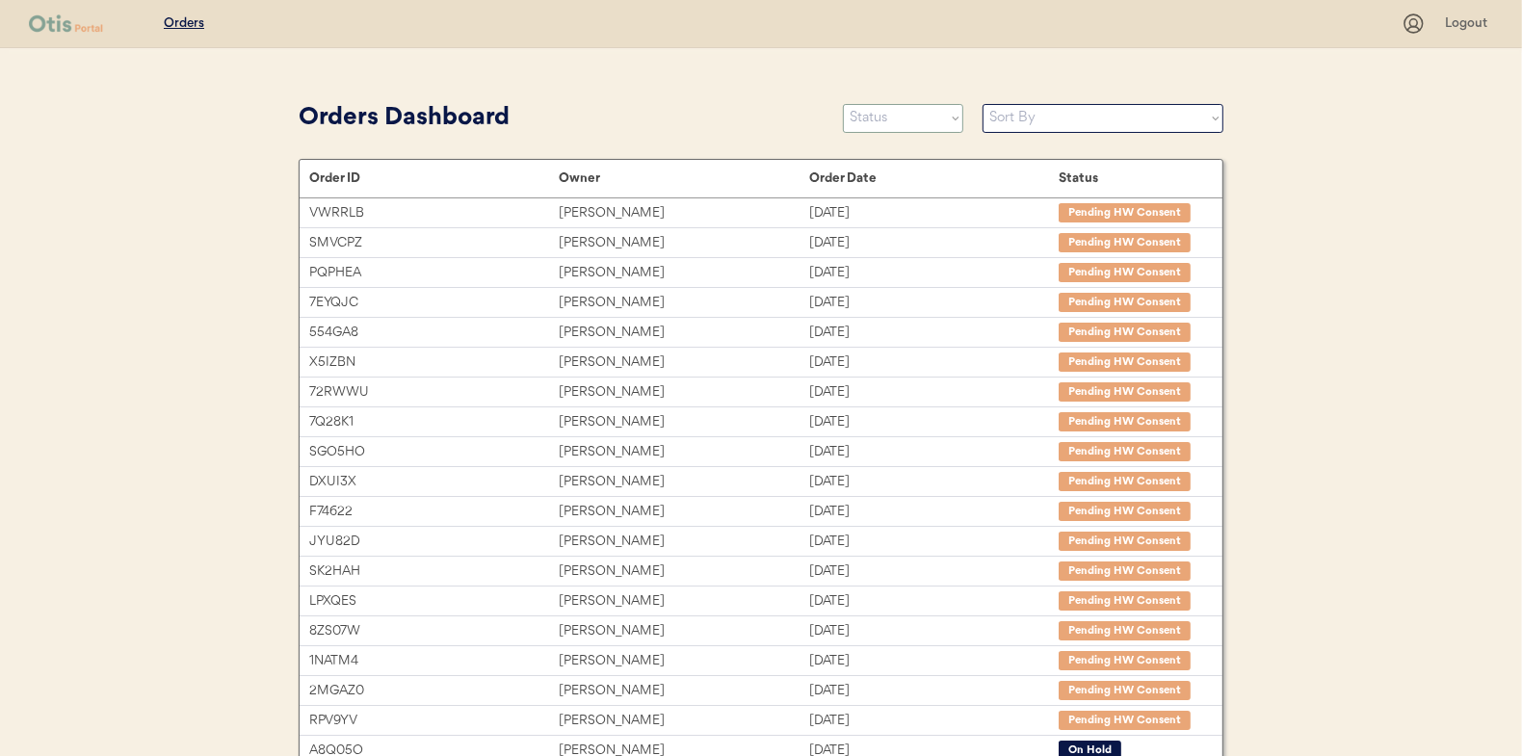
click at [883, 122] on select "Status On Hold New In Progress Complete Pending HW Consent Canceled" at bounding box center [903, 118] width 120 height 29
select select ""new""
click at [843, 104] on select "Status On Hold New In Progress Complete Pending HW Consent Canceled" at bounding box center [903, 118] width 120 height 29
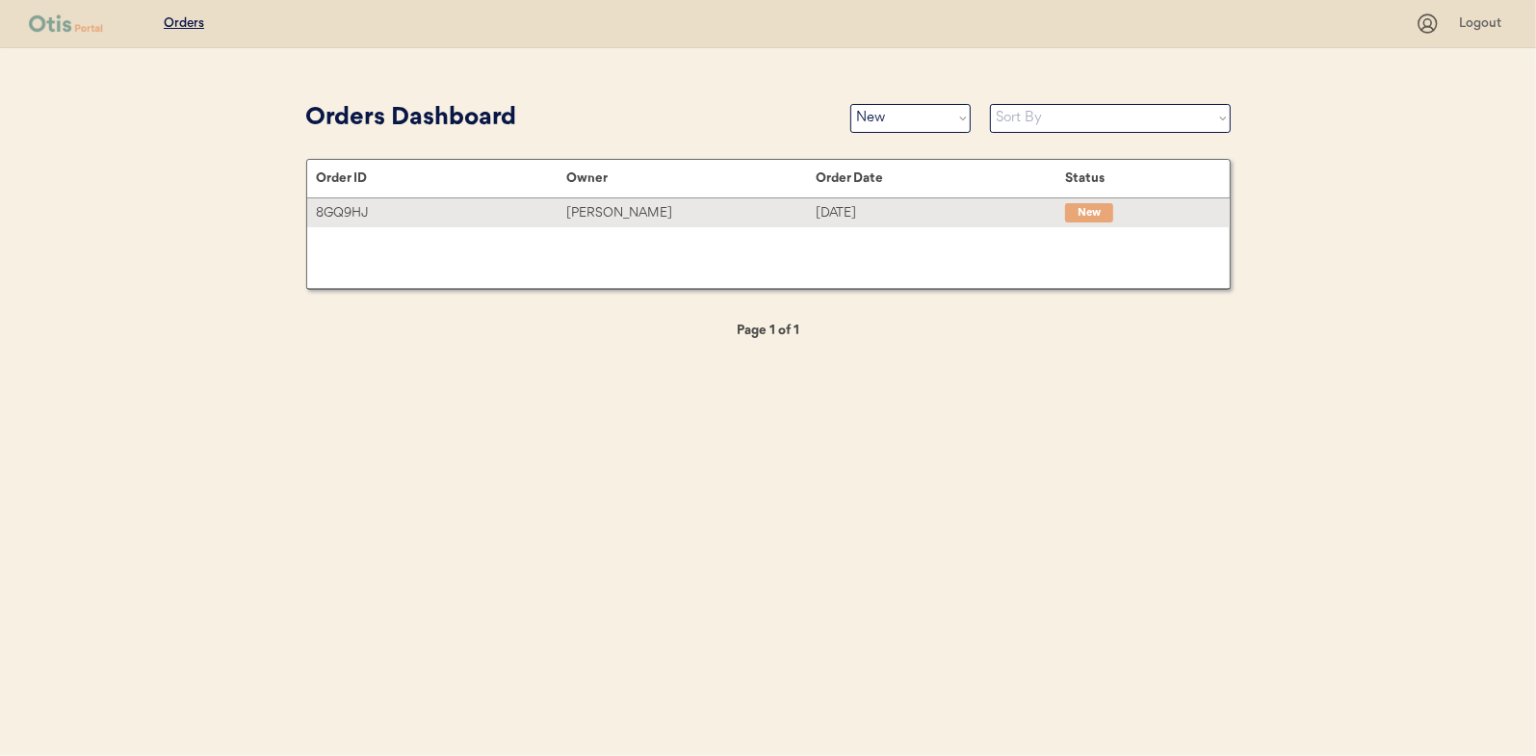
click at [614, 216] on div "[PERSON_NAME]" at bounding box center [690, 213] width 249 height 22
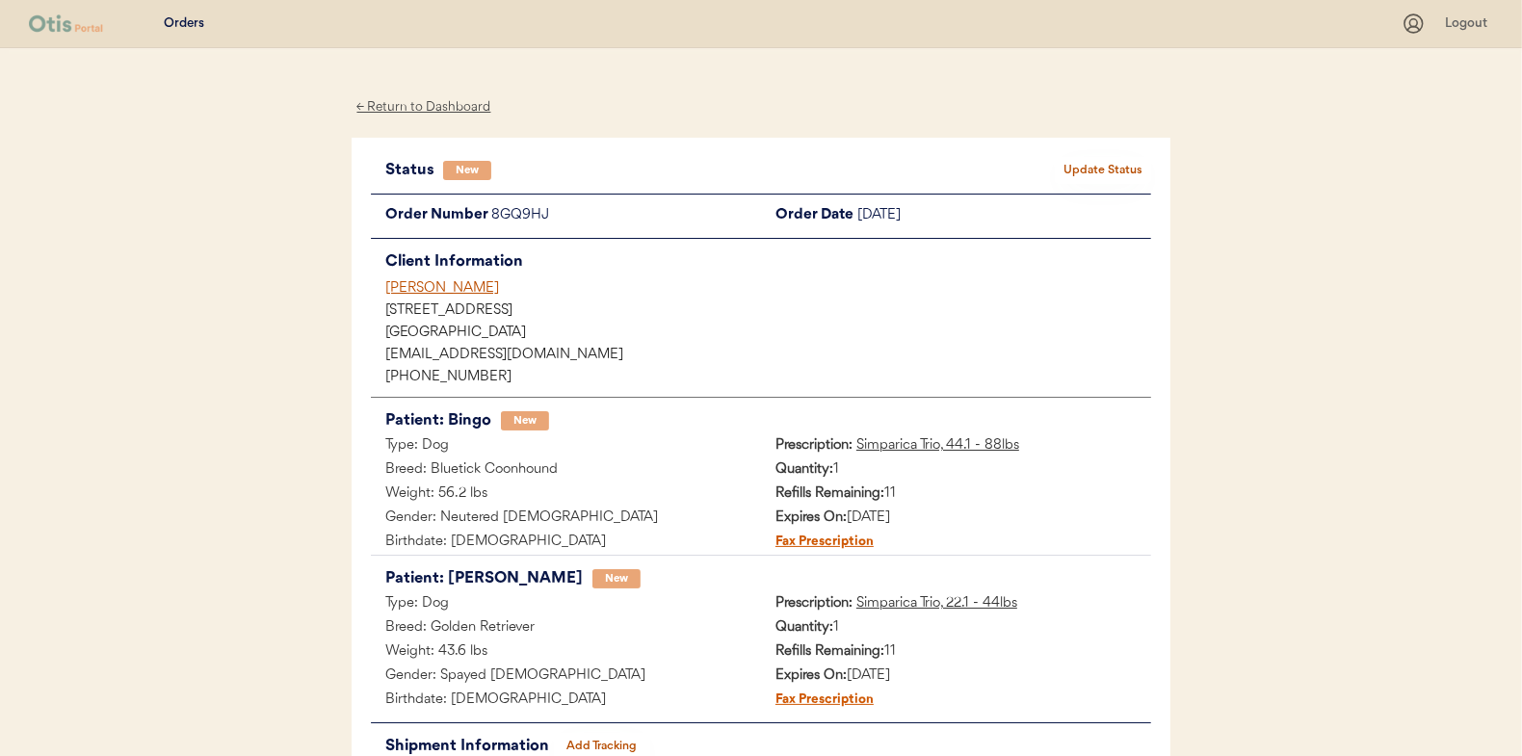
click at [1106, 165] on button "Update Status" at bounding box center [1103, 170] width 96 height 27
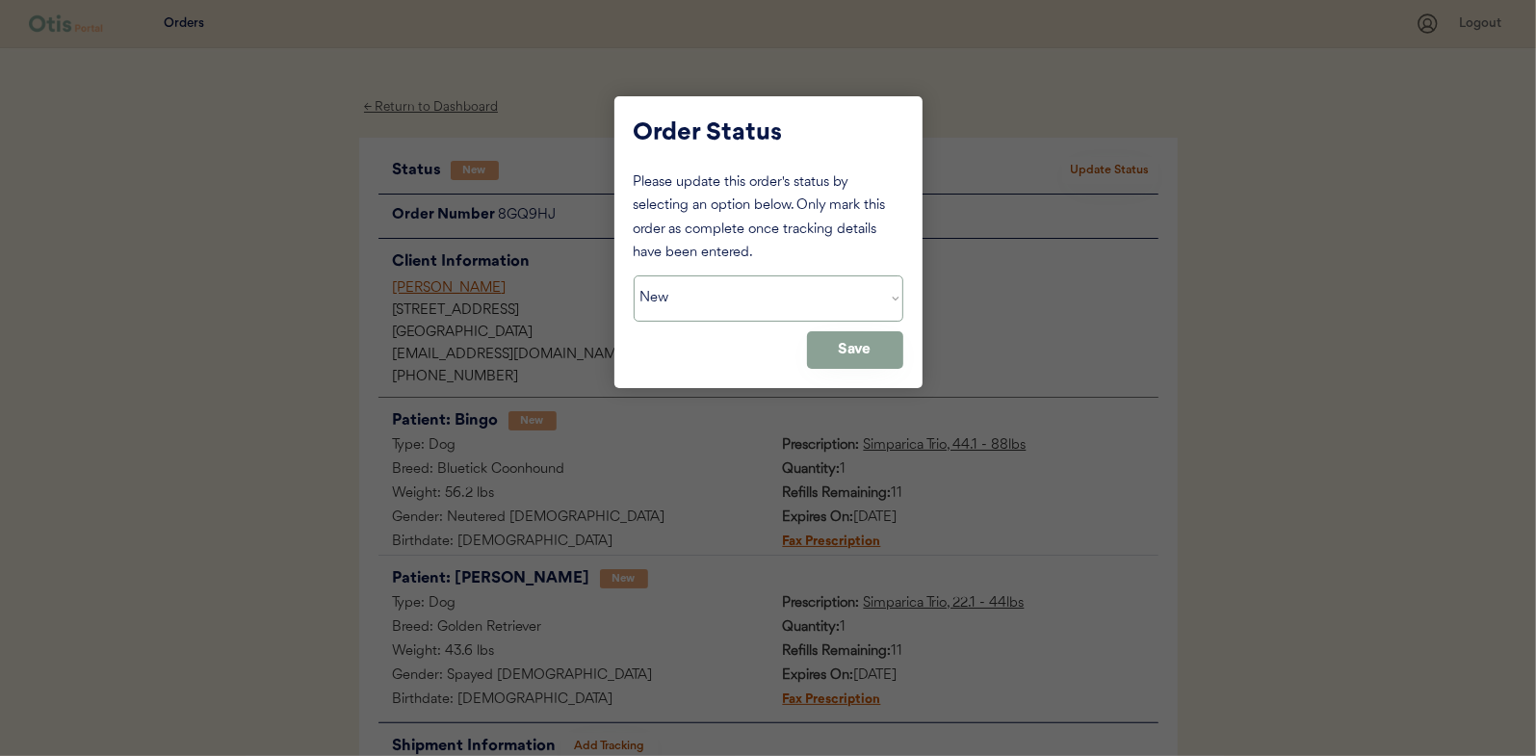
click at [692, 296] on select "Status On Hold New In Progress Complete Pending HW Consent Canceled" at bounding box center [769, 298] width 270 height 46
select select ""in_progress""
click at [634, 275] on select "Status On Hold New In Progress Complete Pending HW Consent Canceled" at bounding box center [769, 298] width 270 height 46
click at [877, 337] on button "Save" at bounding box center [855, 350] width 96 height 38
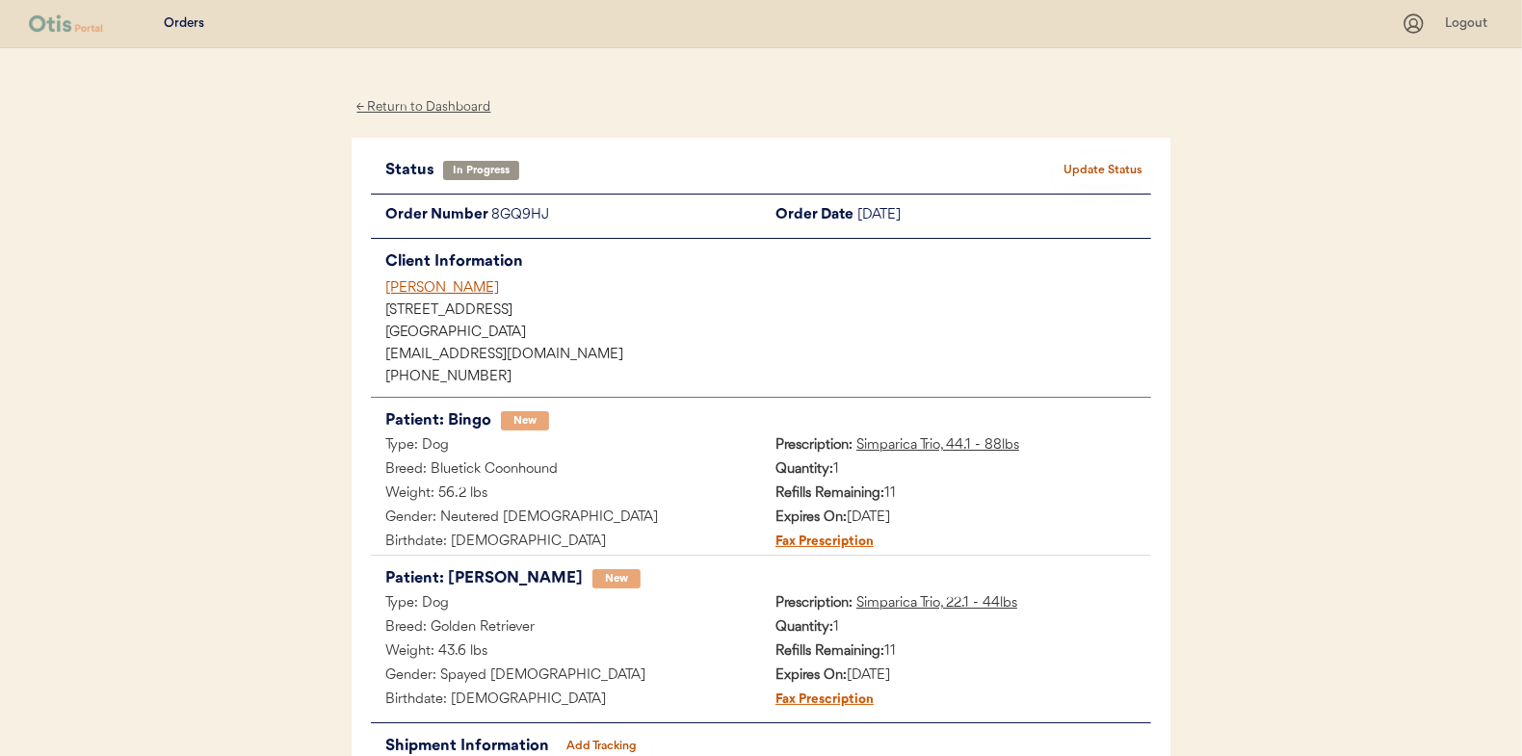
click at [427, 108] on div "← Return to Dashboard" at bounding box center [424, 107] width 144 height 22
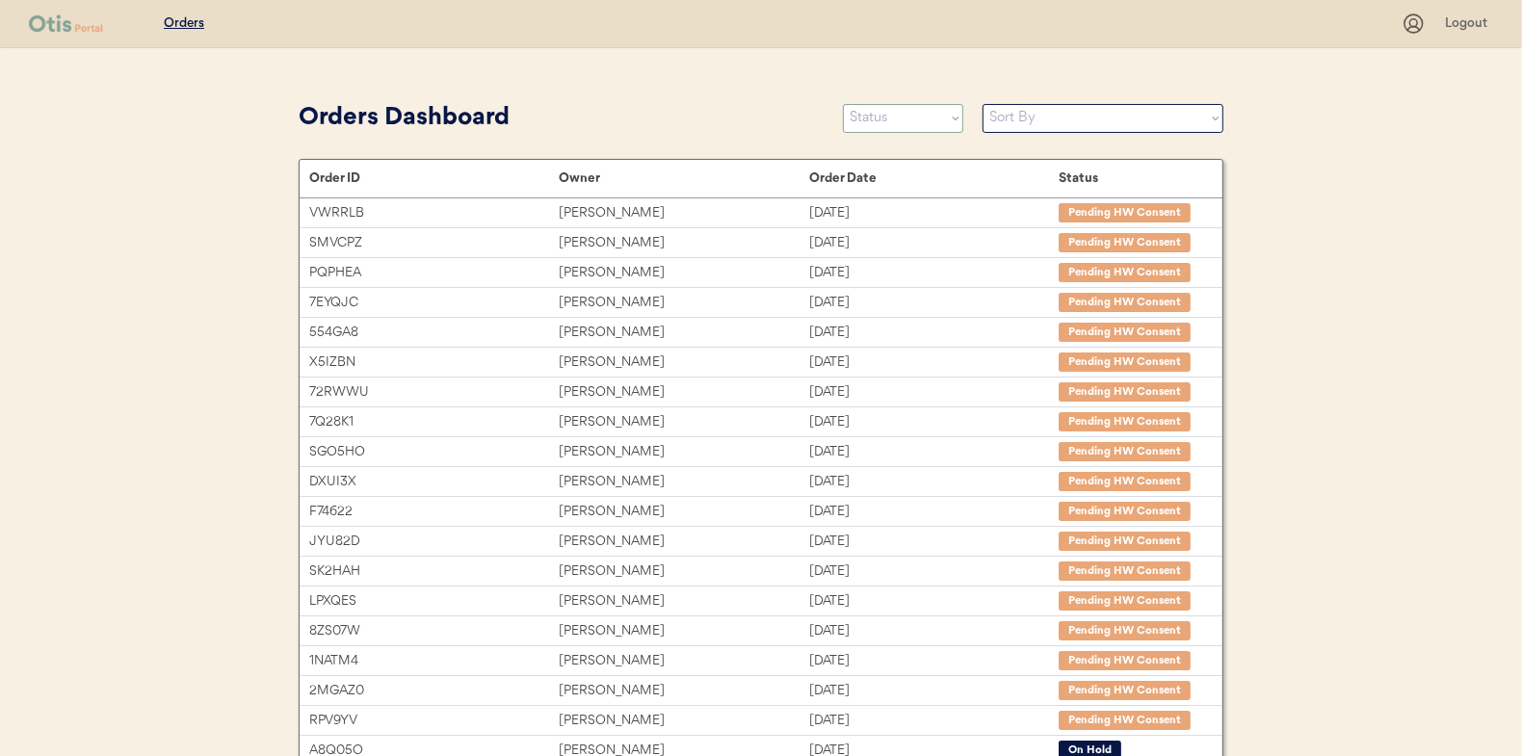
click at [893, 114] on select "Status On Hold New In Progress Complete Pending HW Consent Canceled" at bounding box center [903, 118] width 120 height 29
select select ""new""
click at [843, 104] on select "Status On Hold New In Progress Complete Pending HW Consent Canceled" at bounding box center [903, 118] width 120 height 29
